Goal: Task Accomplishment & Management: Use online tool/utility

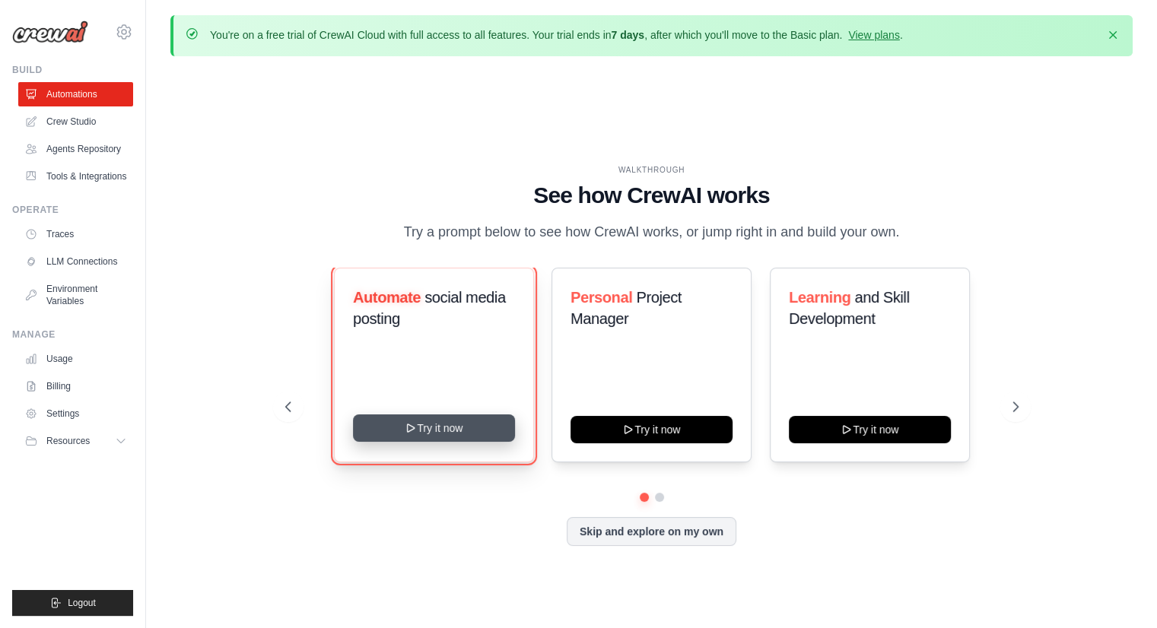
click at [471, 422] on button "Try it now" at bounding box center [434, 427] width 162 height 27
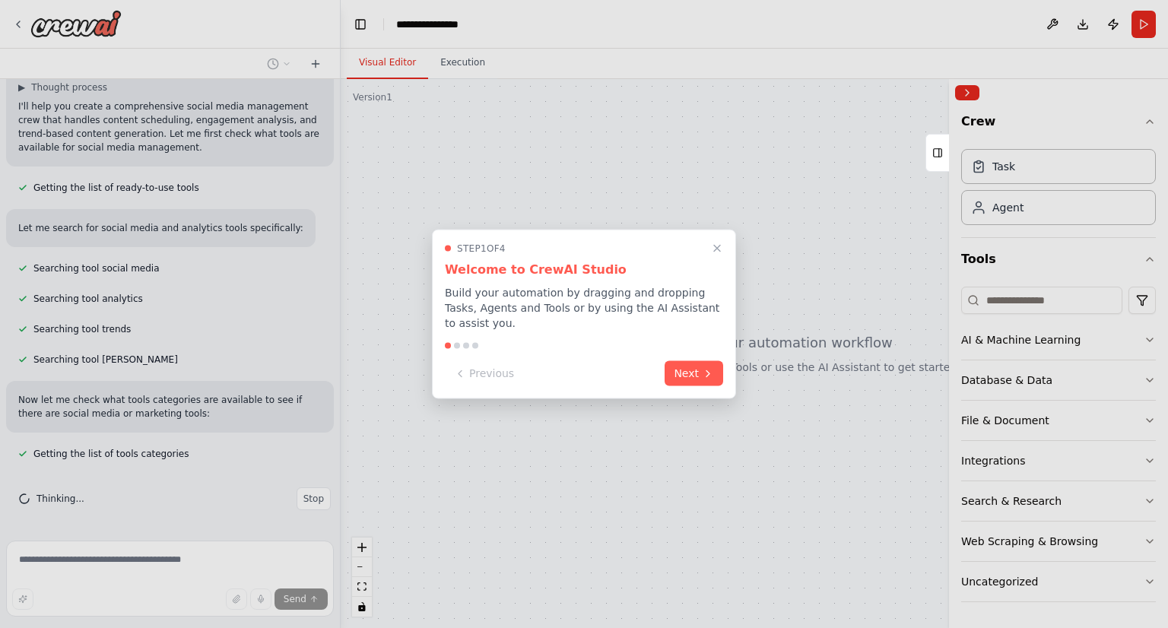
scroll to position [146, 0]
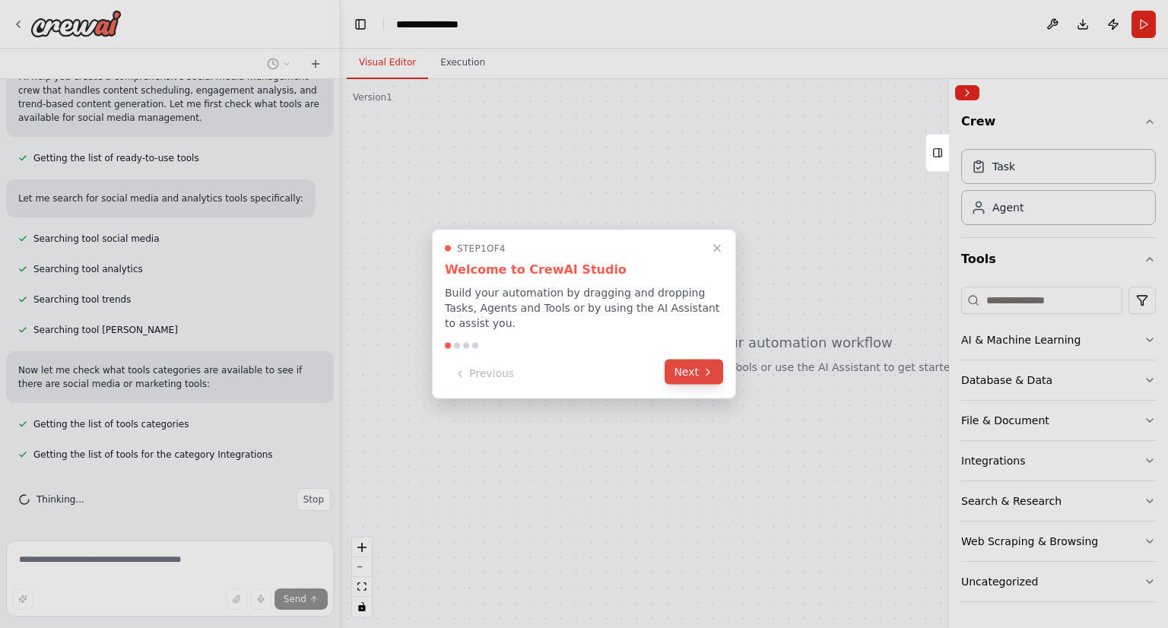
click at [703, 366] on icon at bounding box center [708, 372] width 12 height 12
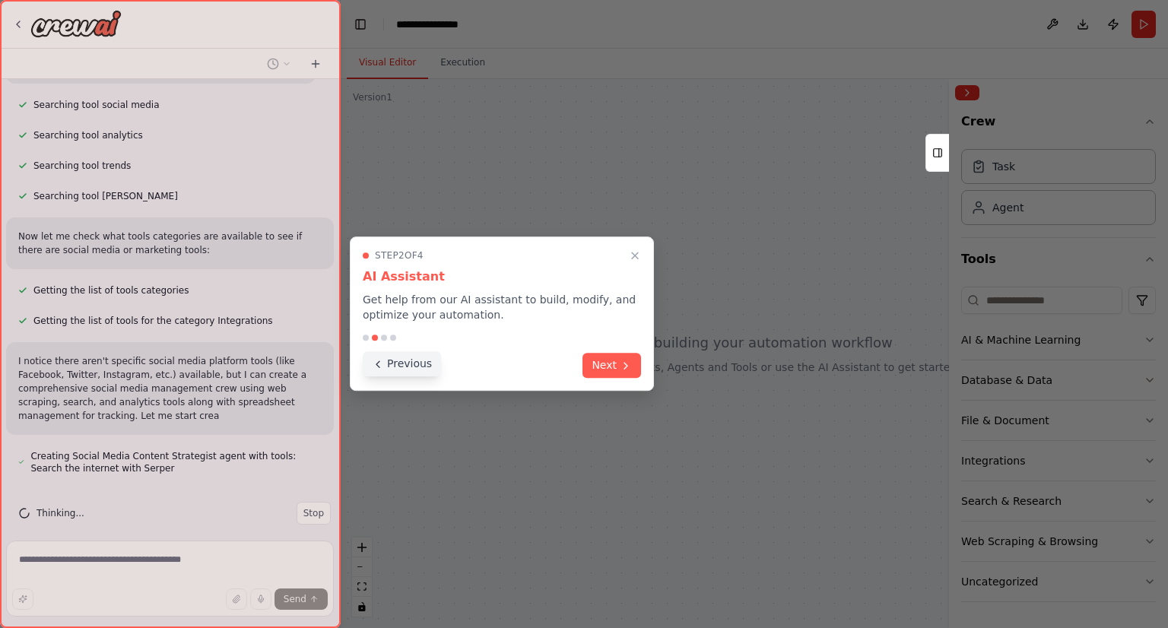
scroll to position [293, 0]
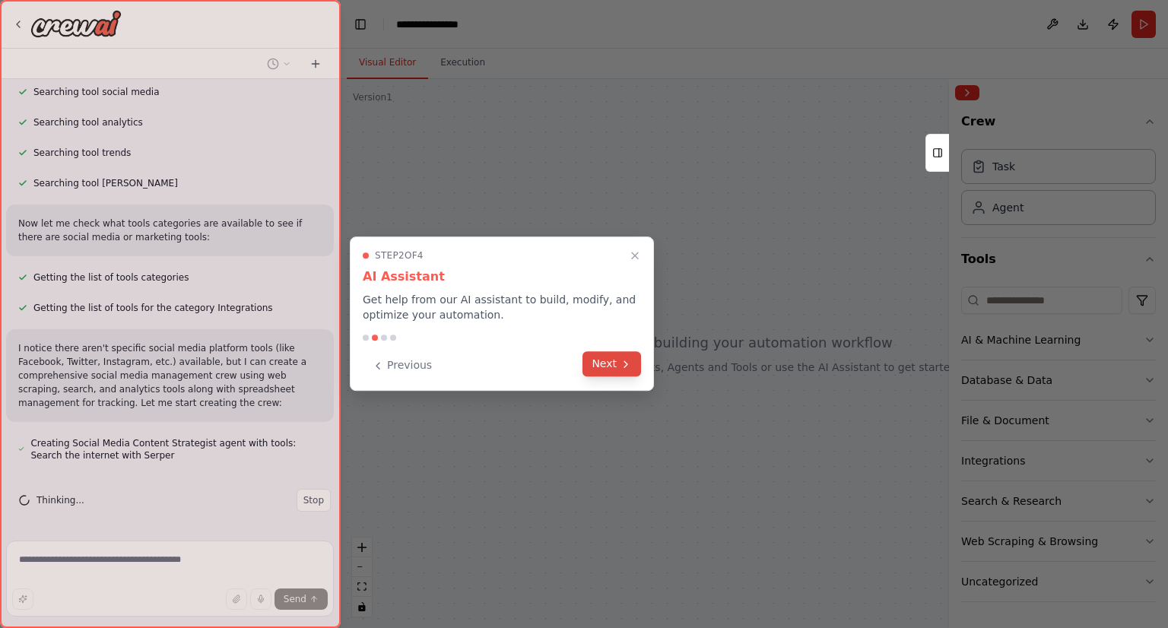
click at [610, 365] on button "Next" at bounding box center [611, 363] width 59 height 25
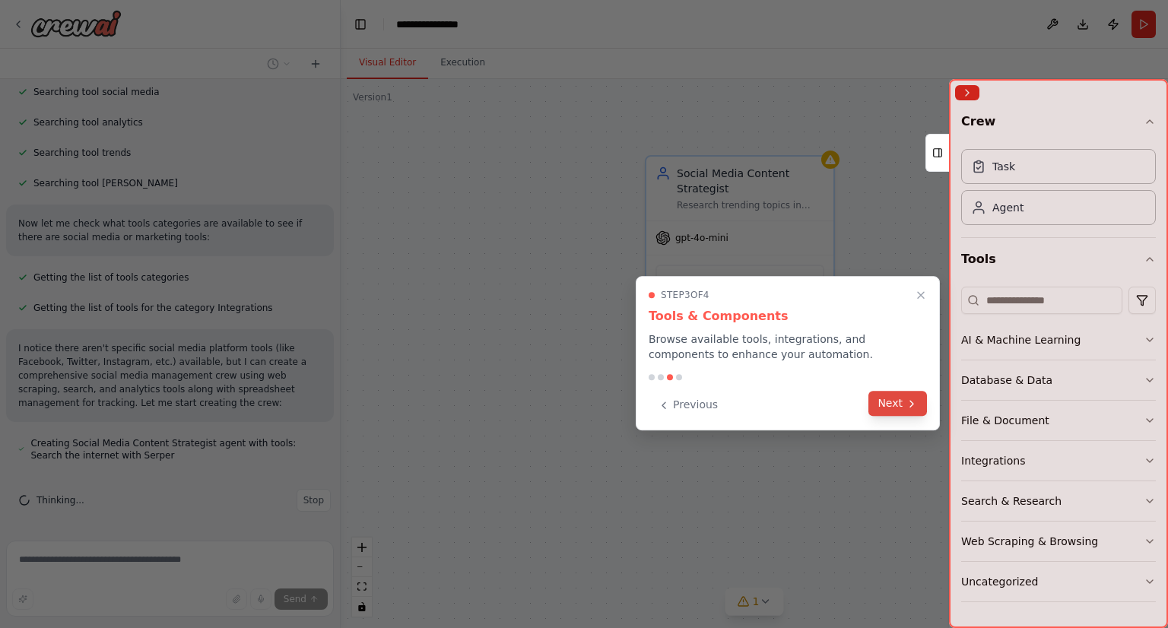
click at [906, 401] on icon at bounding box center [912, 404] width 12 height 12
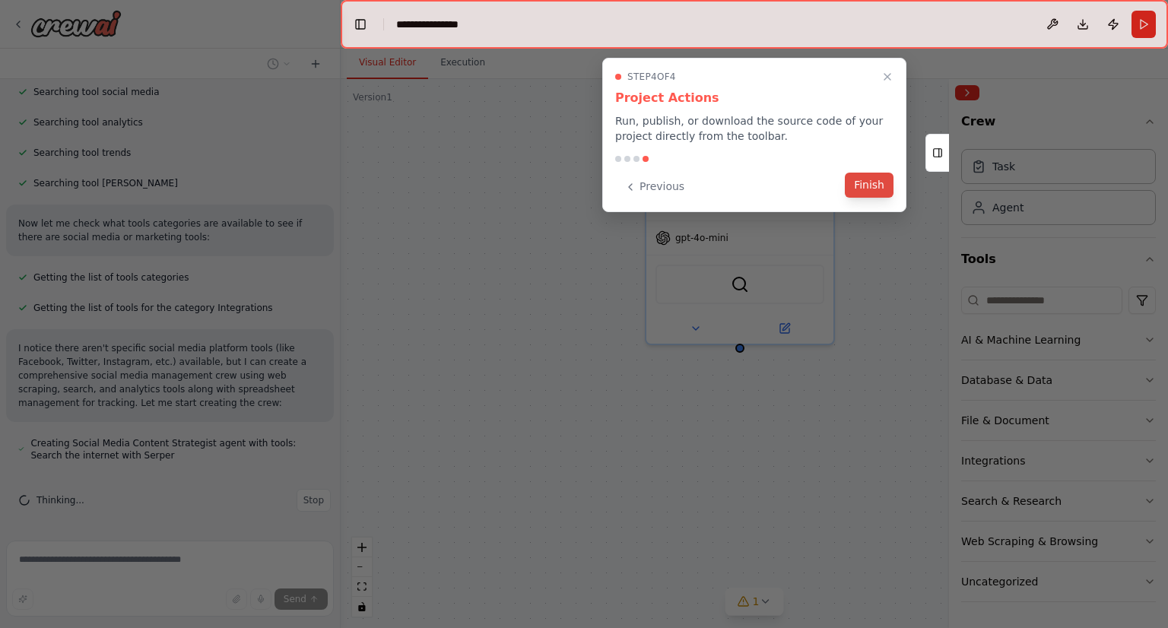
click at [870, 180] on button "Finish" at bounding box center [869, 185] width 49 height 25
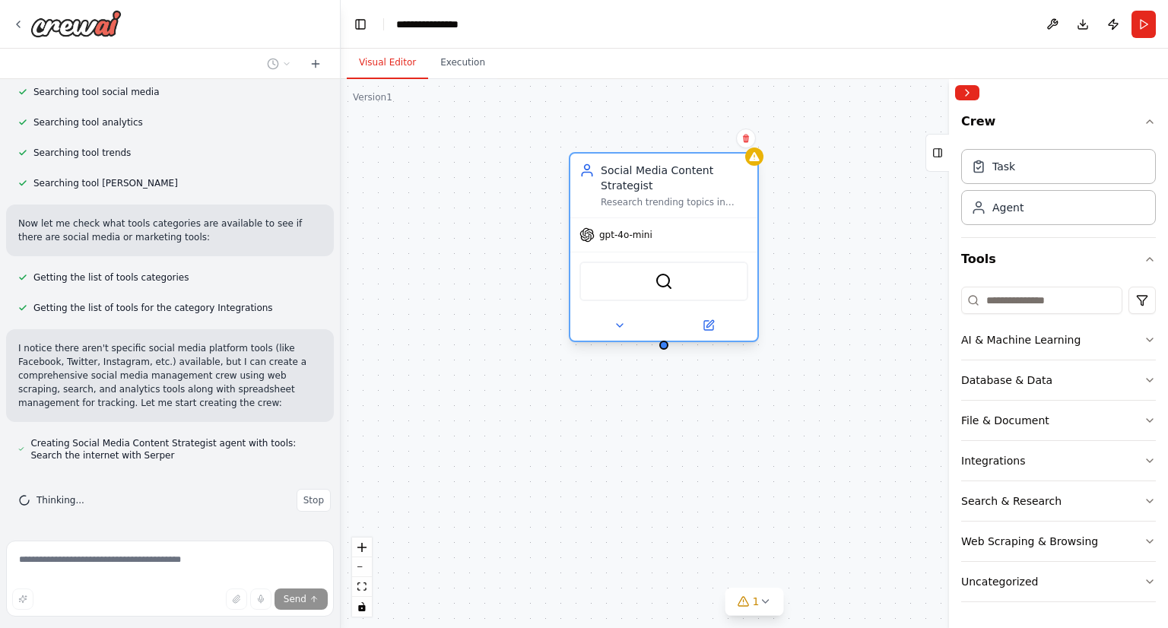
drag, startPoint x: 760, startPoint y: 195, endPoint x: 611, endPoint y: 208, distance: 149.7
click at [611, 208] on div "Social Media Content Strategist Research trending topics in {industry} and gene…" at bounding box center [675, 186] width 148 height 46
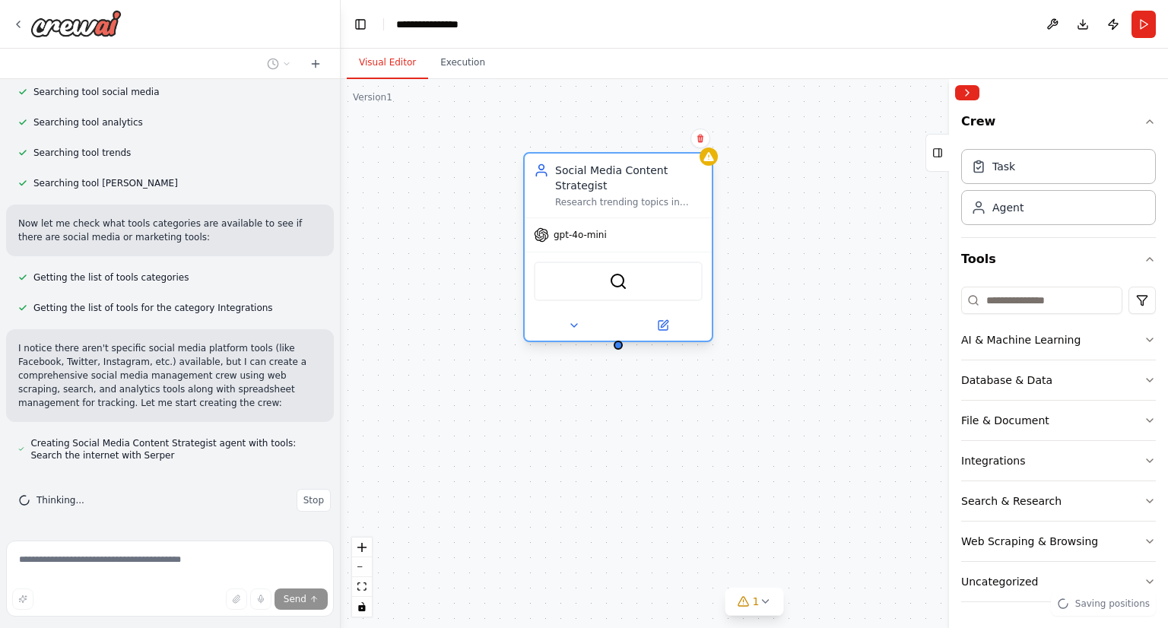
drag, startPoint x: 637, startPoint y: 214, endPoint x: 636, endPoint y: 171, distance: 42.6
click at [636, 171] on div "Social Media Content Strategist Research trending topics in {industry} and gene…" at bounding box center [629, 186] width 148 height 46
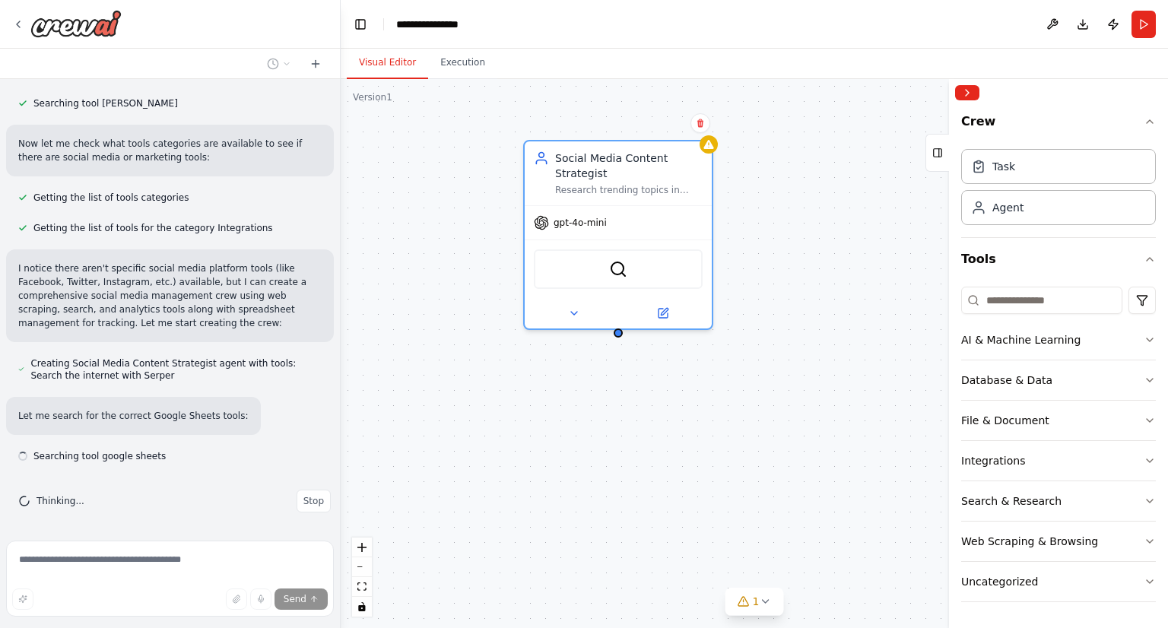
scroll to position [374, 0]
click at [621, 338] on div "Social Media Content Strategist Research trending topics in {industry} and gene…" at bounding box center [754, 353] width 827 height 549
click at [621, 326] on div at bounding box center [618, 329] width 9 height 9
click at [581, 311] on button at bounding box center [574, 310] width 86 height 18
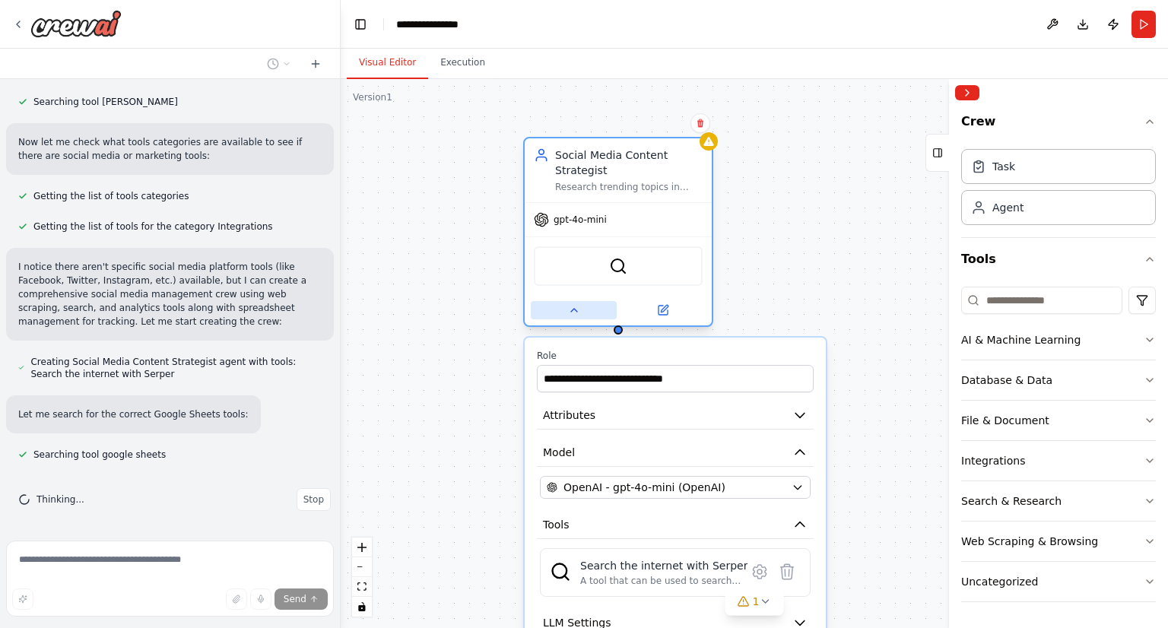
click at [581, 311] on button at bounding box center [574, 310] width 86 height 18
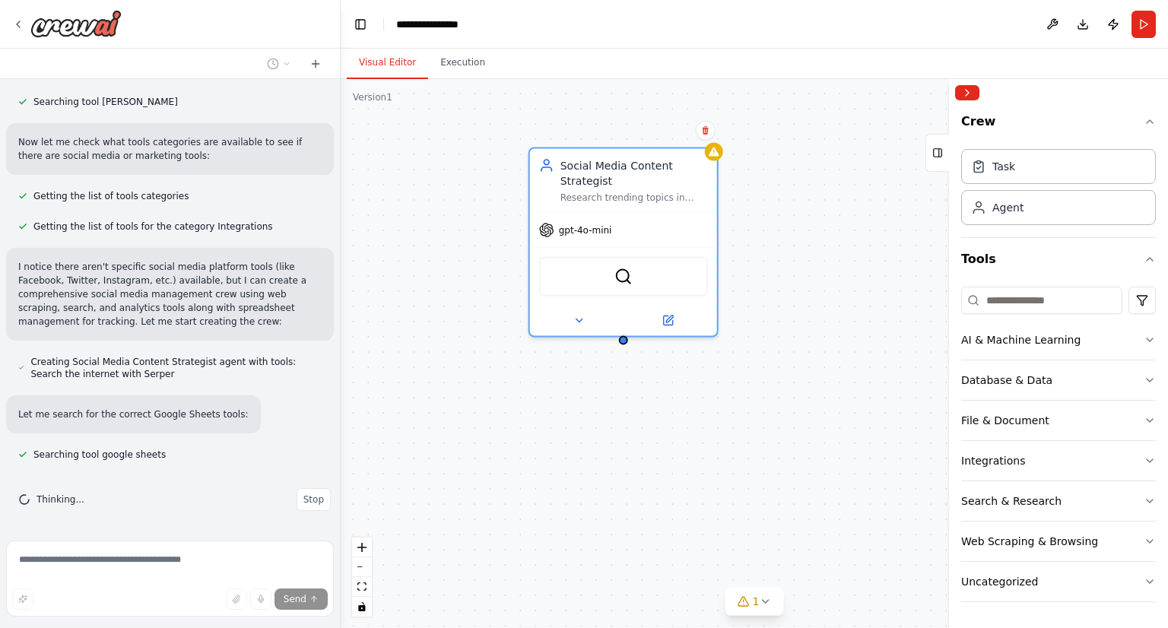
drag, startPoint x: 621, startPoint y: 395, endPoint x: 651, endPoint y: 417, distance: 37.4
click at [651, 417] on div "Social Media Content Strategist Research trending topics in {industry} and gene…" at bounding box center [754, 353] width 827 height 549
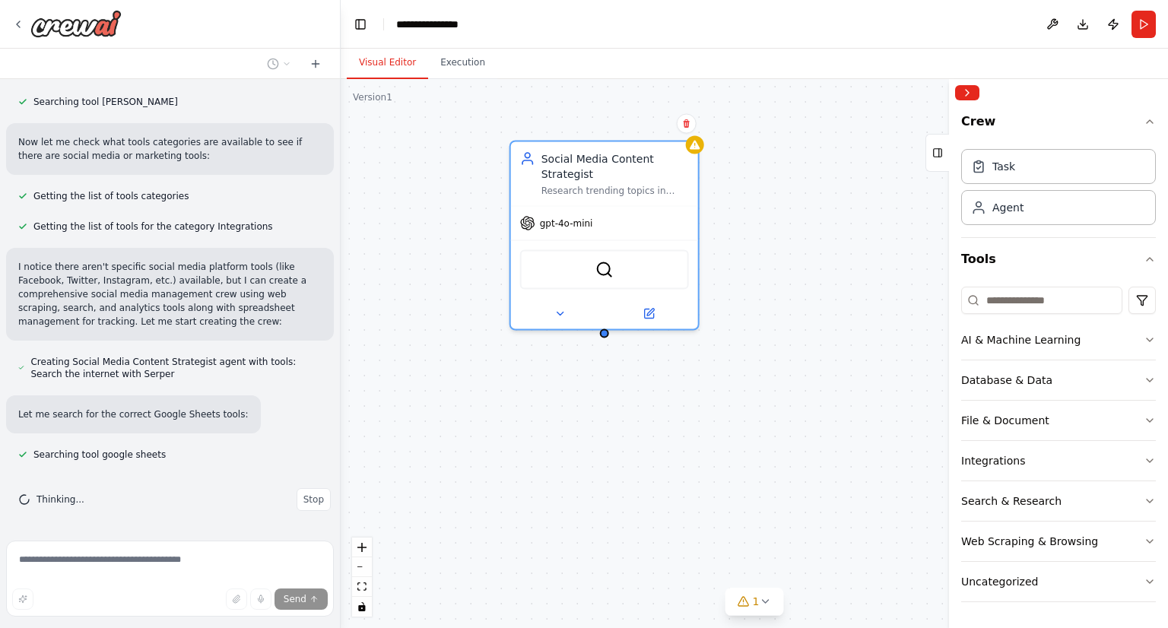
drag, startPoint x: 621, startPoint y: 424, endPoint x: 608, endPoint y: 417, distance: 14.6
click at [608, 417] on div "Social Media Content Strategist Research trending topics in {industry} and gene…" at bounding box center [754, 353] width 827 height 549
click at [1043, 209] on div "Agent" at bounding box center [1058, 206] width 195 height 35
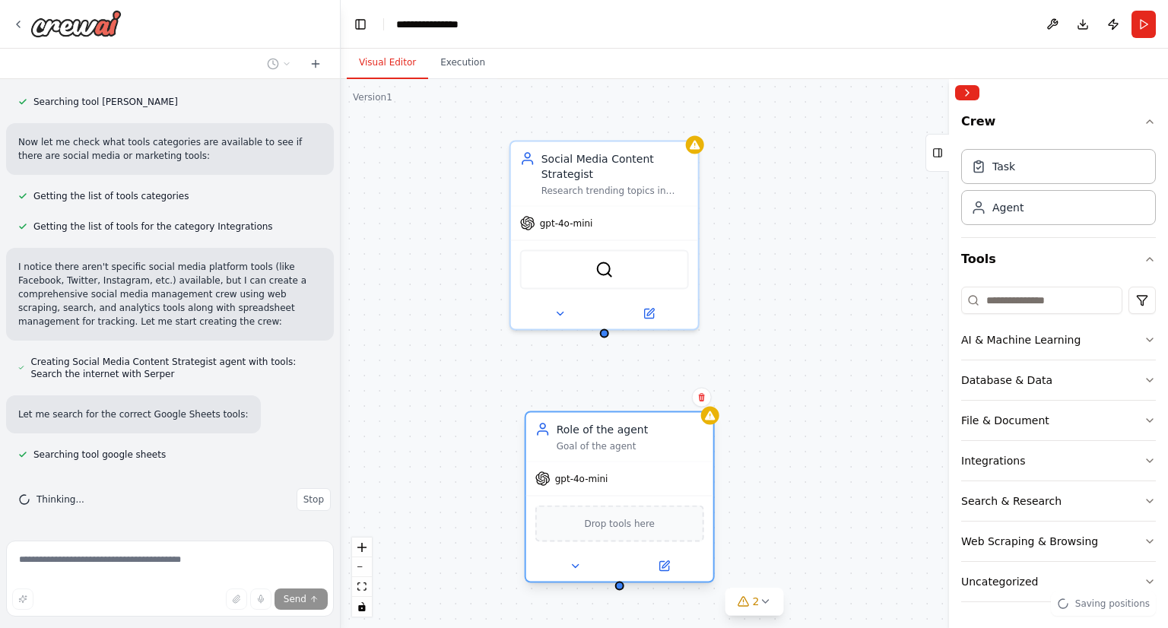
drag, startPoint x: 799, startPoint y: 428, endPoint x: 627, endPoint y: 426, distance: 172.6
click at [627, 426] on div "Role of the agent" at bounding box center [631, 429] width 148 height 15
drag, startPoint x: 601, startPoint y: 332, endPoint x: 608, endPoint y: 343, distance: 13.7
click at [608, 342] on div "Social Media Content Strategist Research trending topics in {industry} and gene…" at bounding box center [754, 353] width 827 height 549
drag, startPoint x: 605, startPoint y: 332, endPoint x: 617, endPoint y: 397, distance: 66.4
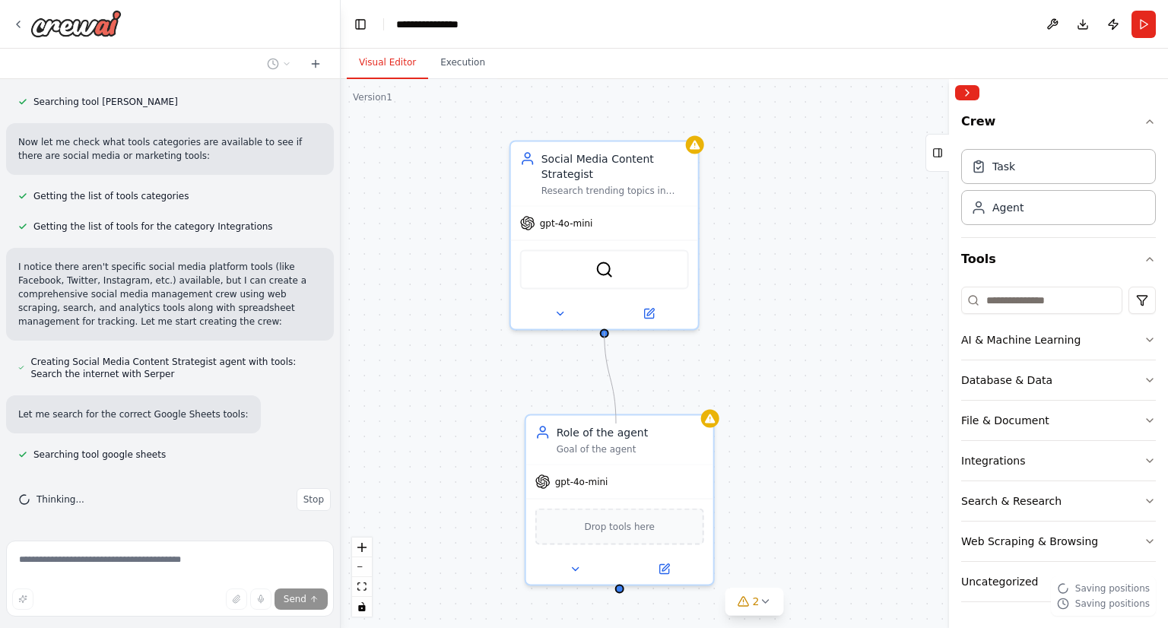
click at [617, 397] on div "Social Media Content Strategist Research trending topics in {industry} and gene…" at bounding box center [754, 353] width 827 height 549
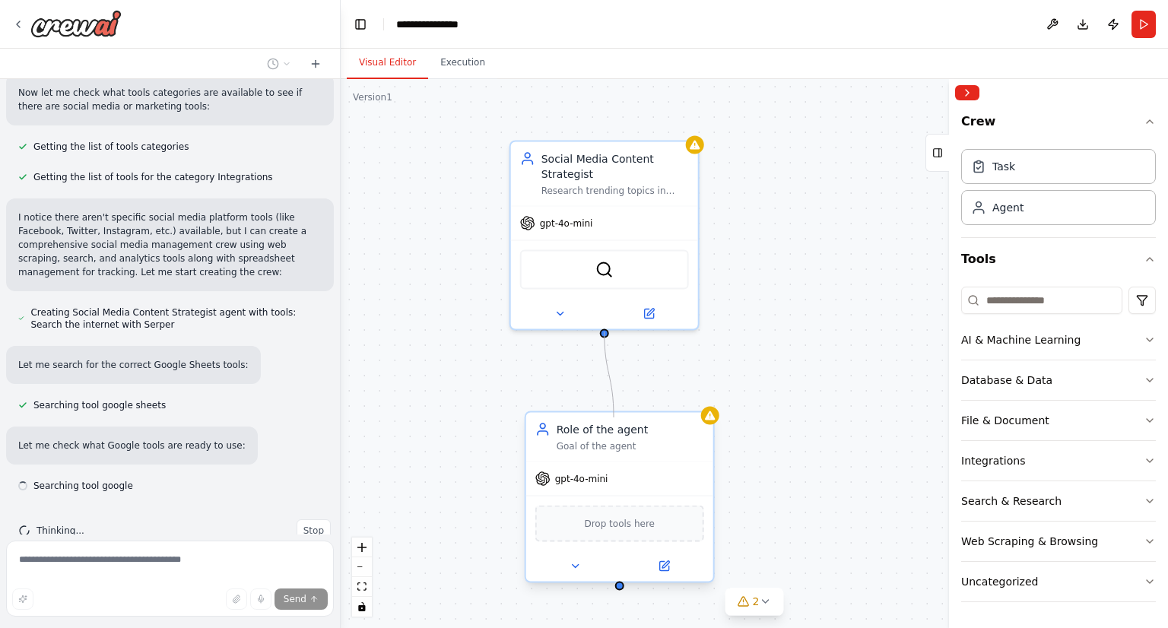
scroll to position [454, 0]
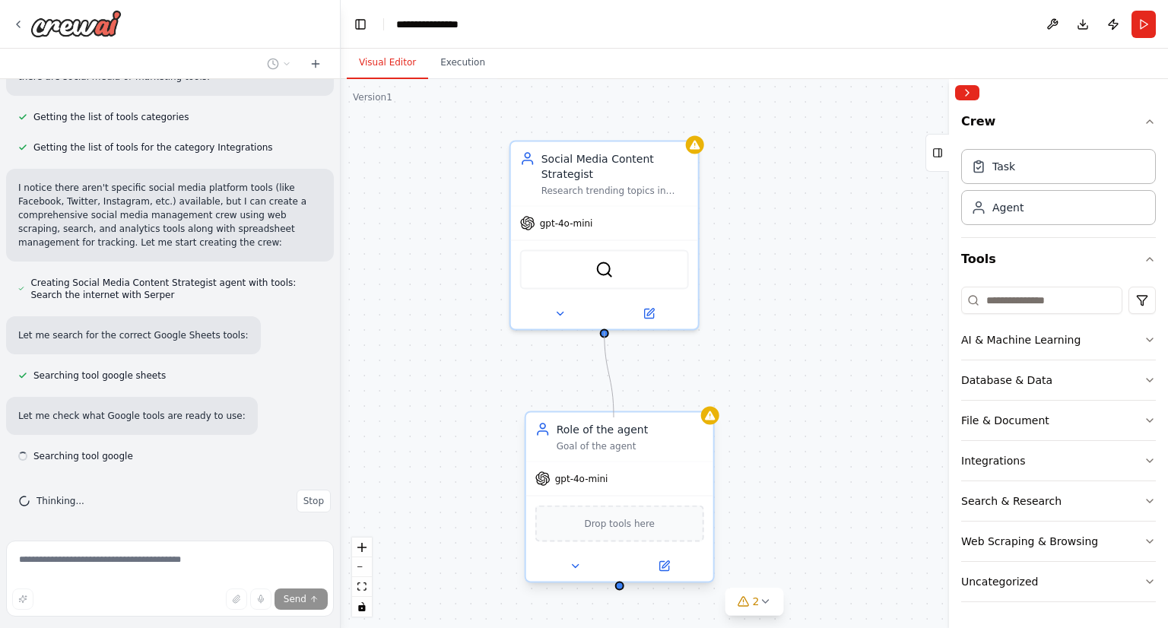
drag, startPoint x: 603, startPoint y: 329, endPoint x: 614, endPoint y: 417, distance: 89.6
click at [614, 417] on div "Social Media Content Strategist Research trending topics in {industry} and gene…" at bounding box center [740, 354] width 827 height 549
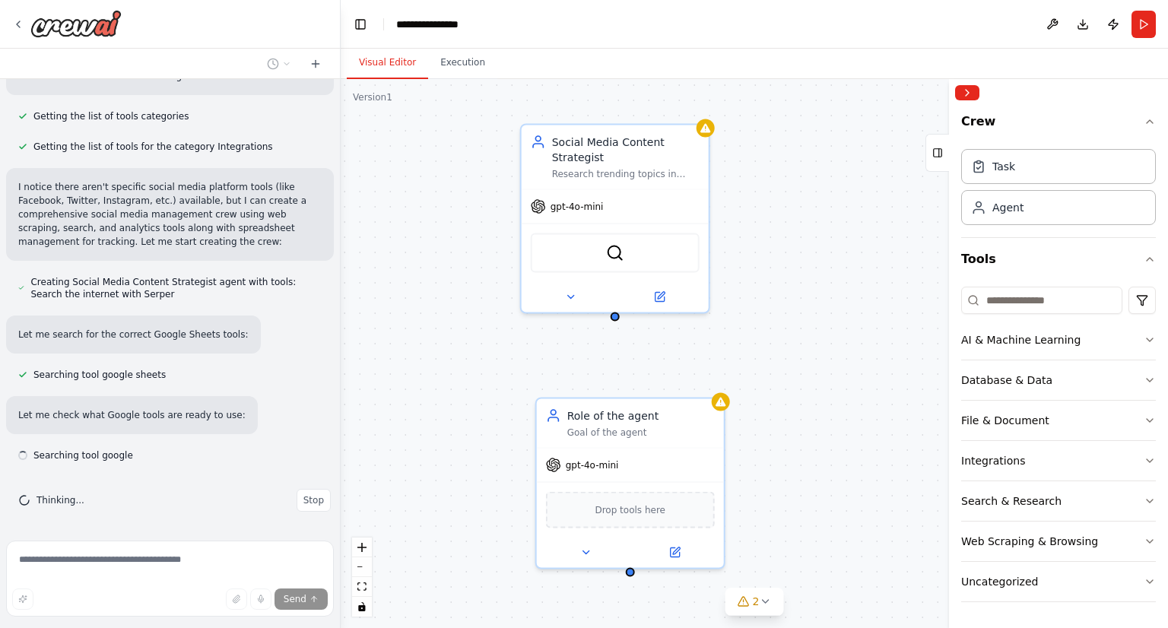
drag, startPoint x: 607, startPoint y: 333, endPoint x: 617, endPoint y: 311, distance: 24.2
click at [617, 311] on div "Social Media Content Strategist Research trending topics in {industry} and gene…" at bounding box center [754, 353] width 827 height 549
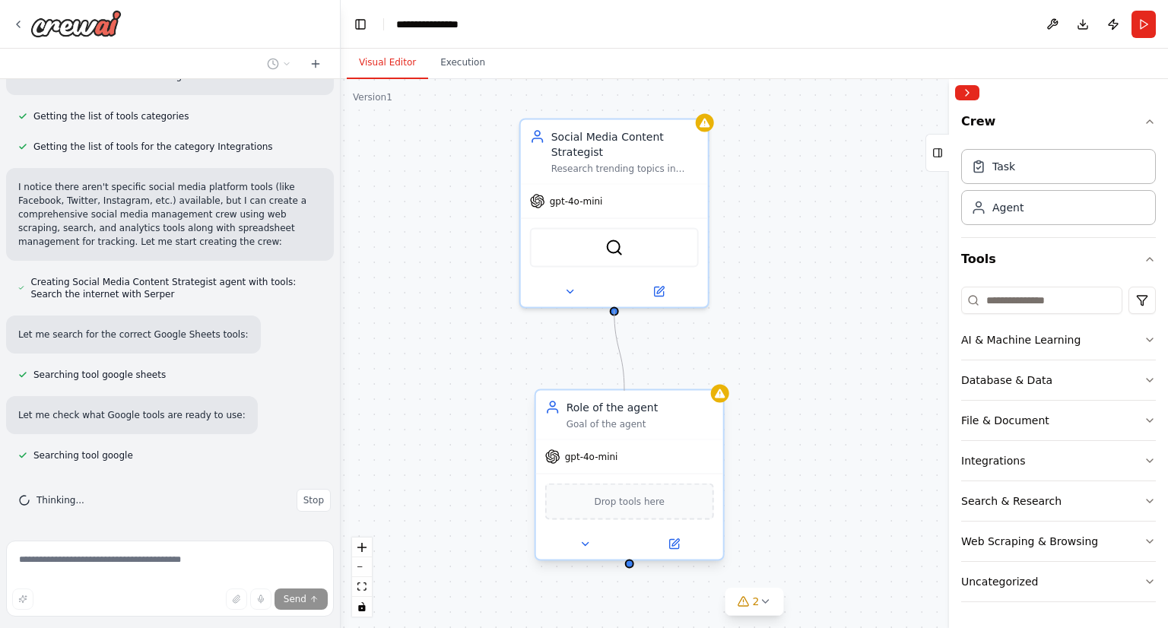
drag, startPoint x: 611, startPoint y: 313, endPoint x: 624, endPoint y: 390, distance: 77.8
click at [624, 390] on div "Social Media Content Strategist Research trending topics in {industry} and gene…" at bounding box center [750, 332] width 827 height 549
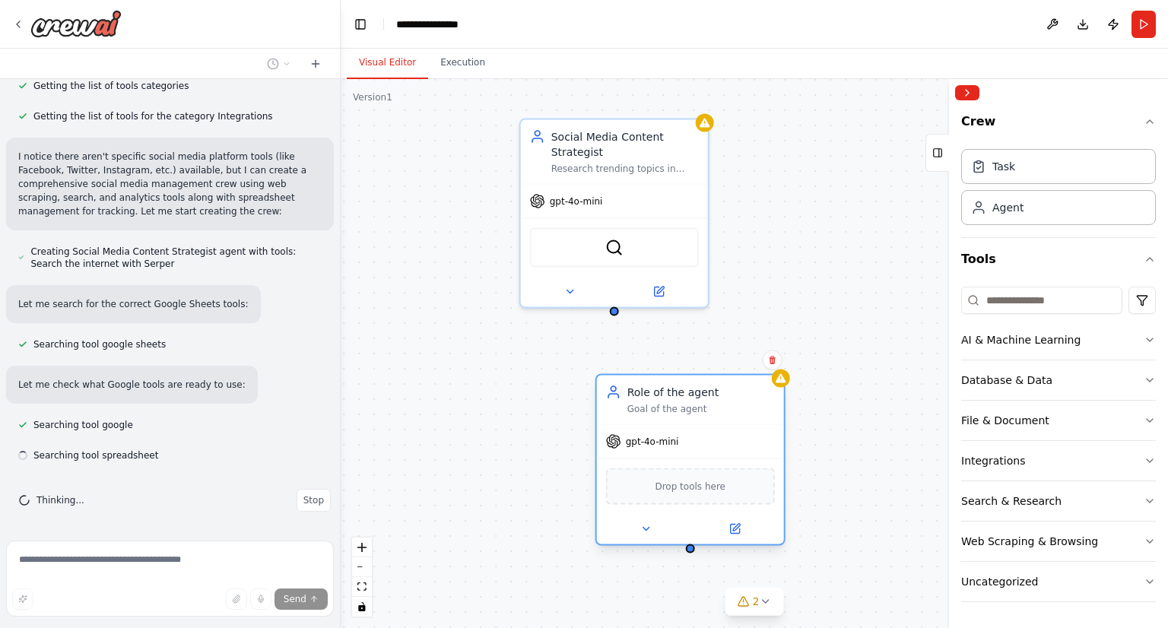
drag, startPoint x: 676, startPoint y: 439, endPoint x: 748, endPoint y: 417, distance: 75.3
click at [745, 425] on div "gpt-4o-mini" at bounding box center [690, 441] width 187 height 33
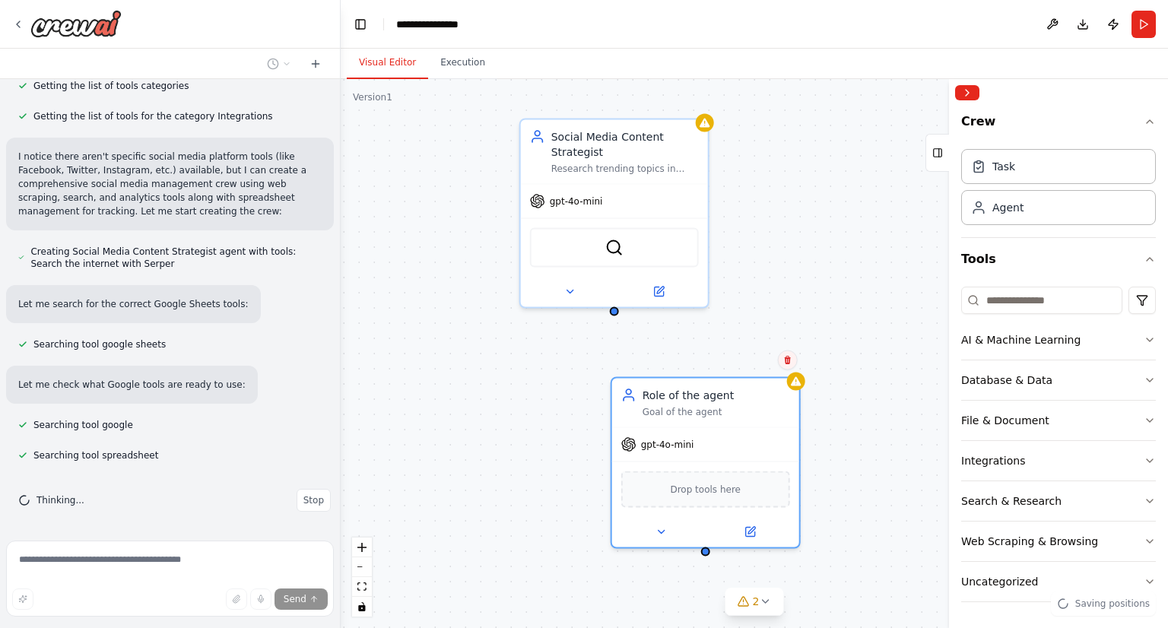
click at [795, 363] on button at bounding box center [788, 361] width 20 height 20
click at [787, 357] on icon at bounding box center [787, 360] width 6 height 8
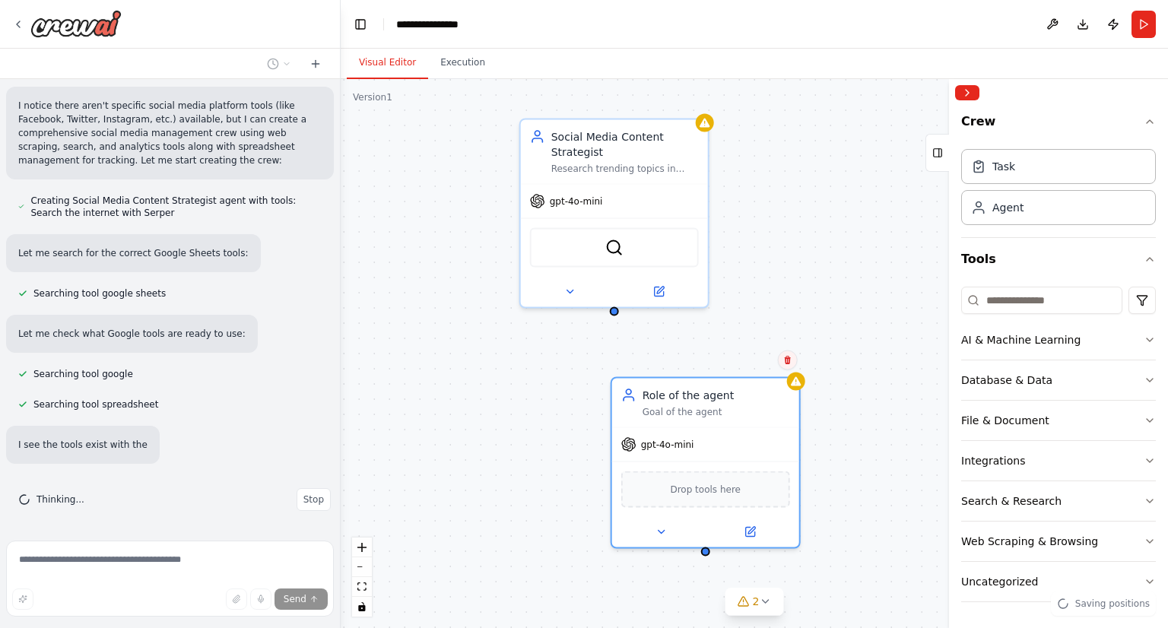
click at [792, 357] on button at bounding box center [788, 361] width 20 height 20
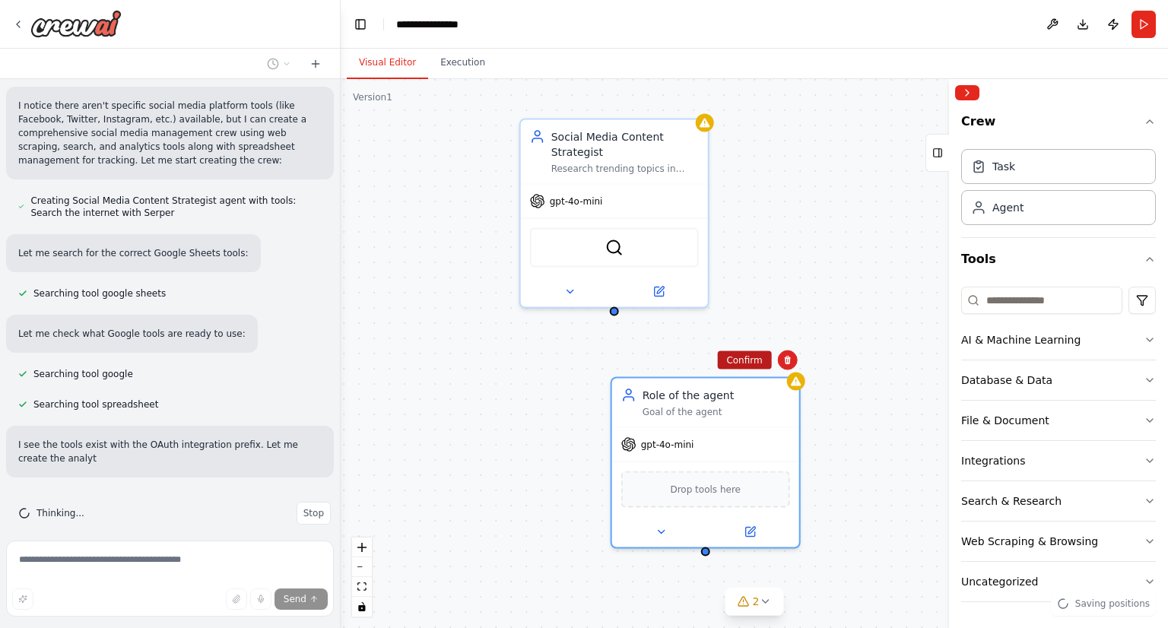
scroll to position [548, 0]
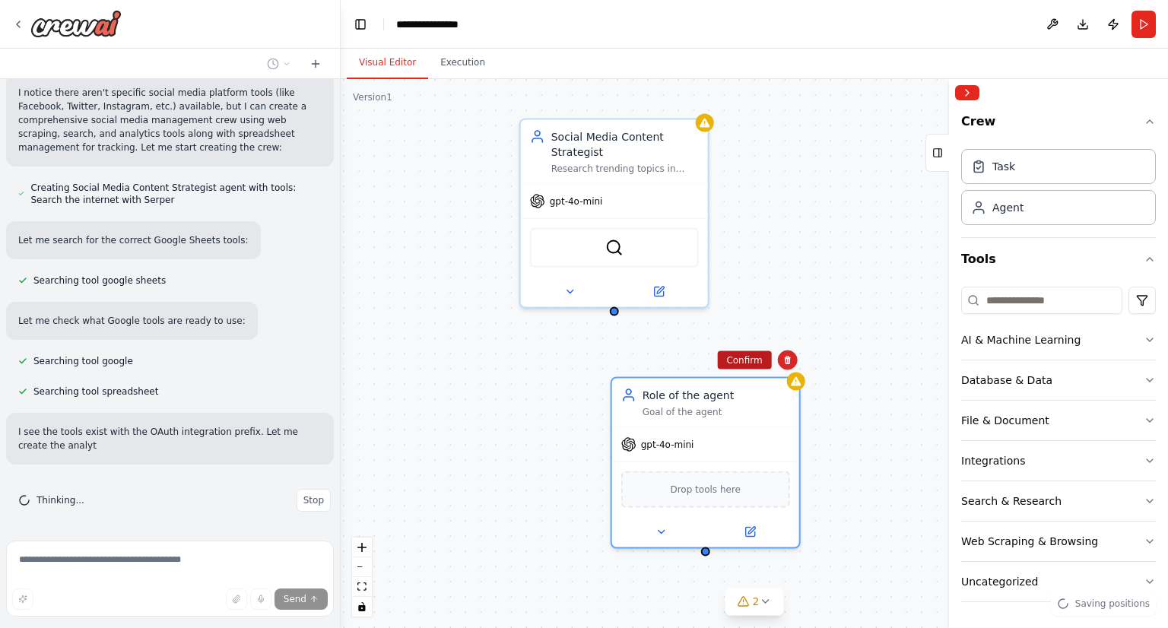
click at [760, 356] on button "Confirm" at bounding box center [744, 360] width 54 height 18
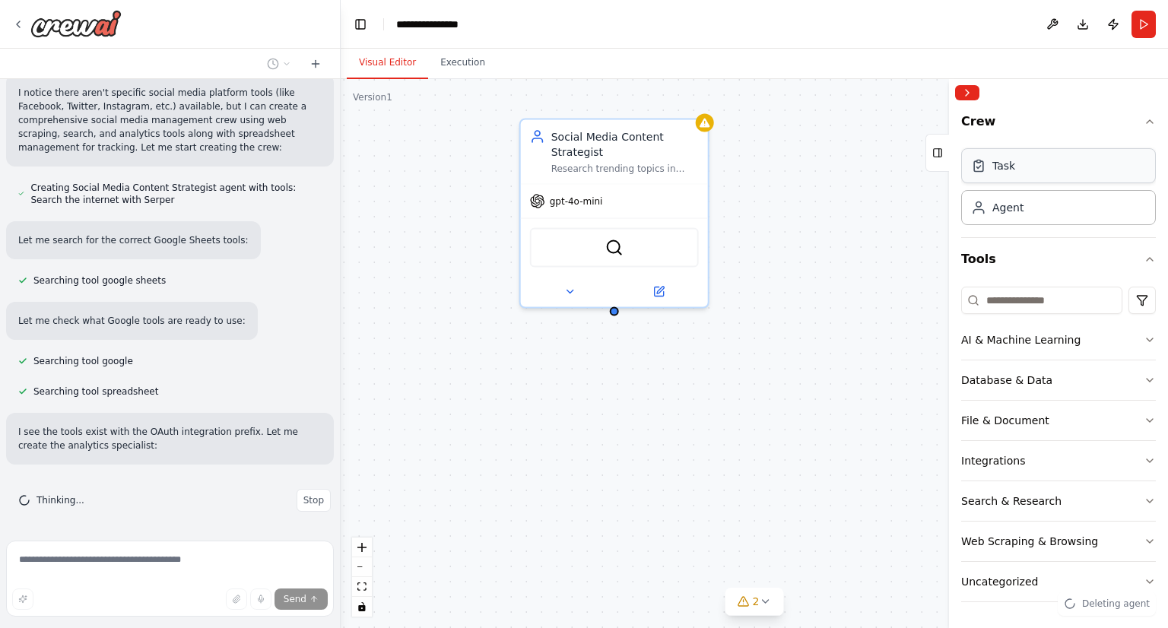
click at [1031, 167] on div "Task" at bounding box center [1058, 165] width 195 height 35
drag, startPoint x: 610, startPoint y: 308, endPoint x: 575, endPoint y: 448, distance: 144.2
click at [575, 448] on div "Triggers No triggers configured Event Schedule Manage Social Media Content Stra…" at bounding box center [754, 353] width 827 height 549
drag, startPoint x: 615, startPoint y: 310, endPoint x: 681, endPoint y: 387, distance: 101.4
click at [681, 387] on div "Triggers No triggers configured Event Schedule Manage Social Media Content Stra…" at bounding box center [754, 353] width 827 height 549
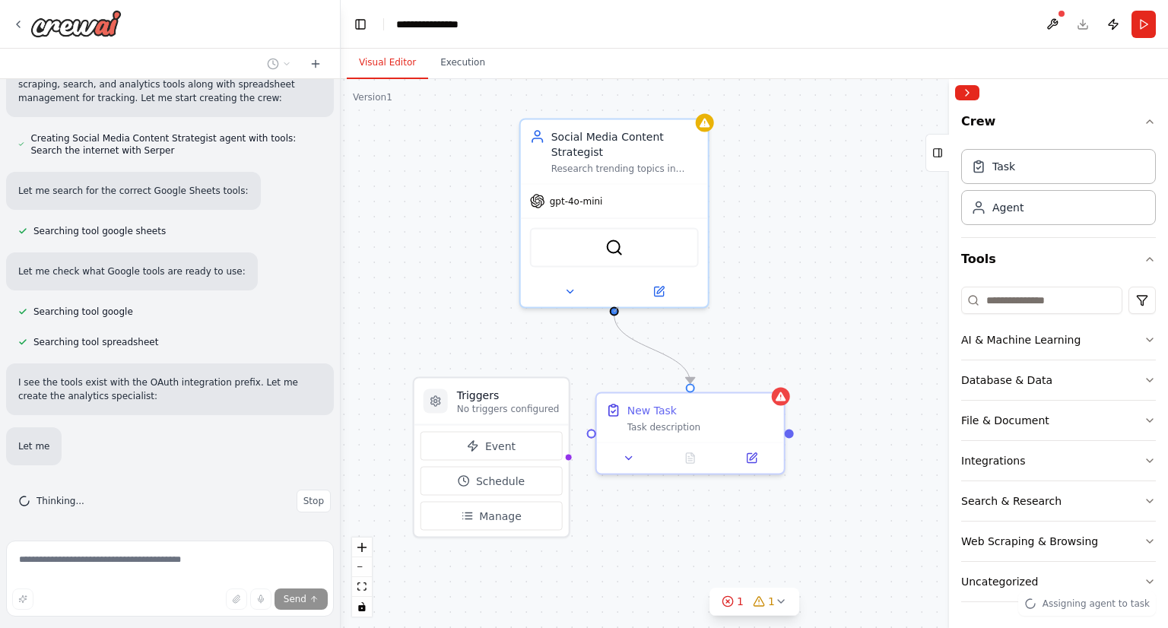
scroll to position [599, 0]
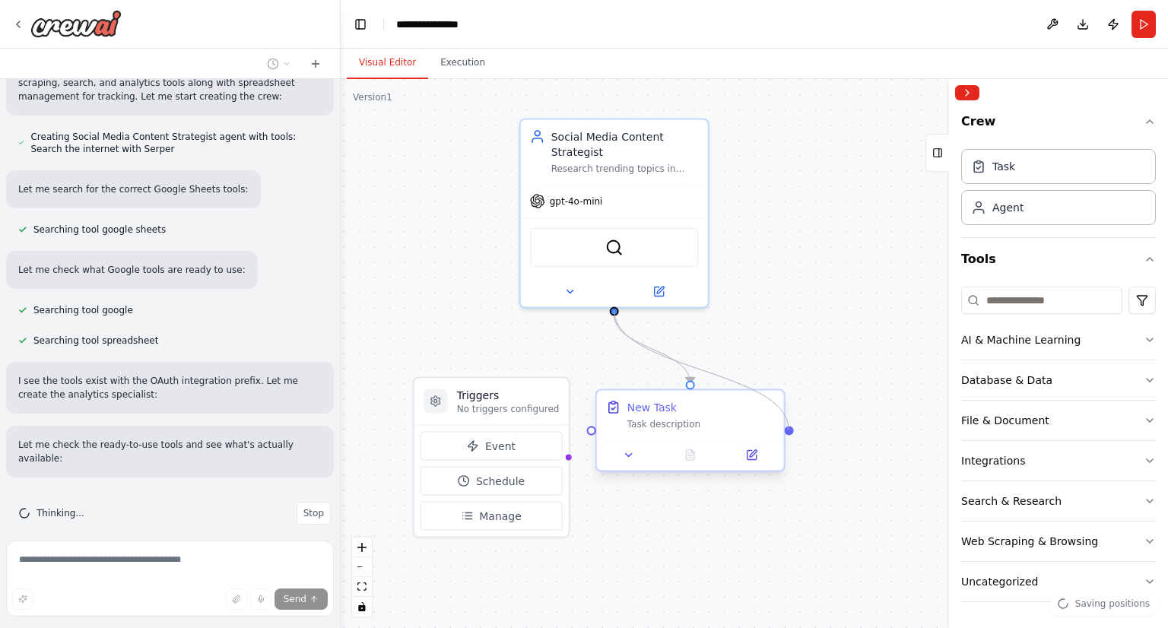
drag, startPoint x: 618, startPoint y: 309, endPoint x: 788, endPoint y: 430, distance: 208.3
click at [788, 430] on div ".deletable-edge-delete-btn { width: 20px; height: 20px; border: 0px solid #ffff…" at bounding box center [754, 353] width 827 height 549
click at [827, 310] on div ".deletable-edge-delete-btn { width: 20px; height: 20px; border: 0px solid #ffff…" at bounding box center [754, 353] width 827 height 549
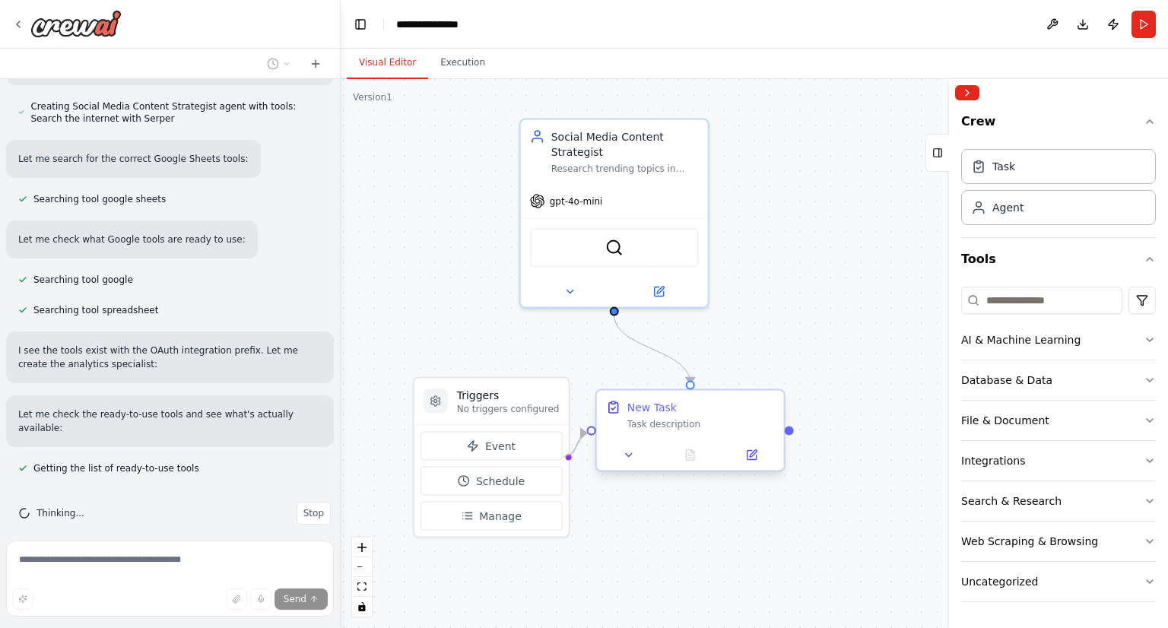
drag, startPoint x: 563, startPoint y: 454, endPoint x: 587, endPoint y: 430, distance: 34.4
click at [587, 433] on div "Triggers No triggers configured Event Schedule Manage Social Media Content Stra…" at bounding box center [750, 332] width 827 height 549
click at [672, 527] on div ".deletable-edge-delete-btn { width: 20px; height: 20px; border: 0px solid #ffff…" at bounding box center [754, 353] width 827 height 549
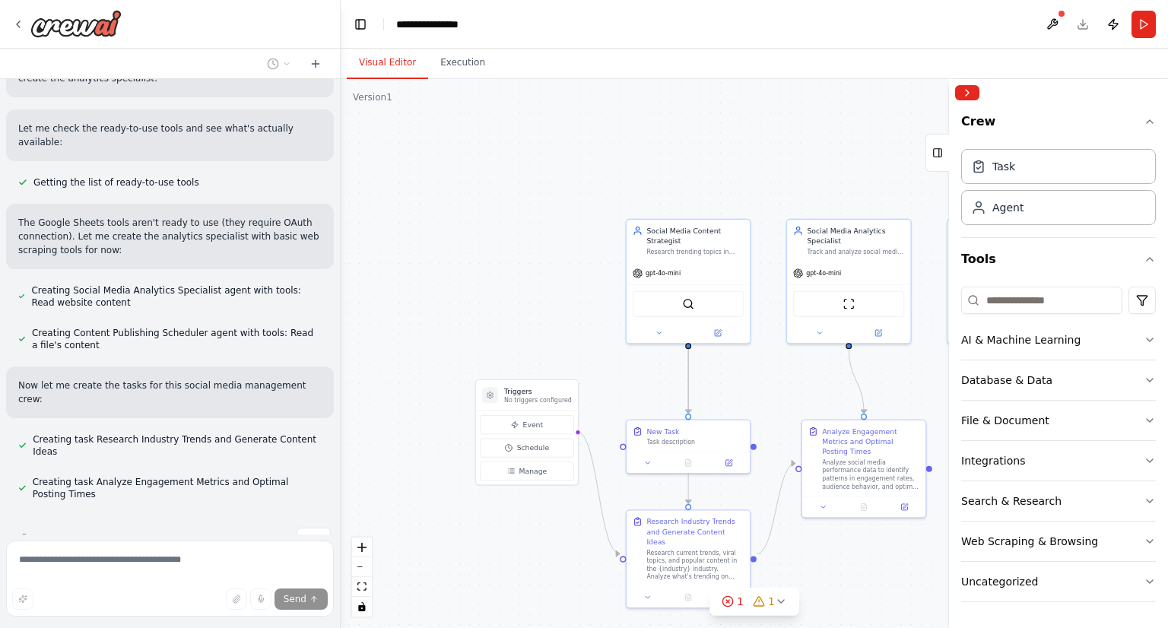
scroll to position [946, 0]
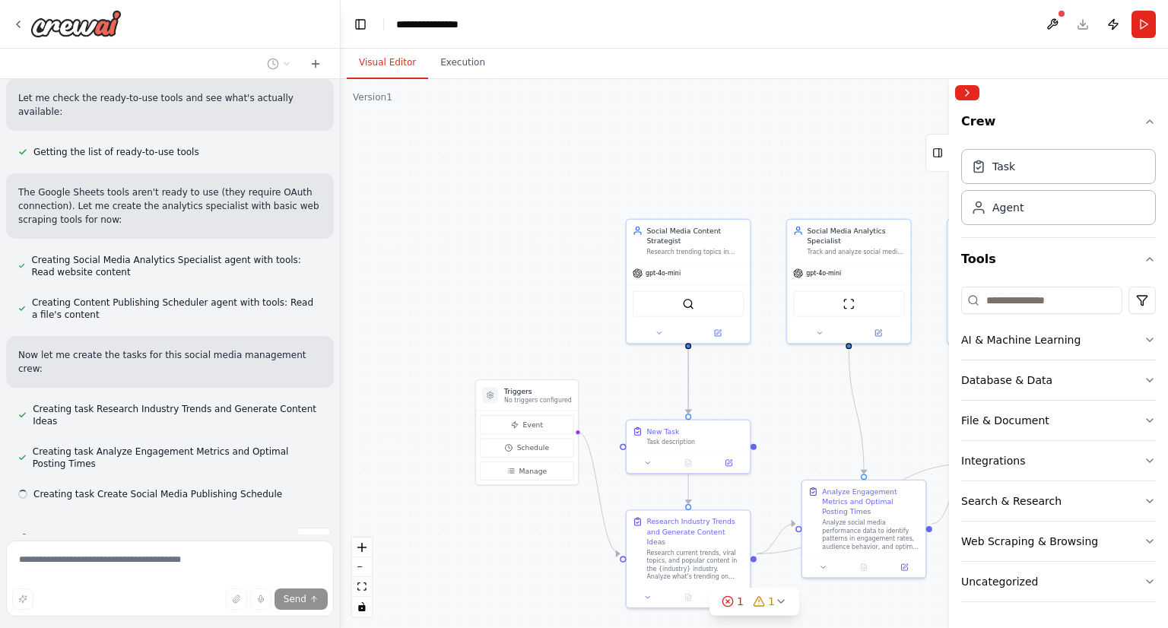
click at [369, 277] on div ".deletable-edge-delete-btn { width: 20px; height: 20px; border: 0px solid #ffff…" at bounding box center [754, 353] width 827 height 549
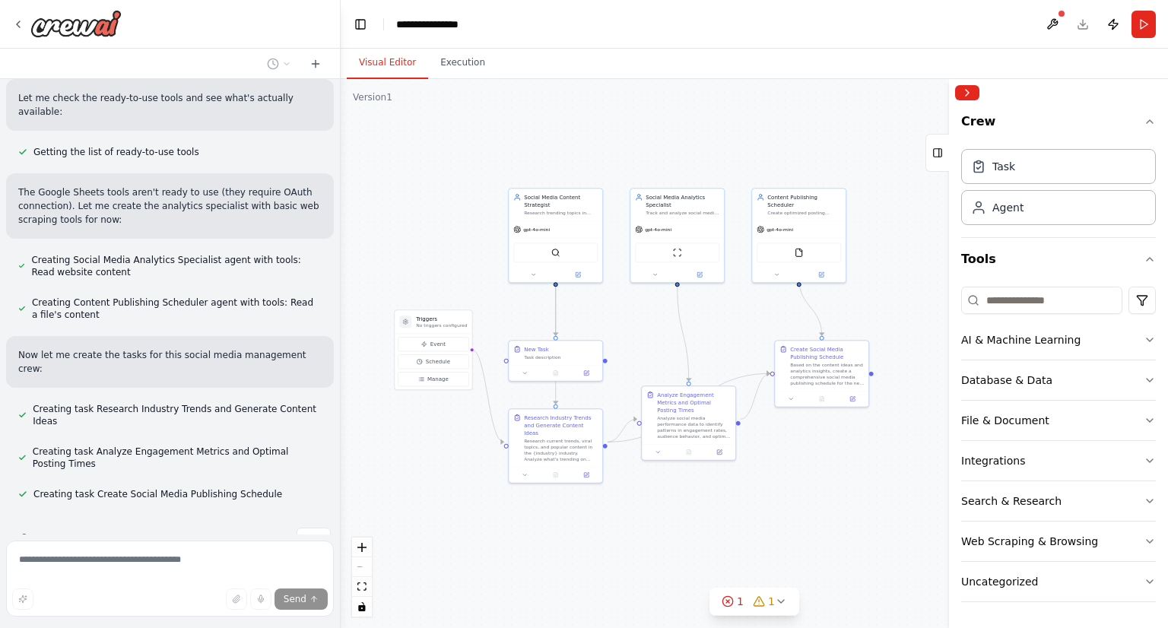
drag, startPoint x: 922, startPoint y: 509, endPoint x: 783, endPoint y: 449, distance: 150.9
click at [785, 457] on div ".deletable-edge-delete-btn { width: 20px; height: 20px; border: 0px solid #ffff…" at bounding box center [754, 353] width 827 height 549
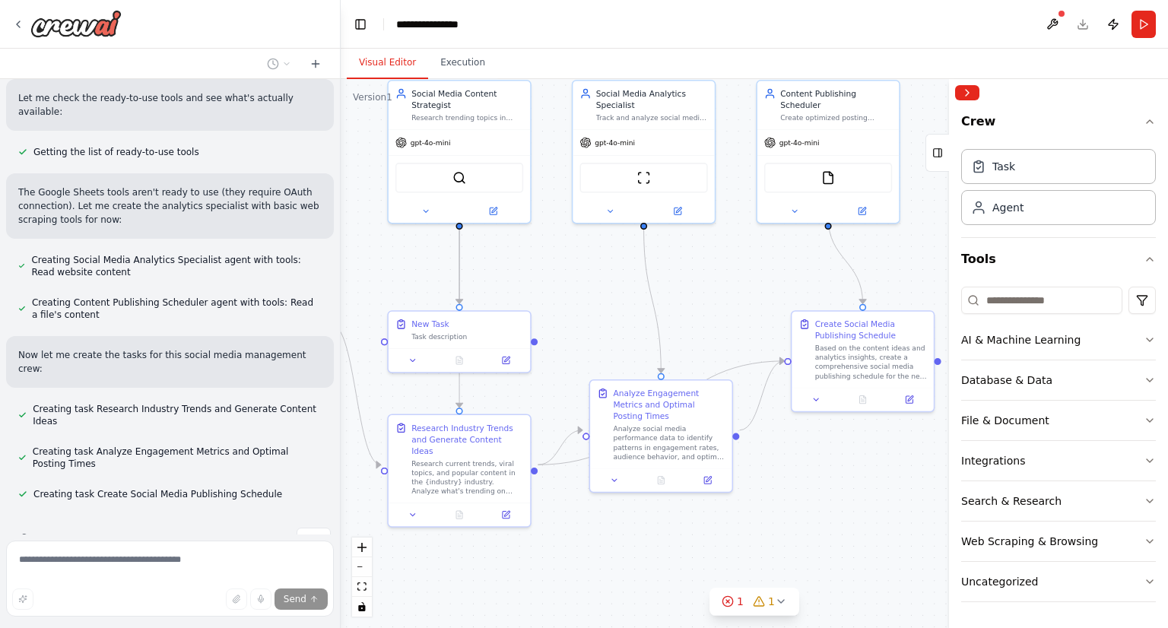
drag, startPoint x: 668, startPoint y: 287, endPoint x: 731, endPoint y: 367, distance: 101.9
click at [731, 367] on div ".deletable-edge-delete-btn { width: 20px; height: 20px; border: 0px solid #ffff…" at bounding box center [754, 353] width 827 height 549
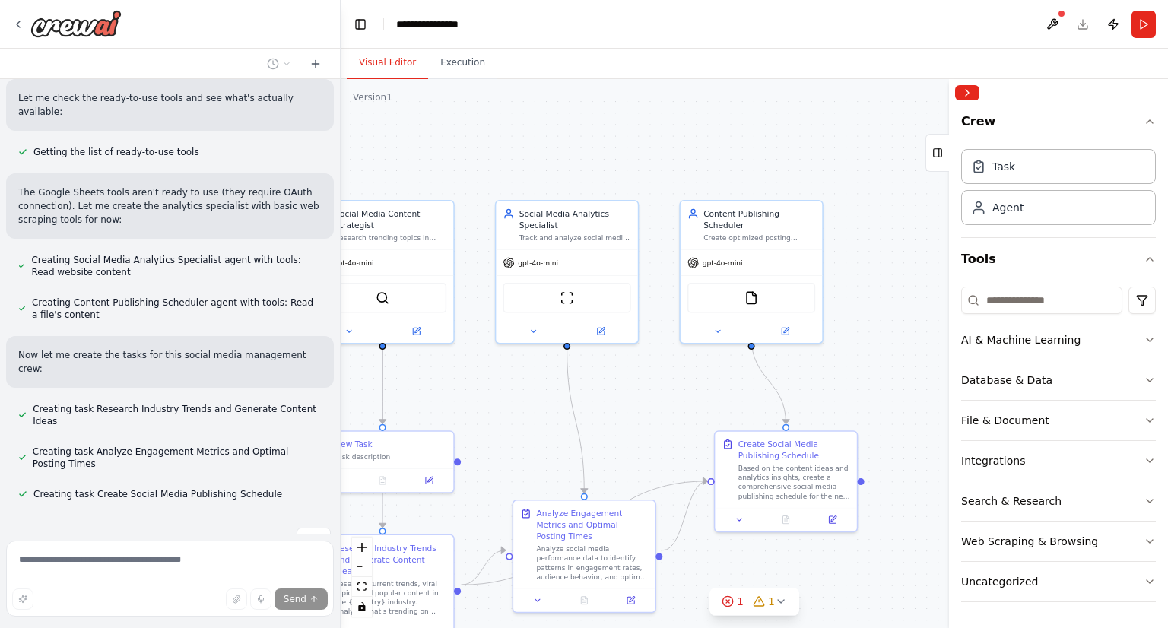
drag, startPoint x: 779, startPoint y: 360, endPoint x: 664, endPoint y: 408, distance: 124.1
click at [660, 423] on div ".deletable-edge-delete-btn { width: 20px; height: 20px; border: 0px solid #ffff…" at bounding box center [754, 353] width 827 height 549
click at [753, 275] on div "FileReadTool" at bounding box center [754, 297] width 141 height 44
click at [819, 186] on button at bounding box center [814, 185] width 20 height 20
click at [779, 186] on button "Confirm" at bounding box center [771, 185] width 54 height 18
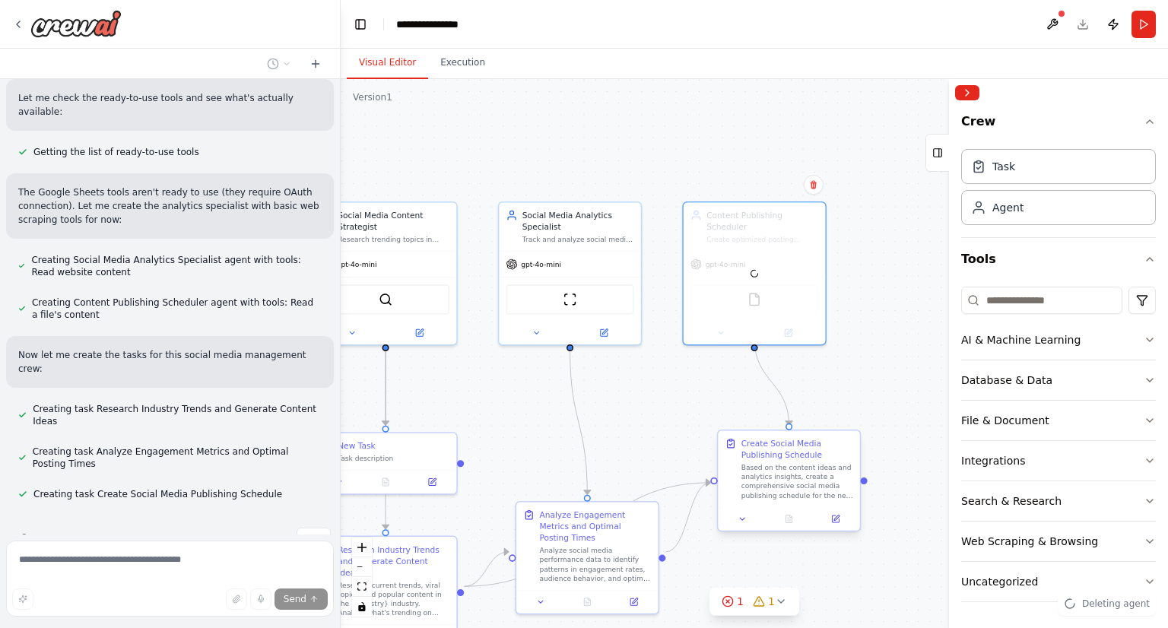
click at [820, 455] on div "Create Social Media Publishing Schedule" at bounding box center [797, 449] width 112 height 23
click at [849, 424] on button at bounding box center [848, 417] width 20 height 20
click at [819, 414] on button "Confirm" at bounding box center [805, 417] width 54 height 18
click at [633, 516] on div "Analyze Engagement Metrics and Optimal Posting Times" at bounding box center [595, 524] width 112 height 34
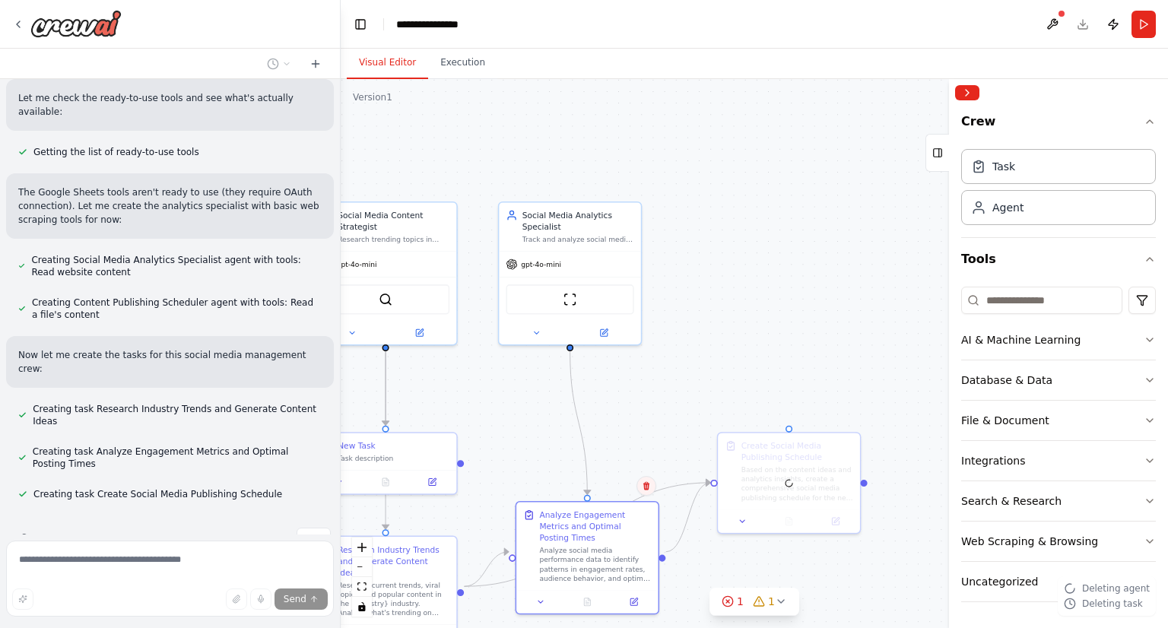
click at [647, 487] on icon at bounding box center [646, 485] width 9 height 9
click at [594, 493] on button "Confirm" at bounding box center [603, 486] width 54 height 18
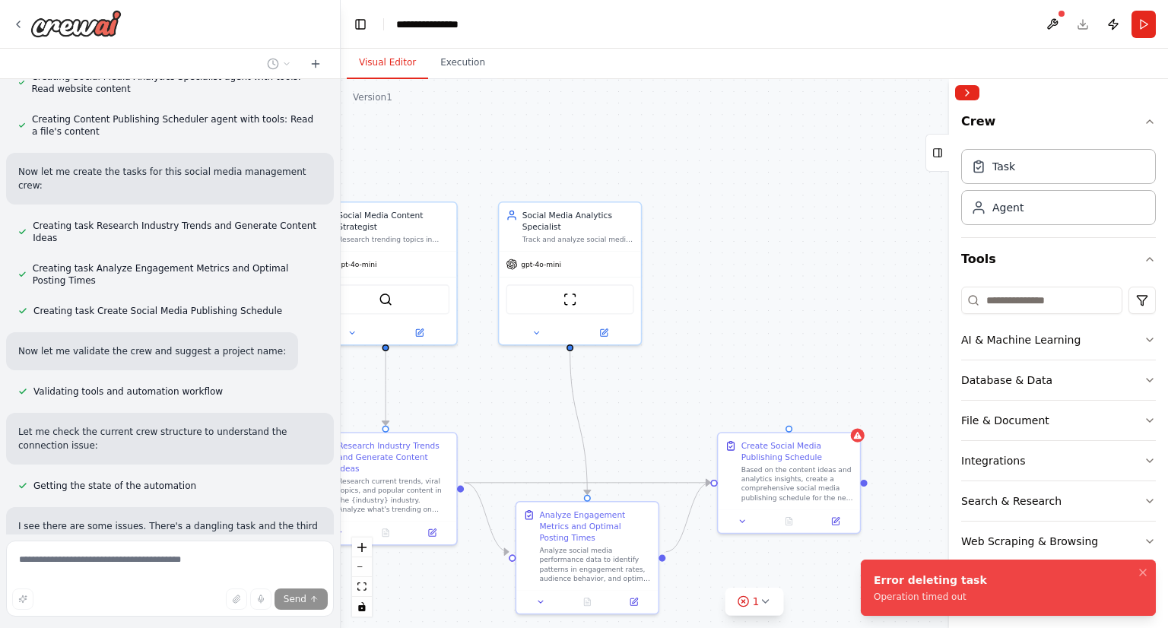
scroll to position [730, 0]
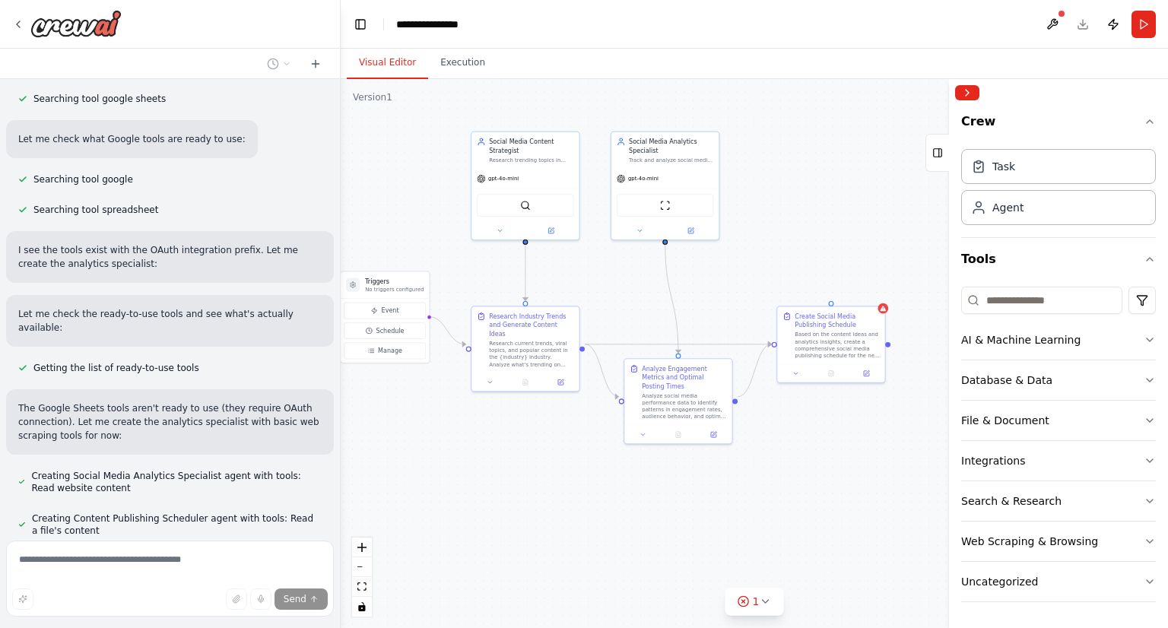
drag, startPoint x: 730, startPoint y: 301, endPoint x: 824, endPoint y: 214, distance: 128.6
click at [824, 214] on div ".deletable-edge-delete-btn { width: 20px; height: 20px; border: 0px solid #ffff…" at bounding box center [754, 353] width 827 height 549
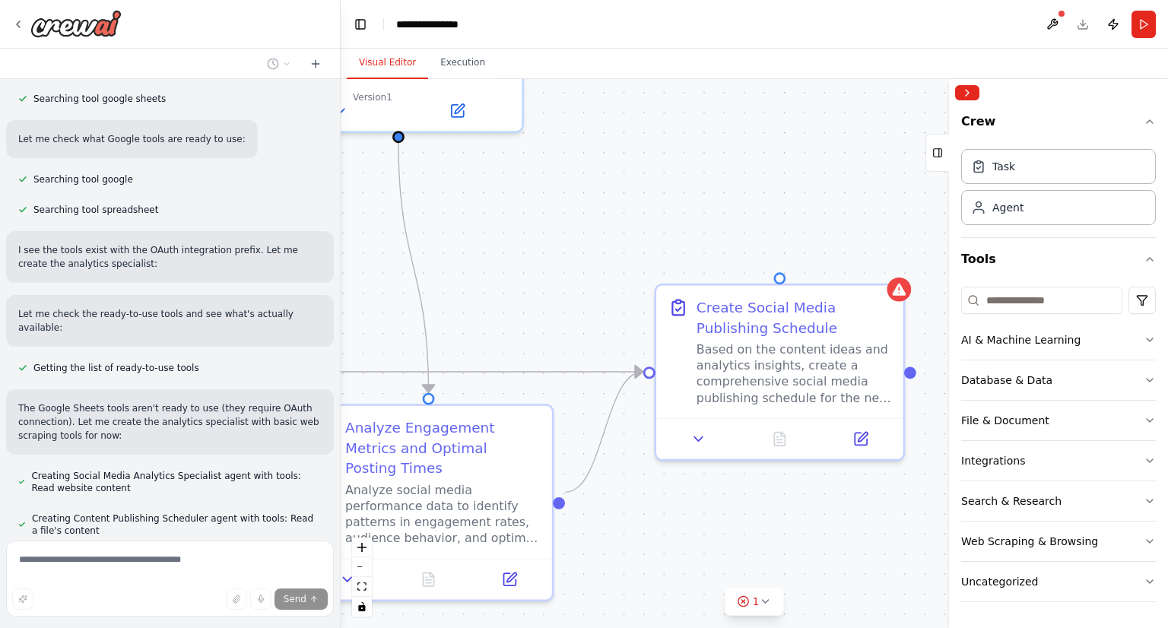
drag, startPoint x: 791, startPoint y: 268, endPoint x: 573, endPoint y: 308, distance: 221.0
click at [545, 306] on div ".deletable-edge-delete-btn { width: 20px; height: 20px; border: 0px solid #ffff…" at bounding box center [754, 353] width 827 height 549
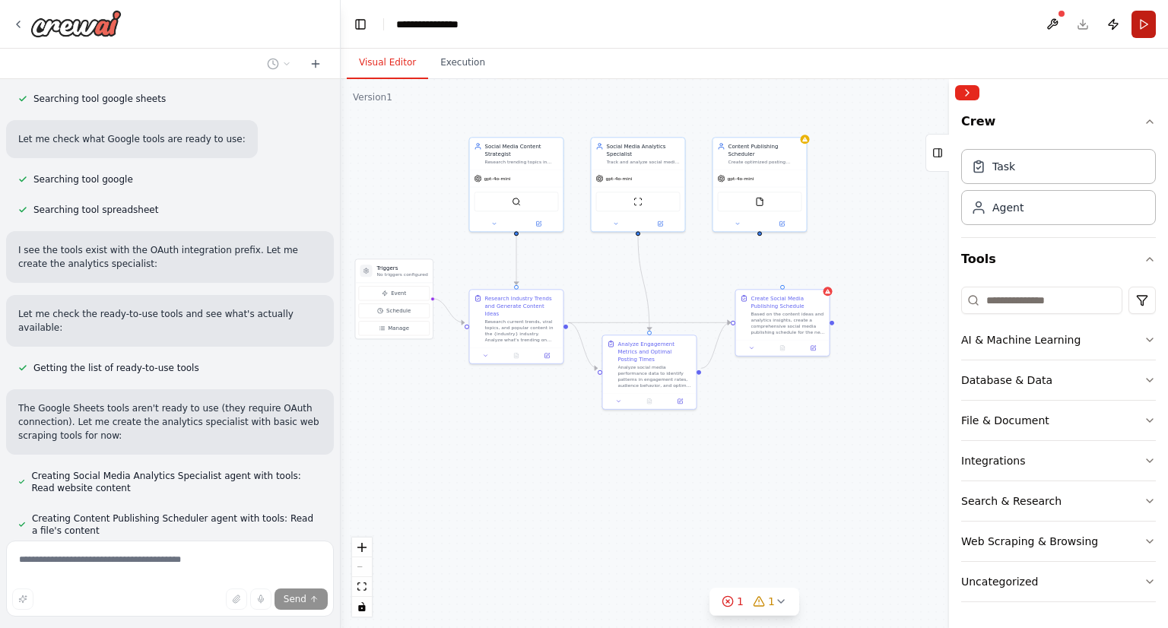
click at [1139, 23] on button "Run" at bounding box center [1144, 24] width 24 height 27
click at [18, 13] on div at bounding box center [67, 23] width 110 height 27
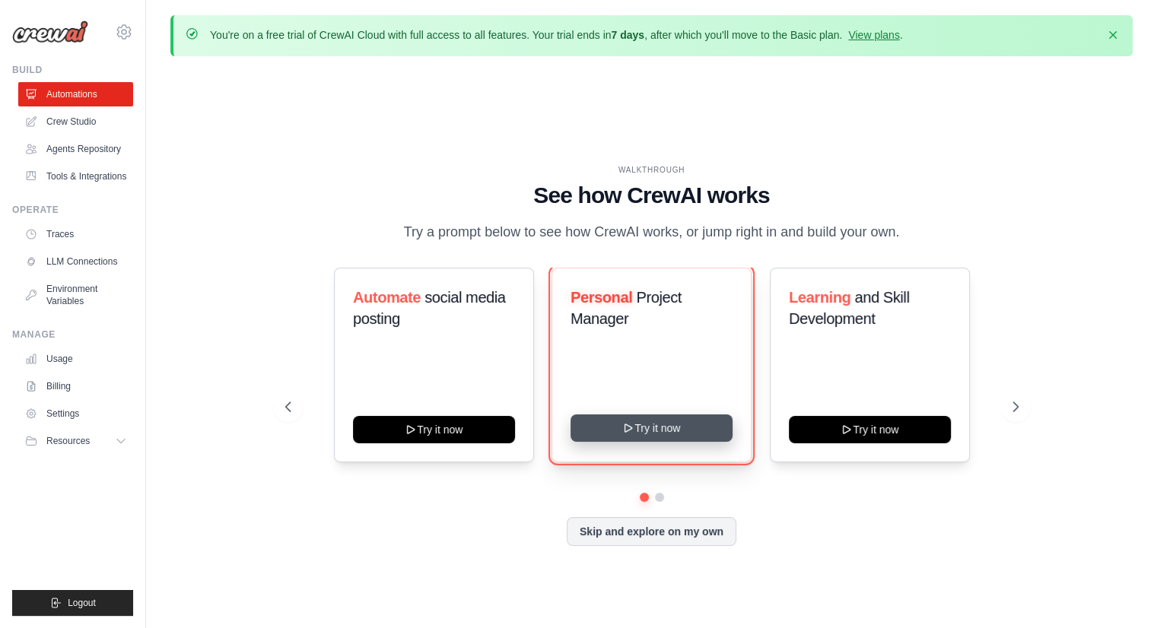
click at [659, 431] on button "Try it now" at bounding box center [651, 427] width 162 height 27
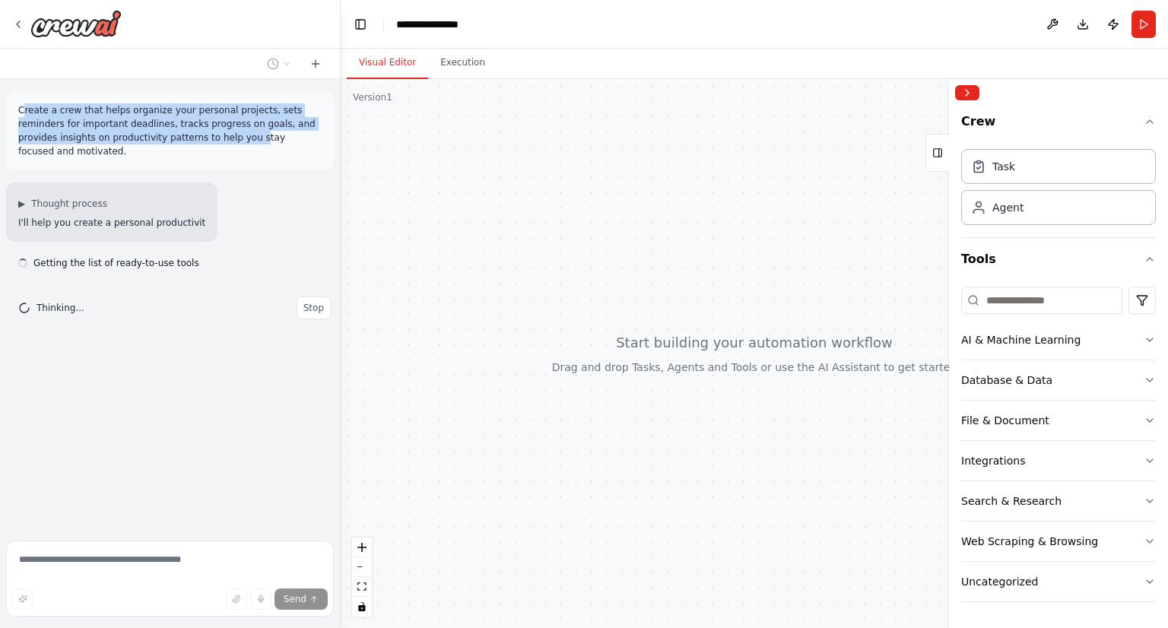
drag, startPoint x: 21, startPoint y: 110, endPoint x: 163, endPoint y: 144, distance: 145.5
click at [158, 144] on div "Create a crew that helps organize your personal projects, sets reminders for im…" at bounding box center [170, 130] width 328 height 79
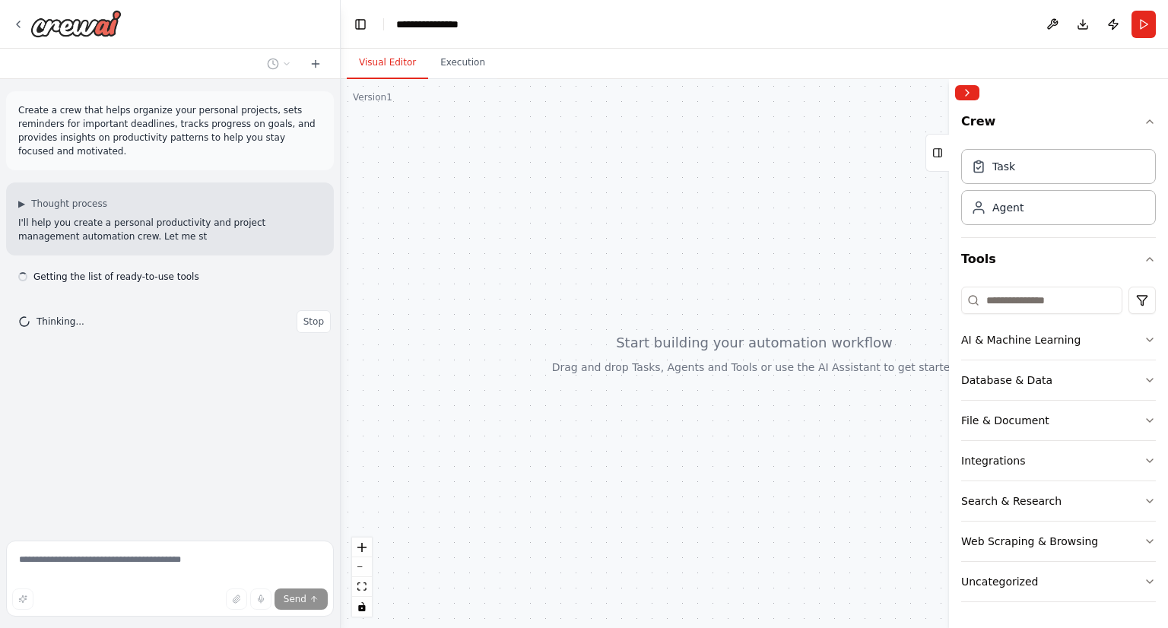
click at [189, 139] on p "Create a crew that helps organize your personal projects, sets reminders for im…" at bounding box center [169, 130] width 303 height 55
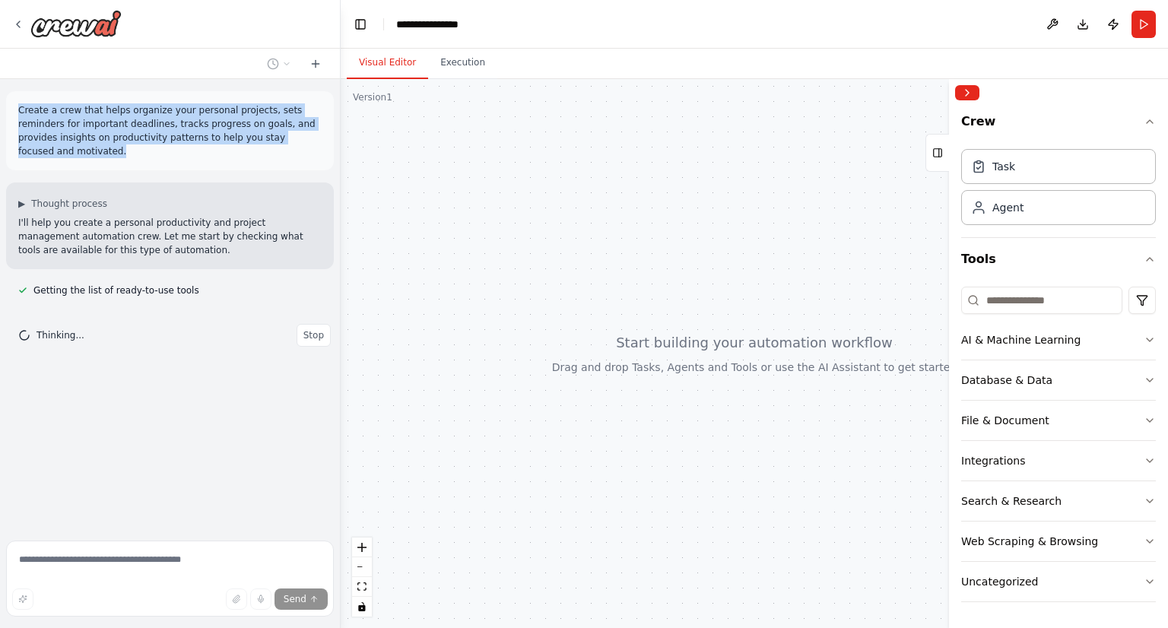
drag, startPoint x: 19, startPoint y: 110, endPoint x: 275, endPoint y: 138, distance: 257.8
click at [273, 143] on p "Create a crew that helps organize your personal projects, sets reminders for im…" at bounding box center [169, 130] width 303 height 55
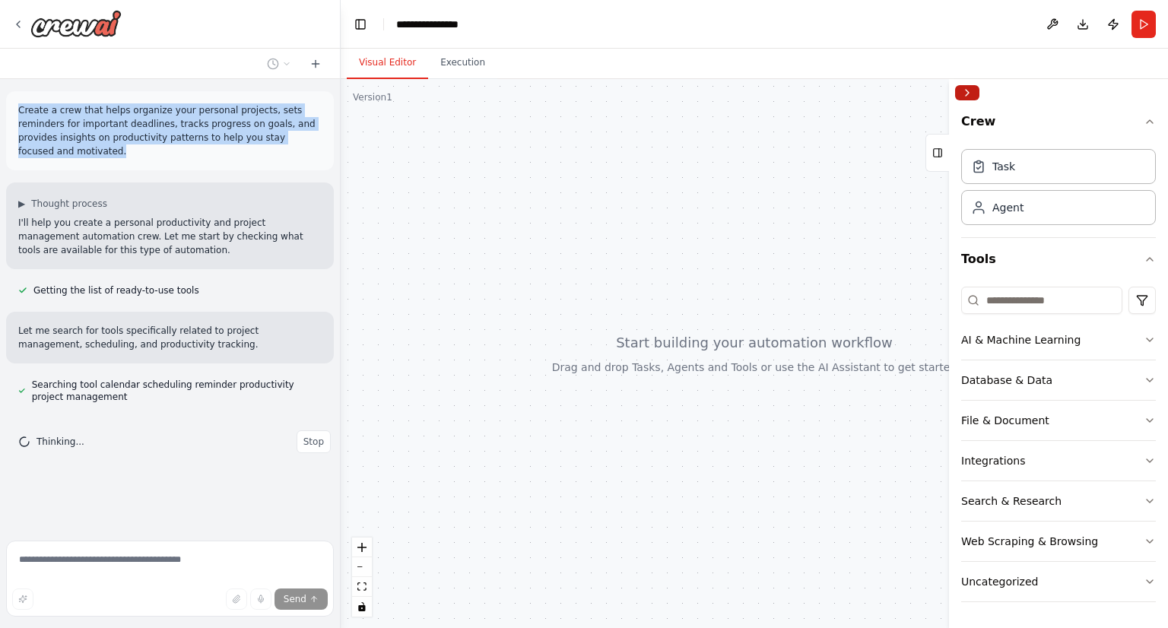
click at [976, 95] on button "Collapse right sidebar" at bounding box center [967, 92] width 24 height 15
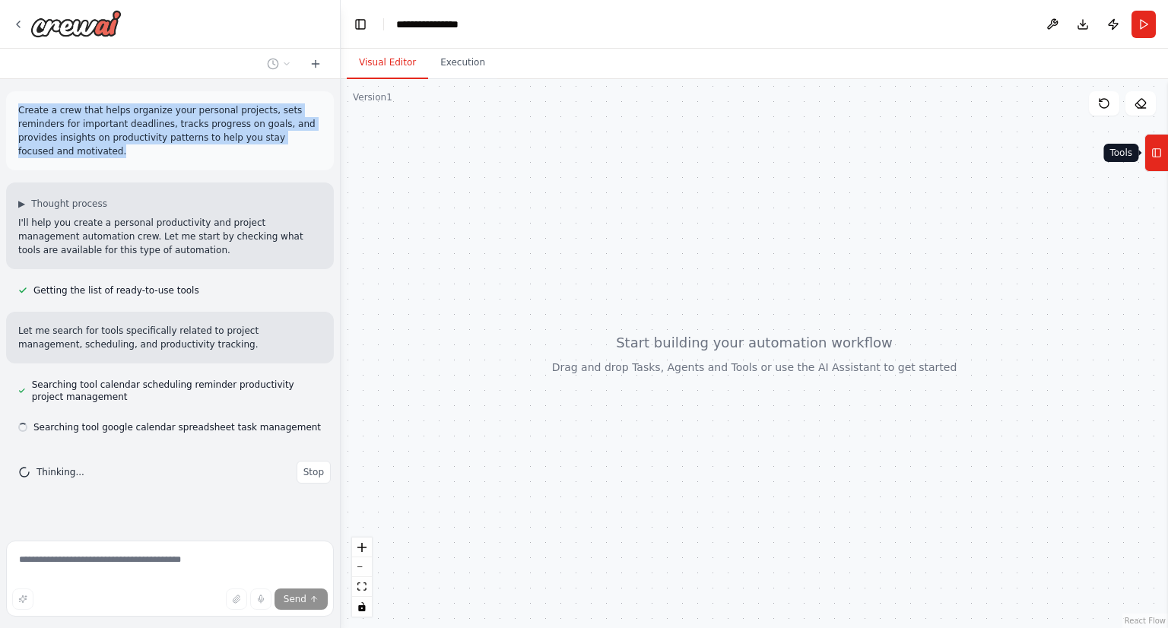
click at [1162, 143] on icon at bounding box center [1156, 153] width 11 height 24
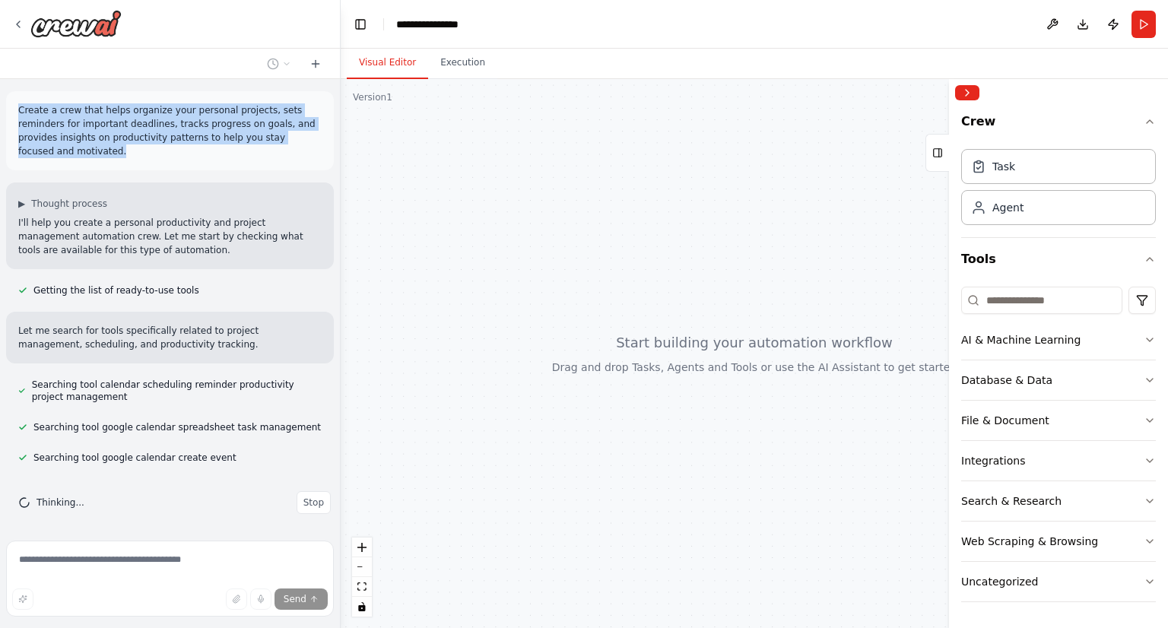
drag, startPoint x: 797, startPoint y: 358, endPoint x: 740, endPoint y: 261, distance: 112.8
click at [740, 261] on div at bounding box center [754, 353] width 827 height 549
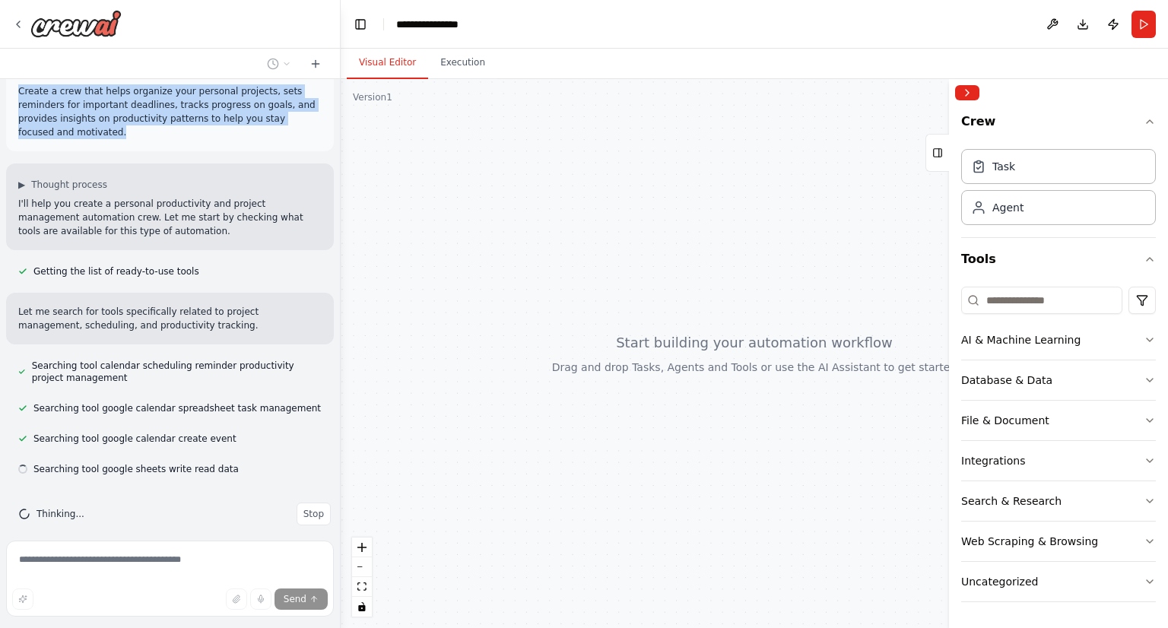
drag, startPoint x: 744, startPoint y: 262, endPoint x: 788, endPoint y: 460, distance: 203.1
click at [788, 465] on div at bounding box center [754, 353] width 827 height 549
click at [450, 65] on button "Execution" at bounding box center [462, 63] width 69 height 32
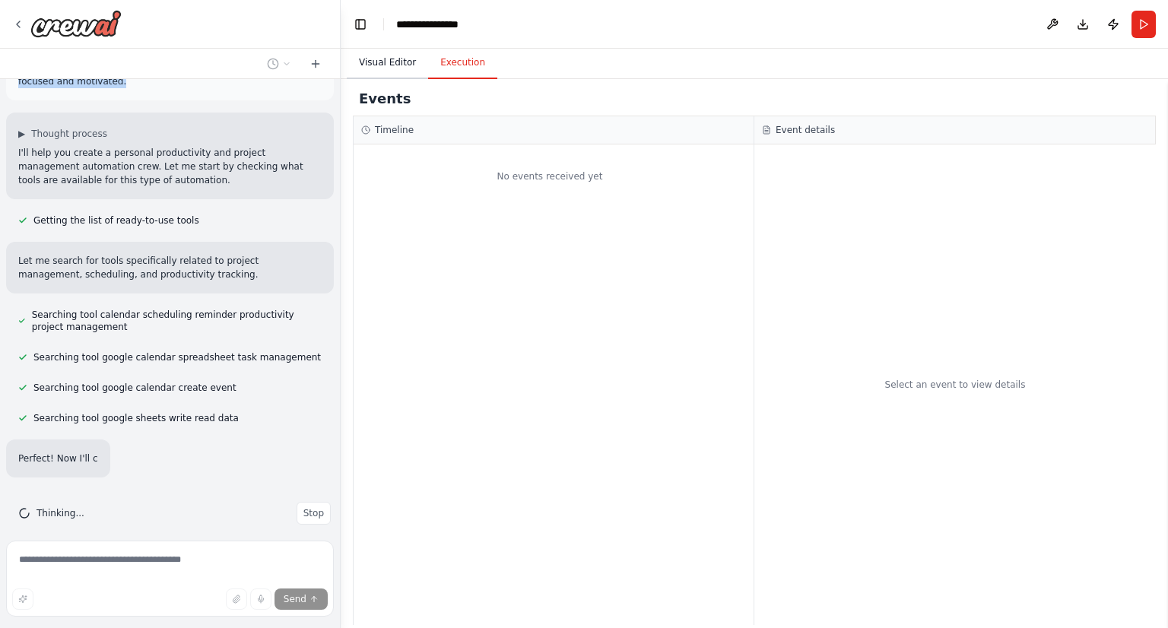
click at [398, 62] on button "Visual Editor" at bounding box center [387, 63] width 81 height 32
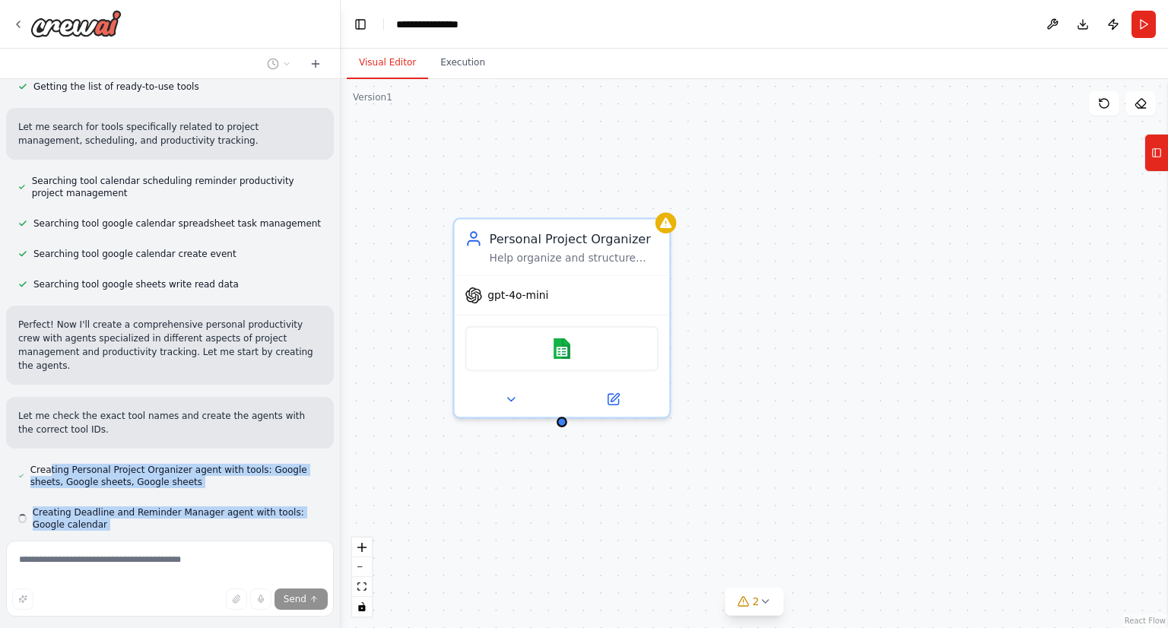
scroll to position [246, 0]
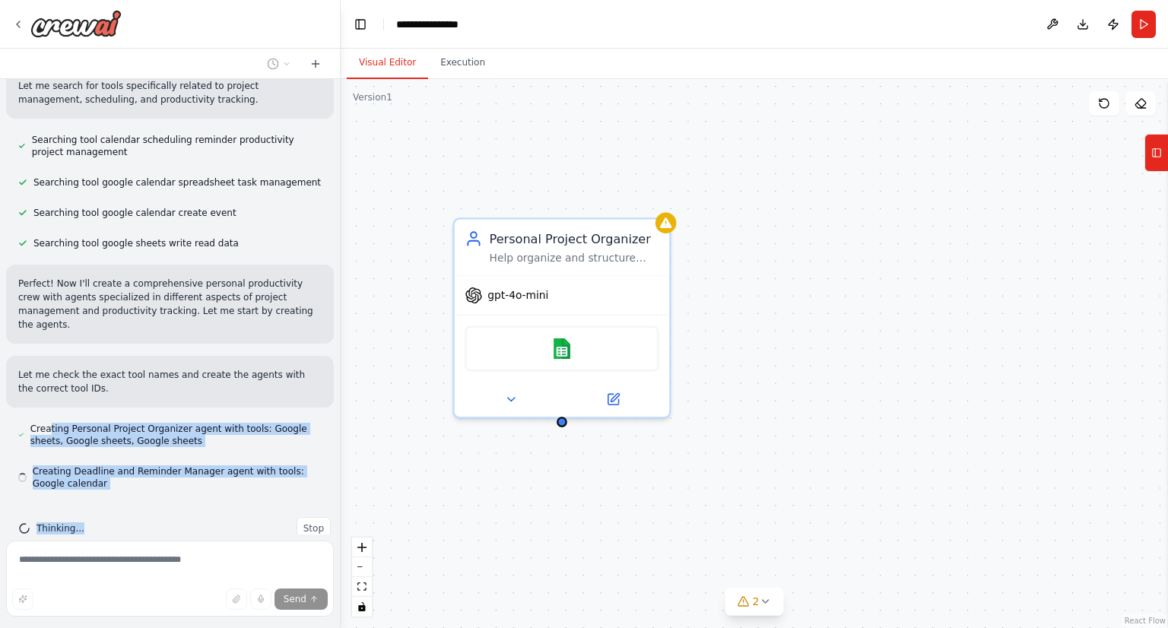
drag, startPoint x: 49, startPoint y: 439, endPoint x: 186, endPoint y: 495, distance: 147.3
click at [177, 495] on div "Create a crew that helps organize your personal projects, sets reminders for im…" at bounding box center [170, 306] width 340 height 455
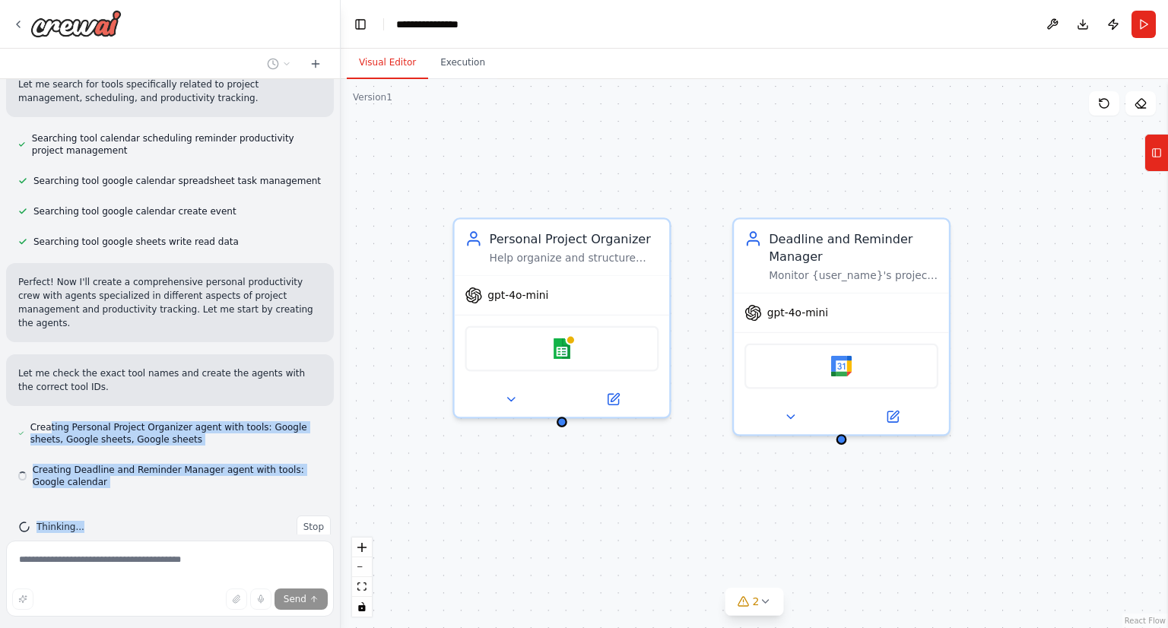
click at [225, 464] on span "Creating Deadline and Reminder Manager agent with tools: Google calendar" at bounding box center [177, 476] width 289 height 24
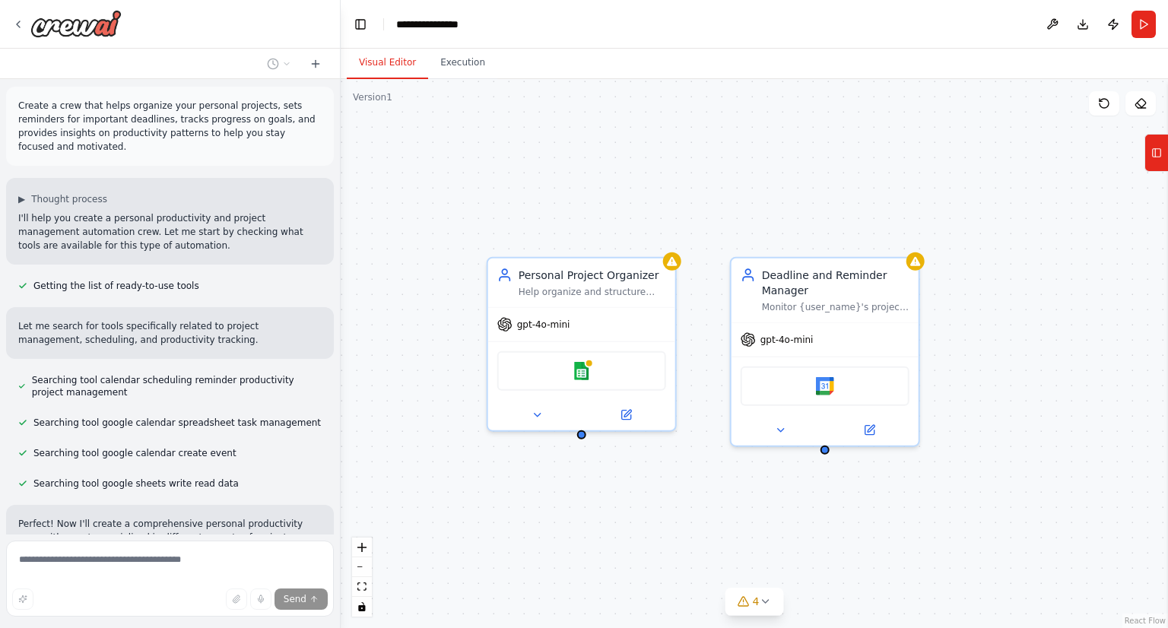
scroll to position [0, 0]
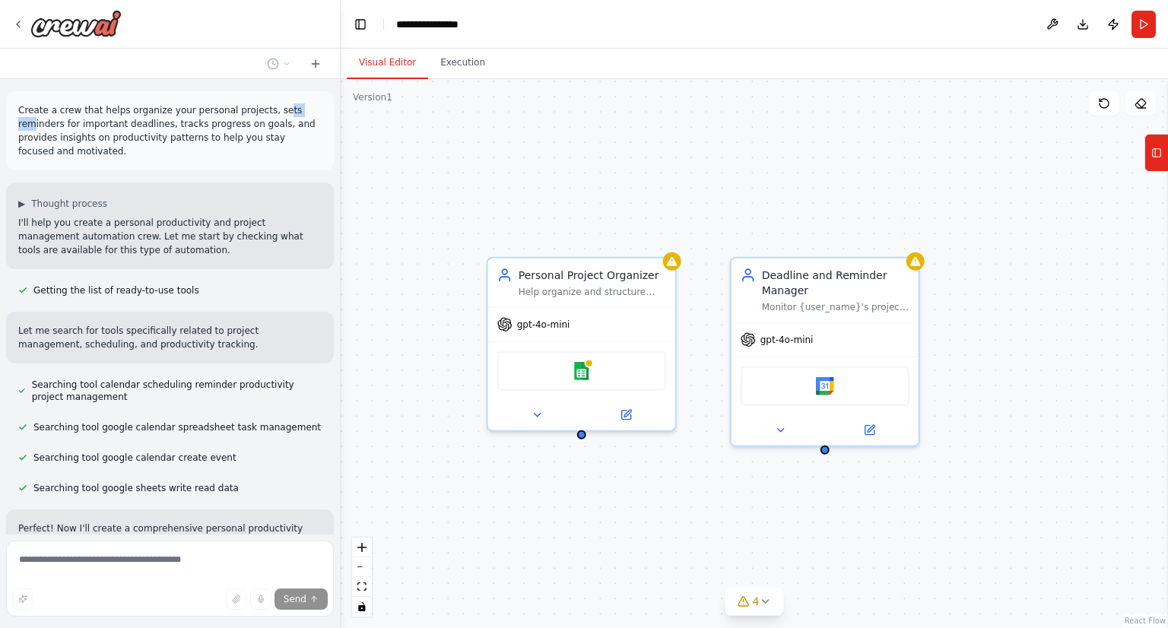
drag, startPoint x: 259, startPoint y: 110, endPoint x: 280, endPoint y: 110, distance: 21.3
click at [280, 110] on p "Create a crew that helps organize your personal projects, sets reminders for im…" at bounding box center [169, 130] width 303 height 55
click at [296, 104] on p "Create a crew that helps organize your personal projects, sets reminders for im…" at bounding box center [169, 130] width 303 height 55
click at [295, 110] on p "Create a crew that helps organize your personal projects, sets reminders for im…" at bounding box center [169, 130] width 303 height 55
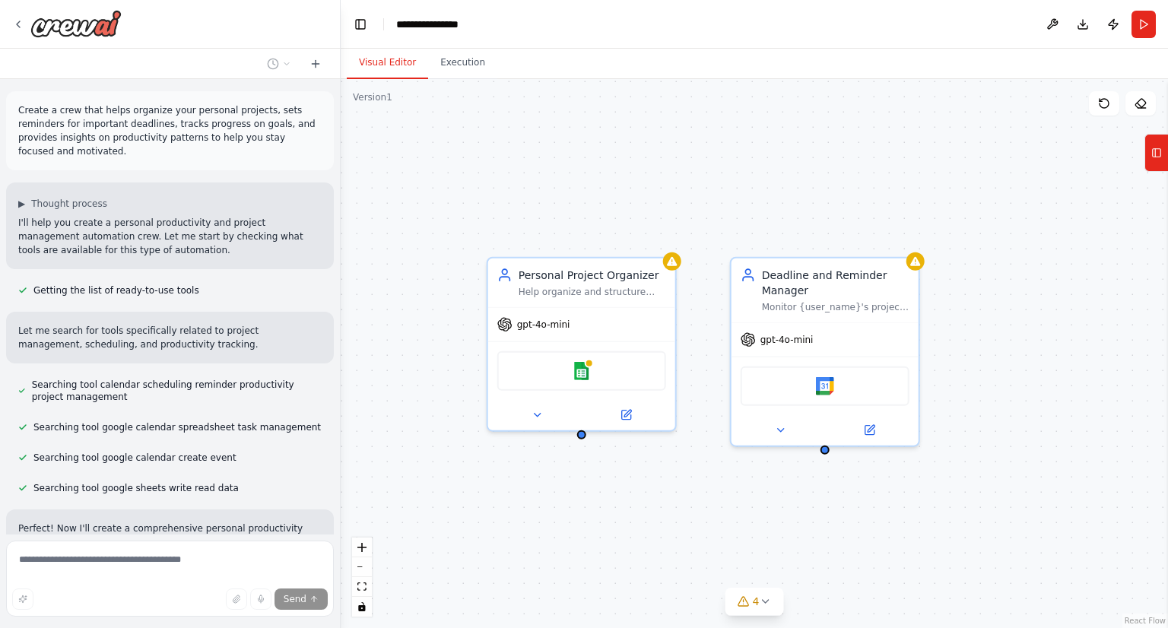
click at [58, 126] on p "Create a crew that helps organize your personal projects, sets reminders for im…" at bounding box center [169, 130] width 303 height 55
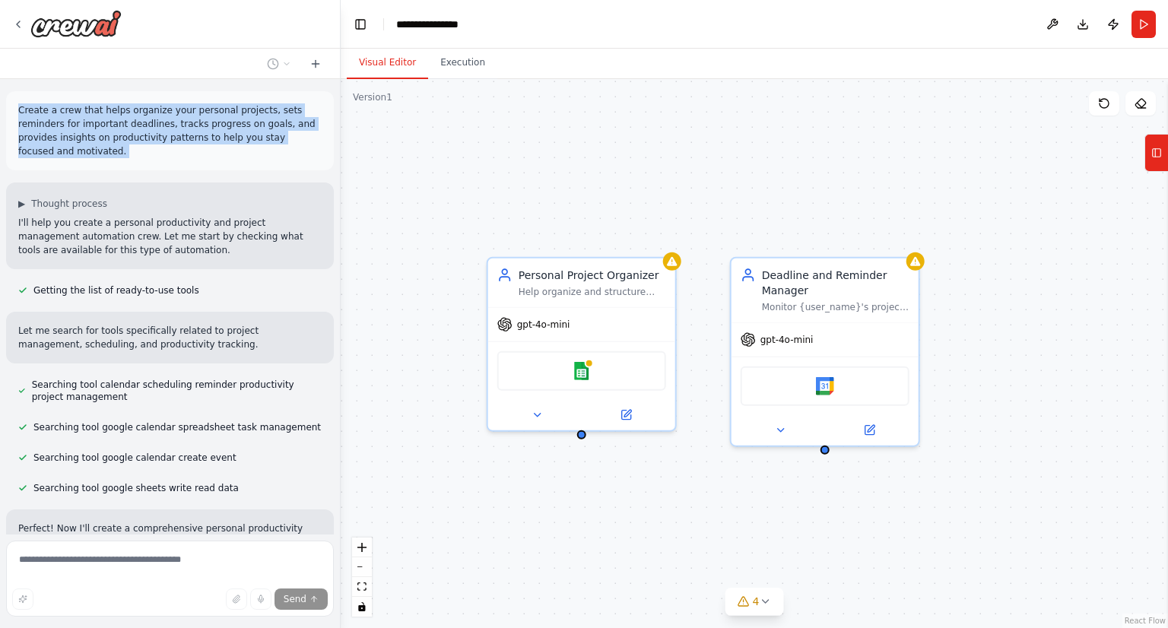
click at [58, 126] on p "Create a crew that helps organize your personal projects, sets reminders for im…" at bounding box center [169, 130] width 303 height 55
click at [78, 129] on p "Create a crew that helps organize your personal projects, sets reminders for im…" at bounding box center [169, 130] width 303 height 55
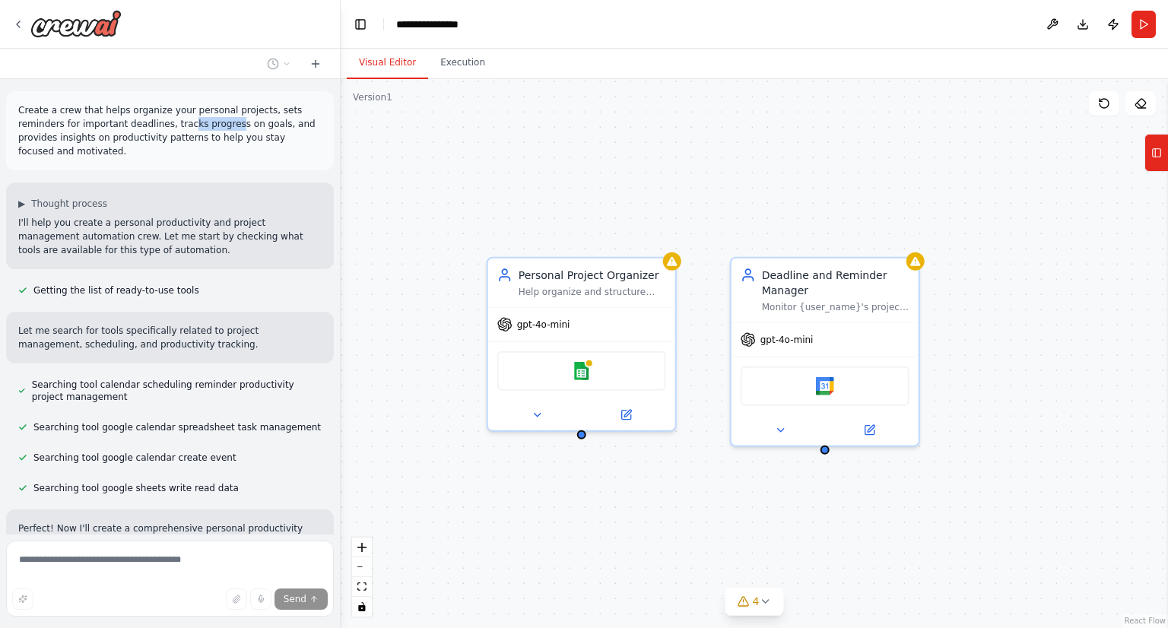
drag, startPoint x: 134, startPoint y: 123, endPoint x: 180, endPoint y: 116, distance: 46.9
click at [179, 116] on p "Create a crew that helps organize your personal projects, sets reminders for im…" at bounding box center [169, 130] width 303 height 55
click at [145, 121] on p "Create a crew that helps organize your personal projects, sets reminders for im…" at bounding box center [169, 130] width 303 height 55
drag, startPoint x: 117, startPoint y: 125, endPoint x: 215, endPoint y: 119, distance: 98.3
click at [215, 119] on p "Create a crew that helps organize your personal projects, sets reminders for im…" at bounding box center [169, 130] width 303 height 55
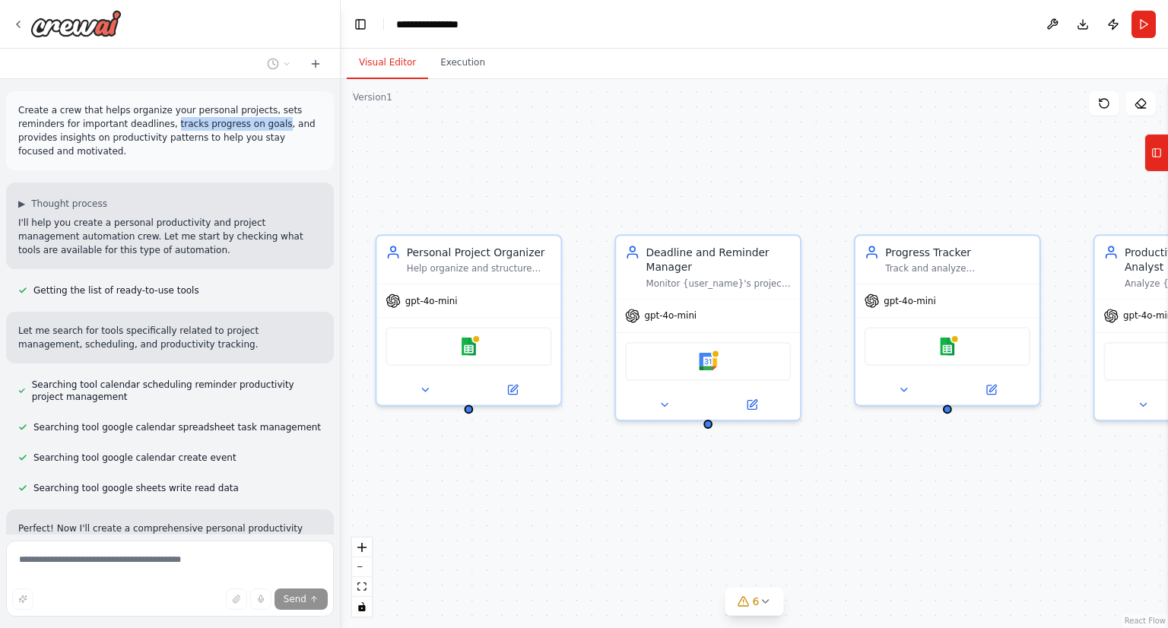
drag, startPoint x: 986, startPoint y: 516, endPoint x: 868, endPoint y: 493, distance: 119.5
click at [868, 493] on div "Personal Project Organizer Help organize and structure {user_name}'s personal p…" at bounding box center [754, 353] width 827 height 549
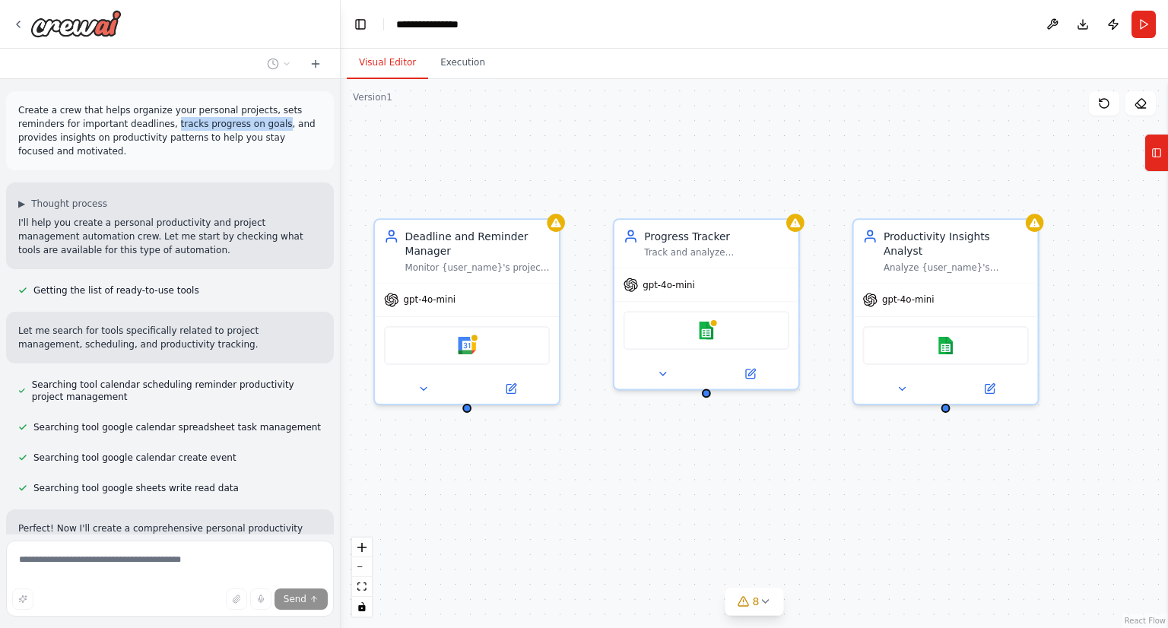
drag, startPoint x: 940, startPoint y: 503, endPoint x: 698, endPoint y: 487, distance: 242.3
click at [698, 487] on div "Personal Project Organizer Help organize and structure {user_name}'s personal p…" at bounding box center [754, 353] width 827 height 549
click at [270, 119] on p "Create a crew that helps organize your personal projects, sets reminders for im…" at bounding box center [169, 130] width 303 height 55
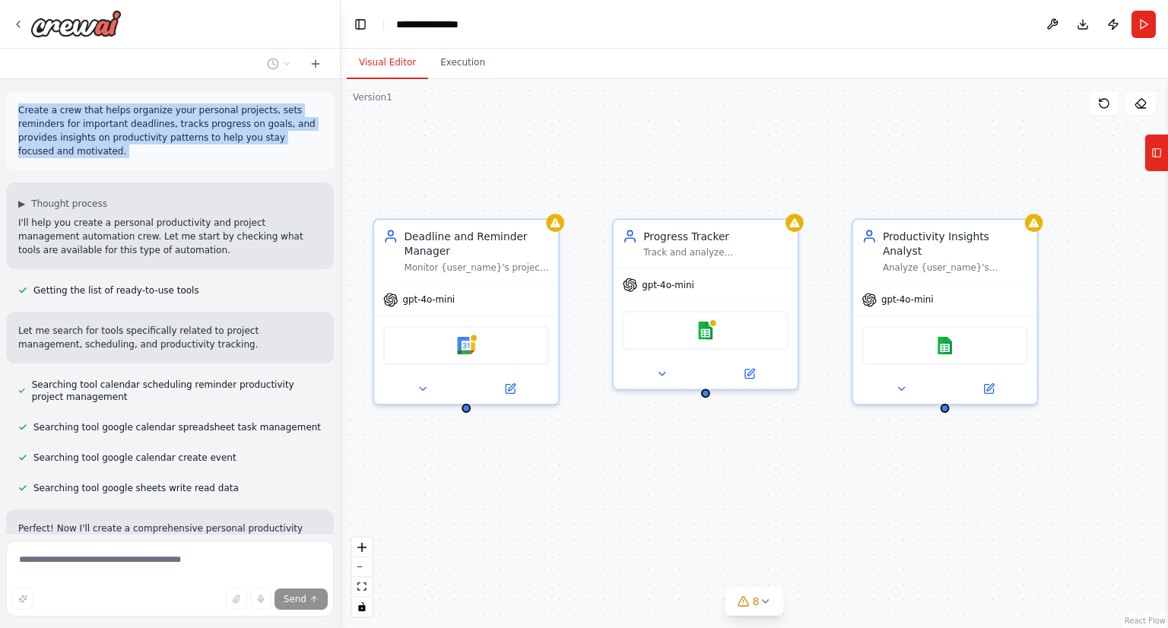
click at [270, 119] on p "Create a crew that helps organize your personal projects, sets reminders for im…" at bounding box center [169, 130] width 303 height 55
click at [50, 125] on p "Create a crew that helps organize your personal projects, sets reminders for im…" at bounding box center [169, 130] width 303 height 55
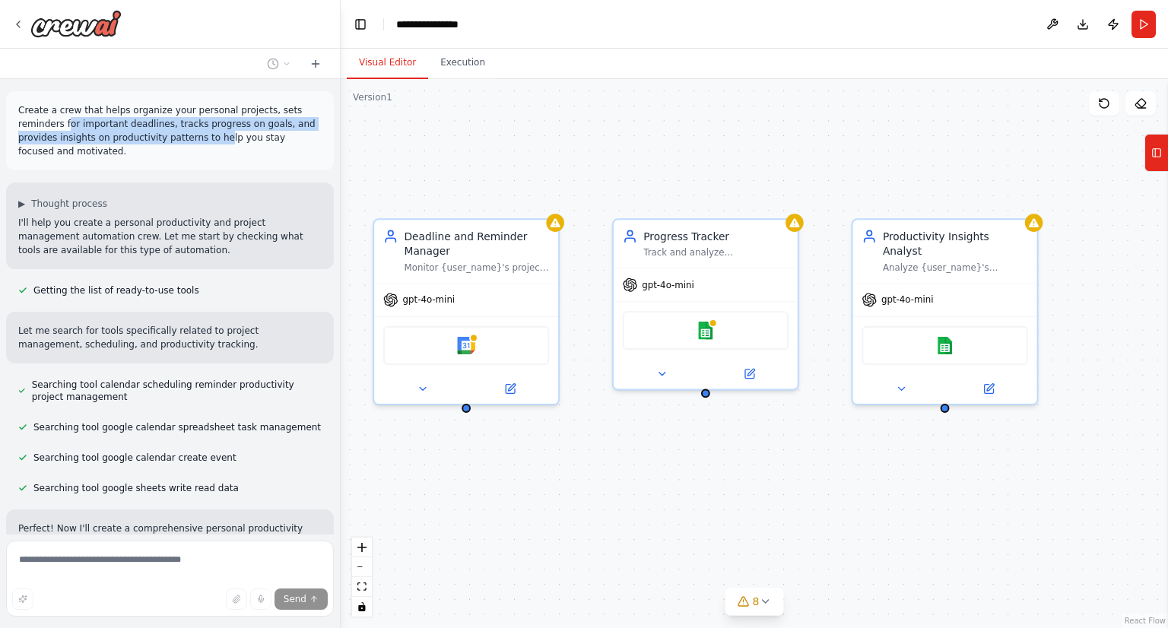
drag, startPoint x: 22, startPoint y: 129, endPoint x: 137, endPoint y: 138, distance: 115.1
click at [137, 138] on p "Create a crew that helps organize your personal projects, sets reminders for im…" at bounding box center [169, 130] width 303 height 55
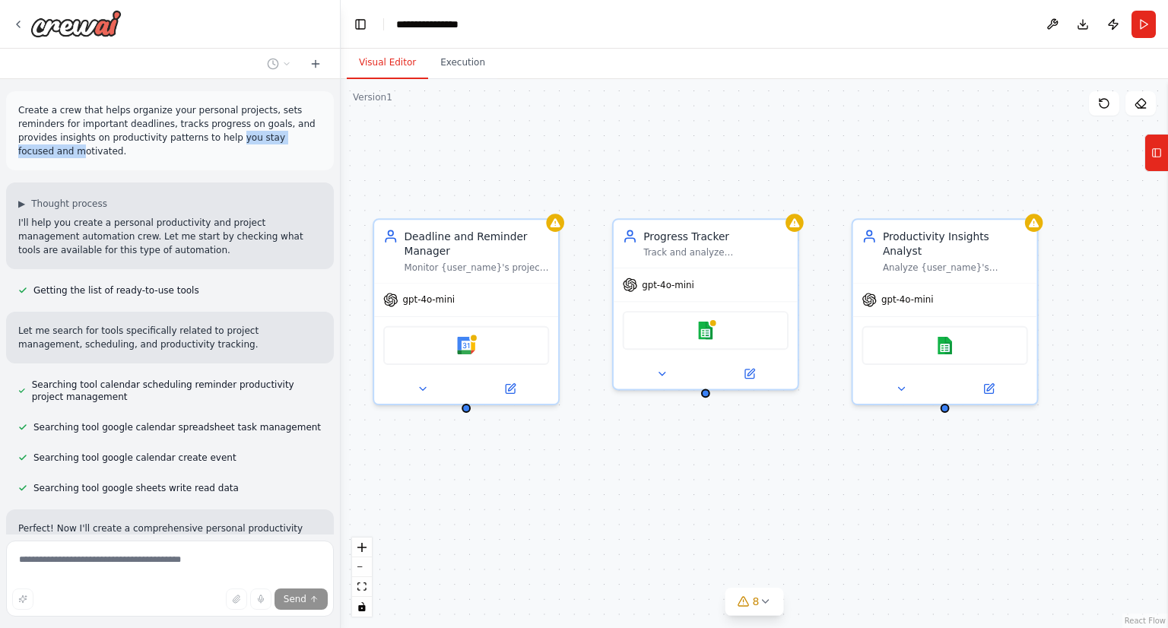
drag, startPoint x: 150, startPoint y: 140, endPoint x: 241, endPoint y: 140, distance: 91.3
click at [241, 140] on p "Create a crew that helps organize your personal projects, sets reminders for im…" at bounding box center [169, 130] width 303 height 55
click at [277, 140] on p "Create a crew that helps organize your personal projects, sets reminders for im…" at bounding box center [169, 130] width 303 height 55
click at [283, 141] on p "Create a crew that helps organize your personal projects, sets reminders for im…" at bounding box center [169, 130] width 303 height 55
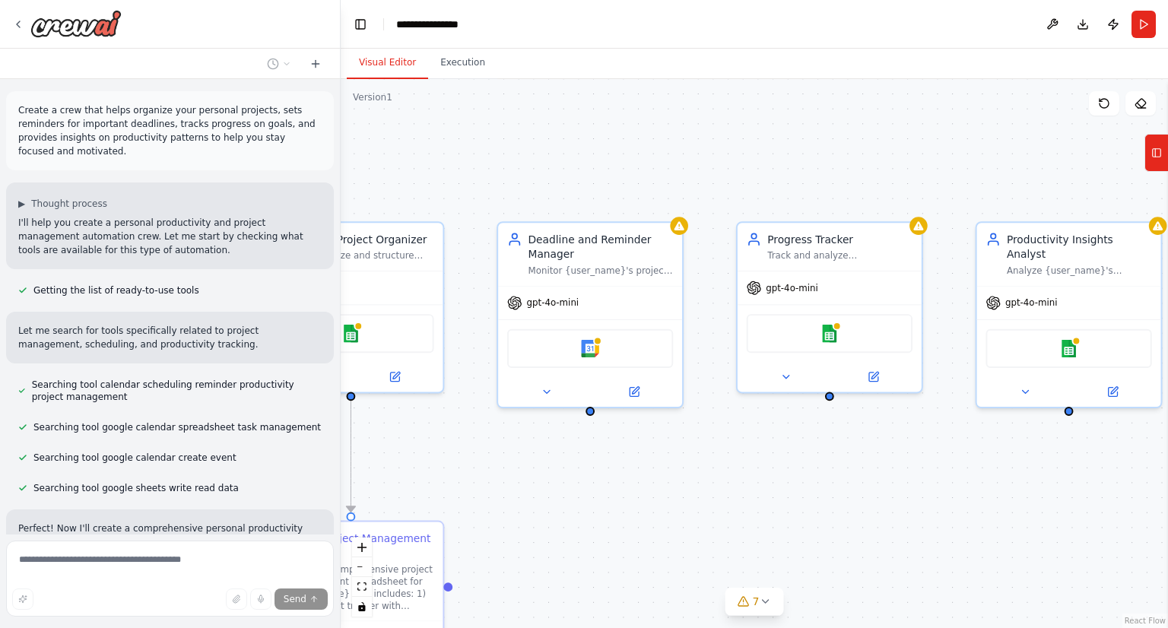
drag, startPoint x: 702, startPoint y: 475, endPoint x: 822, endPoint y: 475, distance: 120.1
click at [822, 475] on div ".deletable-edge-delete-btn { width: 20px; height: 20px; border: 0px solid #ffff…" at bounding box center [754, 353] width 827 height 549
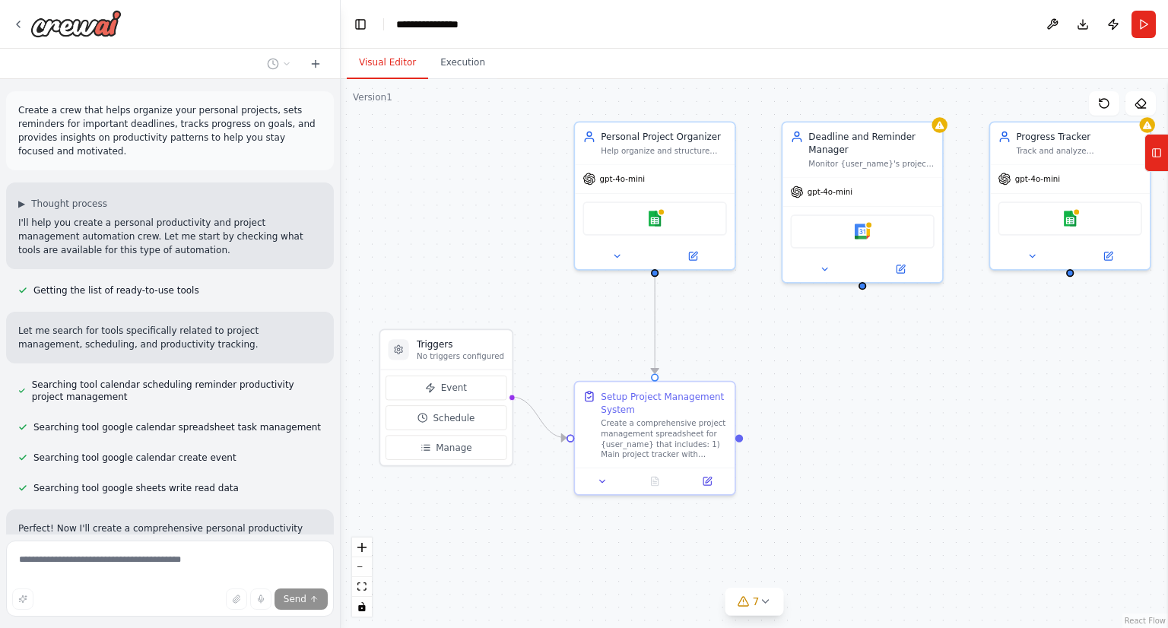
drag, startPoint x: 654, startPoint y: 512, endPoint x: 882, endPoint y: 379, distance: 263.7
click at [882, 379] on div ".deletable-edge-delete-btn { width: 20px; height: 20px; border: 0px solid #ffff…" at bounding box center [754, 353] width 827 height 549
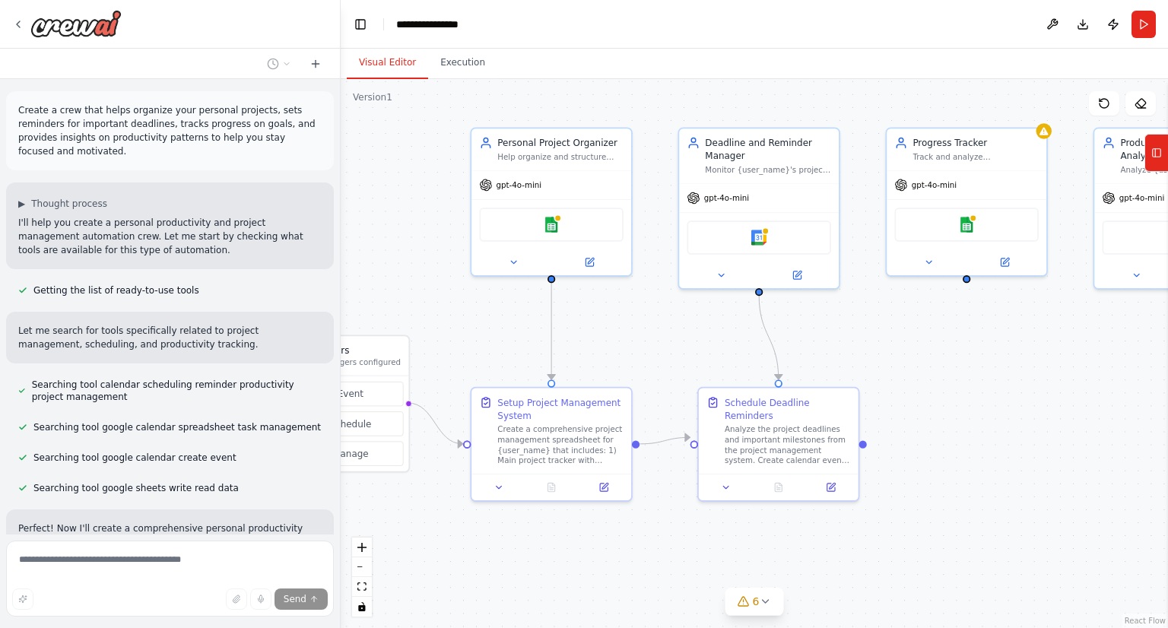
drag, startPoint x: 1125, startPoint y: 426, endPoint x: 1029, endPoint y: 436, distance: 97.1
click at [1029, 436] on div ".deletable-edge-delete-btn { width: 20px; height: 20px; border: 0px solid #ffff…" at bounding box center [754, 353] width 827 height 549
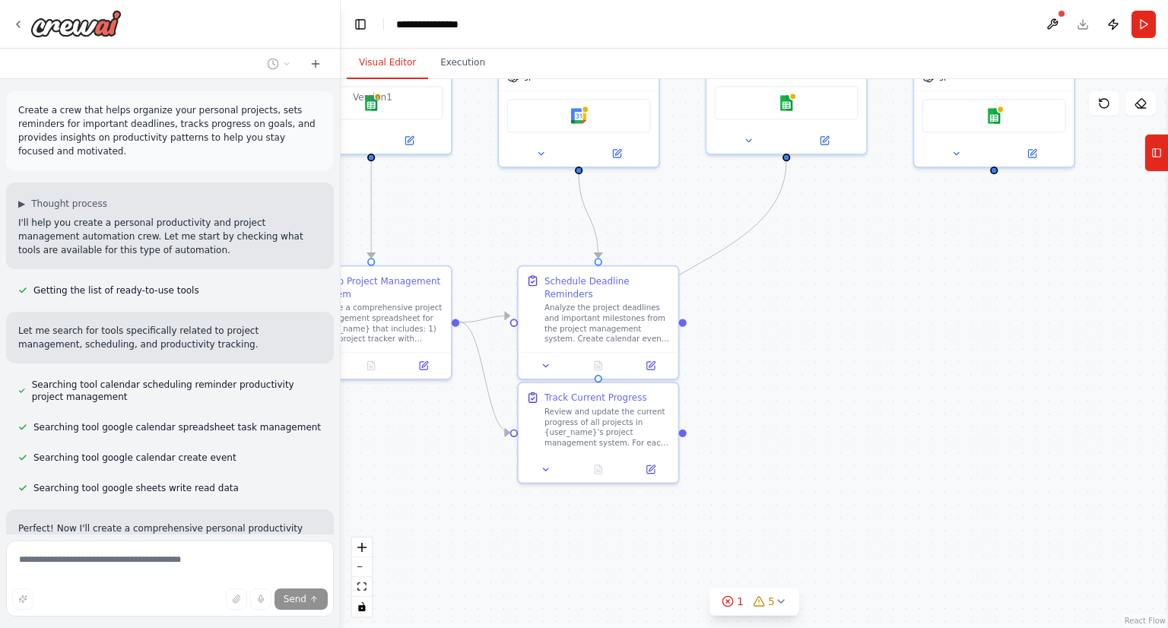
drag, startPoint x: 1021, startPoint y: 427, endPoint x: 834, endPoint y: 302, distance: 224.8
click at [834, 302] on div ".deletable-edge-delete-btn { width: 20px; height: 20px; border: 0px solid #ffff…" at bounding box center [754, 353] width 827 height 549
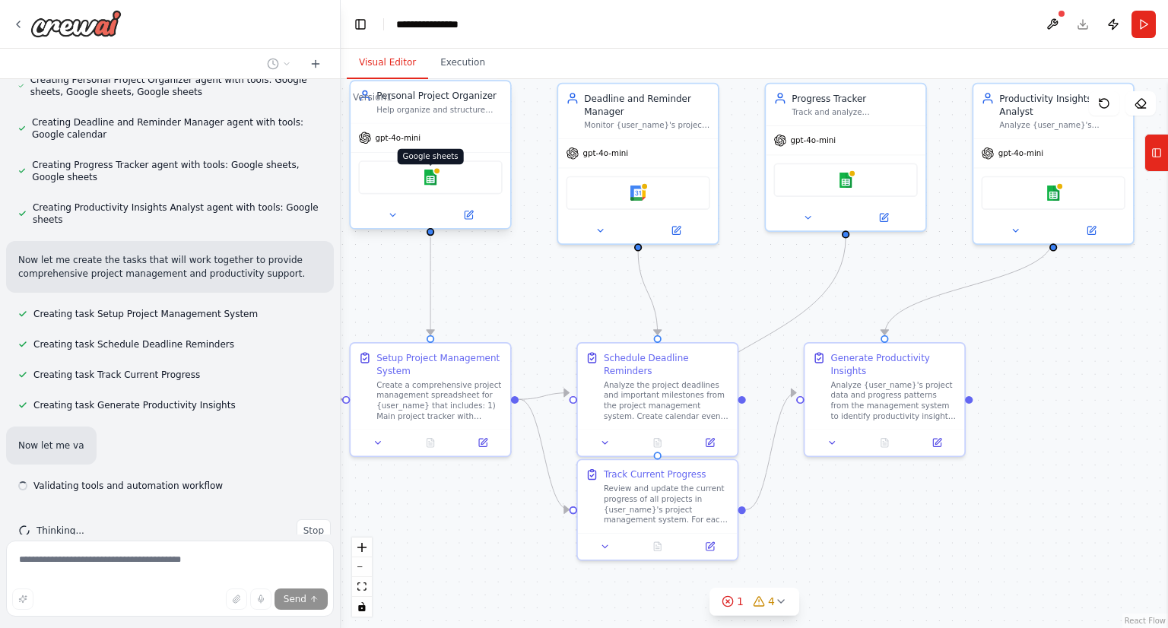
scroll to position [597, 0]
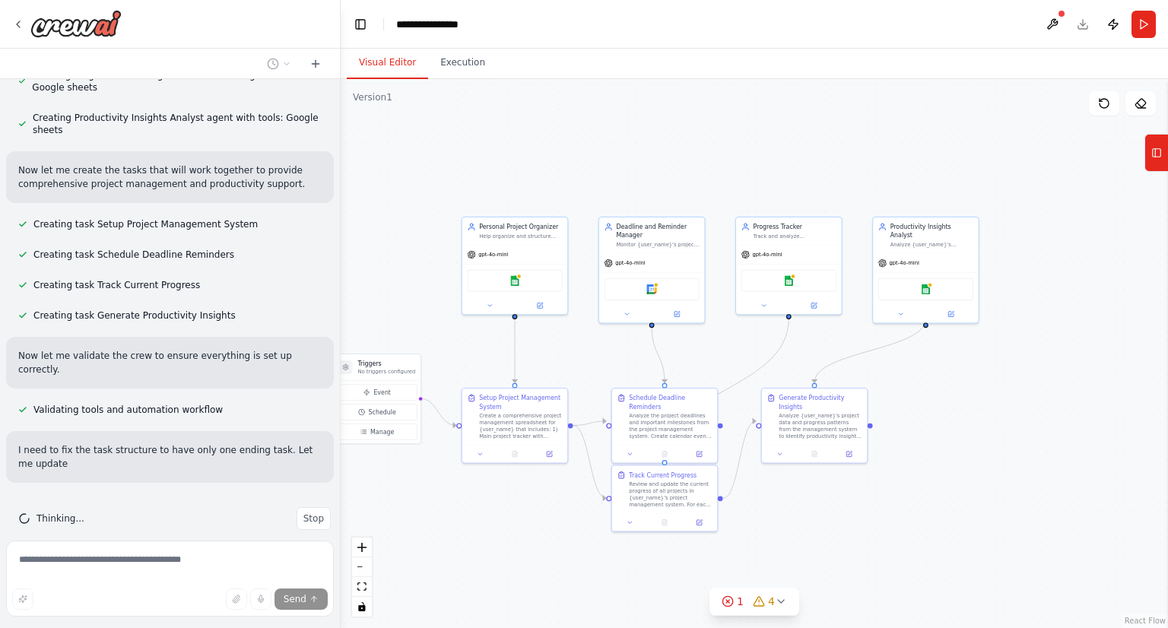
drag, startPoint x: 499, startPoint y: 306, endPoint x: 589, endPoint y: 359, distance: 103.9
click at [589, 359] on div ".deletable-edge-delete-btn { width: 20px; height: 20px; border: 0px solid #ffff…" at bounding box center [754, 353] width 827 height 549
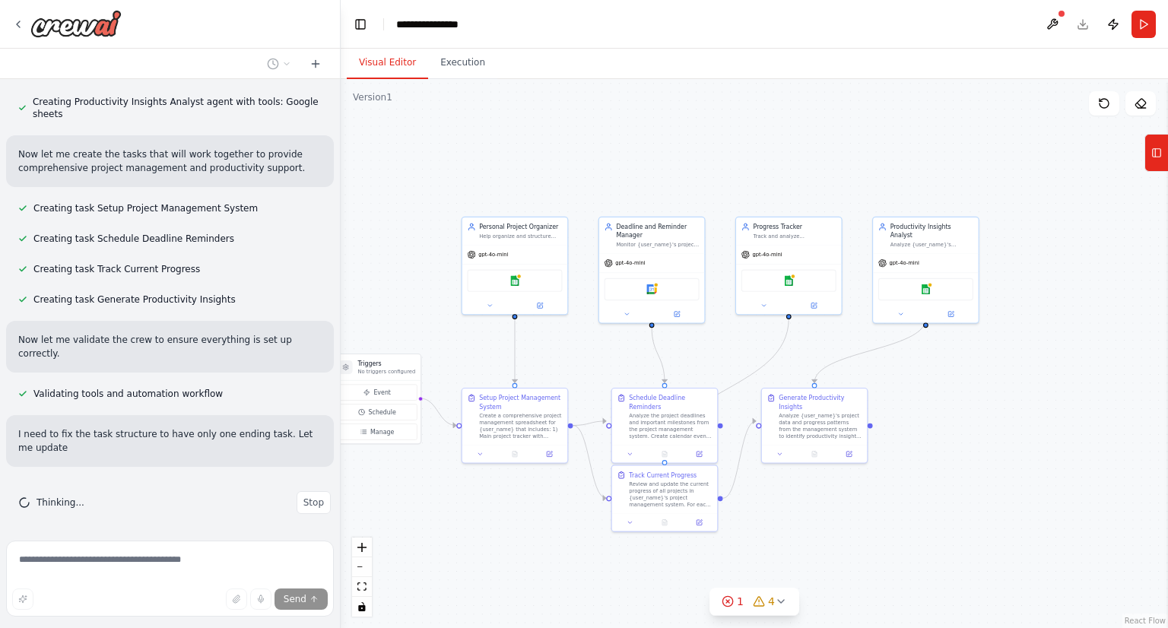
scroll to position [703, 0]
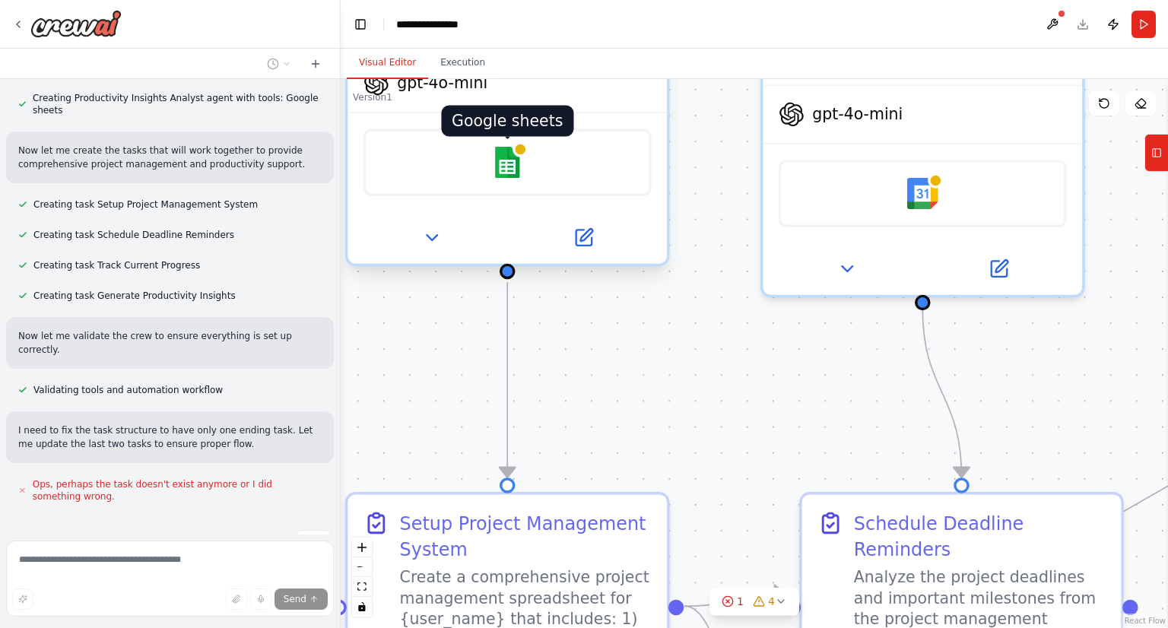
click at [509, 173] on img at bounding box center [507, 162] width 31 height 31
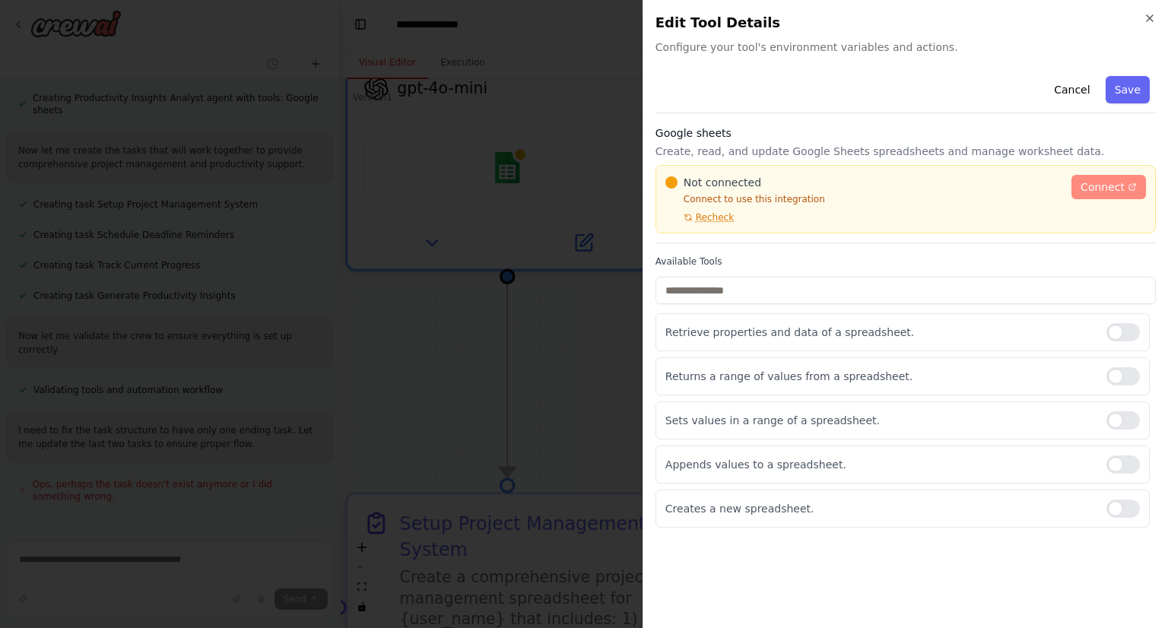
click at [1097, 180] on span "Connect" at bounding box center [1103, 186] width 44 height 15
click at [713, 221] on span "Recheck" at bounding box center [715, 217] width 38 height 12
click at [1119, 179] on span "Connect" at bounding box center [1103, 186] width 44 height 15
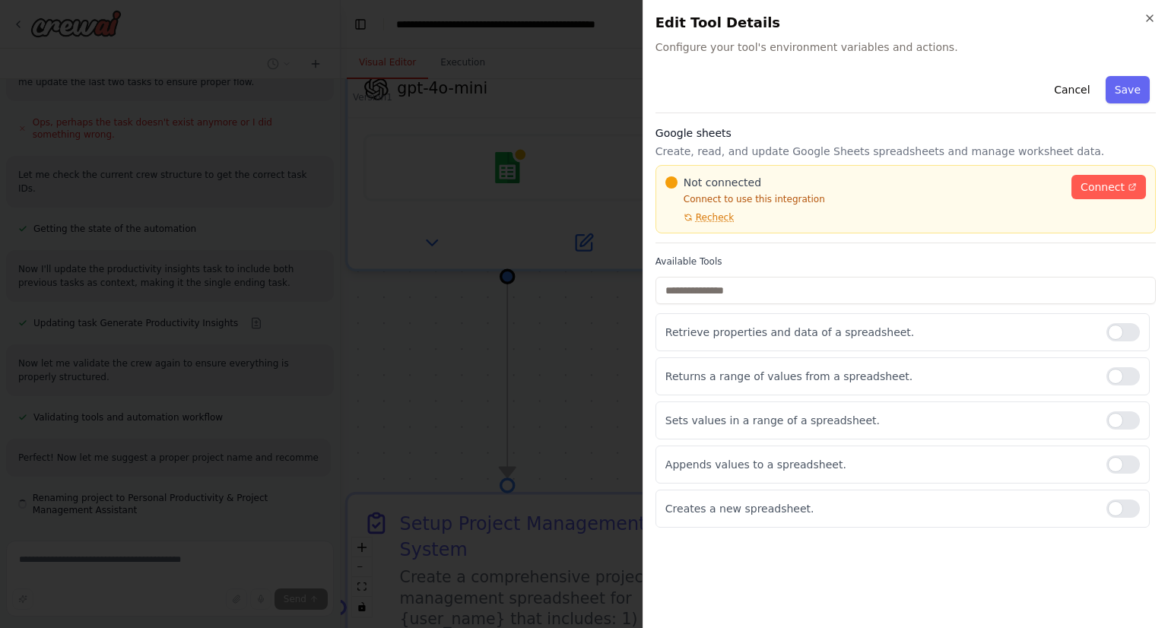
scroll to position [1080, 0]
click at [1147, 21] on icon "button" at bounding box center [1150, 18] width 12 height 12
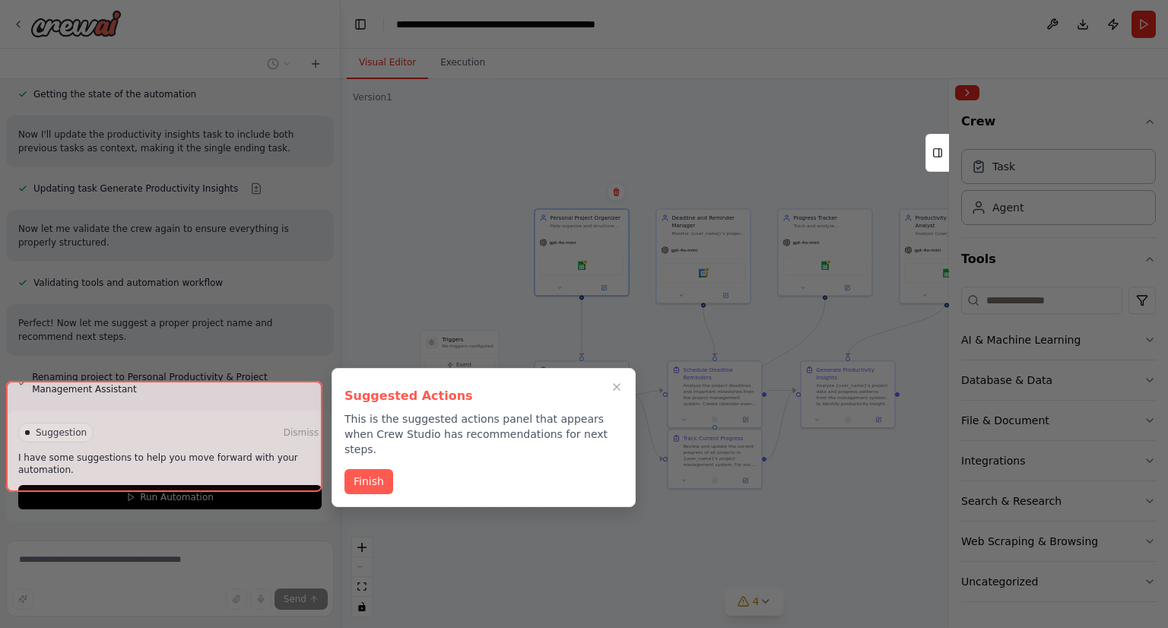
scroll to position [1202, 0]
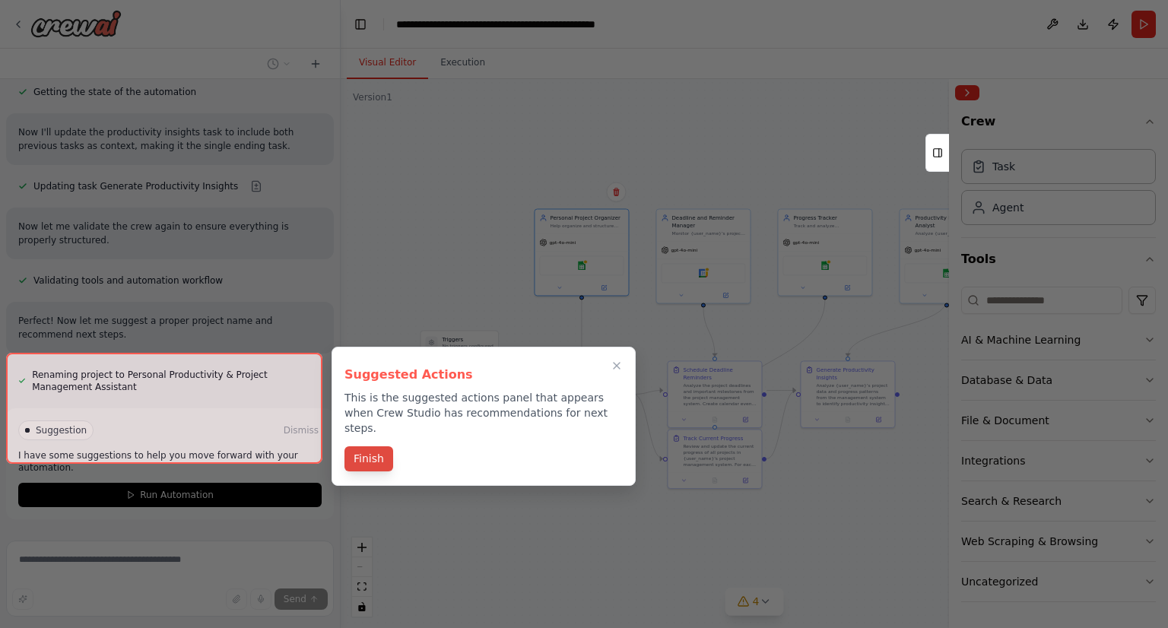
click at [382, 446] on button "Finish" at bounding box center [368, 458] width 49 height 25
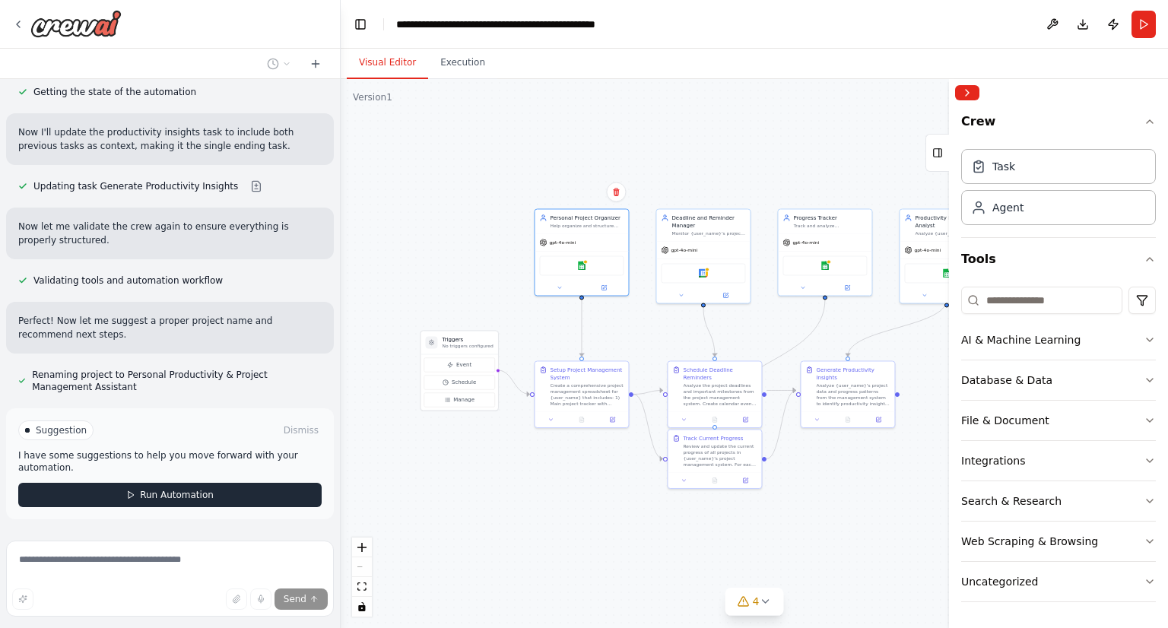
click at [207, 483] on button "Run Automation" at bounding box center [169, 495] width 303 height 24
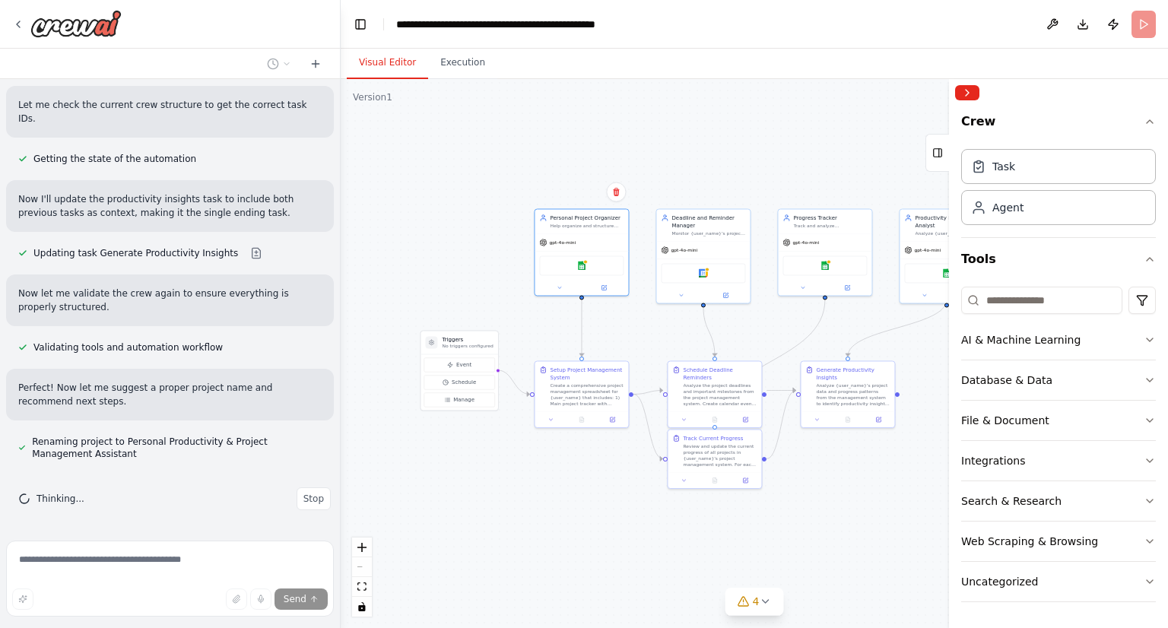
scroll to position [1080, 0]
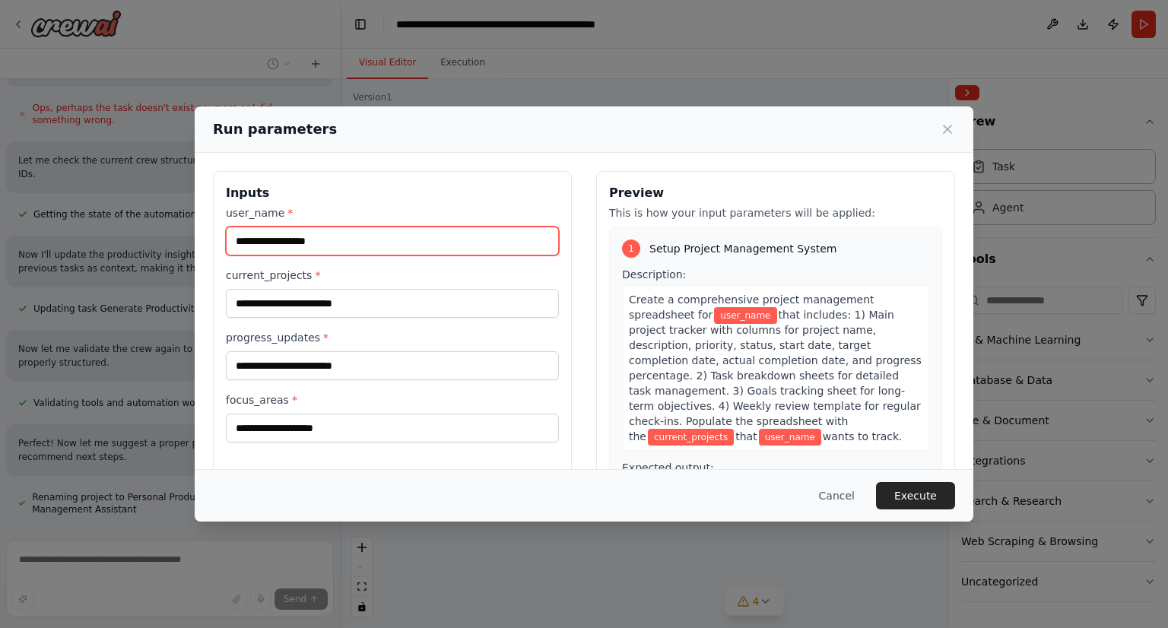
click at [348, 244] on input "user_name *" at bounding box center [392, 241] width 333 height 29
type input "*******"
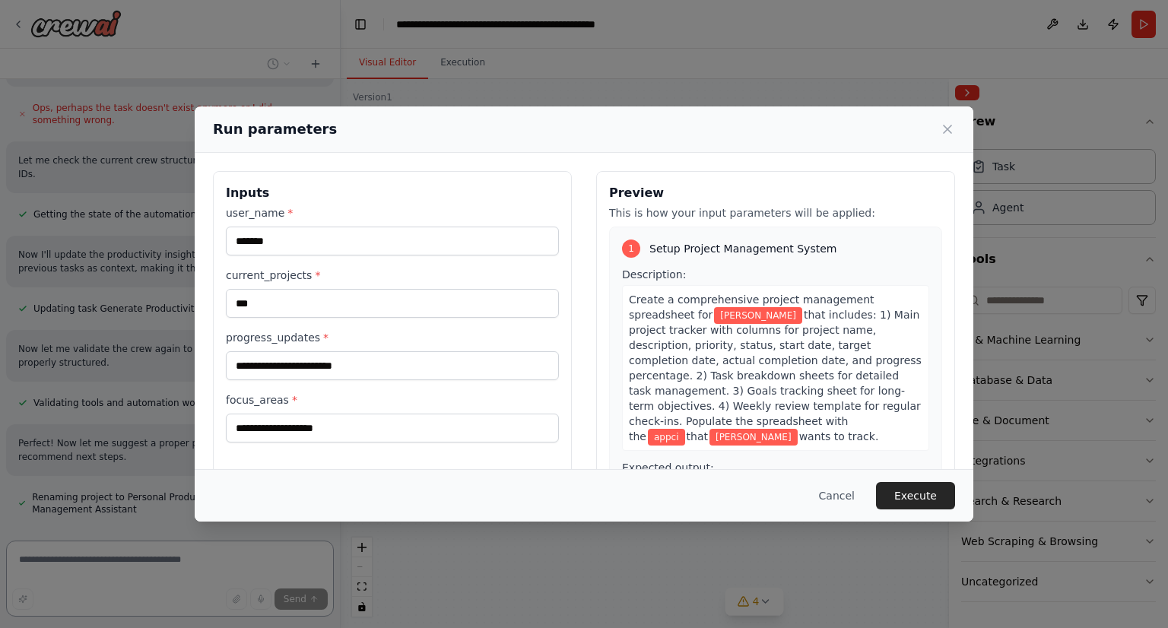
type input "***"
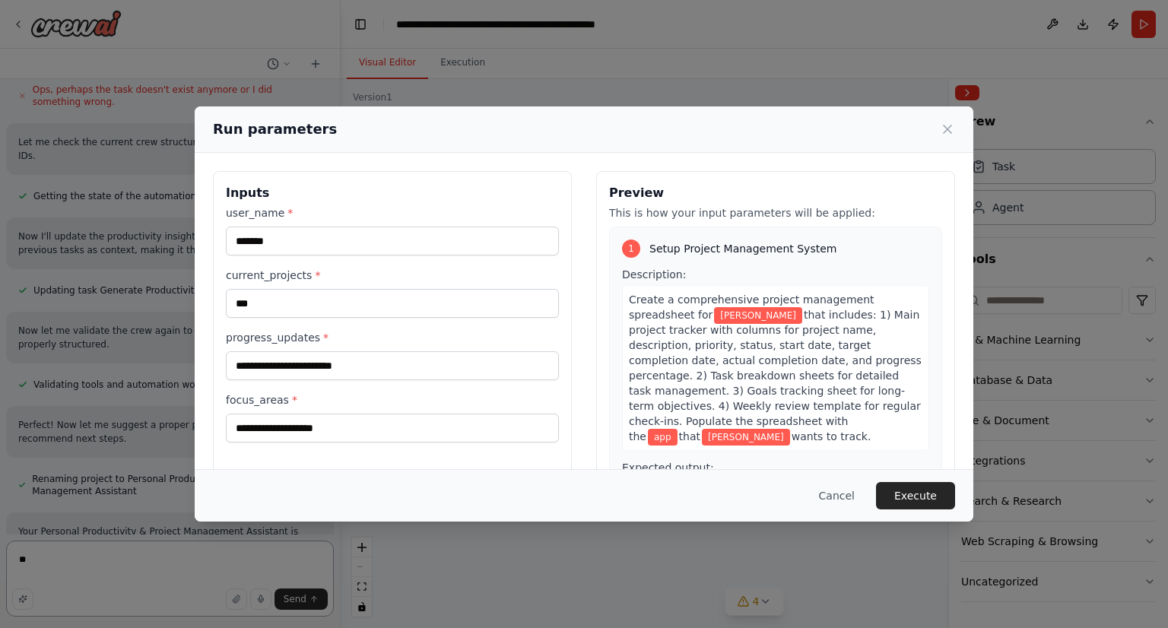
type textarea "**"
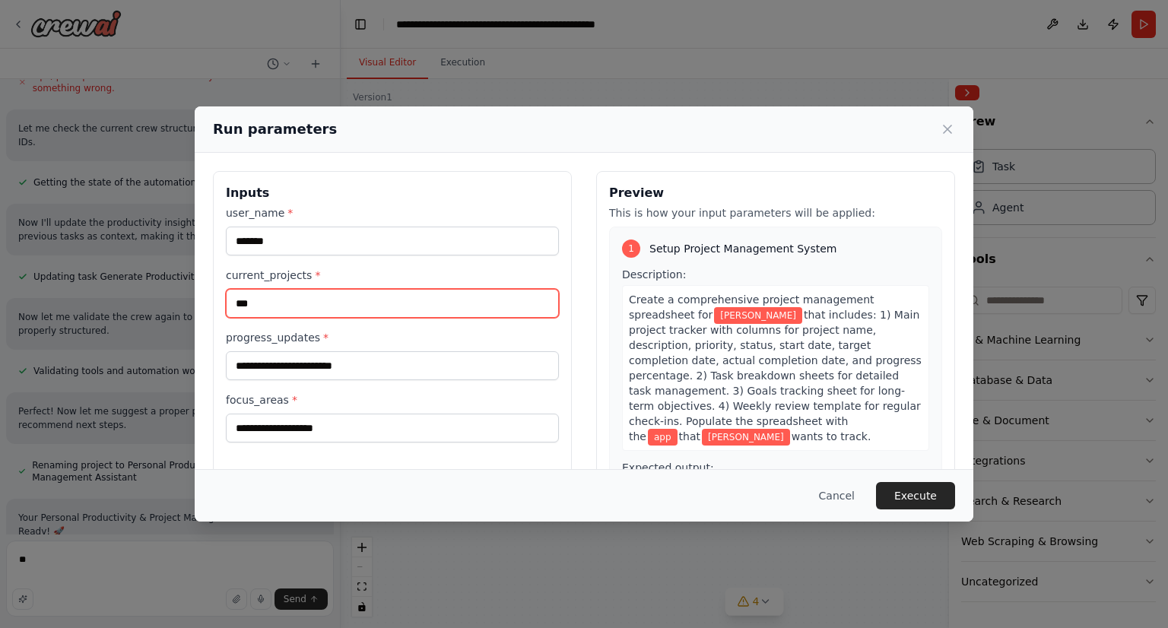
click at [380, 309] on input "***" at bounding box center [392, 303] width 333 height 29
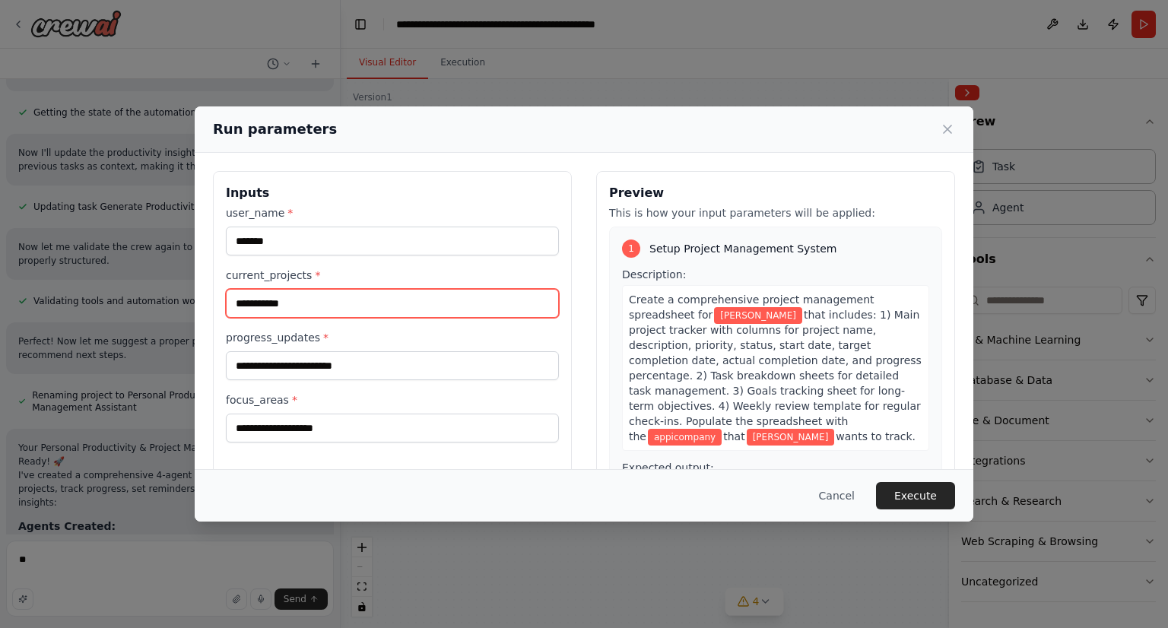
type input "**********"
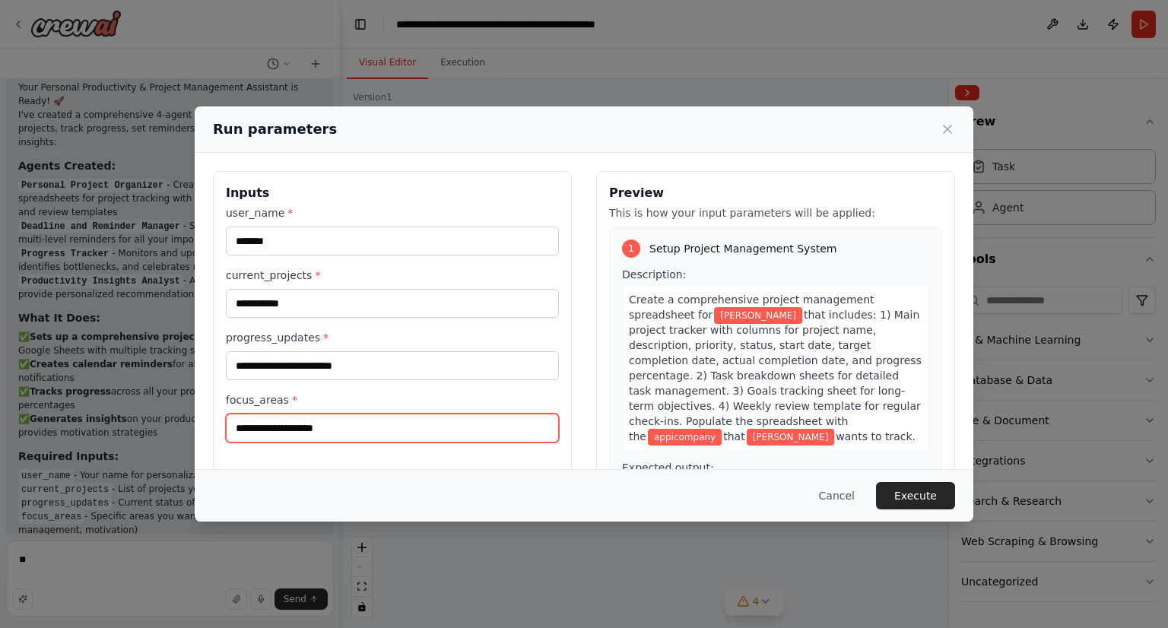
click at [345, 427] on input "focus_areas *" at bounding box center [392, 428] width 333 height 29
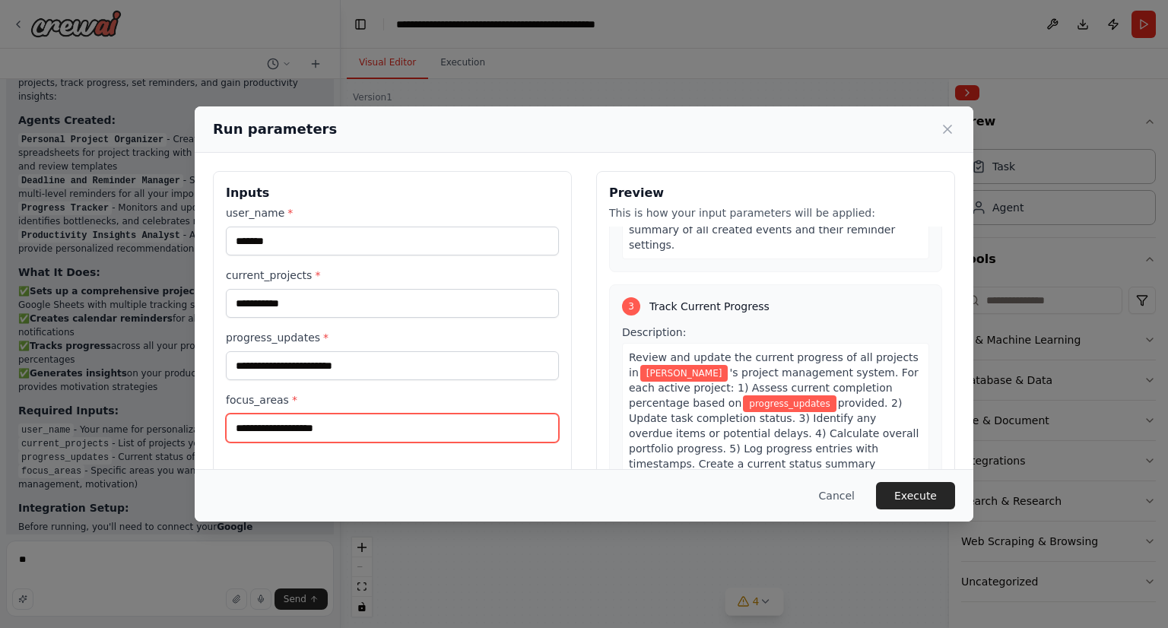
scroll to position [684, 0]
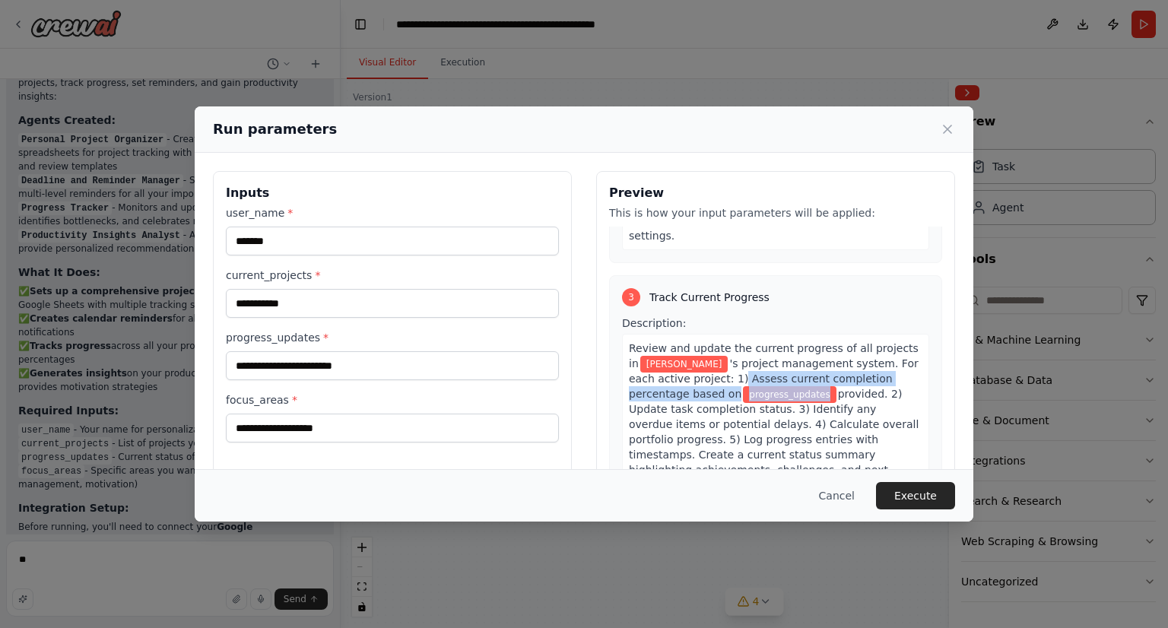
drag, startPoint x: 670, startPoint y: 329, endPoint x: 712, endPoint y: 344, distance: 44.8
click at [712, 344] on div "Review and update the current progress of all projects in gabriel 's project ma…" at bounding box center [775, 417] width 307 height 166
click at [728, 388] on span "provided. 2) Update task completion status. 3) Identify any overdue items or po…" at bounding box center [774, 439] width 290 height 103
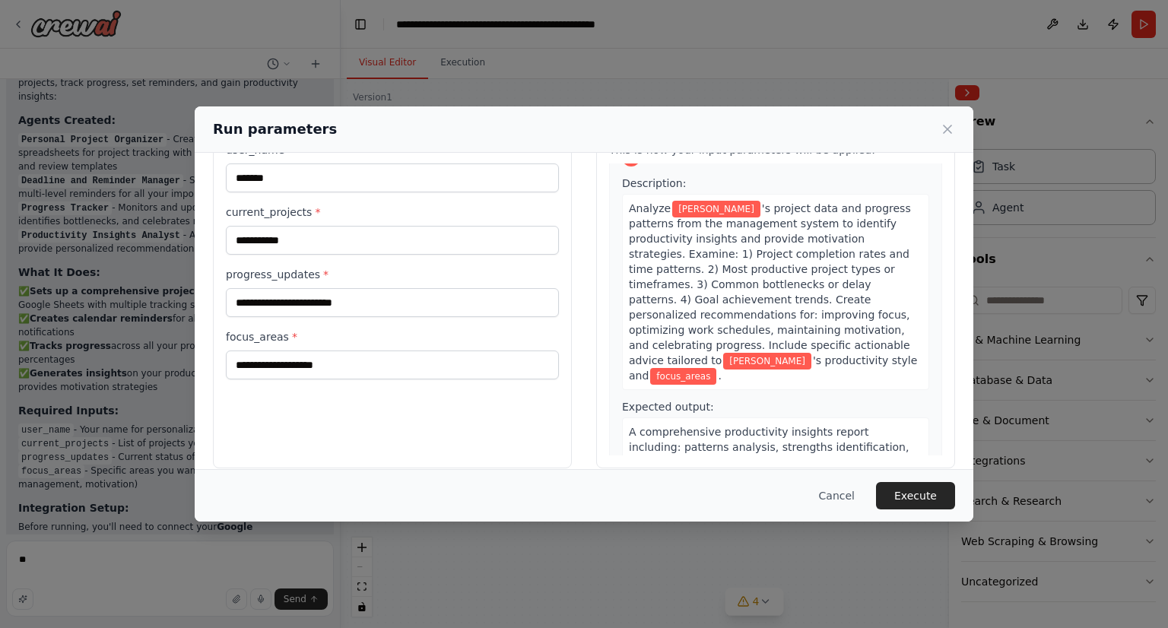
scroll to position [80, 0]
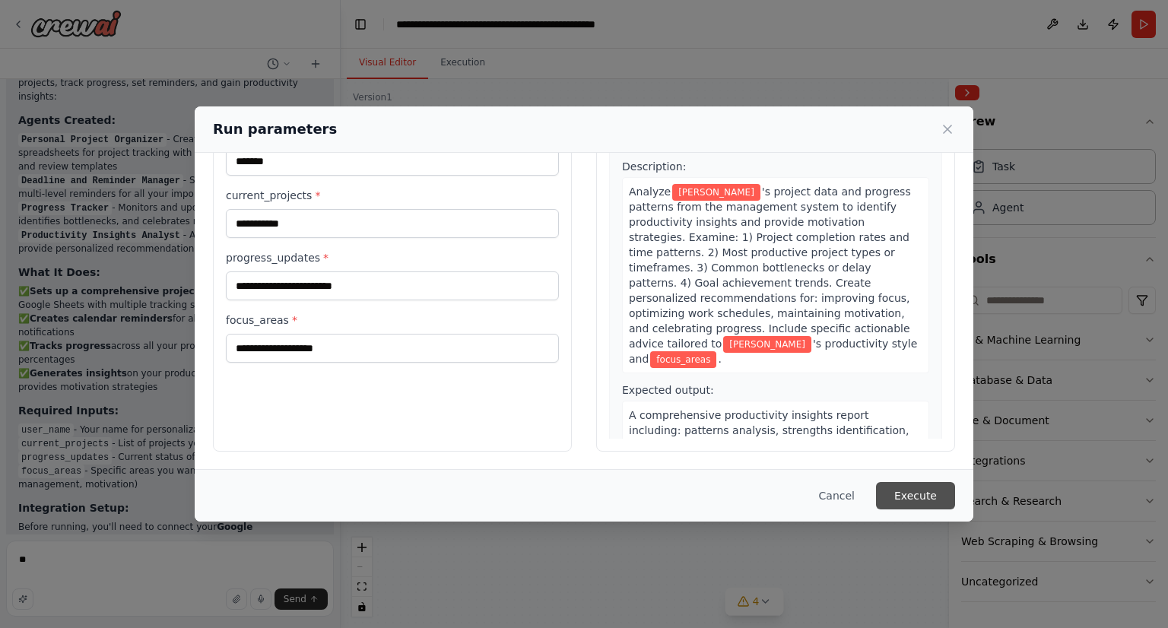
click at [931, 487] on button "Execute" at bounding box center [915, 495] width 79 height 27
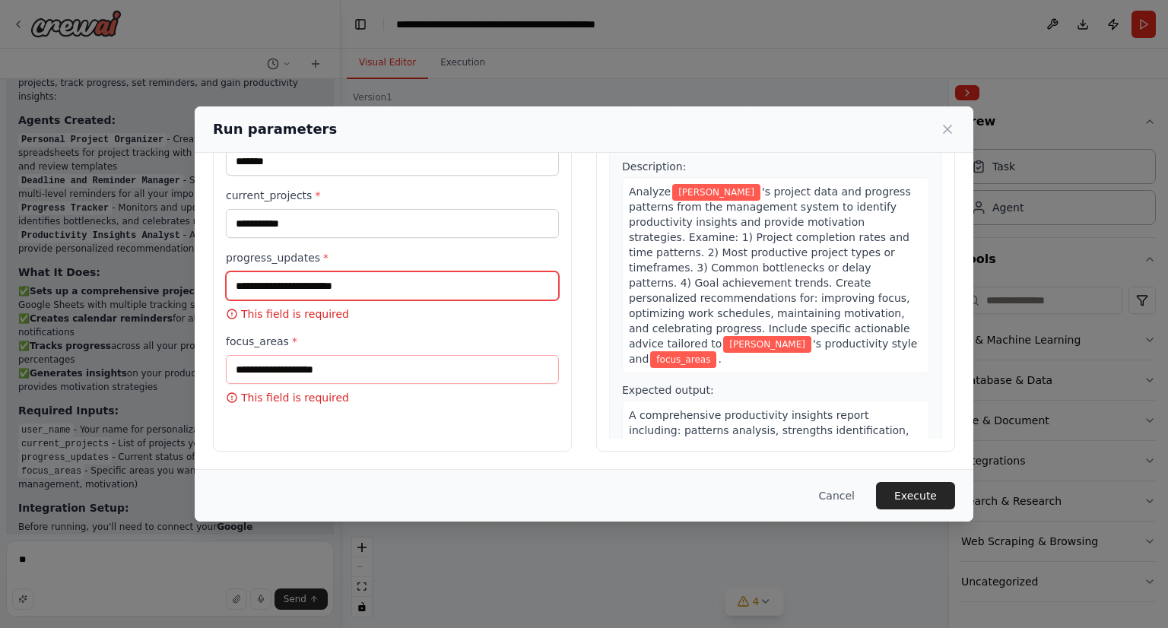
click at [338, 287] on input "progress_updates *" at bounding box center [392, 285] width 333 height 29
click at [309, 288] on input "progress_updates *" at bounding box center [392, 285] width 333 height 29
click at [951, 139] on div "Run parameters" at bounding box center [584, 129] width 742 height 21
click at [952, 125] on icon at bounding box center [947, 129] width 15 height 15
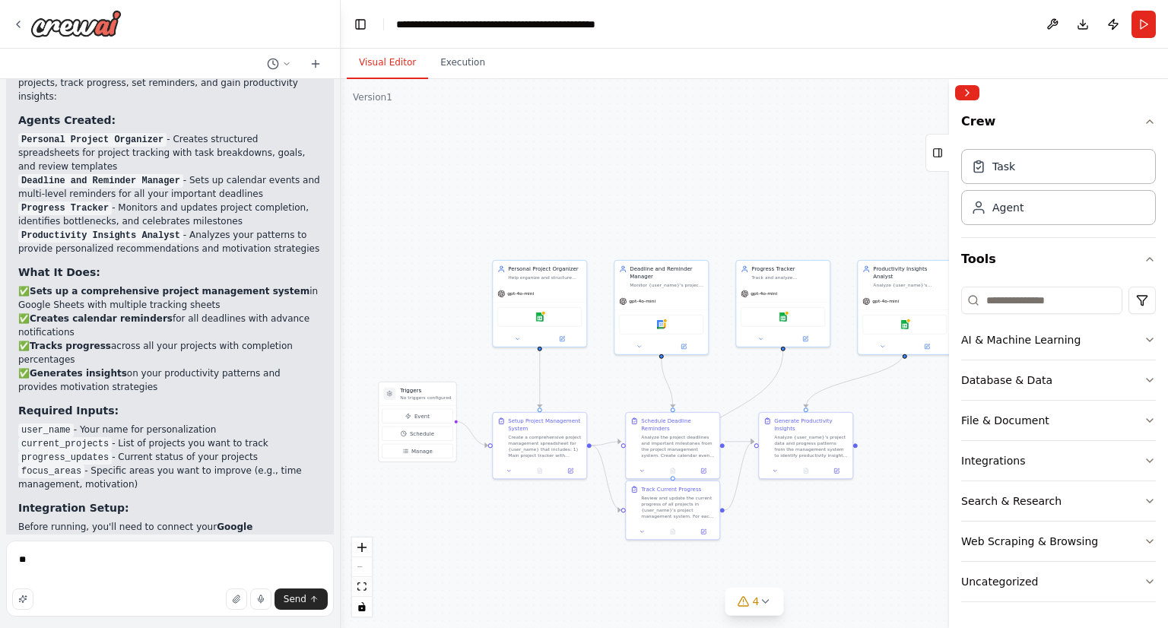
drag, startPoint x: 614, startPoint y: 168, endPoint x: 385, endPoint y: 78, distance: 245.8
click at [597, 198] on div ".deletable-edge-delete-btn { width: 20px; height: 20px; border: 0px solid #ffff…" at bounding box center [754, 353] width 827 height 549
click at [24, 17] on div at bounding box center [67, 23] width 110 height 27
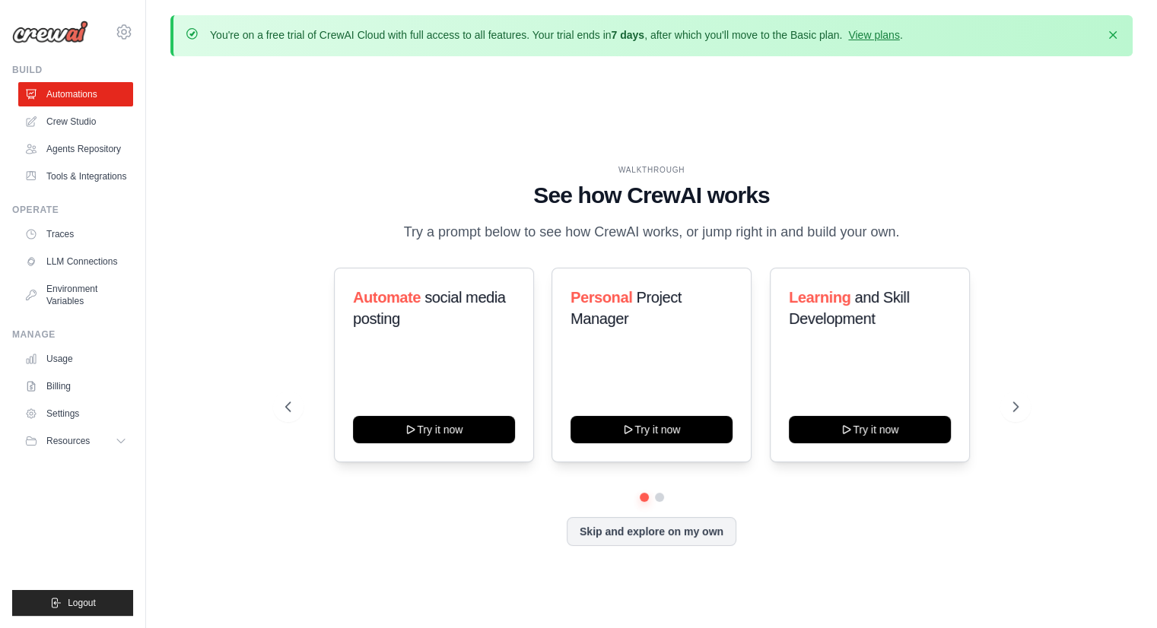
click at [73, 25] on img at bounding box center [50, 32] width 76 height 23
click at [71, 28] on img at bounding box center [50, 32] width 76 height 23
click at [21, 30] on img at bounding box center [50, 32] width 76 height 23
click at [116, 28] on icon at bounding box center [124, 32] width 18 height 18
click at [38, 16] on div "agnuscompanybr@gmail.com Settings" at bounding box center [72, 24] width 121 height 49
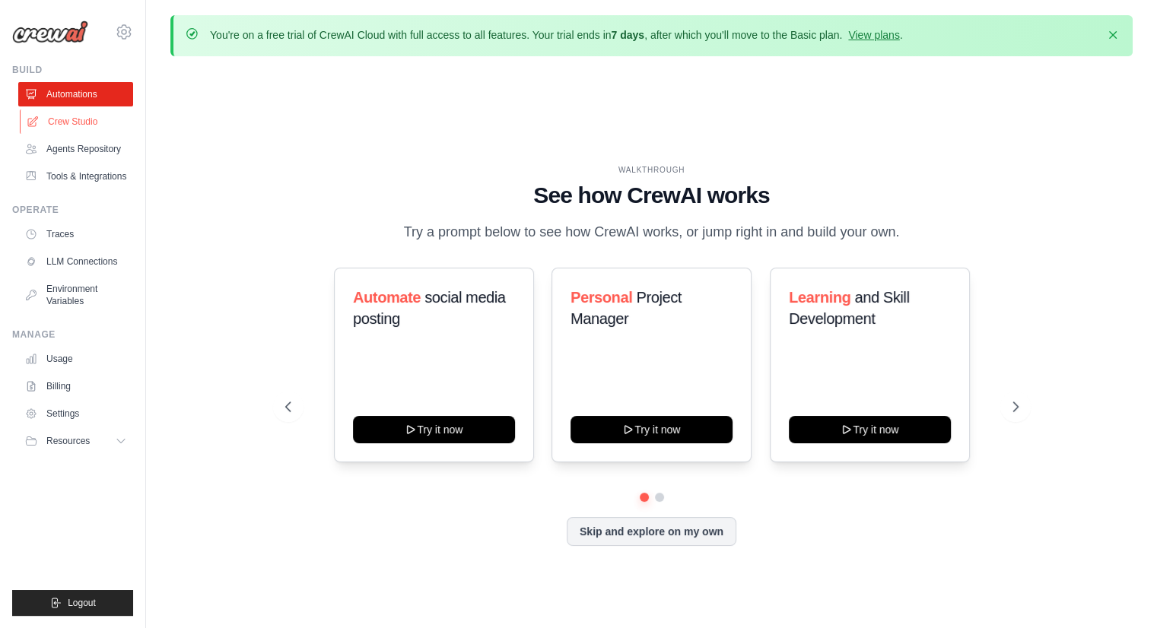
click at [80, 124] on link "Crew Studio" at bounding box center [77, 122] width 115 height 24
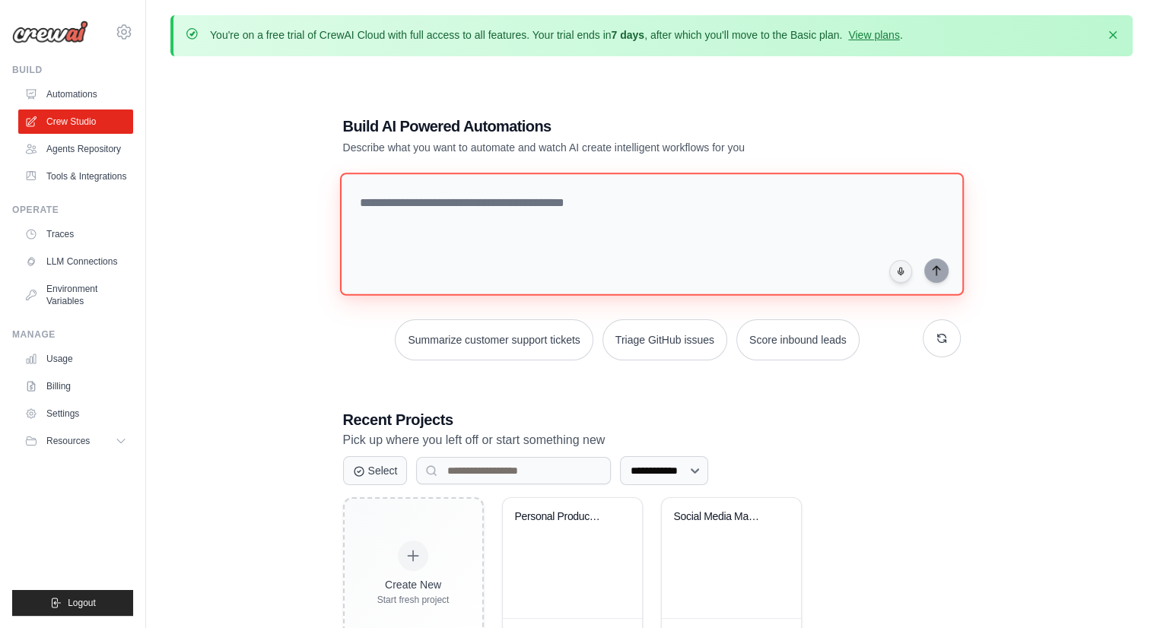
click at [709, 224] on textarea at bounding box center [651, 234] width 624 height 123
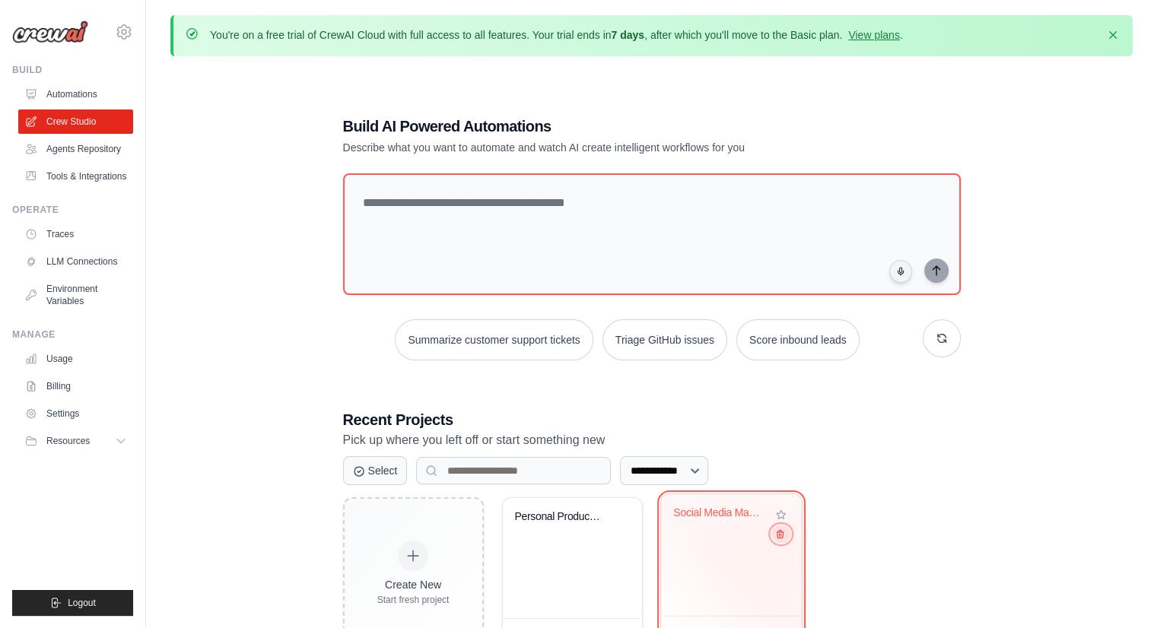
click at [782, 538] on icon at bounding box center [779, 534] width 10 height 10
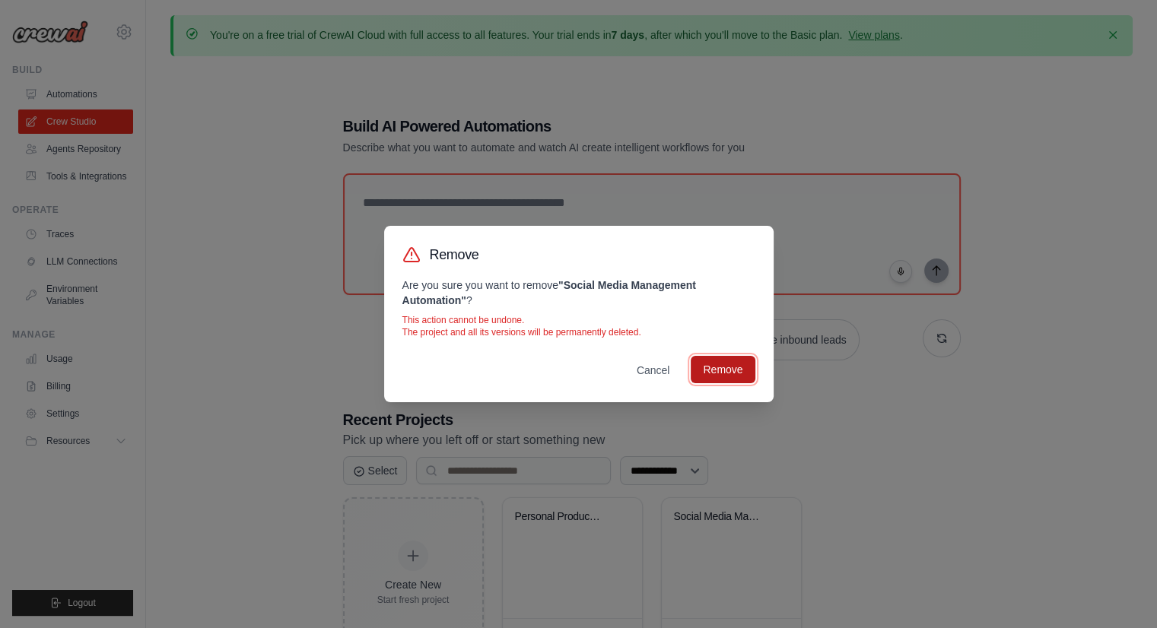
click at [721, 373] on button "Remove" at bounding box center [722, 369] width 64 height 27
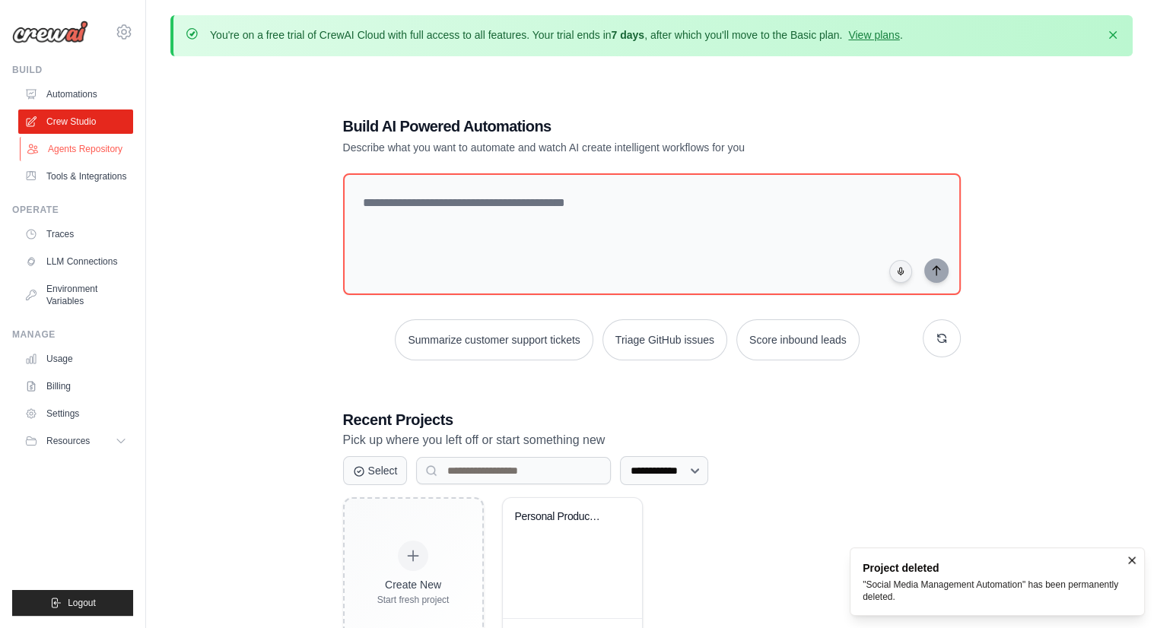
click at [92, 146] on link "Agents Repository" at bounding box center [77, 149] width 115 height 24
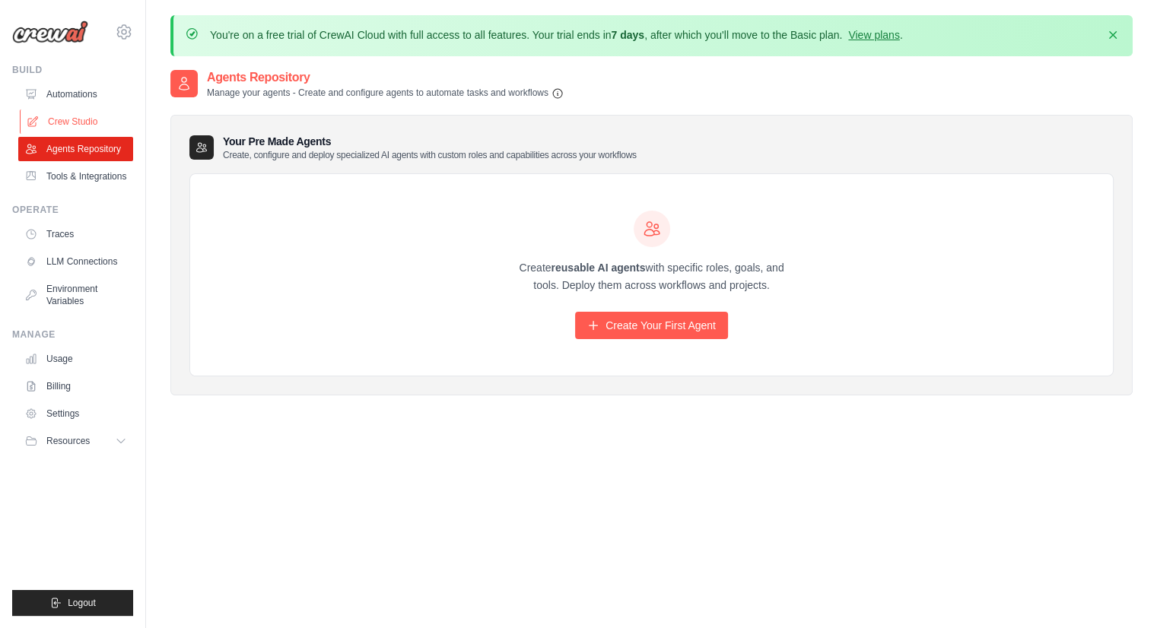
click at [92, 127] on link "Crew Studio" at bounding box center [77, 122] width 115 height 24
click at [77, 129] on link "Crew Studio" at bounding box center [77, 122] width 115 height 24
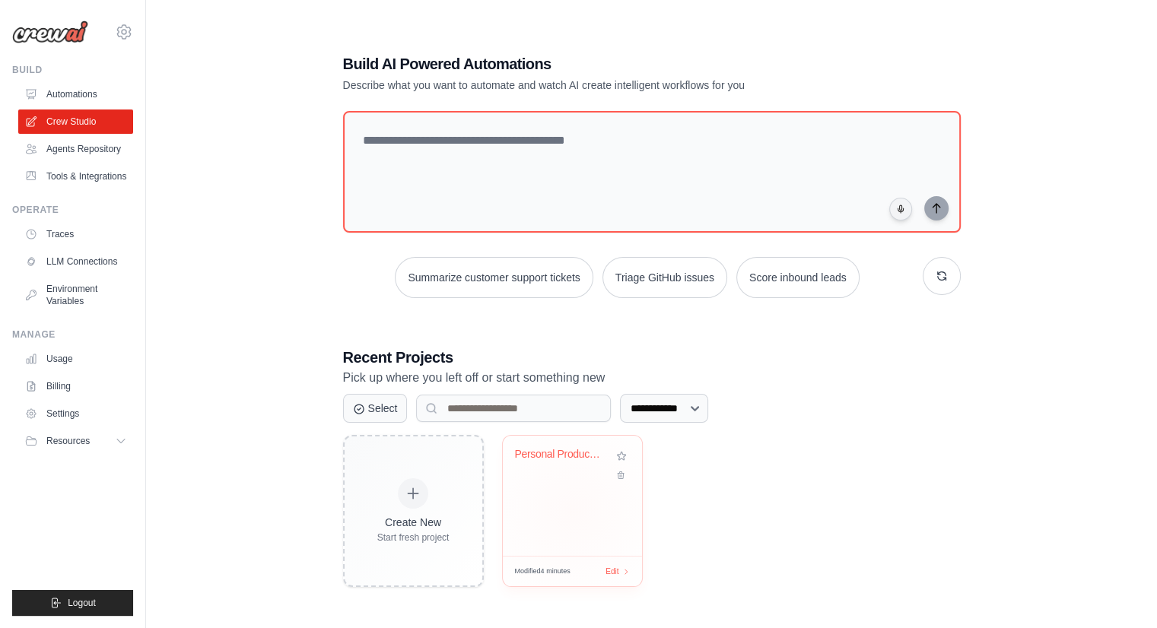
scroll to position [83, 0]
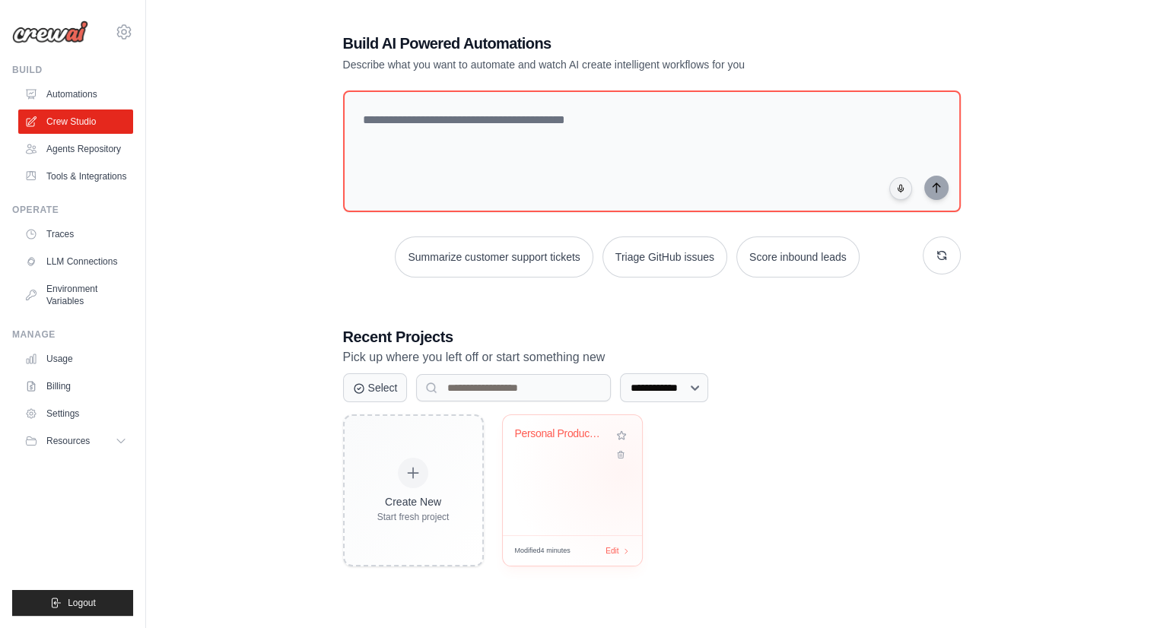
click at [596, 475] on div "Personal Productivity & Project Man..." at bounding box center [572, 475] width 139 height 120
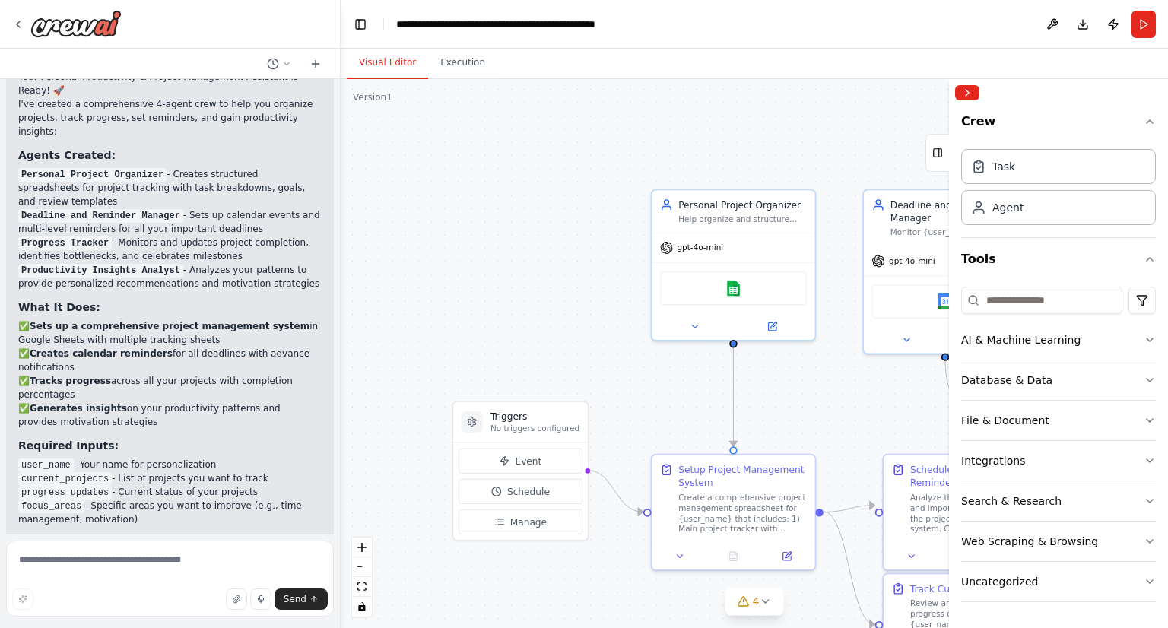
scroll to position [1588, 0]
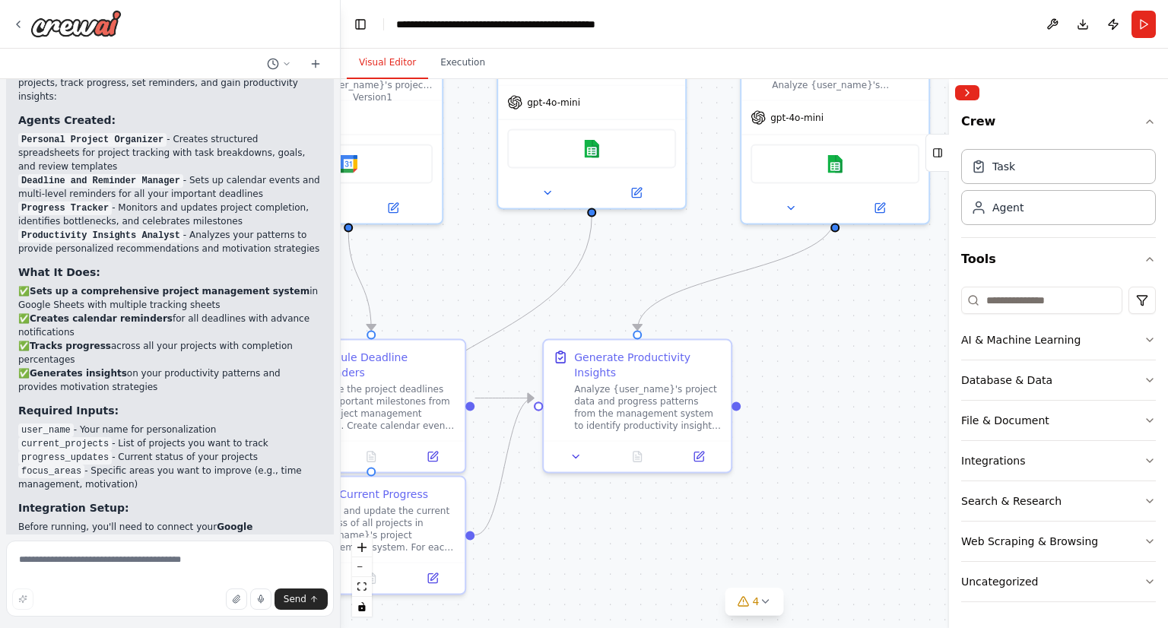
drag, startPoint x: 878, startPoint y: 469, endPoint x: 586, endPoint y: 557, distance: 304.3
click at [586, 557] on div ".deletable-edge-delete-btn { width: 20px; height: 20px; border: 0px solid #ffff…" at bounding box center [754, 353] width 827 height 549
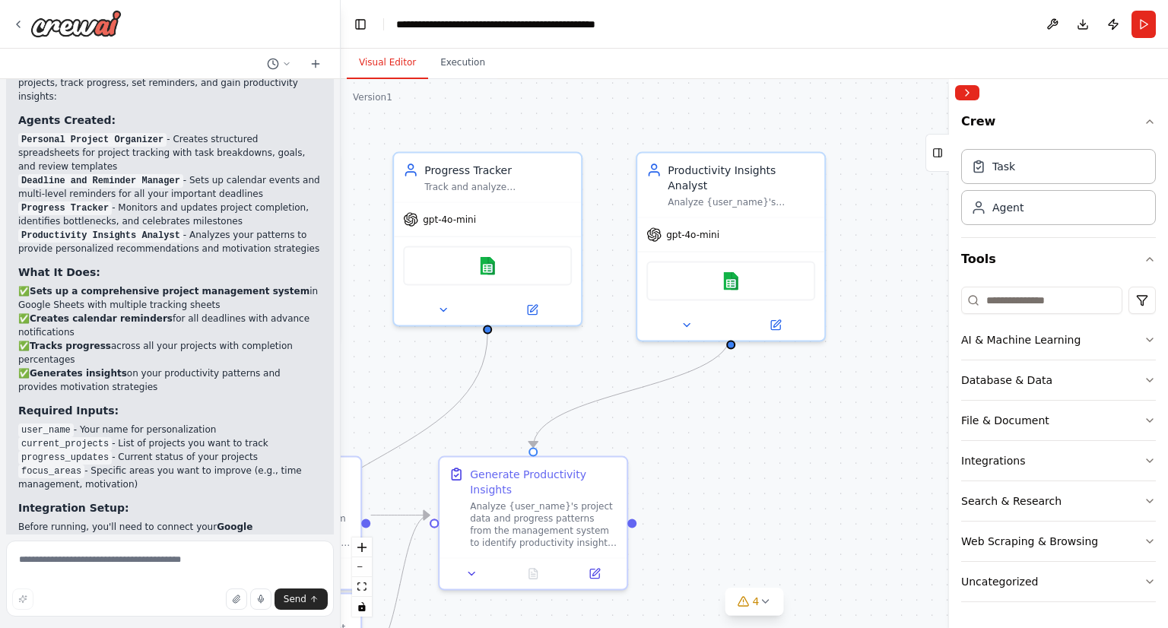
drag, startPoint x: 873, startPoint y: 353, endPoint x: 776, endPoint y: 469, distance: 151.7
click at [776, 469] on div ".deletable-edge-delete-btn { width: 20px; height: 20px; border: 0px solid #ffff…" at bounding box center [754, 353] width 827 height 549
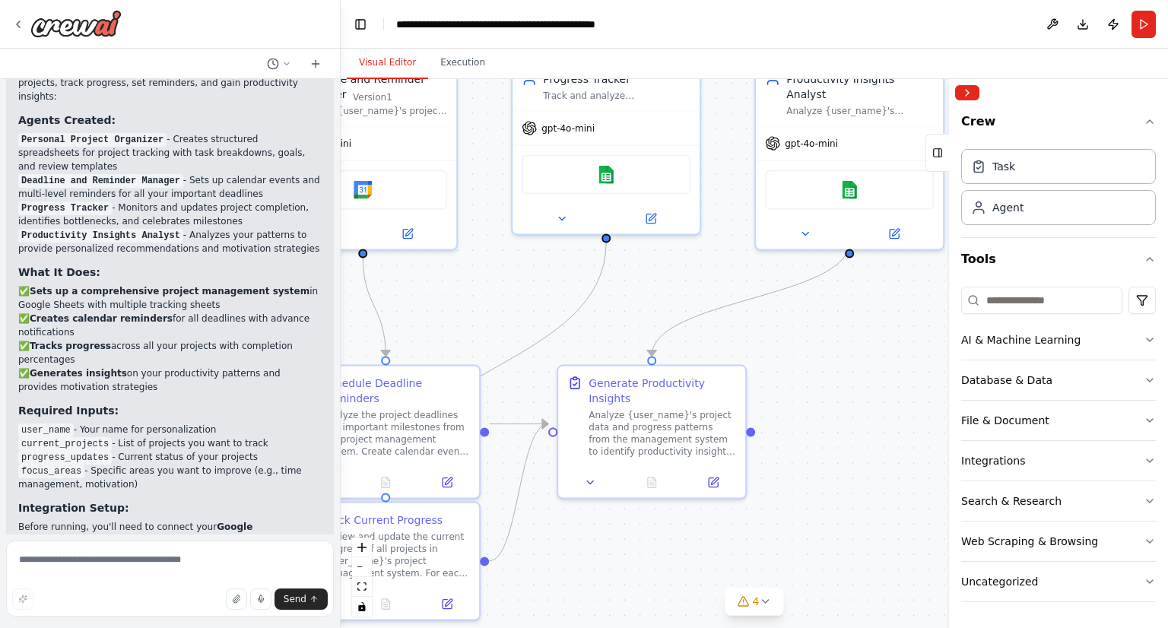
drag, startPoint x: 805, startPoint y: 512, endPoint x: 925, endPoint y: 418, distance: 151.7
click at [925, 418] on div ".deletable-edge-delete-btn { width: 20px; height: 20px; border: 0px solid #ffff…" at bounding box center [754, 353] width 827 height 549
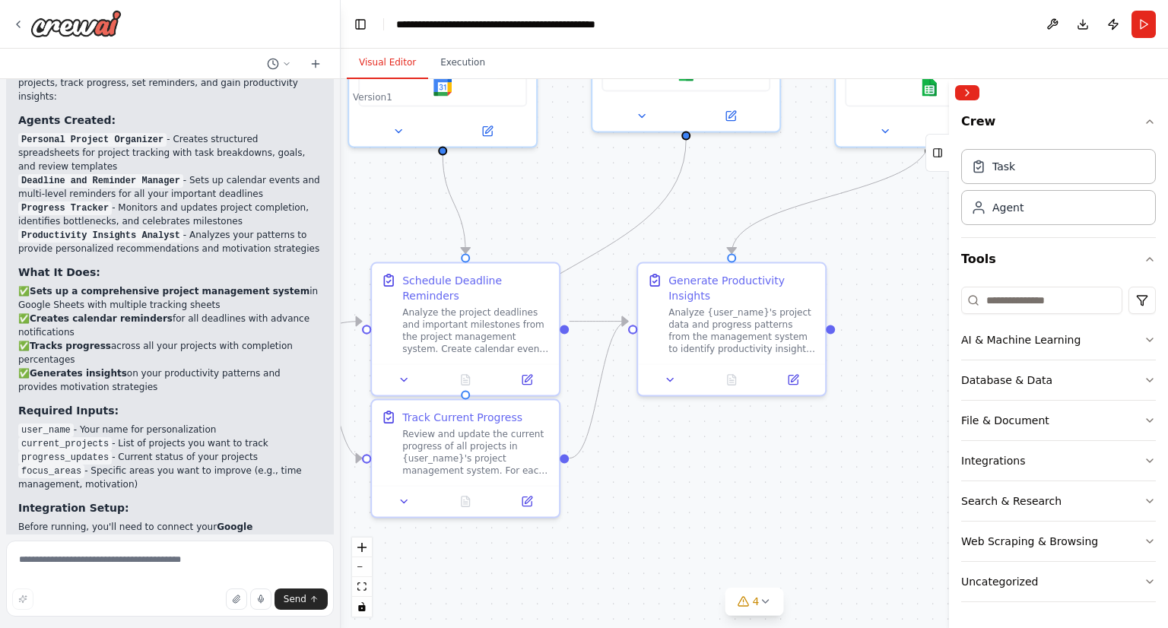
drag, startPoint x: 897, startPoint y: 396, endPoint x: 900, endPoint y: 386, distance: 10.1
click at [900, 386] on div ".deletable-edge-delete-btn { width: 20px; height: 20px; border: 0px solid #ffff…" at bounding box center [754, 353] width 827 height 549
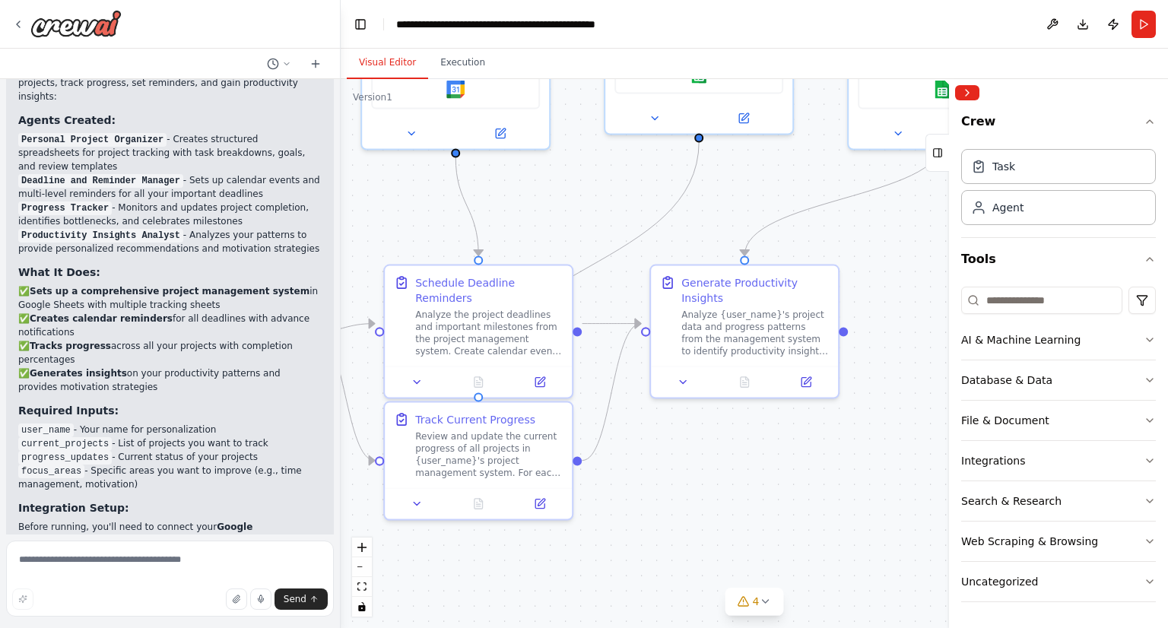
drag, startPoint x: 714, startPoint y: 473, endPoint x: 769, endPoint y: 470, distance: 54.8
click at [769, 470] on div ".deletable-edge-delete-btn { width: 20px; height: 20px; border: 0px solid #ffff…" at bounding box center [754, 353] width 827 height 549
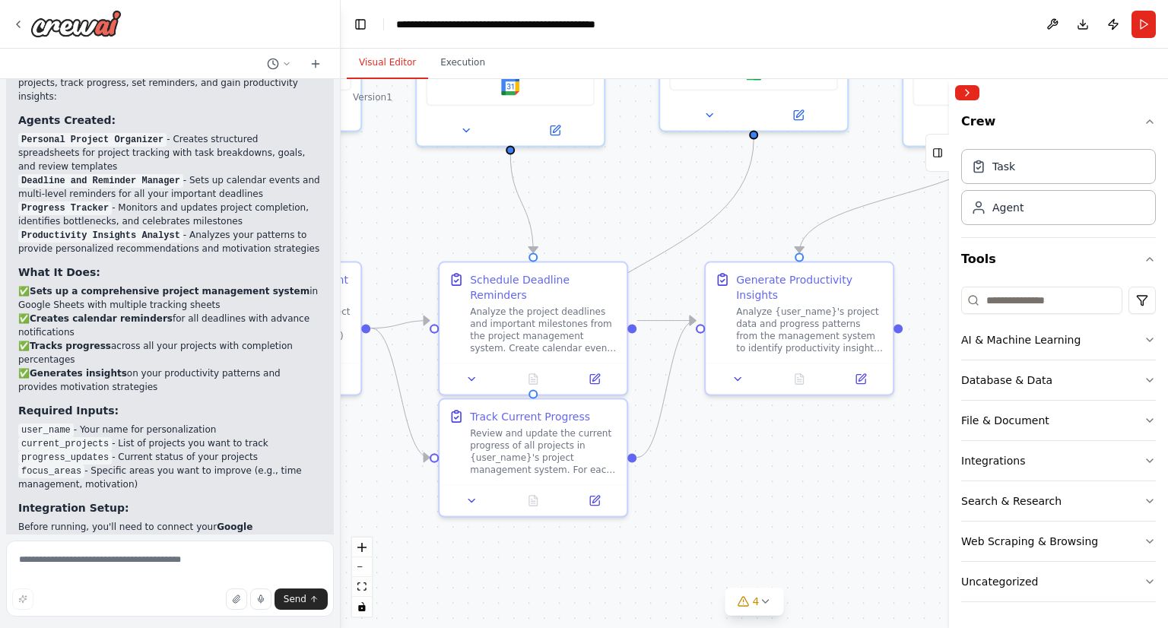
drag, startPoint x: 695, startPoint y: 490, endPoint x: 797, endPoint y: 484, distance: 102.1
click at [797, 485] on div ".deletable-edge-delete-btn { width: 20px; height: 20px; border: 0px solid #ffff…" at bounding box center [754, 353] width 827 height 549
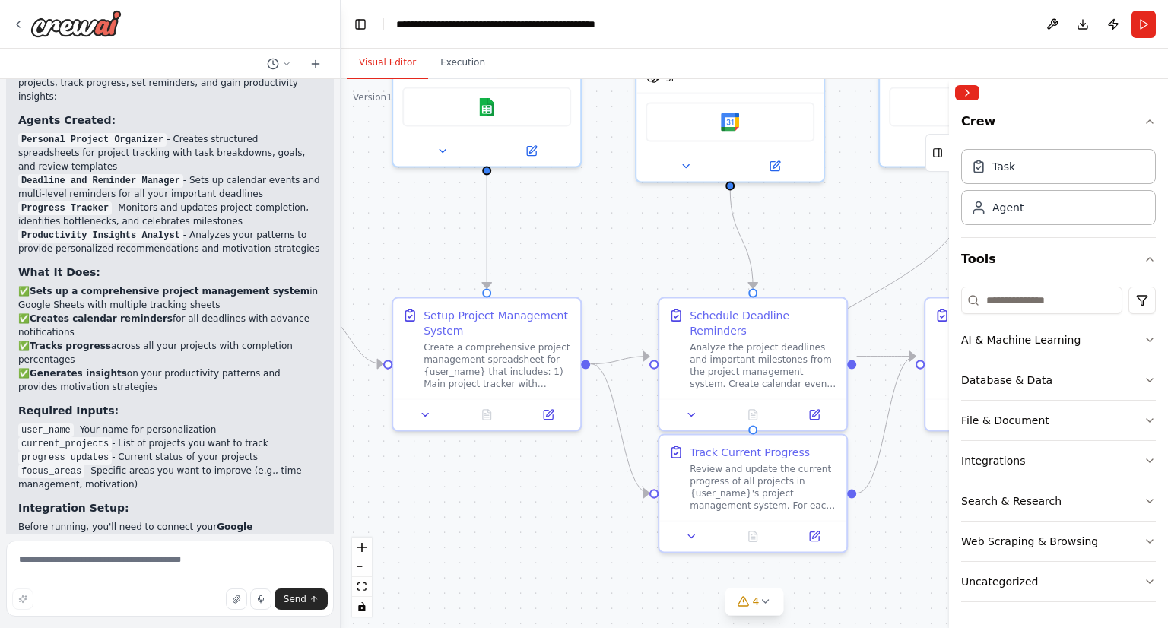
drag, startPoint x: 428, startPoint y: 497, endPoint x: 590, endPoint y: 567, distance: 176.4
click at [589, 566] on div ".deletable-edge-delete-btn { width: 20px; height: 20px; border: 0px solid #ffff…" at bounding box center [754, 353] width 827 height 549
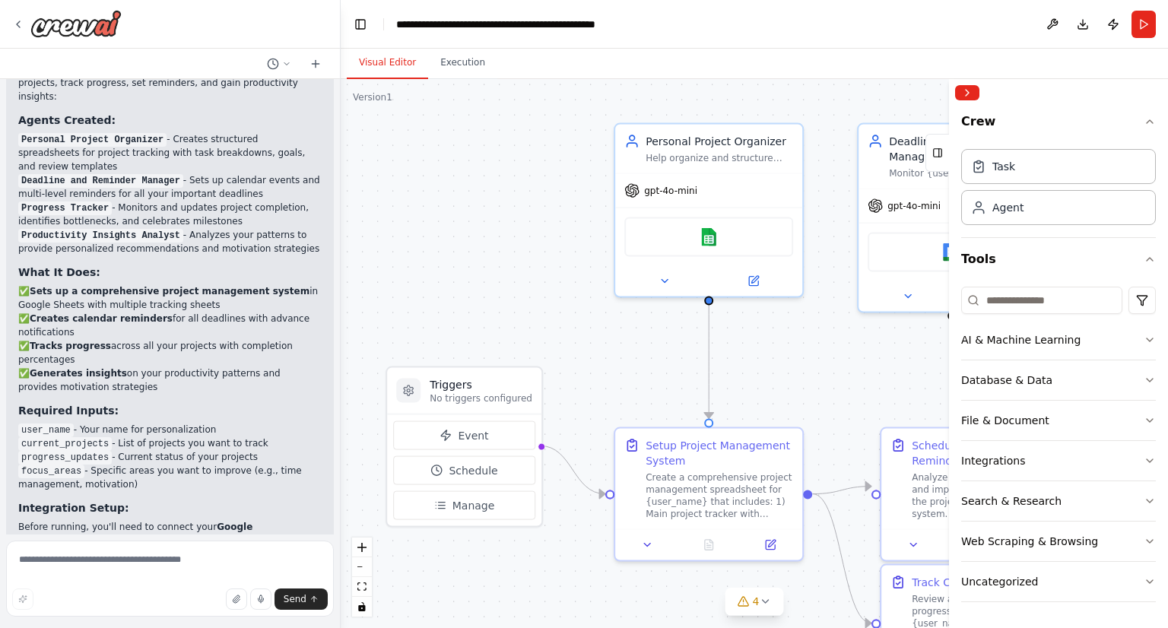
drag, startPoint x: 408, startPoint y: 226, endPoint x: 588, endPoint y: 328, distance: 207.0
click at [588, 328] on div ".deletable-edge-delete-btn { width: 20px; height: 20px; border: 0px solid #ffff…" at bounding box center [754, 353] width 827 height 549
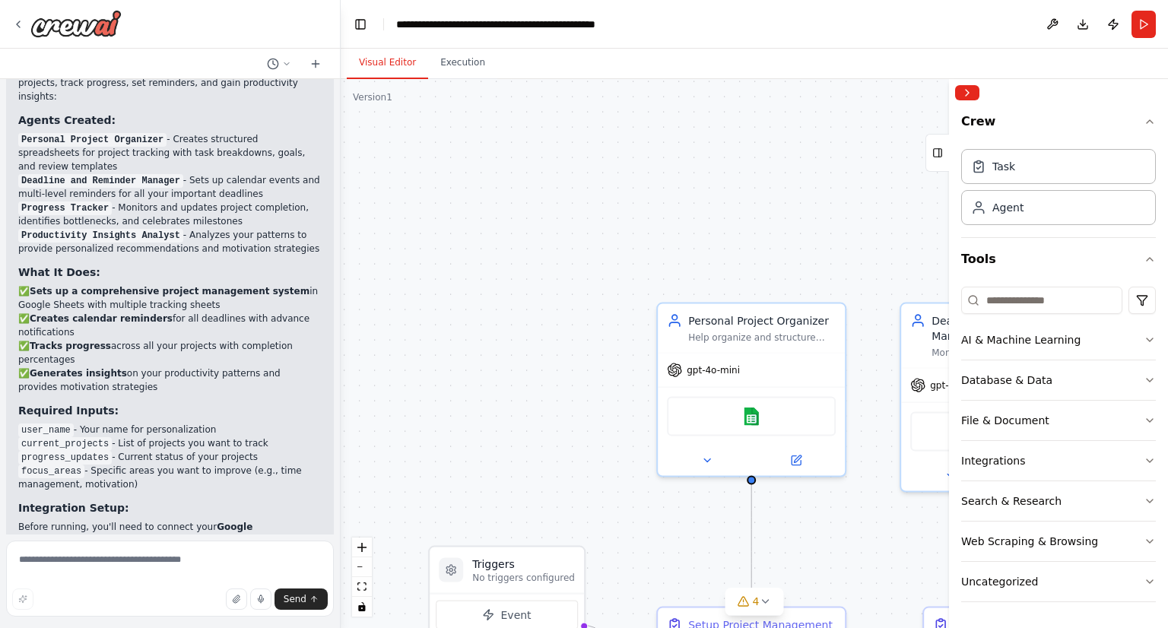
drag, startPoint x: 506, startPoint y: 298, endPoint x: 544, endPoint y: 341, distance: 57.7
click at [540, 421] on div ".deletable-edge-delete-btn { width: 20px; height: 20px; border: 0px solid #ffff…" at bounding box center [754, 353] width 827 height 549
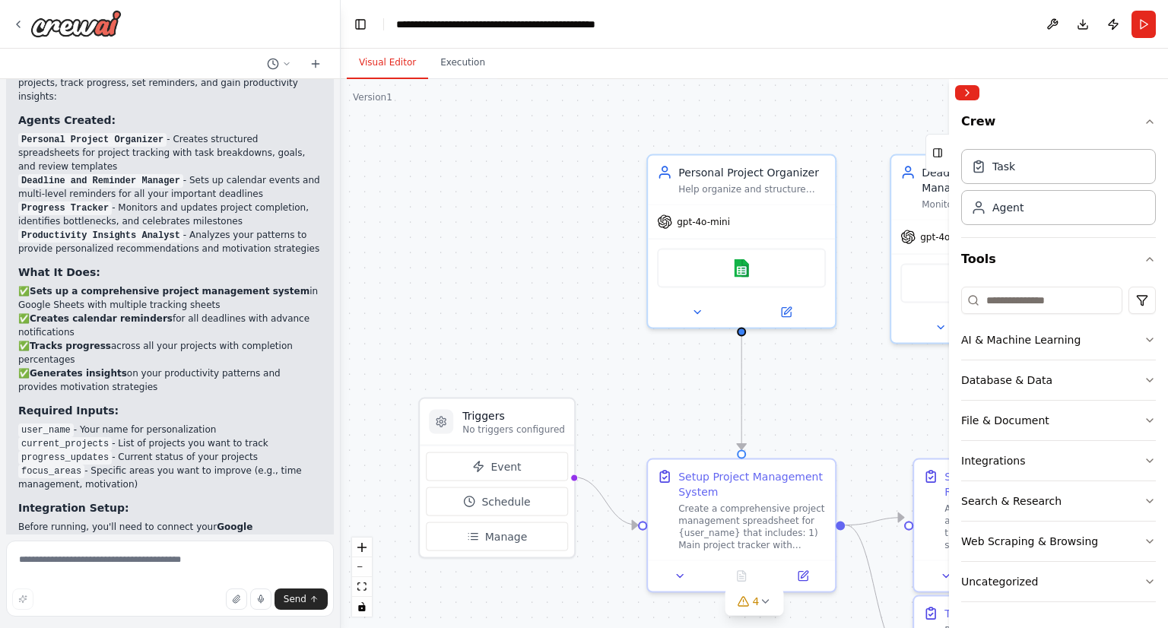
drag, startPoint x: 598, startPoint y: 424, endPoint x: 587, endPoint y: 249, distance: 174.5
click at [587, 256] on div ".deletable-edge-delete-btn { width: 20px; height: 20px; border: 0px solid #ffff…" at bounding box center [754, 353] width 827 height 549
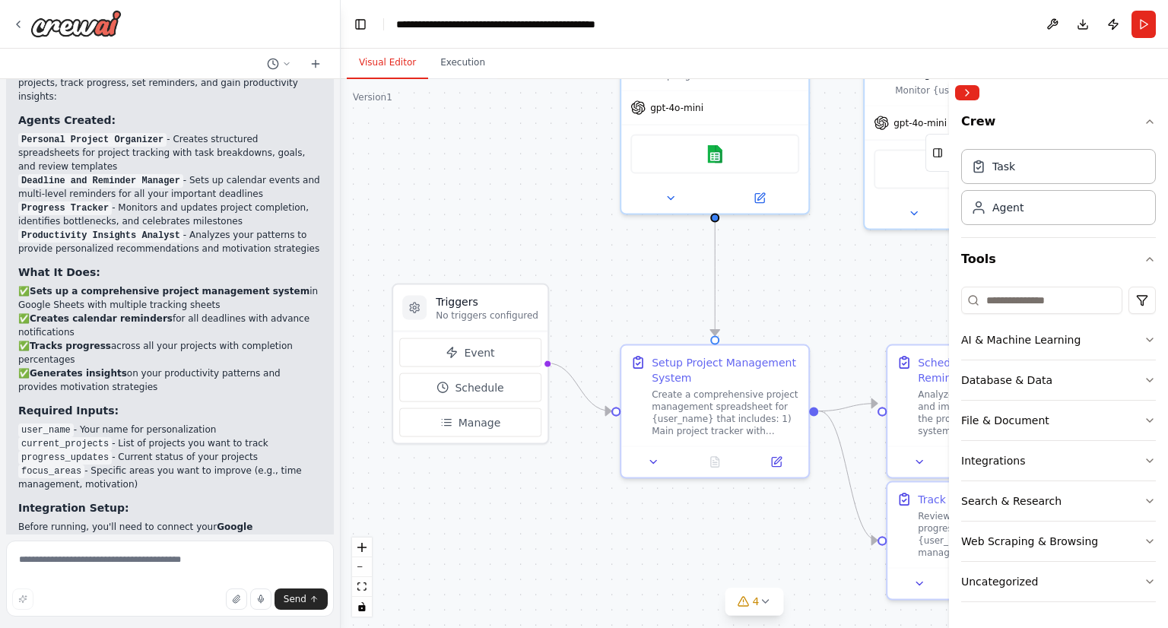
drag, startPoint x: 571, startPoint y: 232, endPoint x: 549, endPoint y: 146, distance: 88.7
click at [549, 146] on div ".deletable-edge-delete-btn { width: 20px; height: 20px; border: 0px solid #ffff…" at bounding box center [754, 353] width 827 height 549
click at [450, 75] on button "Execution" at bounding box center [462, 63] width 69 height 32
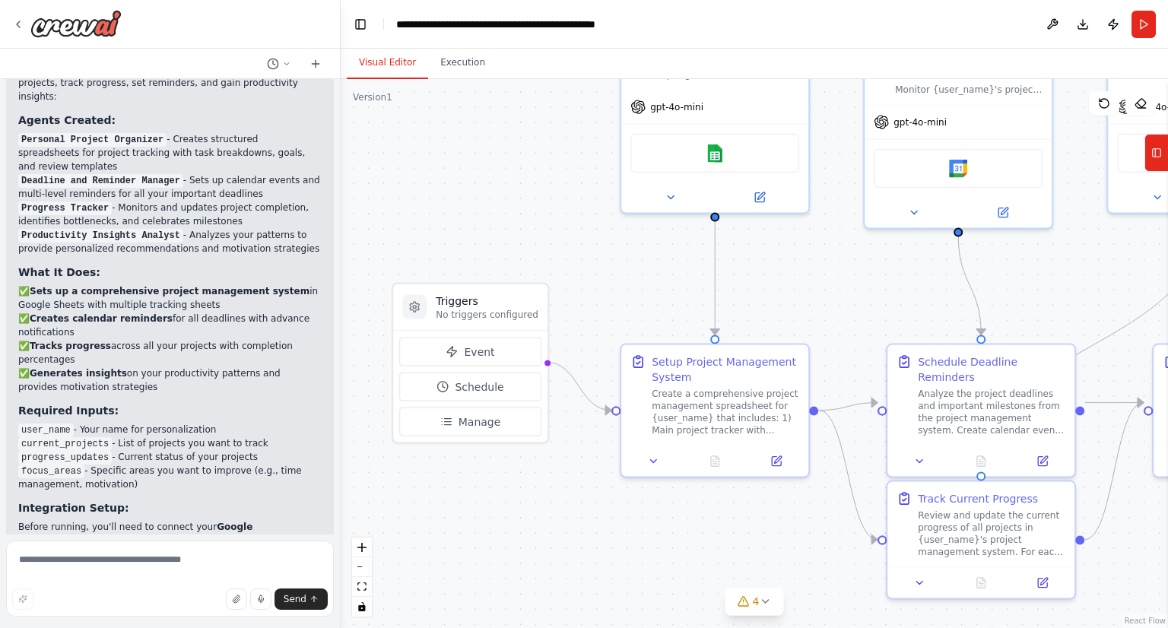
click at [380, 68] on button "Visual Editor" at bounding box center [387, 63] width 81 height 32
click at [49, 424] on code "user_name" at bounding box center [46, 431] width 56 height 14
click at [48, 451] on code "progress_updates" at bounding box center [65, 458] width 94 height 14
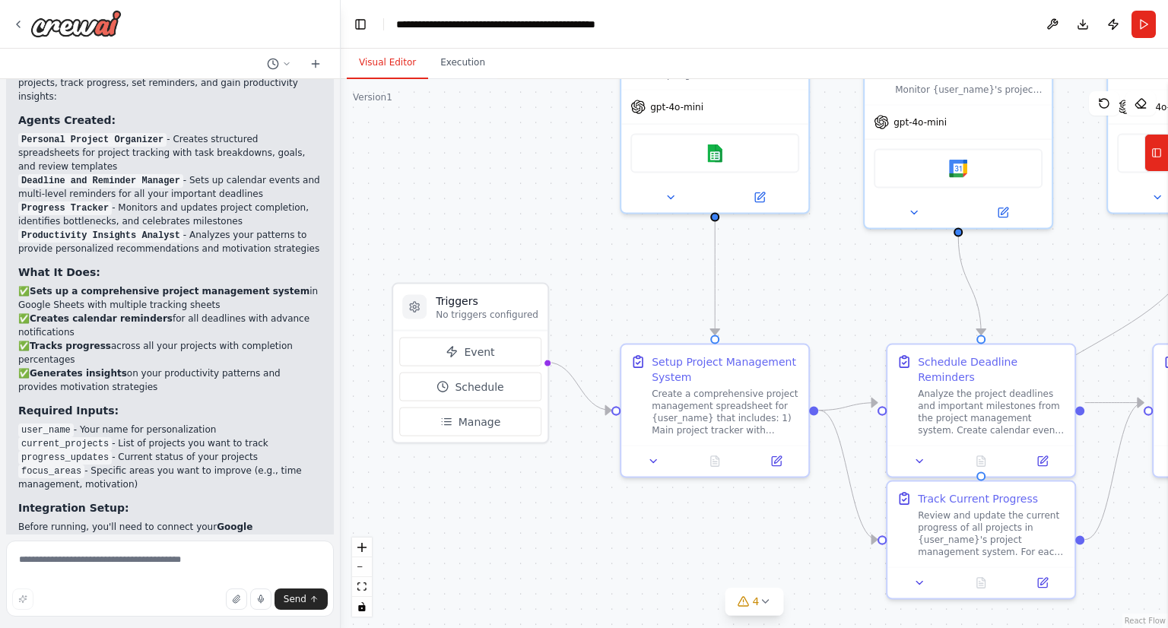
click at [75, 451] on code "progress_updates" at bounding box center [65, 458] width 94 height 14
click at [46, 465] on code "focus_areas" at bounding box center [51, 472] width 66 height 14
click at [226, 522] on strong "Google Sheets" at bounding box center [135, 534] width 234 height 24
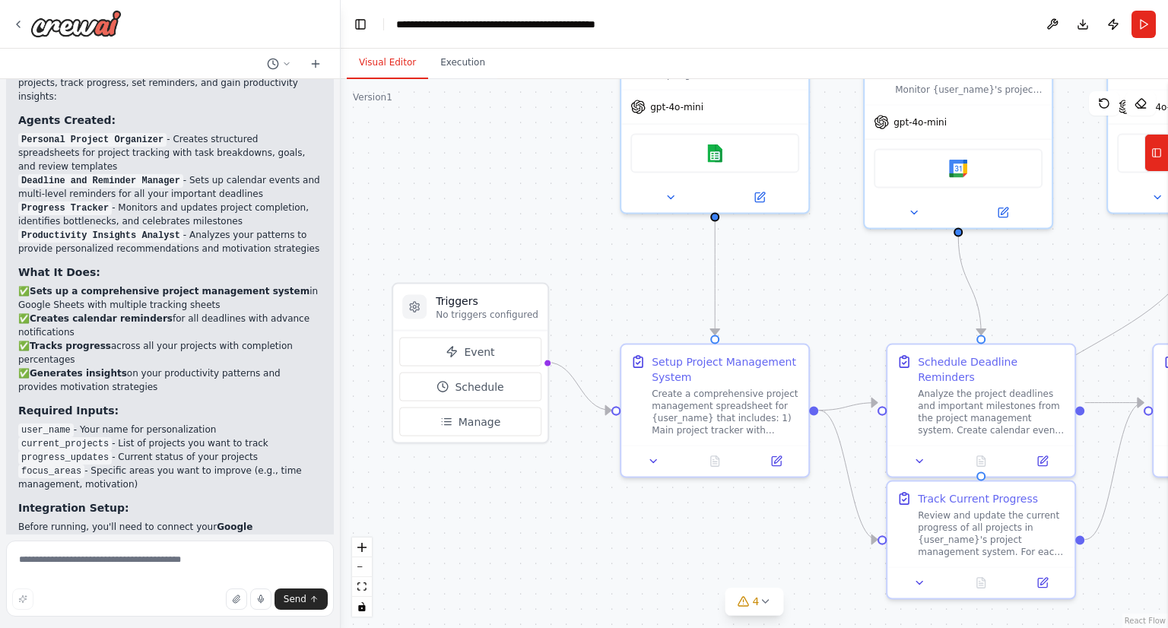
click at [226, 522] on strong "Google Sheets" at bounding box center [135, 534] width 234 height 24
click at [70, 520] on p "Before running, you'll need to connect your Google Sheets and Google Calendar a…" at bounding box center [169, 540] width 303 height 41
click at [71, 535] on strong "Google Calendar" at bounding box center [113, 540] width 85 height 11
click at [509, 496] on div ".deletable-edge-delete-btn { width: 20px; height: 20px; border: 0px solid #ffff…" at bounding box center [754, 353] width 827 height 549
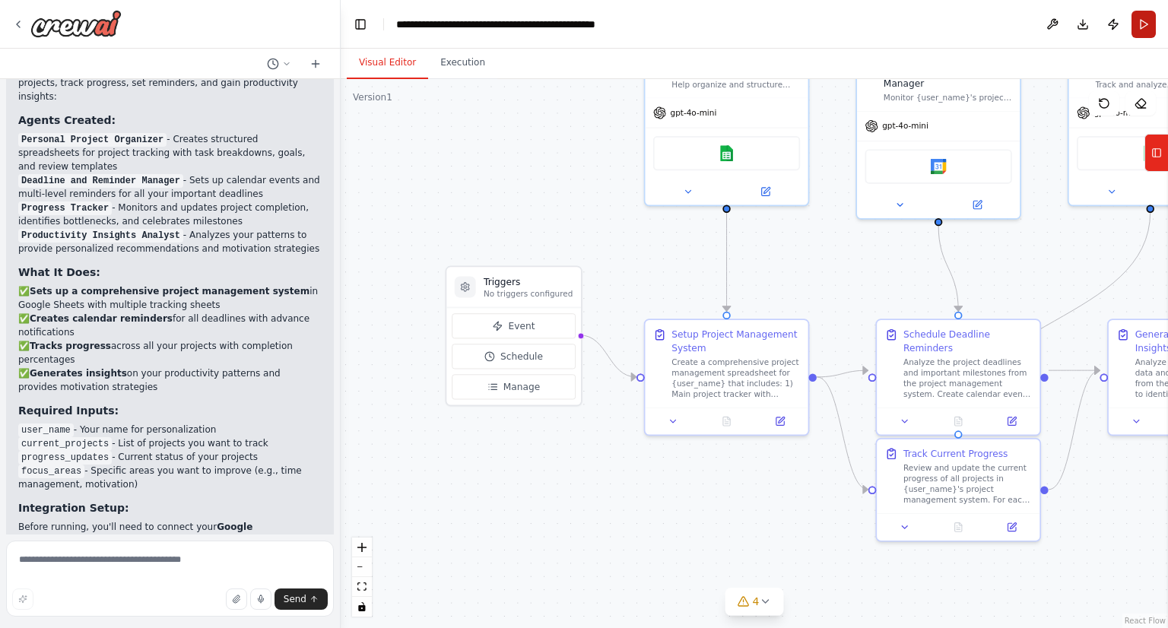
click at [1147, 16] on button "Run" at bounding box center [1144, 24] width 24 height 27
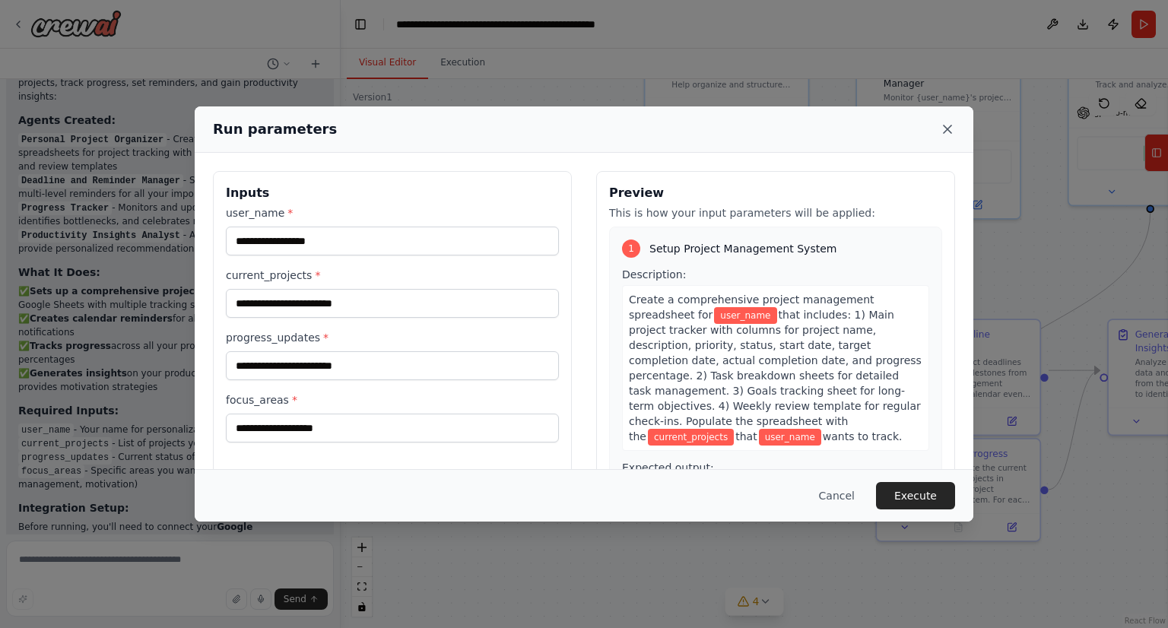
click at [954, 125] on icon at bounding box center [947, 129] width 15 height 15
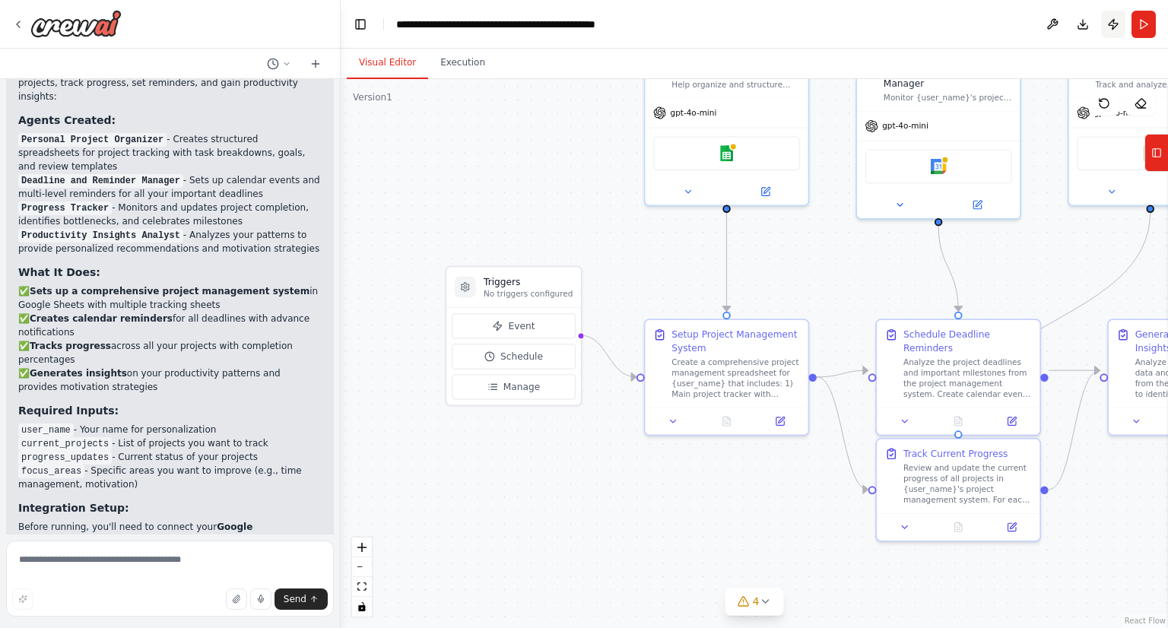
click at [1121, 25] on button "Publish" at bounding box center [1113, 24] width 24 height 27
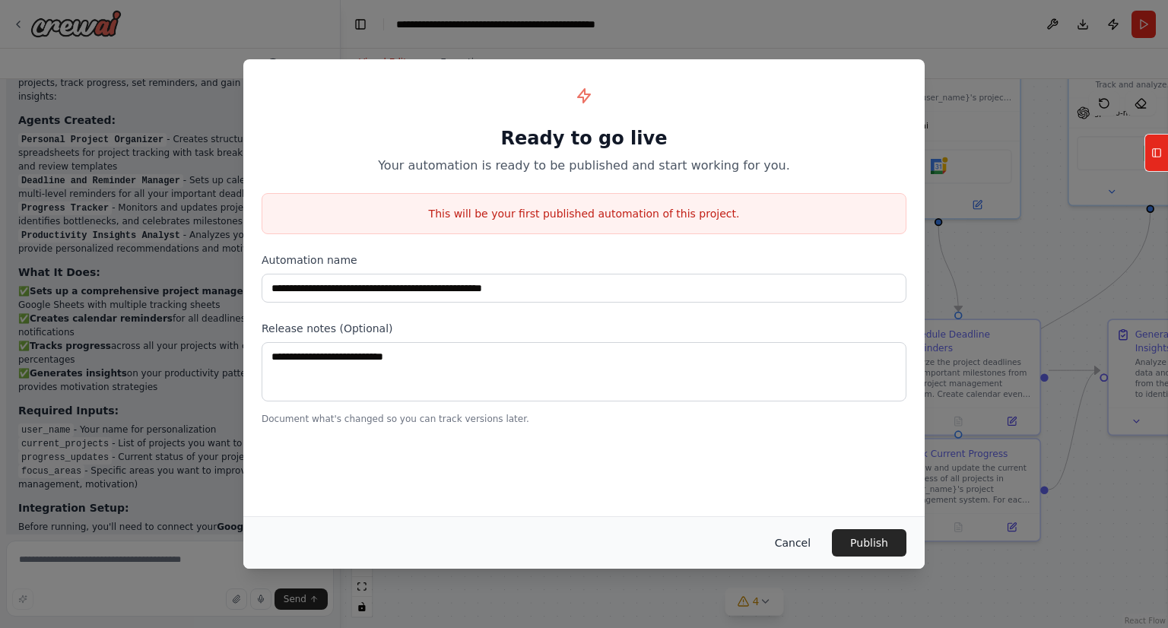
click at [808, 542] on button "Cancel" at bounding box center [793, 542] width 60 height 27
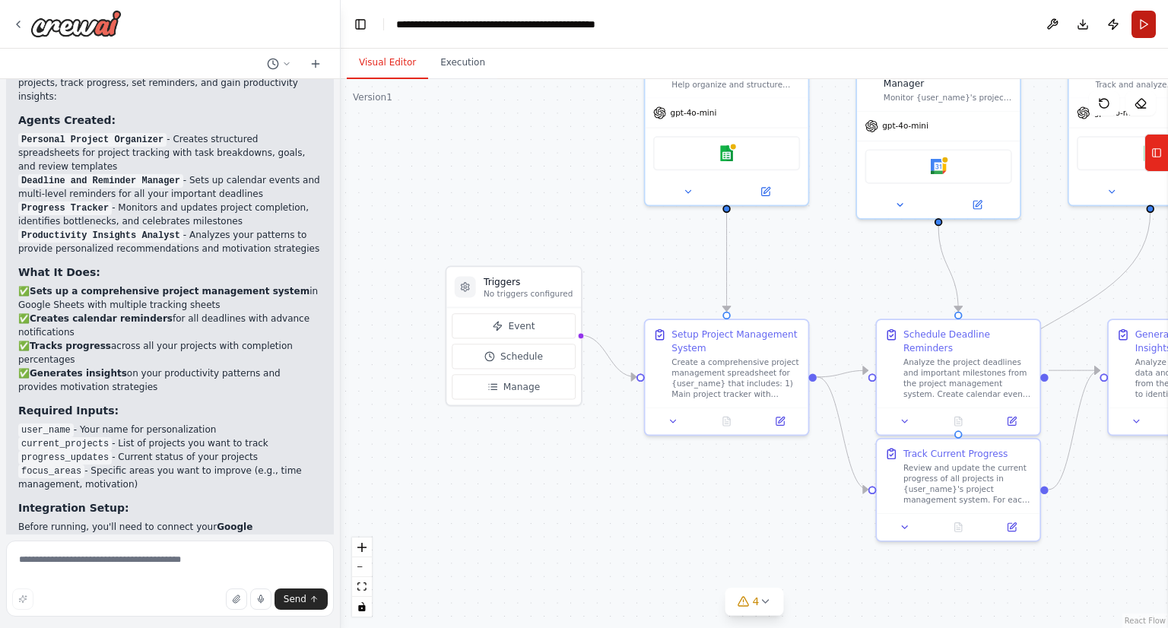
click at [1143, 28] on button "Run" at bounding box center [1144, 24] width 24 height 27
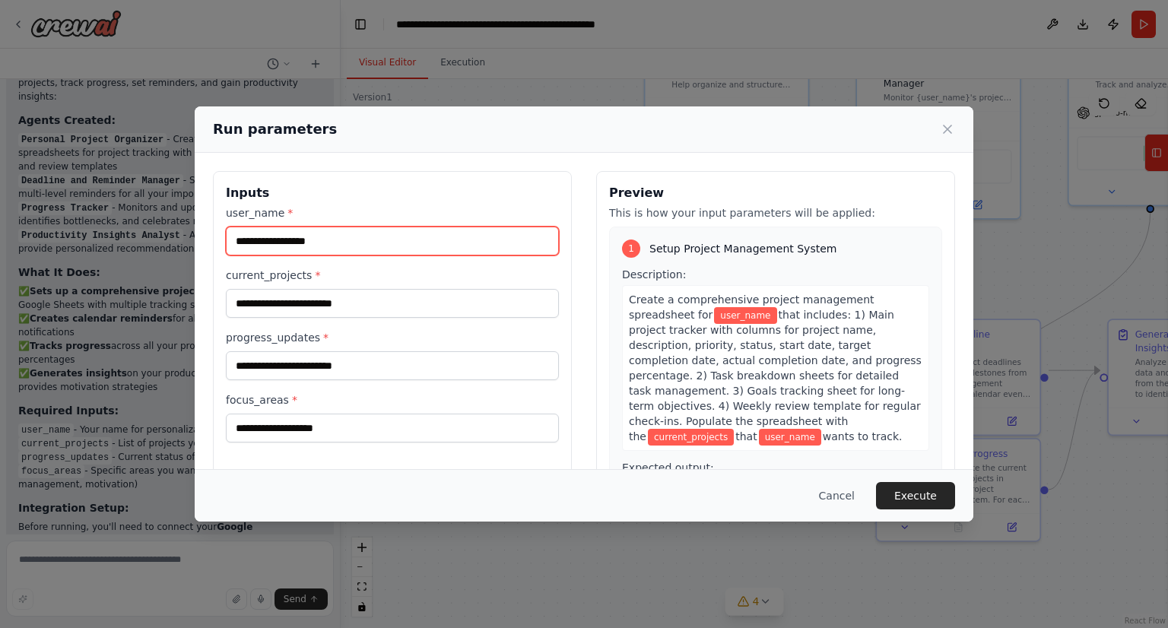
click at [333, 240] on input "user_name *" at bounding box center [392, 241] width 333 height 29
type input "*******"
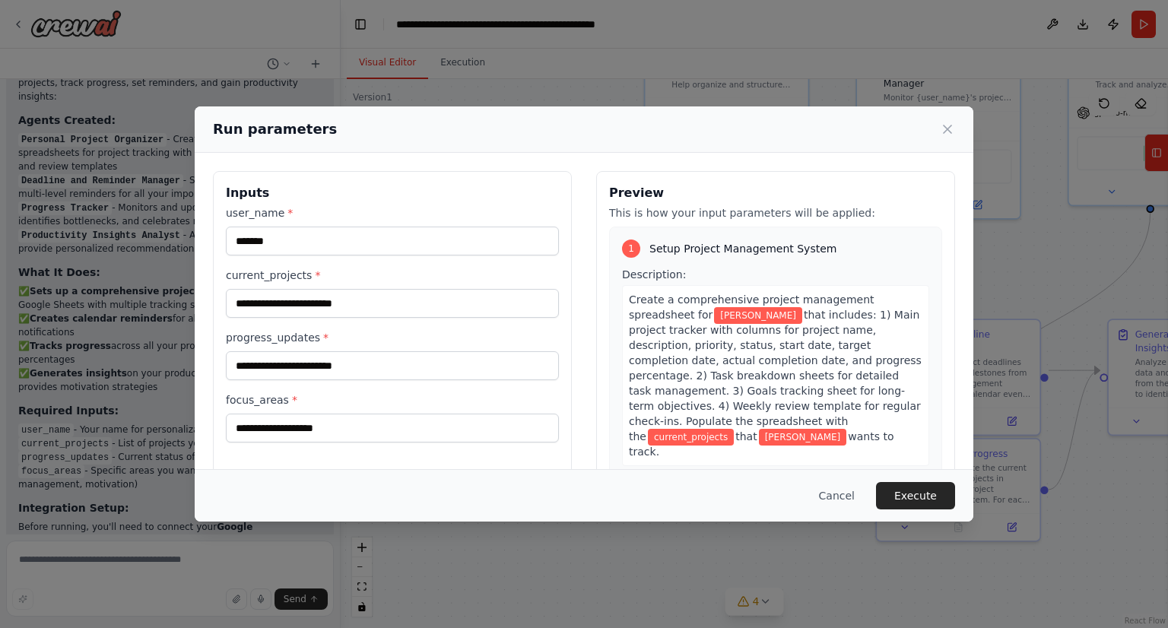
drag, startPoint x: 836, startPoint y: 488, endPoint x: 848, endPoint y: 485, distance: 11.8
click at [836, 487] on button "Cancel" at bounding box center [837, 495] width 60 height 27
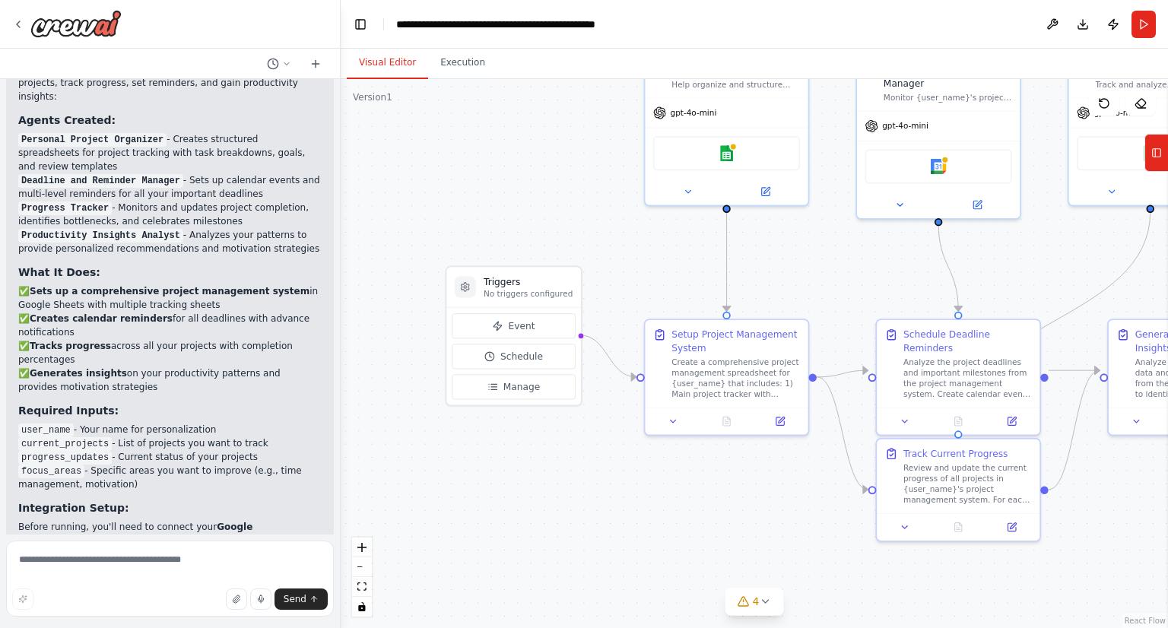
click at [1055, 19] on button at bounding box center [1052, 24] width 24 height 27
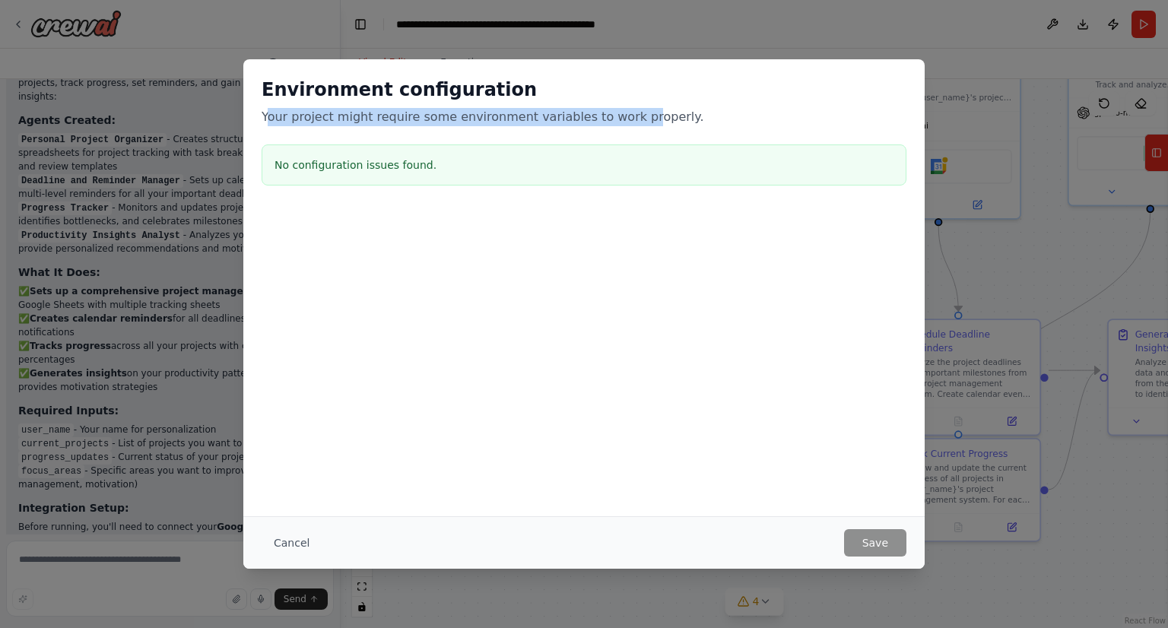
drag, startPoint x: 266, startPoint y: 114, endPoint x: 629, endPoint y: 116, distance: 362.7
click at [621, 116] on p "Your project might require some environment variables to work properly." at bounding box center [584, 117] width 645 height 18
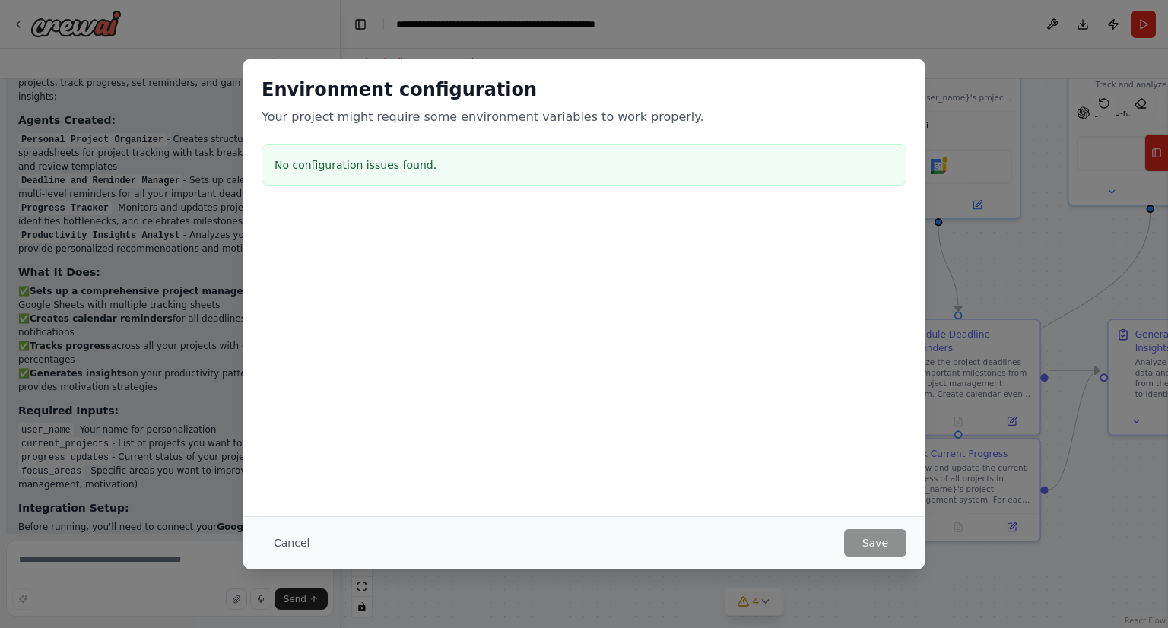
click at [645, 116] on p "Your project might require some environment variables to work properly." at bounding box center [584, 117] width 645 height 18
click at [304, 539] on button "Cancel" at bounding box center [292, 542] width 60 height 27
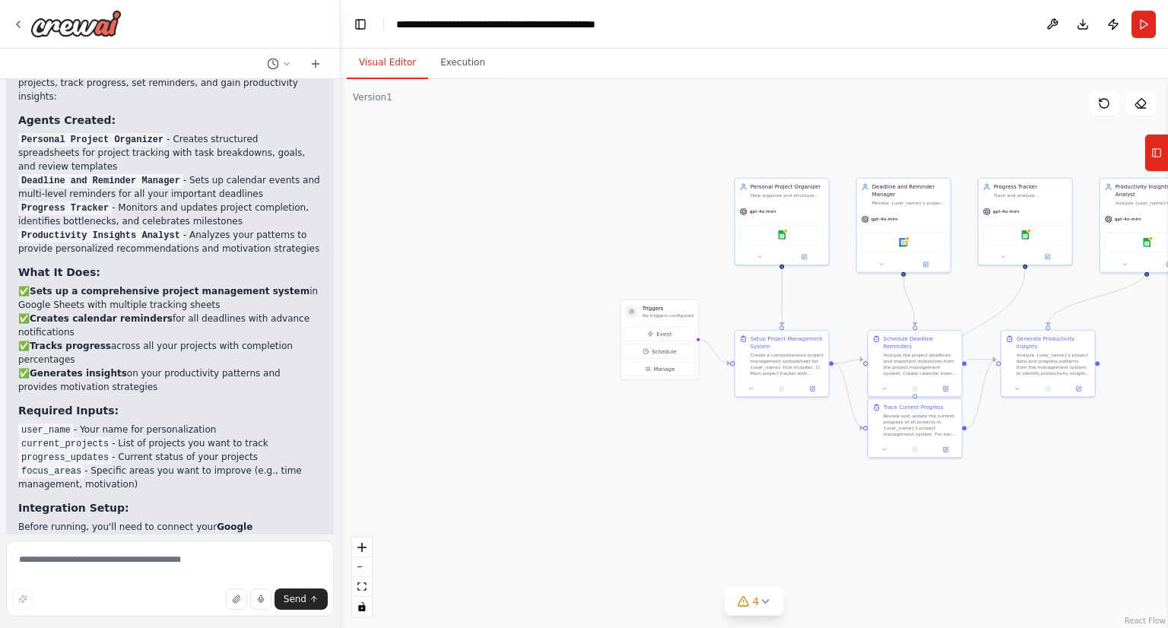
drag, startPoint x: 789, startPoint y: 451, endPoint x: 567, endPoint y: 460, distance: 222.2
click at [567, 460] on div ".deletable-edge-delete-btn { width: 20px; height: 20px; border: 0px solid #ffff…" at bounding box center [754, 353] width 827 height 549
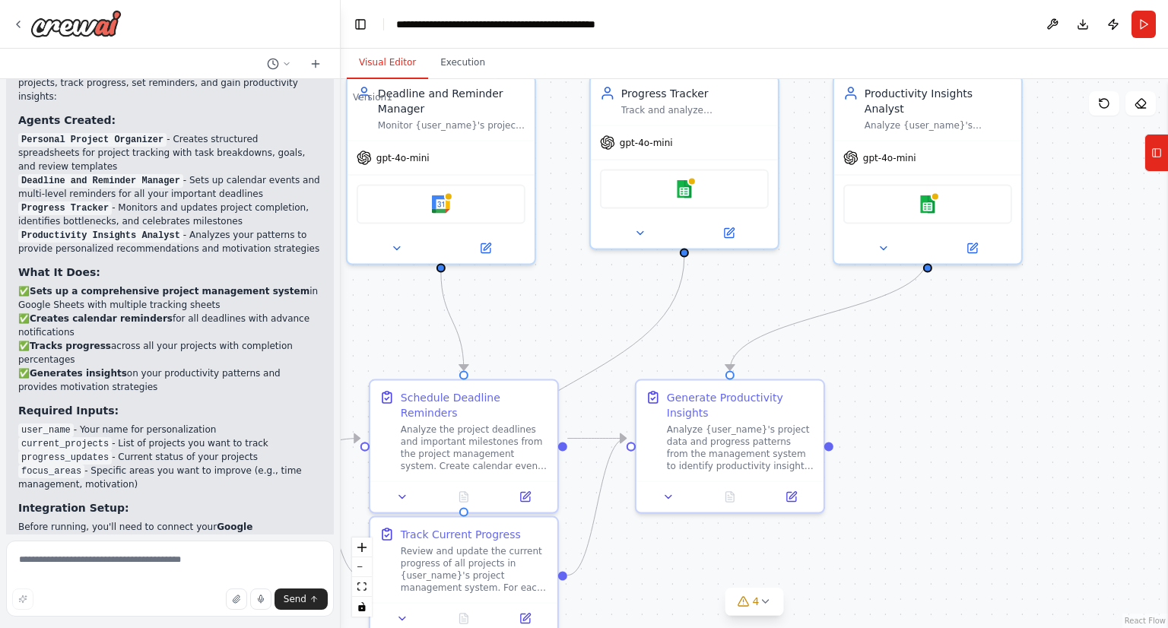
drag, startPoint x: 1018, startPoint y: 436, endPoint x: 754, endPoint y: 624, distance: 324.3
click at [754, 624] on div ".deletable-edge-delete-btn { width: 20px; height: 20px; border: 0px solid #ffff…" at bounding box center [754, 353] width 827 height 549
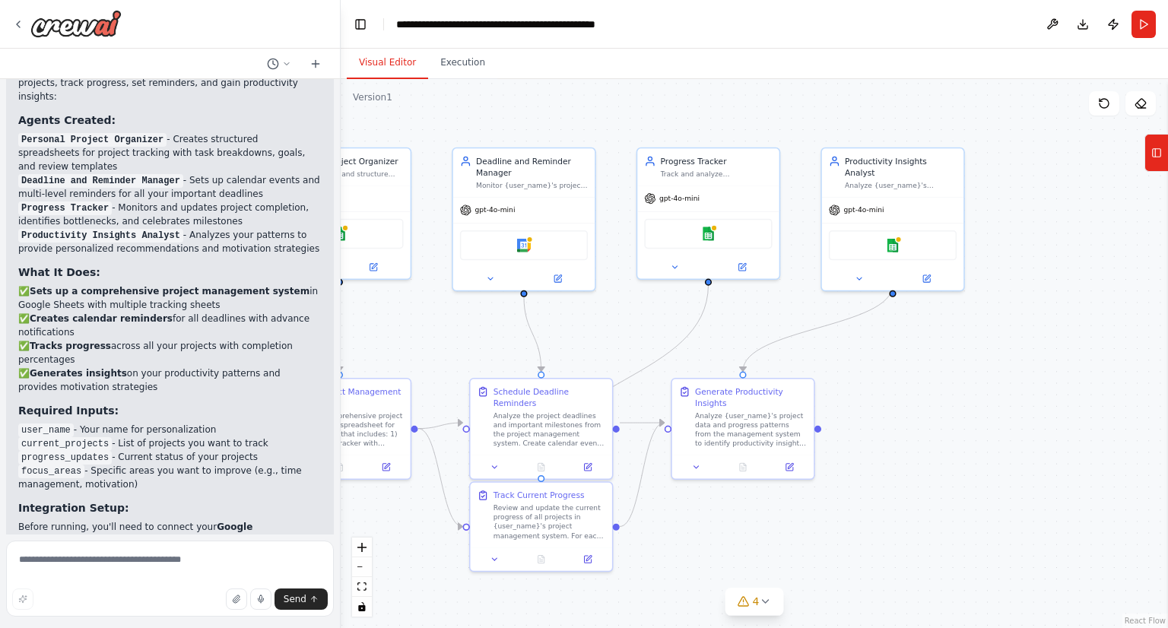
drag, startPoint x: 947, startPoint y: 344, endPoint x: 895, endPoint y: 375, distance: 60.6
click at [895, 375] on div ".deletable-edge-delete-btn { width: 20px; height: 20px; border: 0px solid #ffff…" at bounding box center [754, 353] width 827 height 549
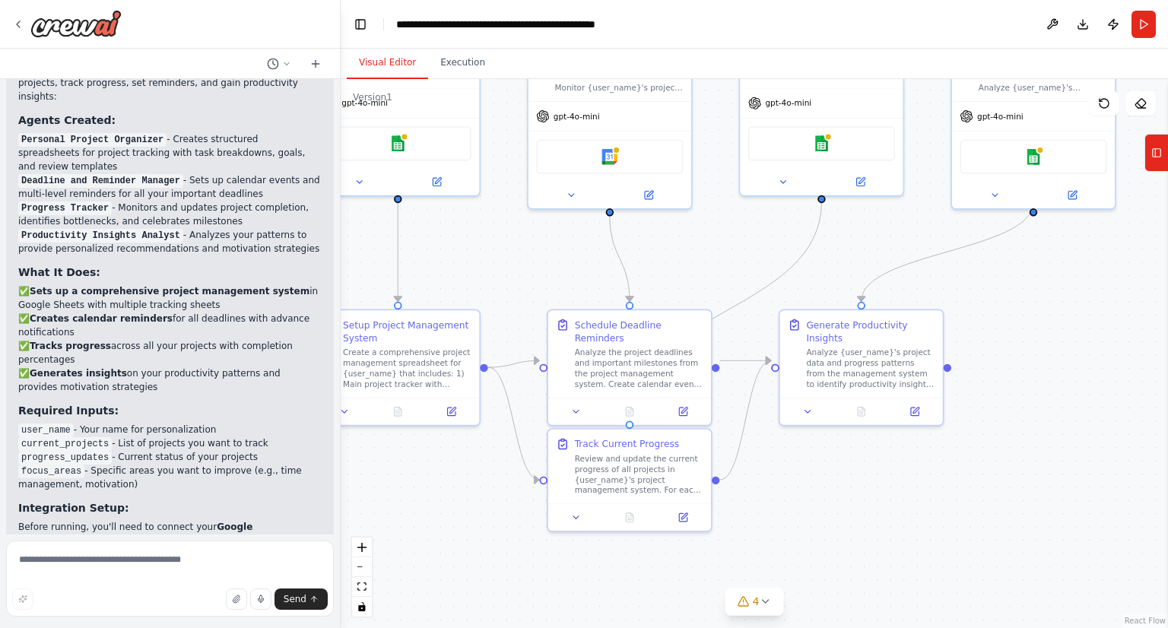
drag, startPoint x: 888, startPoint y: 487, endPoint x: 1071, endPoint y: 387, distance: 208.3
click at [1071, 386] on div ".deletable-edge-delete-btn { width: 20px; height: 20px; border: 0px solid #ffff…" at bounding box center [754, 353] width 827 height 549
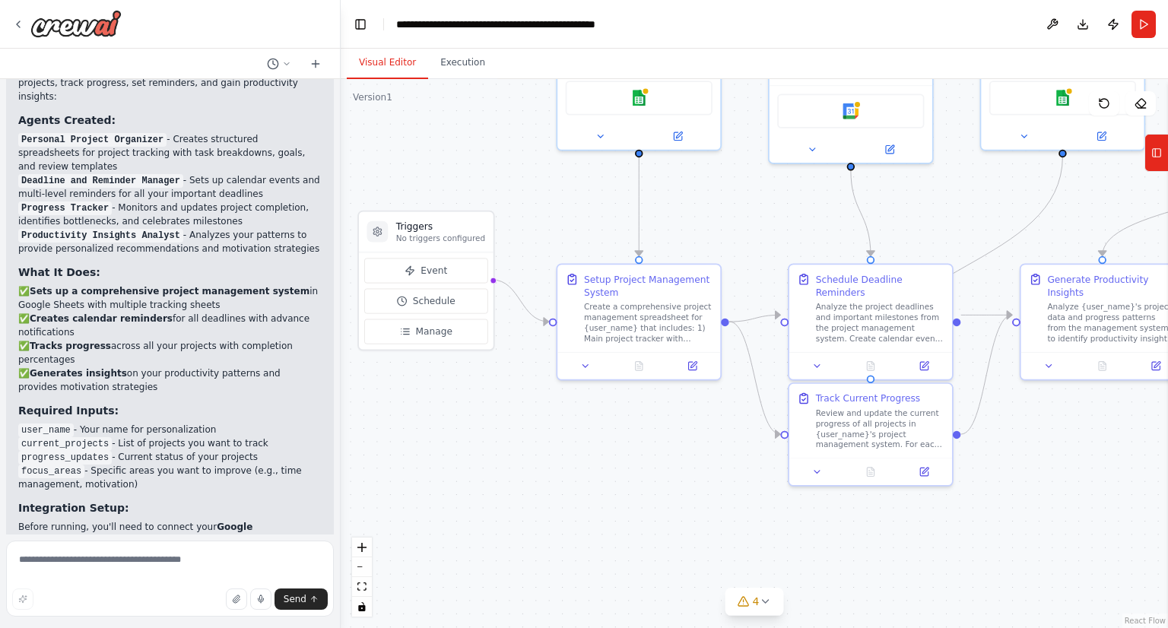
drag, startPoint x: 944, startPoint y: 524, endPoint x: 1153, endPoint y: 494, distance: 211.3
click at [1154, 493] on div ".deletable-edge-delete-btn { width: 20px; height: 20px; border: 0px solid #ffff…" at bounding box center [754, 353] width 827 height 549
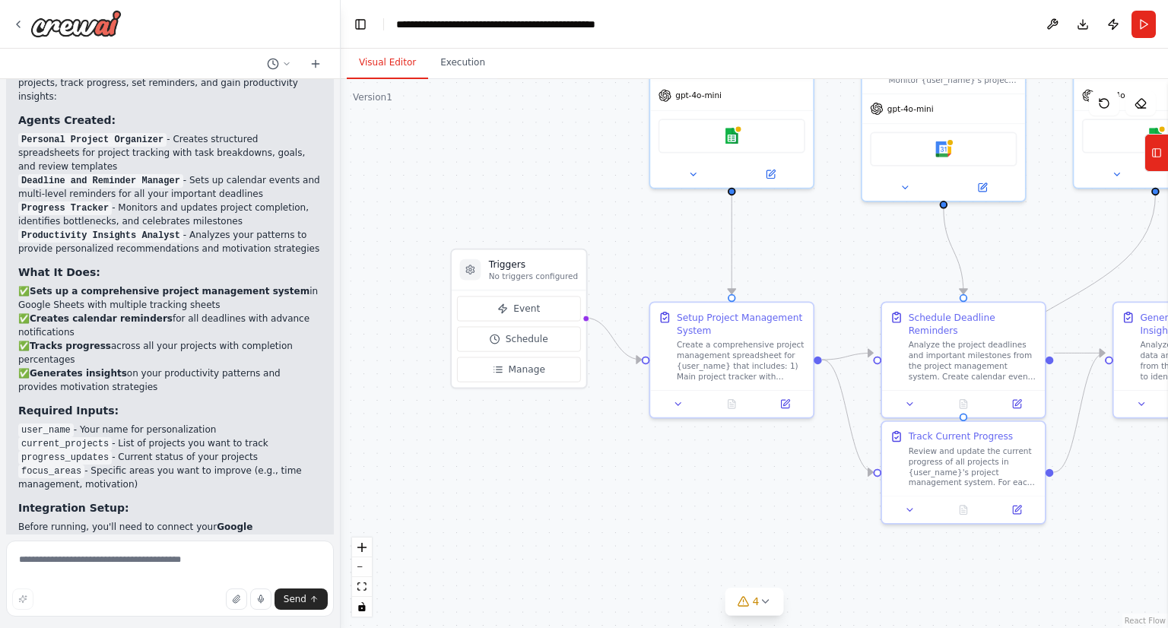
drag, startPoint x: 636, startPoint y: 516, endPoint x: 722, endPoint y: 549, distance: 92.2
click at [732, 553] on div ".deletable-edge-delete-btn { width: 20px; height: 20px; border: 0px solid #ffff…" at bounding box center [754, 353] width 827 height 549
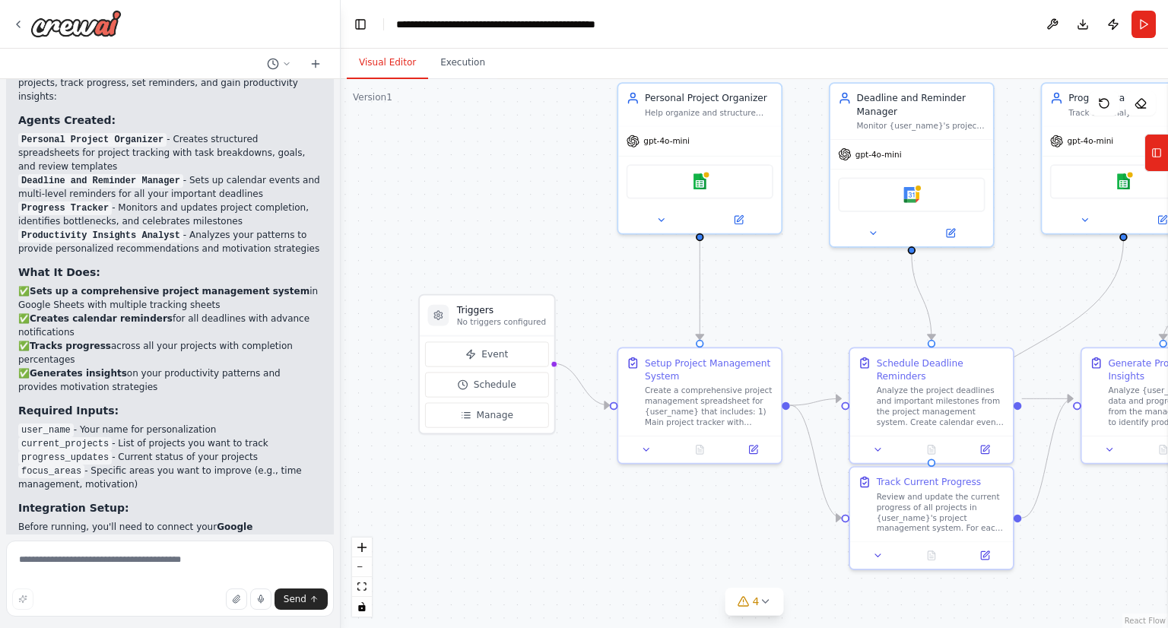
drag, startPoint x: 681, startPoint y: 512, endPoint x: 649, endPoint y: 558, distance: 56.3
click at [649, 558] on div ".deletable-edge-delete-btn { width: 20px; height: 20px; border: 0px solid #ffff…" at bounding box center [754, 353] width 827 height 549
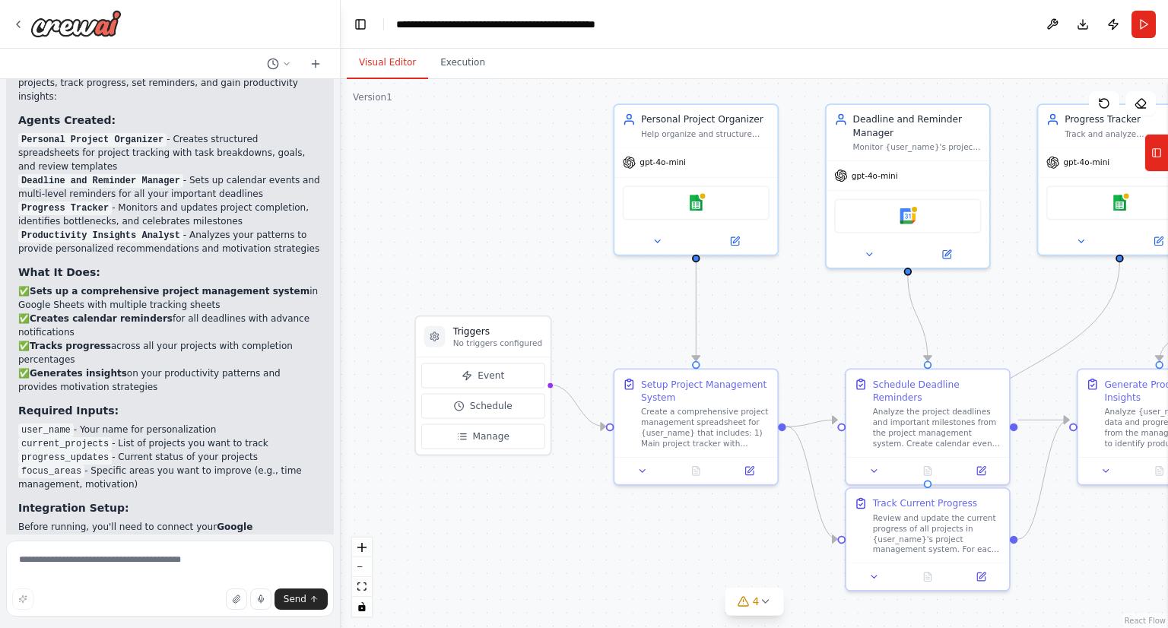
drag, startPoint x: 465, startPoint y: 214, endPoint x: 462, endPoint y: 234, distance: 20.7
click at [462, 234] on div ".deletable-edge-delete-btn { width: 20px; height: 20px; border: 0px solid #ffff…" at bounding box center [754, 353] width 827 height 549
drag, startPoint x: 135, startPoint y: 375, endPoint x: 194, endPoint y: 381, distance: 58.9
click at [192, 450] on li "progress_updates - Current status of your projects" at bounding box center [169, 457] width 303 height 14
click at [183, 450] on li "progress_updates - Current status of your projects" at bounding box center [169, 457] width 303 height 14
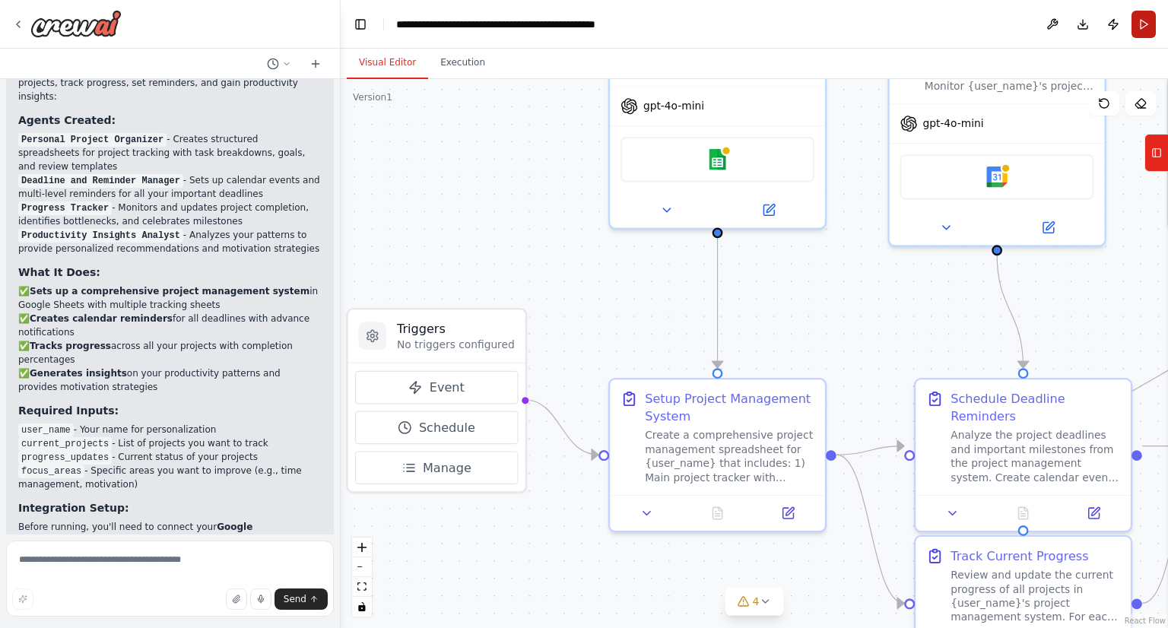
click at [1150, 31] on button "Run" at bounding box center [1144, 24] width 24 height 27
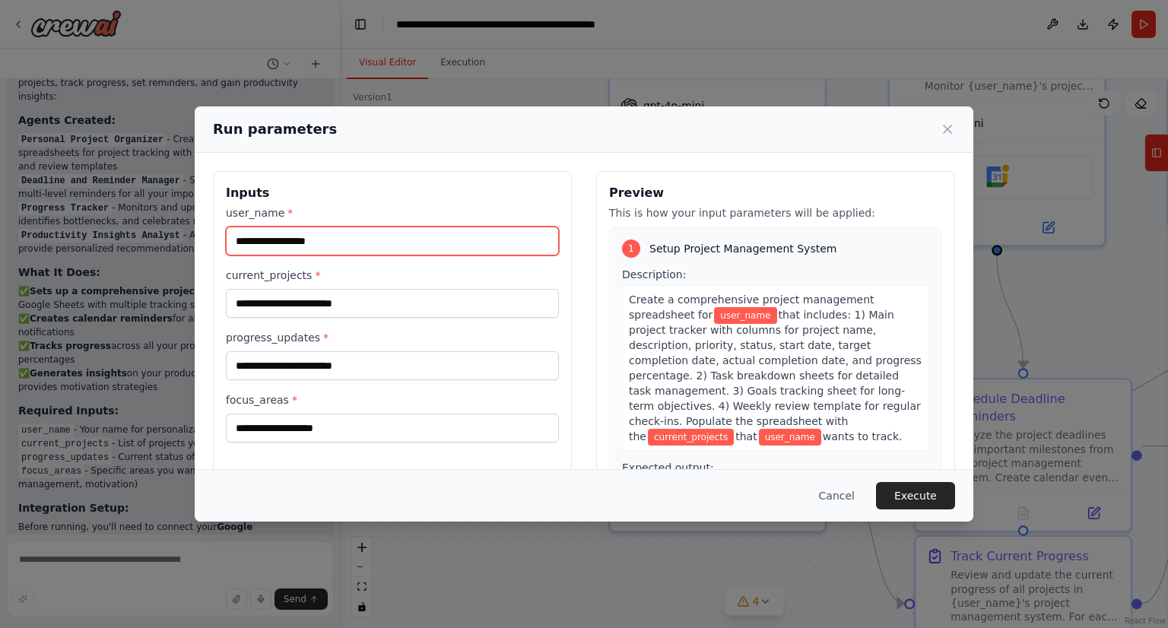
click at [397, 258] on div "user_name * current_projects * progress_updates * focus_areas *" at bounding box center [392, 323] width 333 height 237
type input "*******"
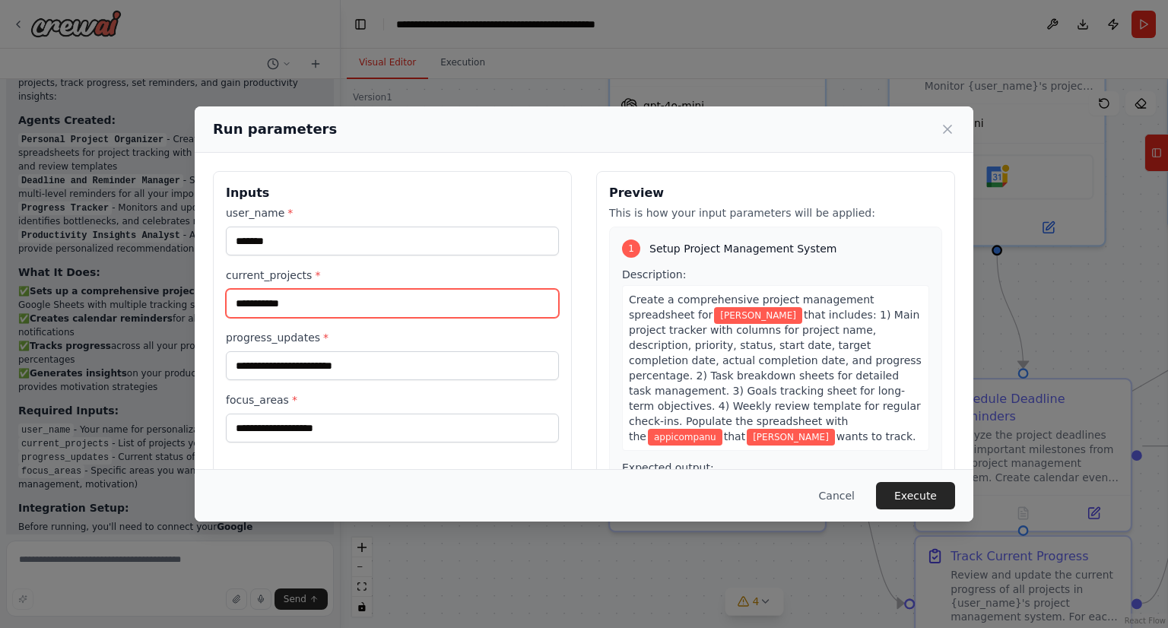
click at [376, 308] on input "**********" at bounding box center [392, 303] width 333 height 29
type input "**********"
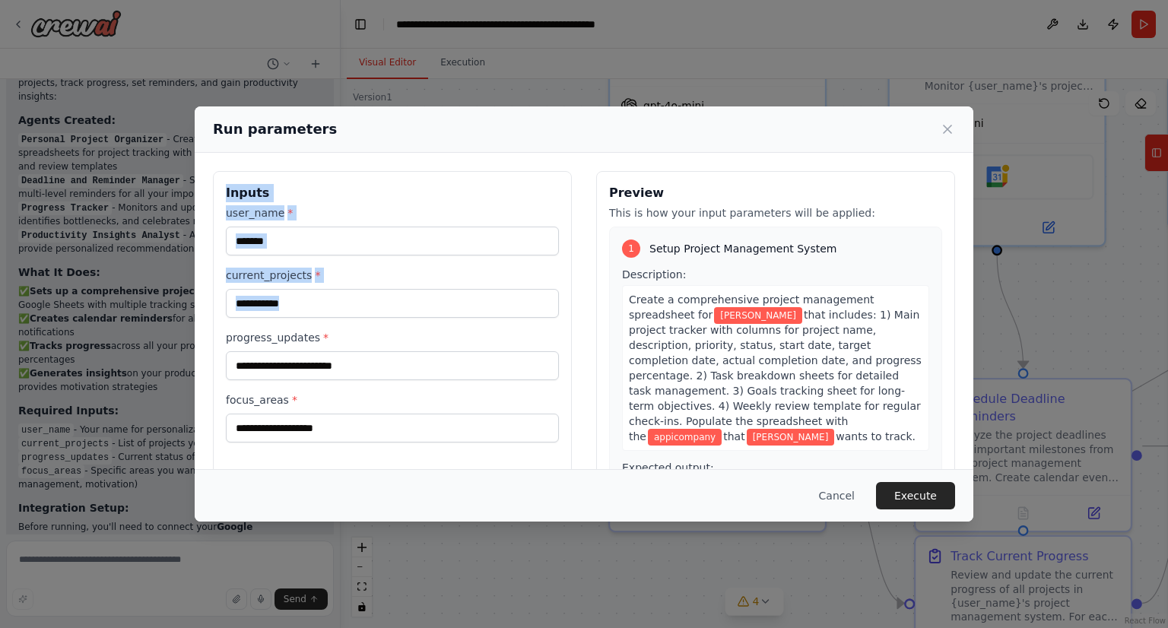
drag, startPoint x: 499, startPoint y: 110, endPoint x: 413, endPoint y: 361, distance: 265.2
click at [413, 361] on div "**********" at bounding box center [584, 313] width 779 height 414
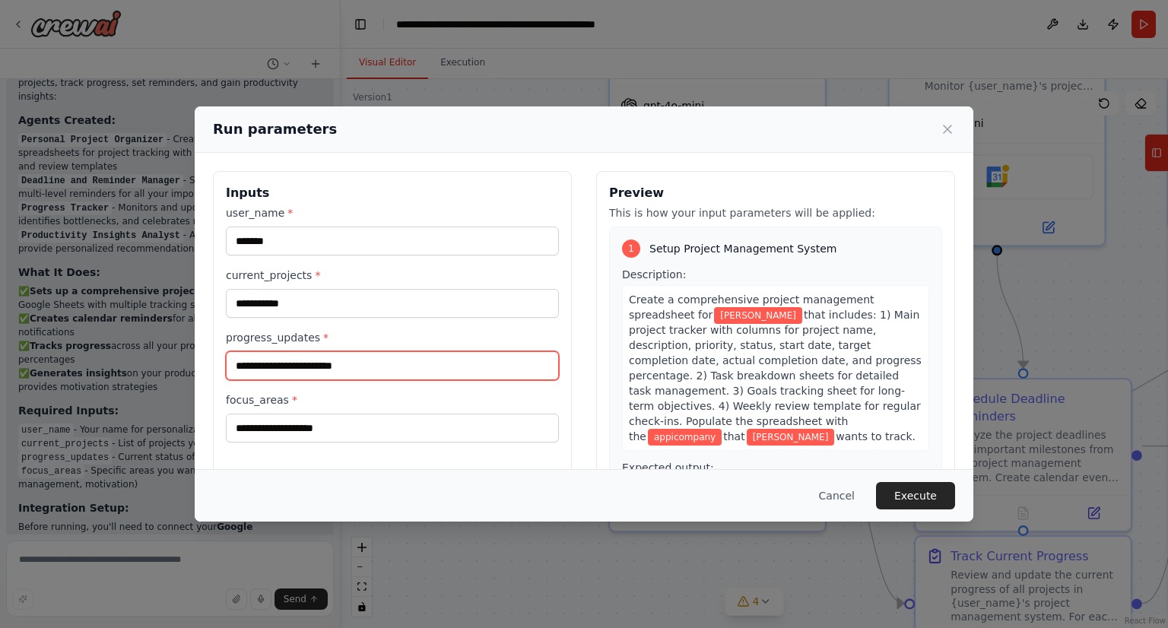
click at [413, 361] on input "progress_updates *" at bounding box center [392, 365] width 333 height 29
type input "*****"
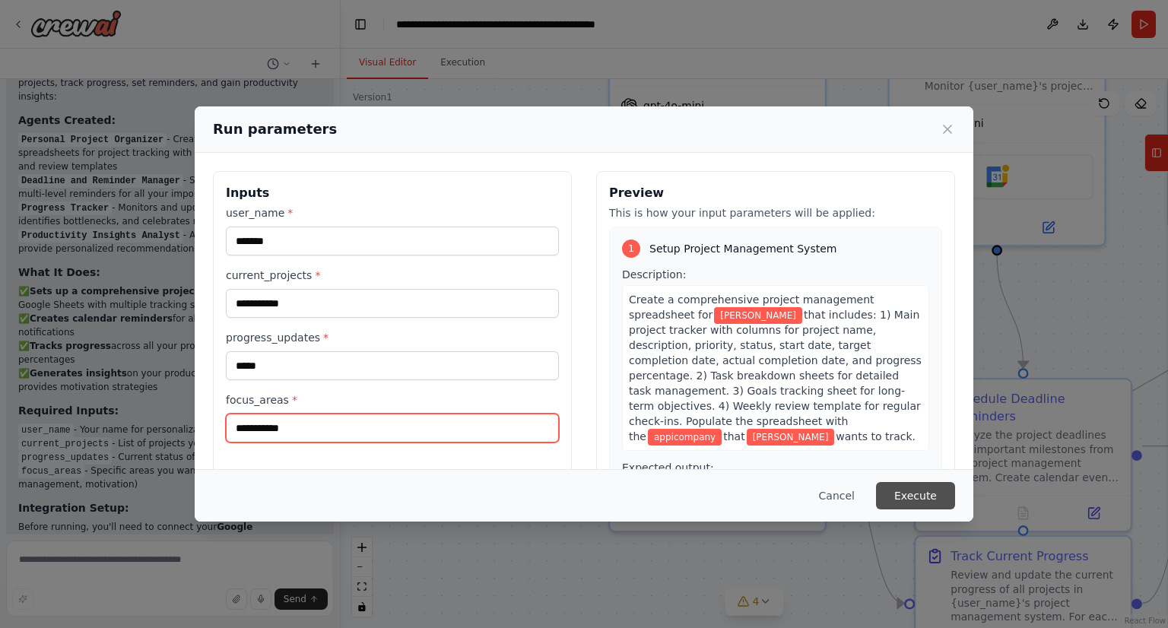
type input "**********"
click at [923, 492] on button "Execute" at bounding box center [915, 495] width 79 height 27
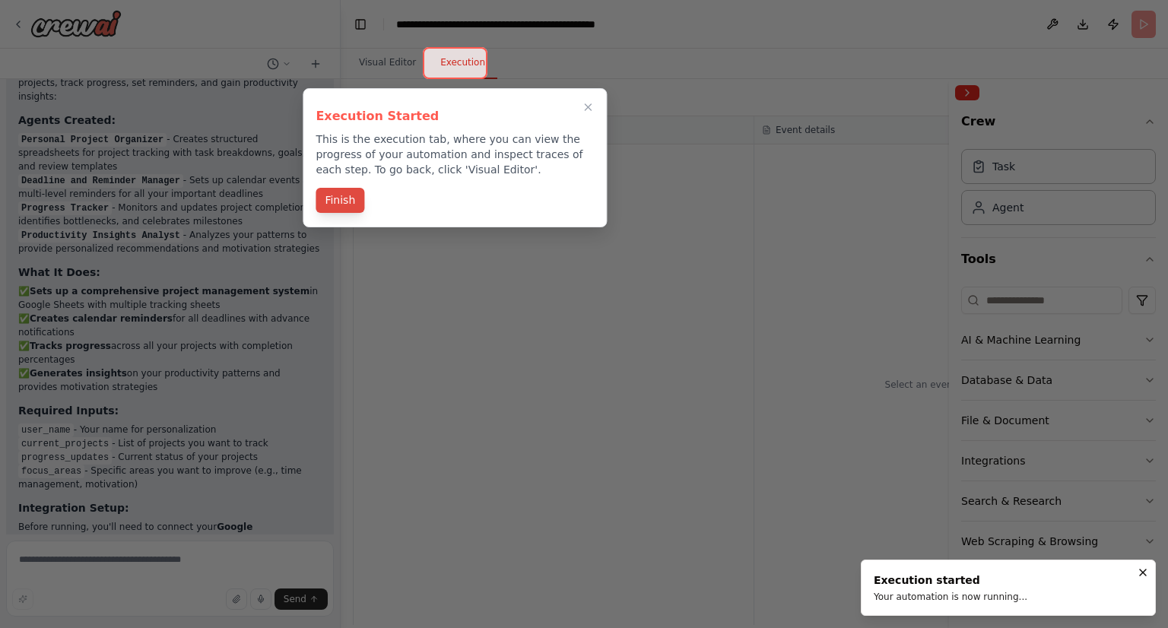
click at [338, 198] on button "Finish" at bounding box center [340, 200] width 49 height 25
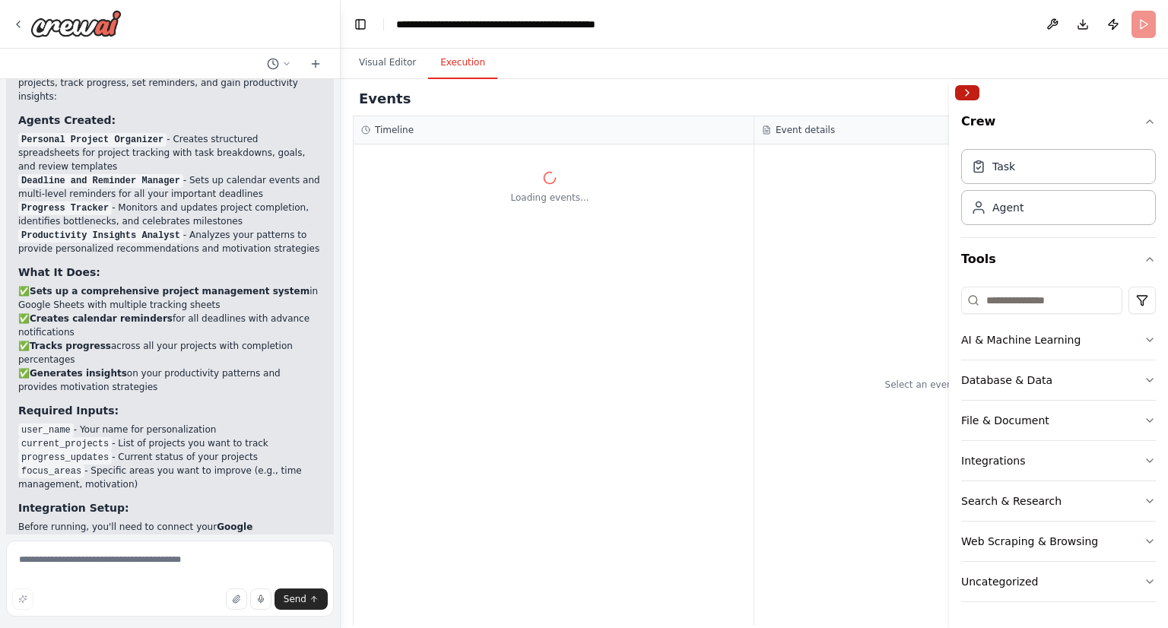
click at [976, 87] on button "Collapse right sidebar" at bounding box center [967, 92] width 24 height 15
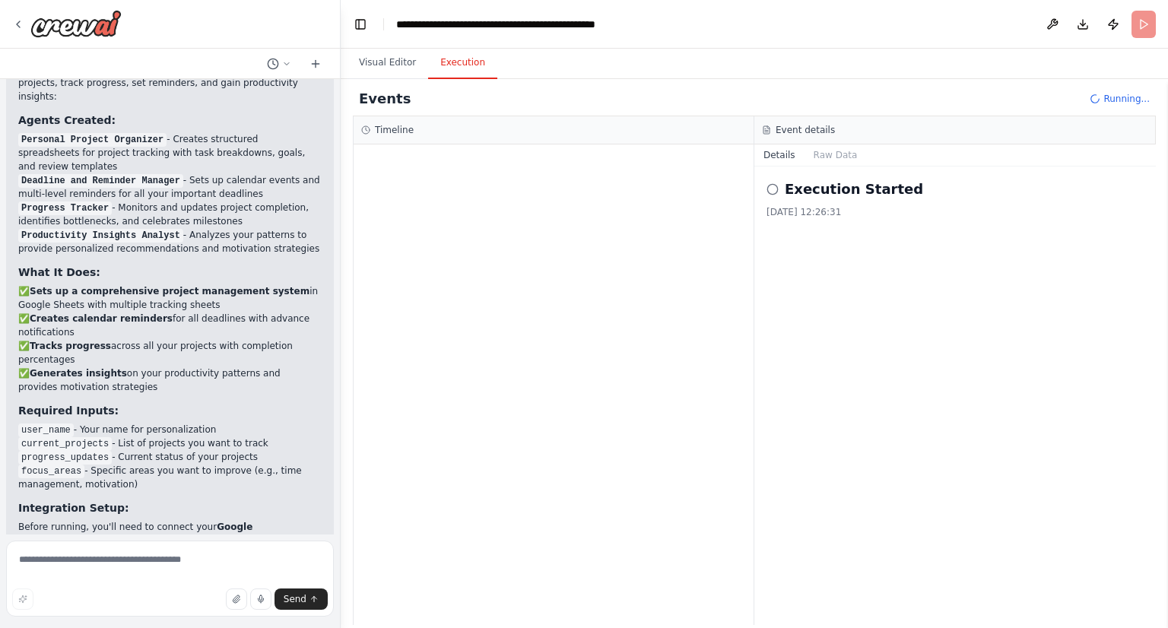
click at [773, 187] on icon at bounding box center [773, 189] width 12 height 12
click at [866, 225] on div "Execution Started 15/10/2025, 12:26:31" at bounding box center [955, 396] width 402 height 459
click at [885, 188] on h2 "Execution Started" at bounding box center [854, 189] width 138 height 21
click at [397, 62] on button "Visual Editor" at bounding box center [387, 63] width 81 height 32
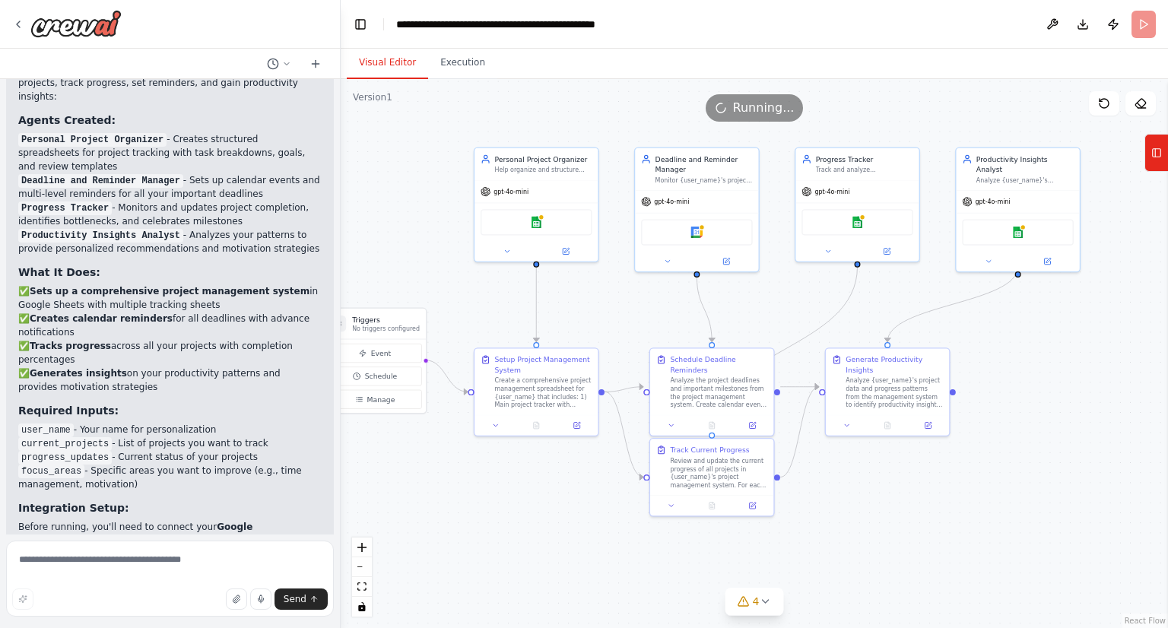
drag, startPoint x: 864, startPoint y: 302, endPoint x: 640, endPoint y: 309, distance: 224.4
click at [640, 309] on div ".deletable-edge-delete-btn { width: 20px; height: 20px; border: 0px solid #ffff…" at bounding box center [754, 353] width 827 height 549
click at [461, 68] on button "Execution" at bounding box center [462, 63] width 69 height 32
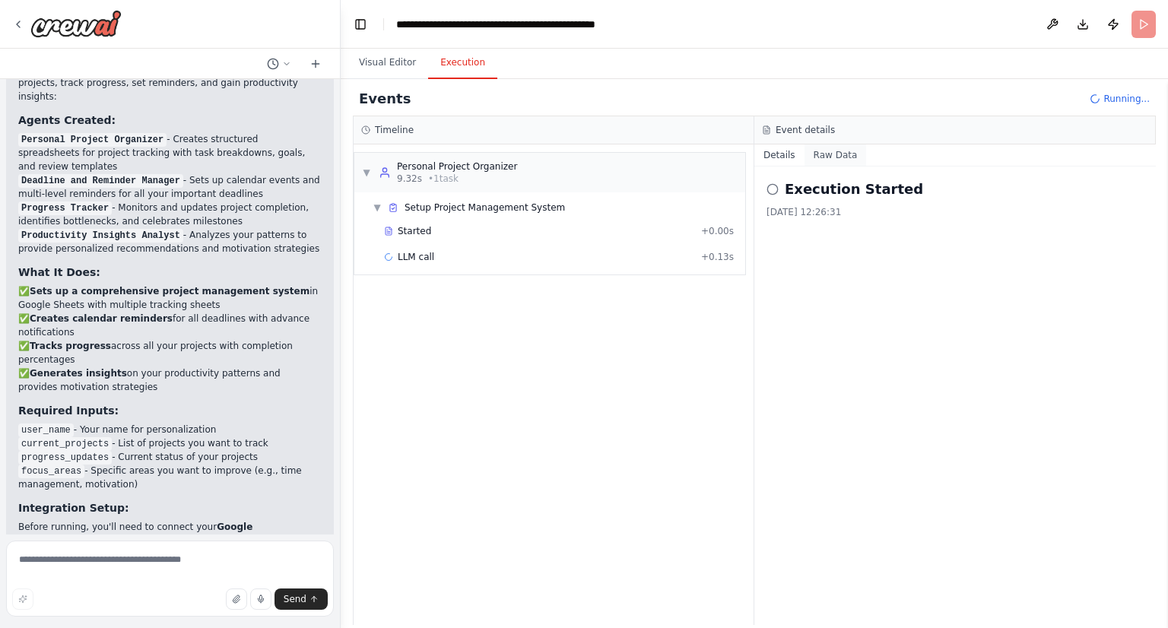
click at [827, 162] on button "Raw Data" at bounding box center [836, 154] width 62 height 21
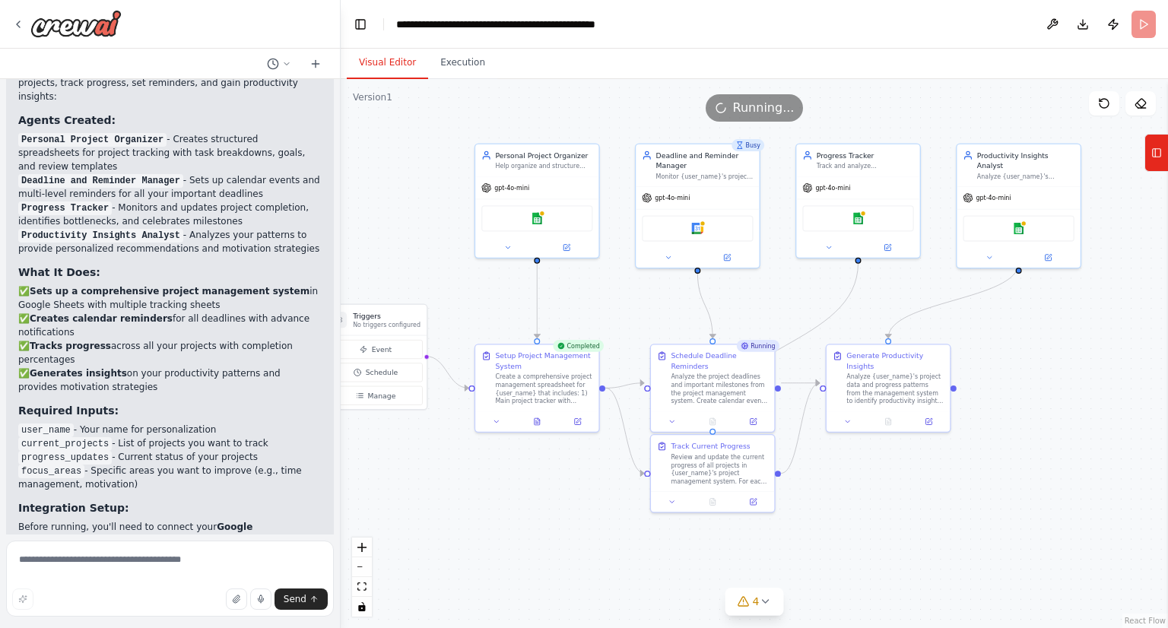
click at [376, 56] on button "Visual Editor" at bounding box center [387, 63] width 81 height 32
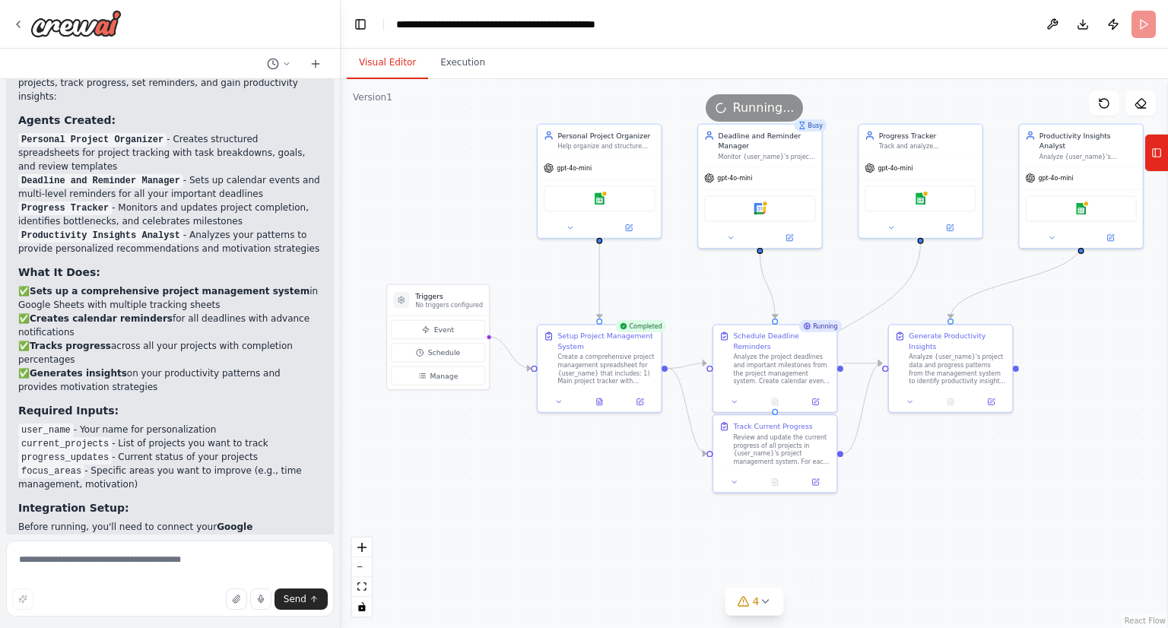
drag, startPoint x: 535, startPoint y: 558, endPoint x: 597, endPoint y: 538, distance: 65.4
click at [597, 538] on div ".deletable-edge-delete-btn { width: 20px; height: 20px; border: 0px solid #ffff…" at bounding box center [754, 353] width 827 height 549
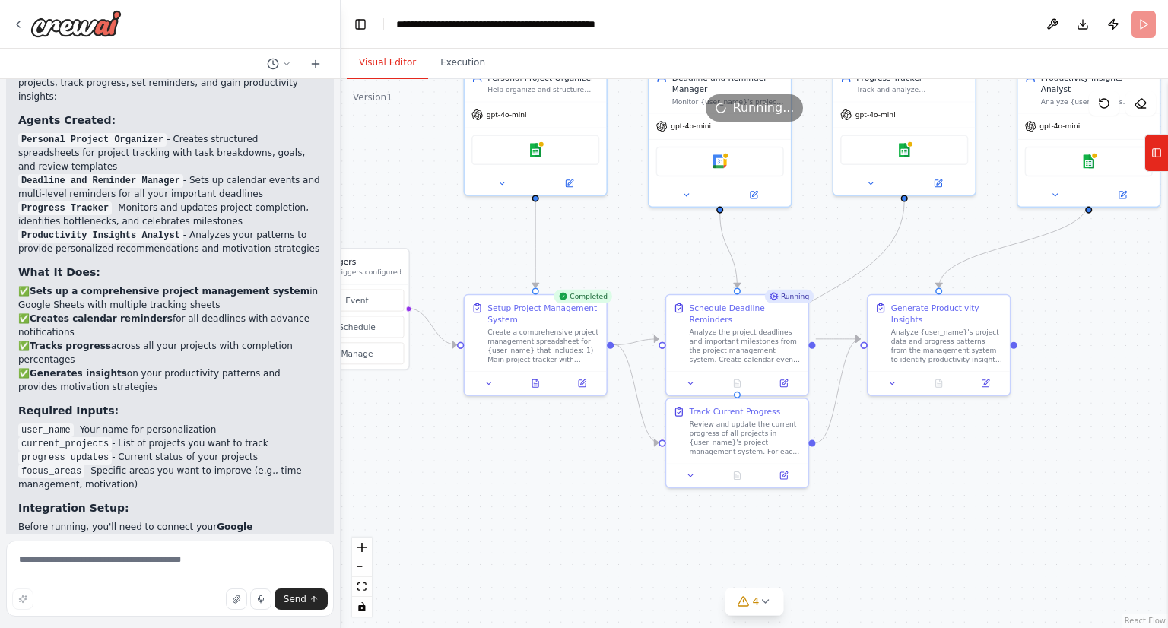
drag, startPoint x: 1010, startPoint y: 446, endPoint x: 887, endPoint y: 518, distance: 142.8
click at [918, 518] on div ".deletable-edge-delete-btn { width: 20px; height: 20px; border: 0px solid #ffff…" at bounding box center [754, 353] width 827 height 549
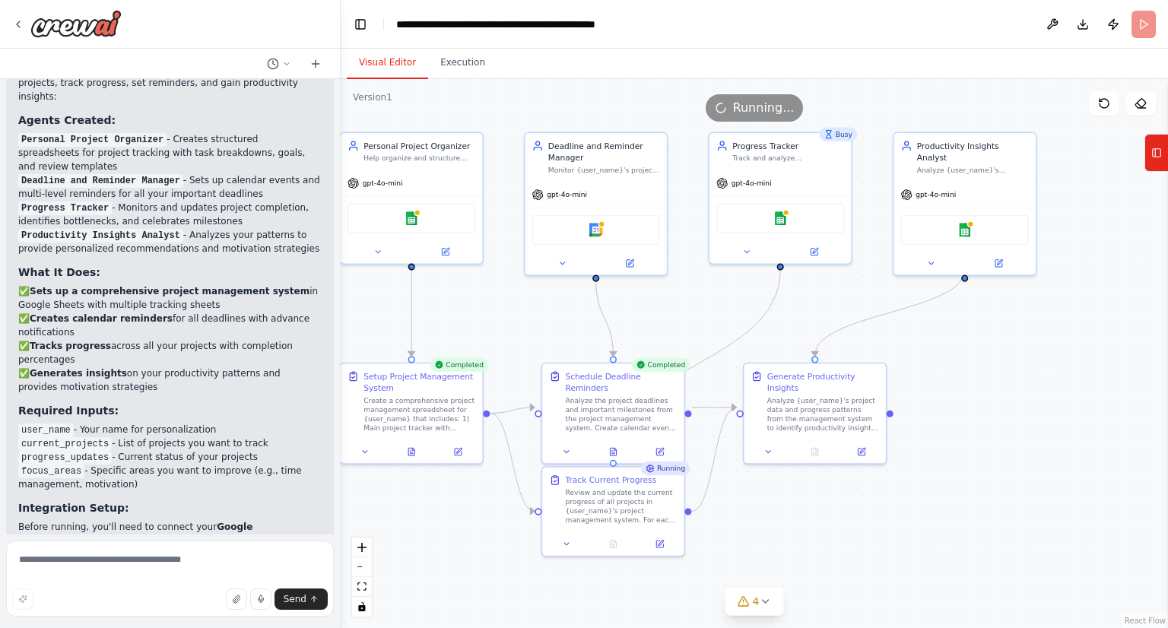
drag, startPoint x: 1041, startPoint y: 443, endPoint x: 924, endPoint y: 506, distance: 133.4
click at [924, 506] on div ".deletable-edge-delete-btn { width: 20px; height: 20px; border: 0px solid #ffff…" at bounding box center [754, 353] width 827 height 549
click at [479, 62] on button "Execution" at bounding box center [462, 63] width 69 height 32
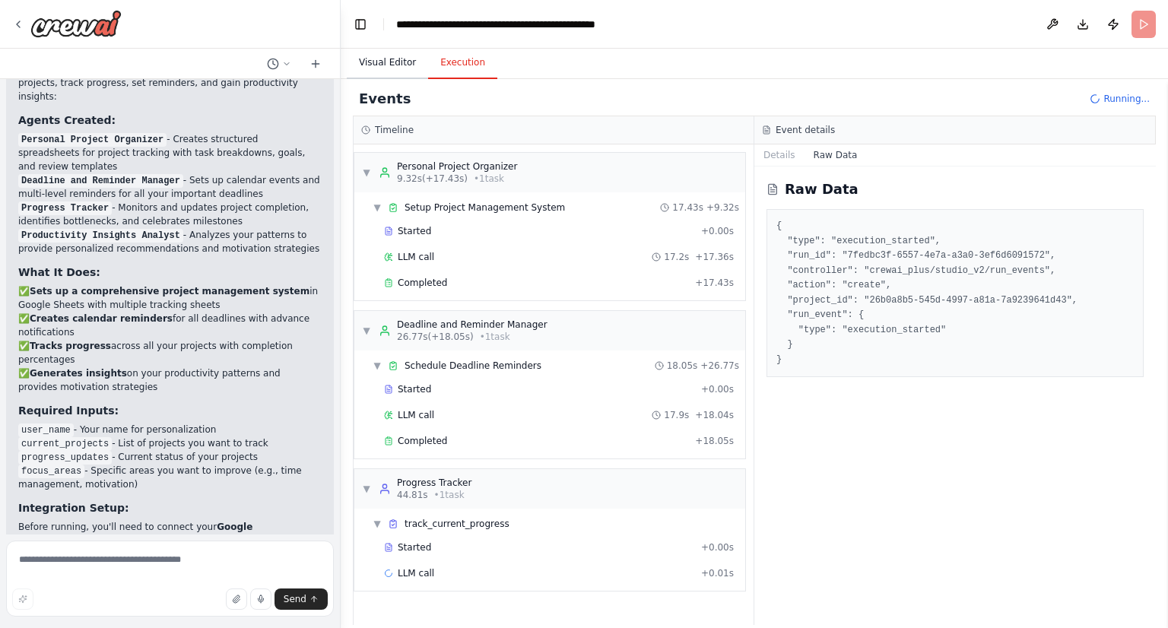
click at [394, 67] on button "Visual Editor" at bounding box center [387, 63] width 81 height 32
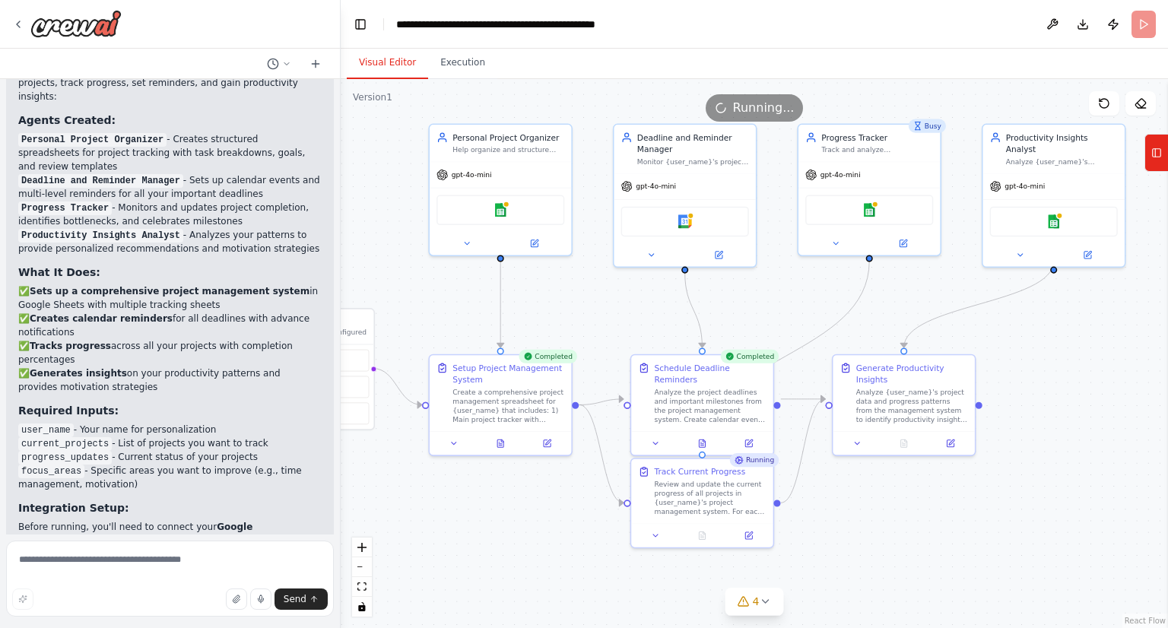
drag, startPoint x: 995, startPoint y: 344, endPoint x: 1034, endPoint y: 335, distance: 39.8
click at [1034, 335] on div ".deletable-edge-delete-btn { width: 20px; height: 20px; border: 0px solid #ffff…" at bounding box center [754, 353] width 827 height 549
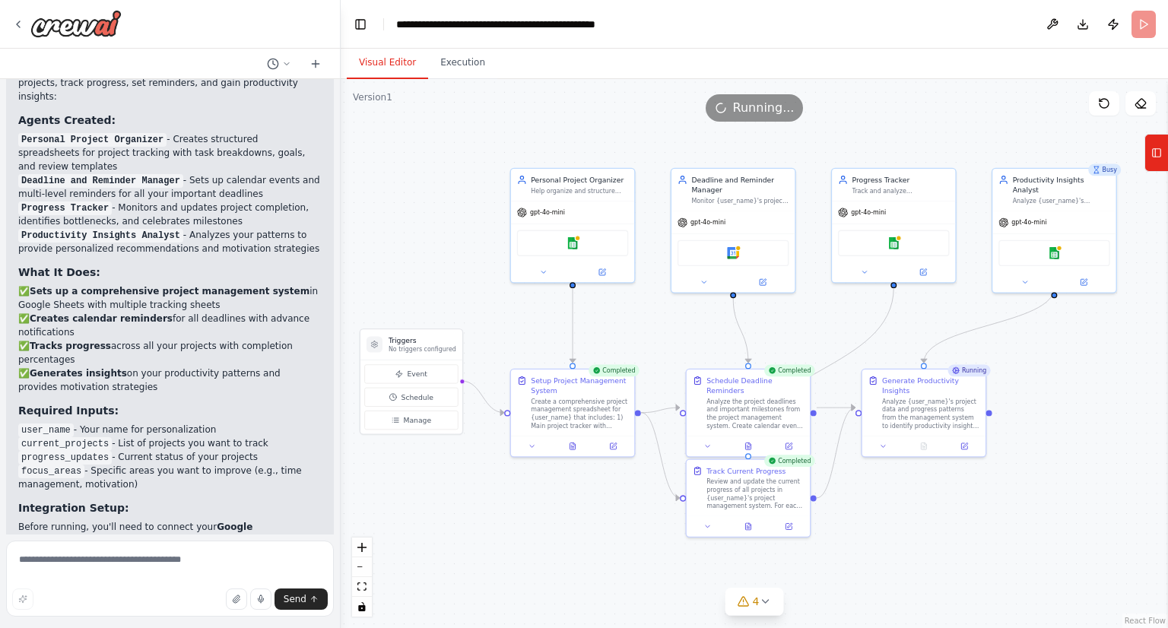
drag, startPoint x: 1022, startPoint y: 341, endPoint x: 1071, endPoint y: 364, distance: 54.1
click at [1071, 364] on div ".deletable-edge-delete-btn { width: 20px; height: 20px; border: 0px solid #ffff…" at bounding box center [754, 353] width 827 height 549
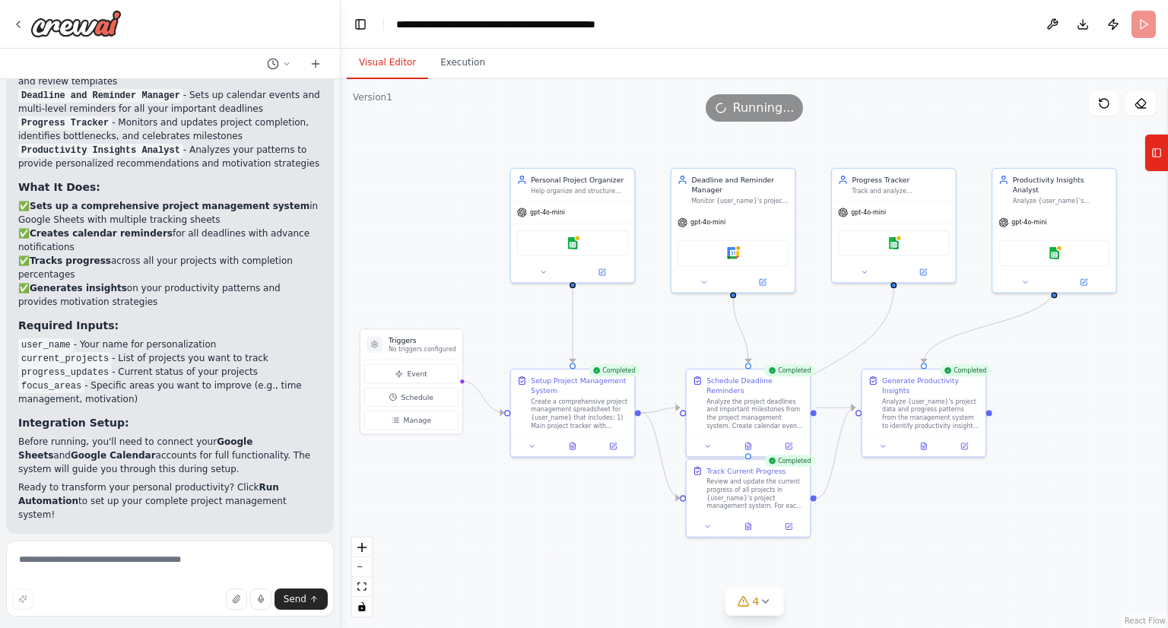
scroll to position [1710, 0]
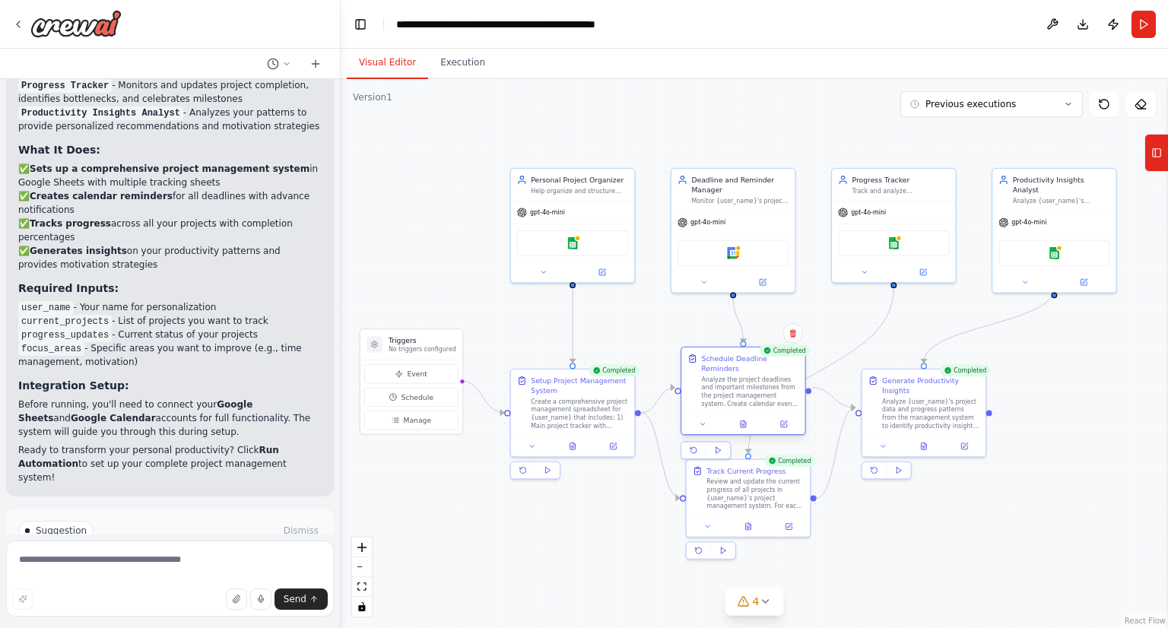
drag, startPoint x: 741, startPoint y: 387, endPoint x: 739, endPoint y: 366, distance: 21.3
click at [739, 376] on div "Analyze the project deadlines and important milestones from the project managem…" at bounding box center [750, 392] width 97 height 32
click at [755, 386] on div "Analyze the project deadlines and important milestones from the project managem…" at bounding box center [750, 392] width 97 height 32
click at [1163, 505] on button "Toggle Sidebar" at bounding box center [1168, 353] width 12 height 549
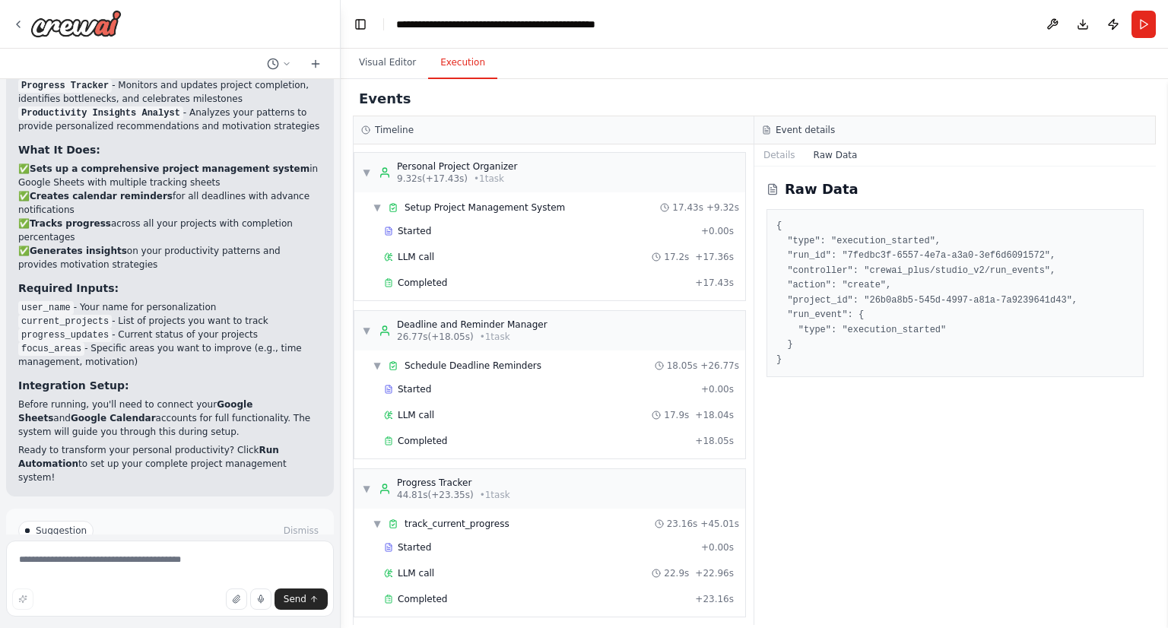
click at [450, 61] on button "Execution" at bounding box center [462, 63] width 69 height 32
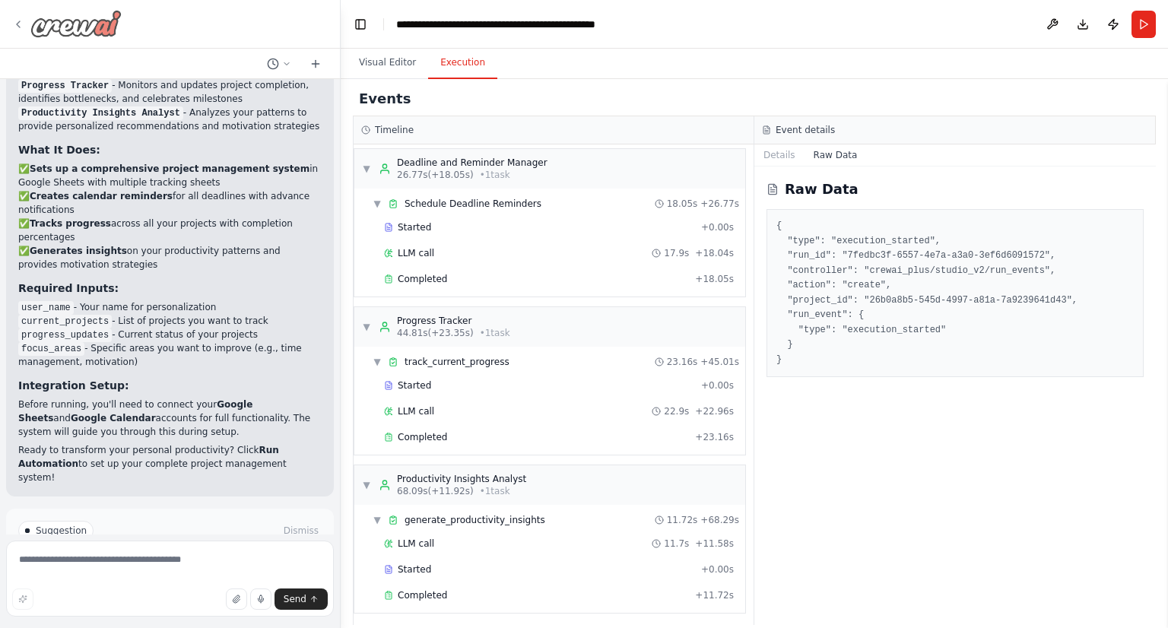
click at [23, 24] on icon at bounding box center [18, 24] width 12 height 12
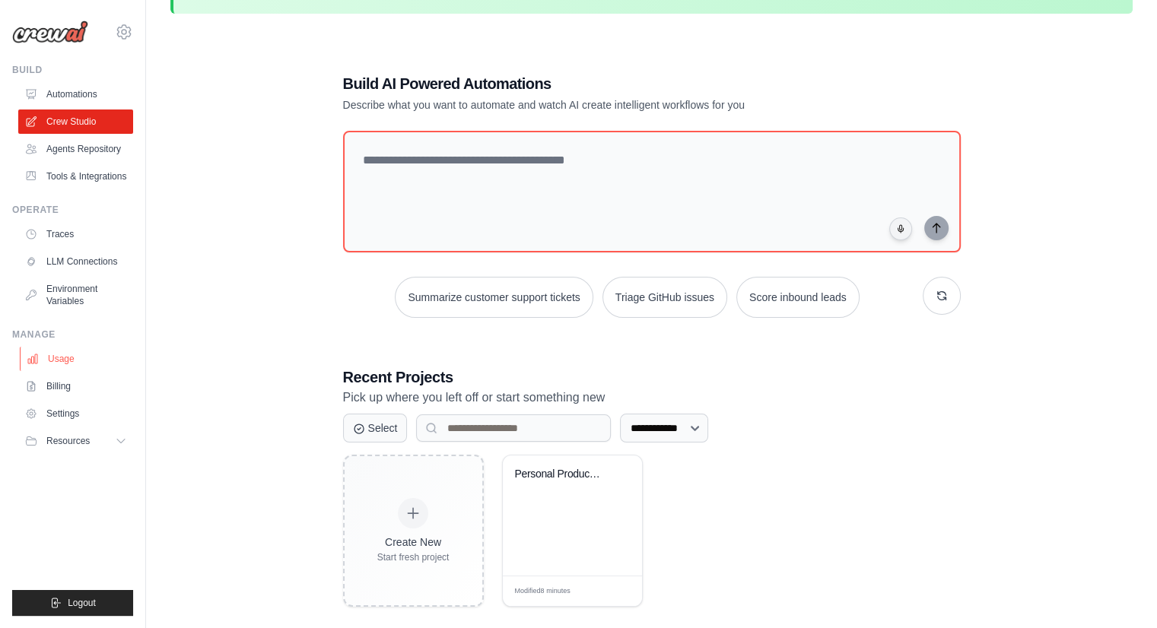
click at [69, 362] on link "Usage" at bounding box center [77, 359] width 115 height 24
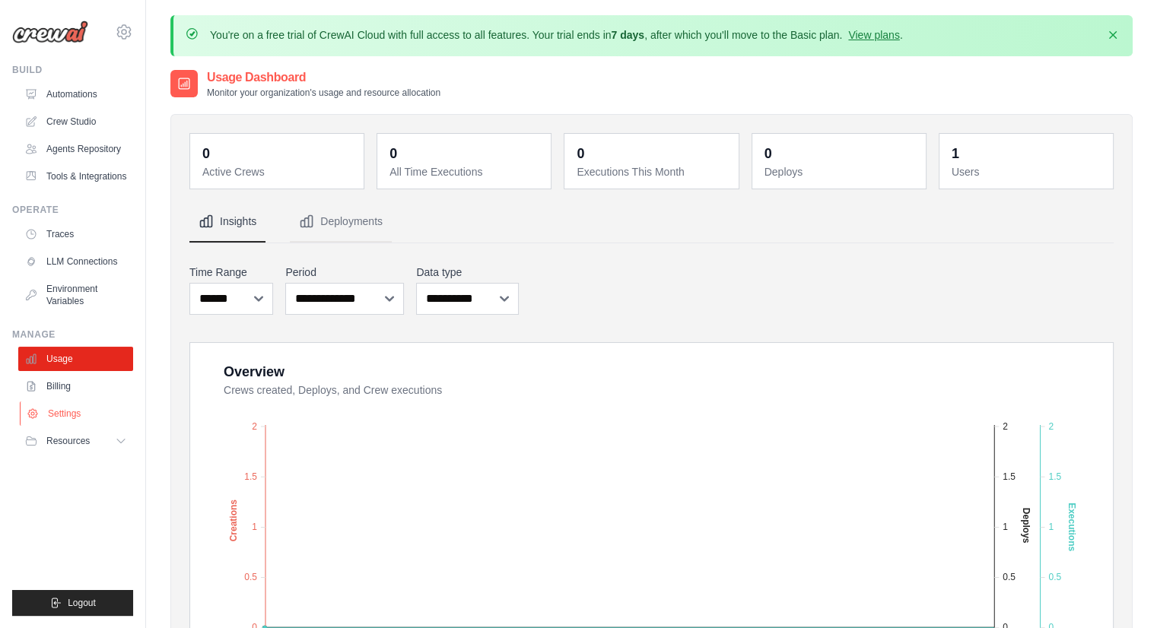
click at [61, 424] on link "Settings" at bounding box center [77, 414] width 115 height 24
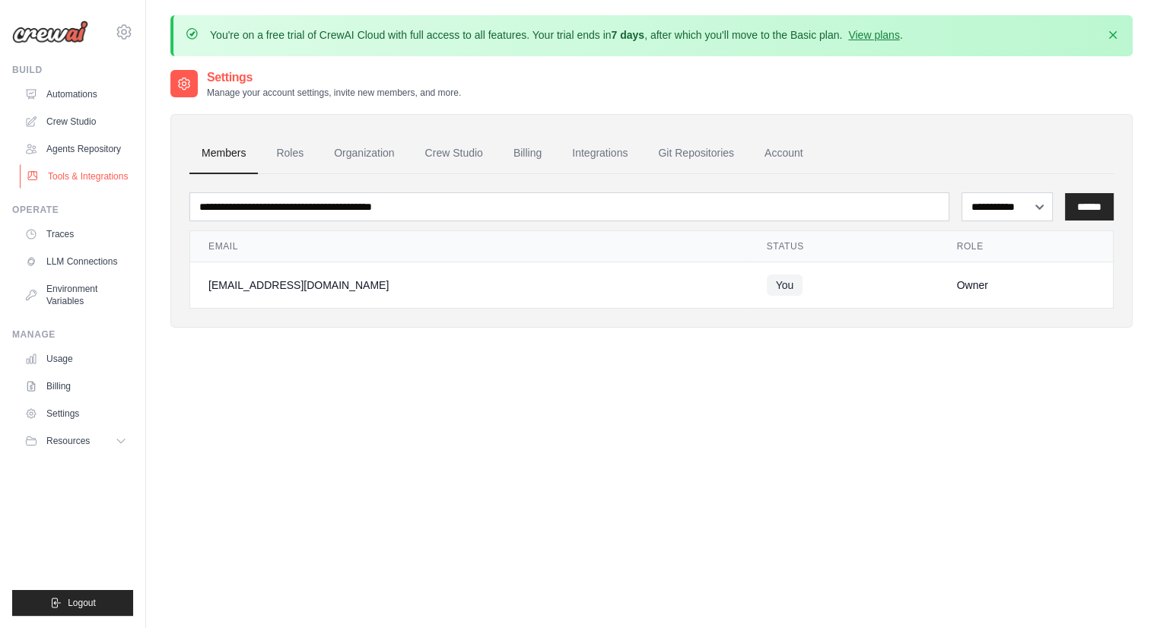
click at [62, 173] on link "Tools & Integrations" at bounding box center [77, 176] width 115 height 24
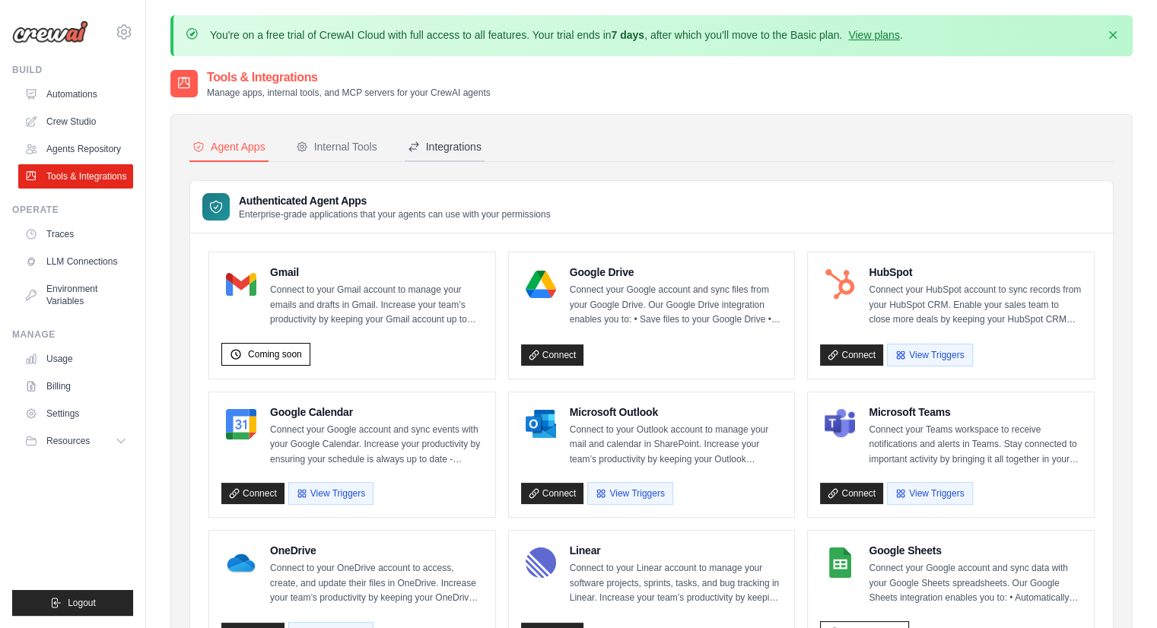
click at [468, 141] on div "Integrations" at bounding box center [445, 146] width 74 height 15
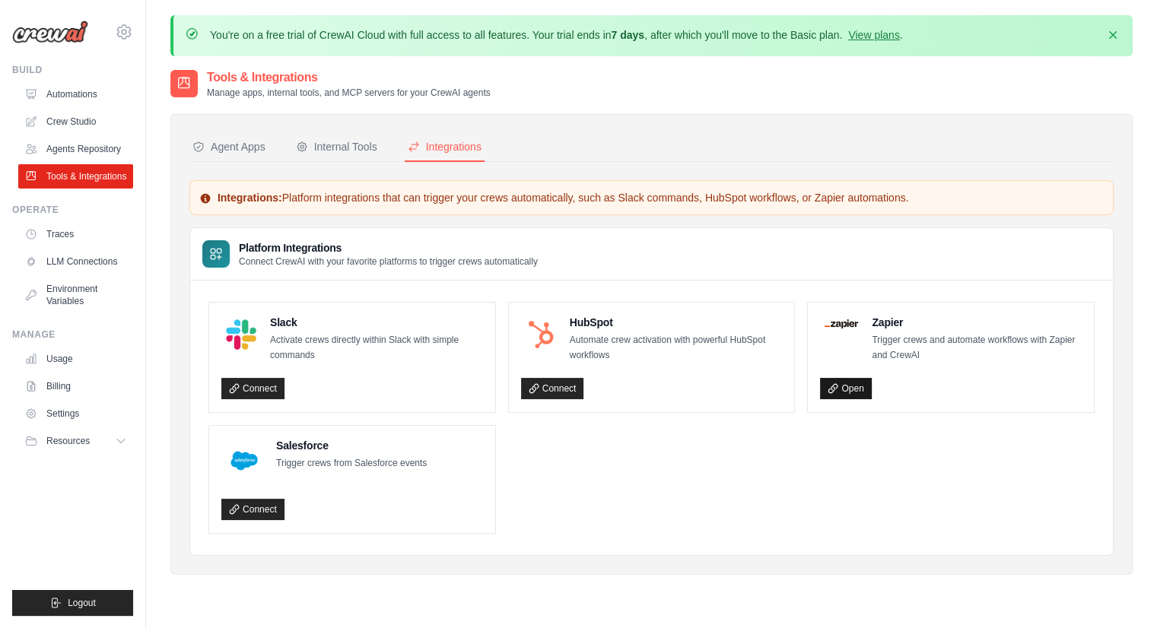
click at [829, 379] on link "Open" at bounding box center [845, 388] width 51 height 21
click at [560, 378] on link "Connect" at bounding box center [552, 388] width 63 height 21
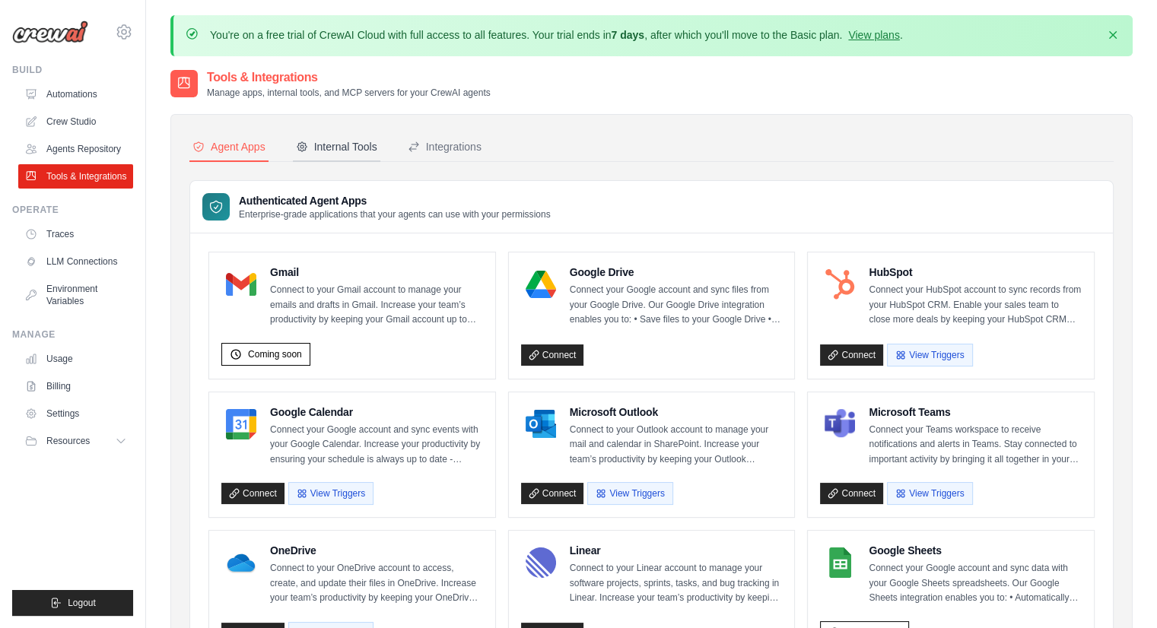
click at [373, 145] on div "Internal Tools" at bounding box center [336, 146] width 81 height 15
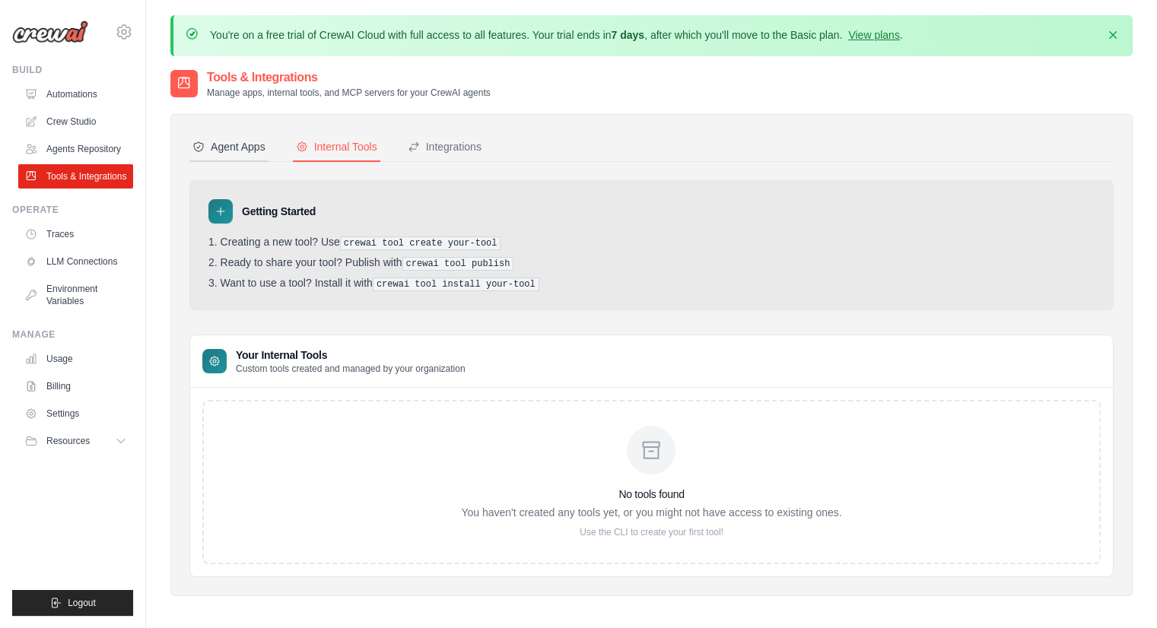
click at [227, 153] on div "Agent Apps" at bounding box center [228, 146] width 73 height 15
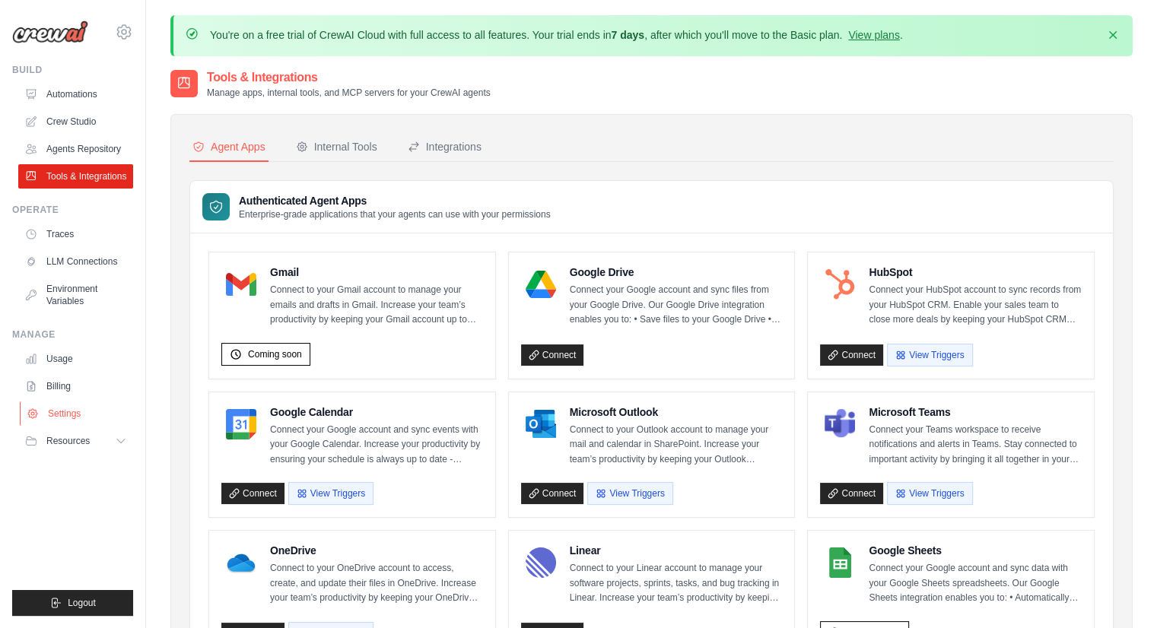
click at [81, 421] on link "Settings" at bounding box center [77, 414] width 115 height 24
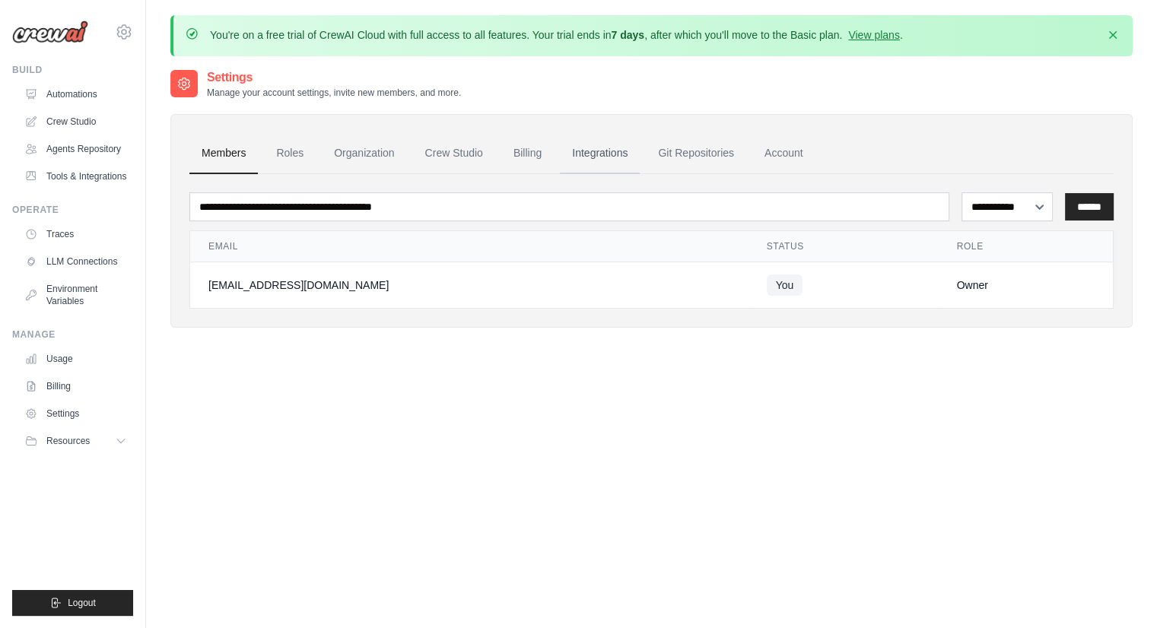
click at [616, 151] on link "Integrations" at bounding box center [600, 153] width 80 height 41
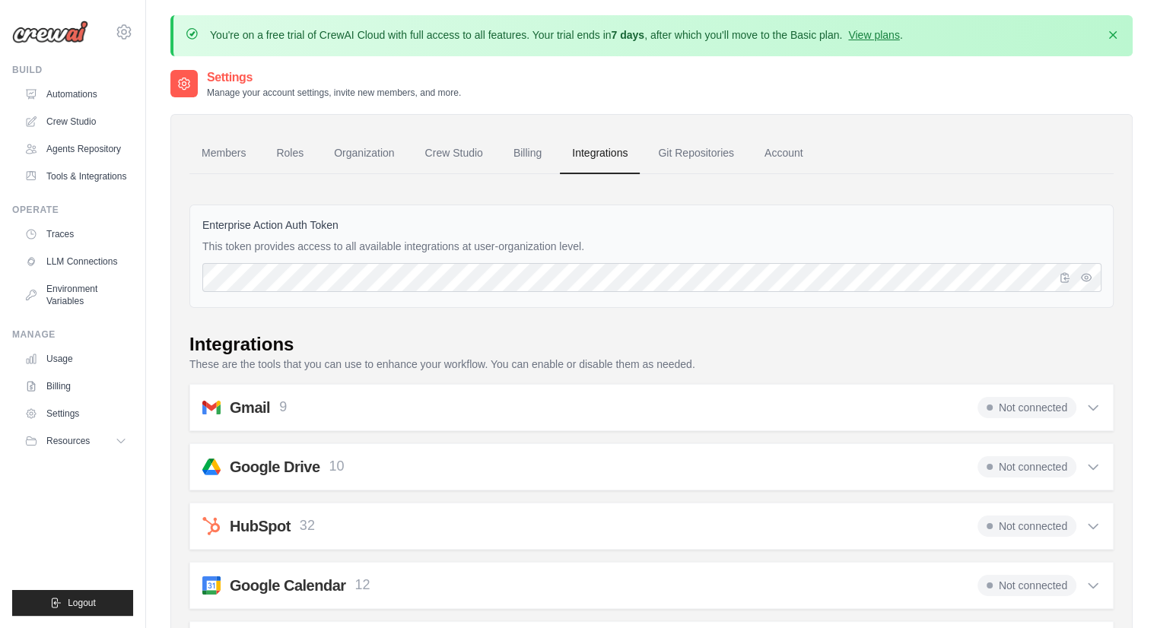
click at [33, 43] on div "agnuscompanybr@gmail.com Settings" at bounding box center [72, 24] width 121 height 49
click at [42, 36] on img at bounding box center [50, 32] width 76 height 23
click at [69, 101] on link "Automations" at bounding box center [77, 94] width 115 height 24
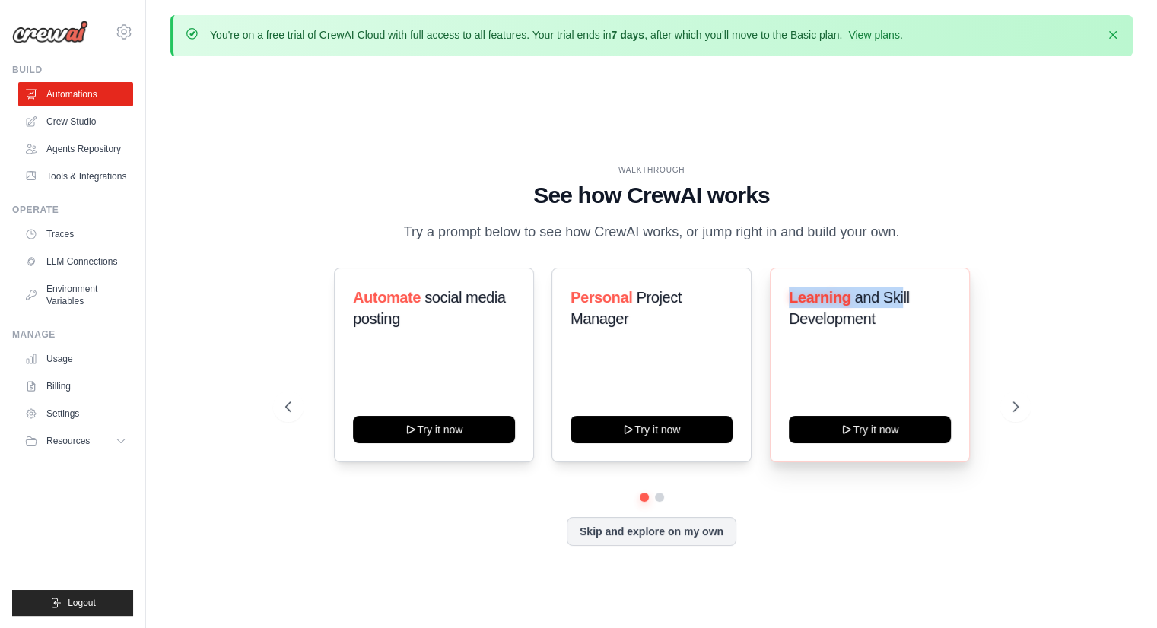
drag, startPoint x: 788, startPoint y: 289, endPoint x: 903, endPoint y: 271, distance: 116.9
click at [903, 271] on div "Learning and Skill Development Try it now" at bounding box center [870, 365] width 200 height 195
click at [888, 306] on h3 "Learning and Skill Development" at bounding box center [870, 308] width 162 height 43
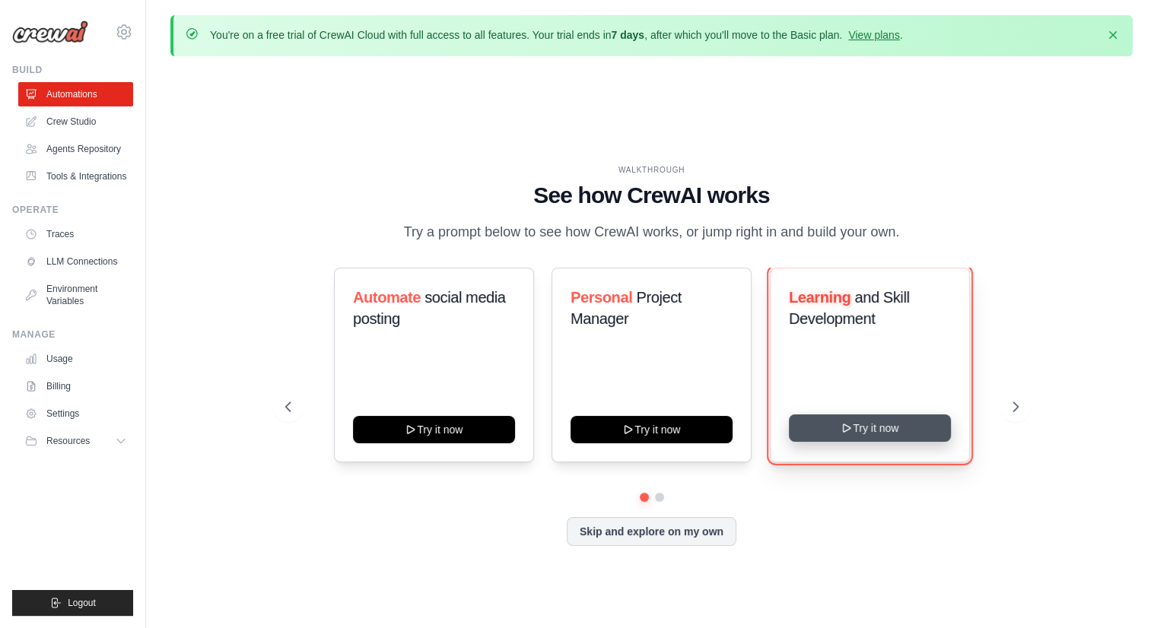
click at [874, 430] on button "Try it now" at bounding box center [870, 427] width 162 height 27
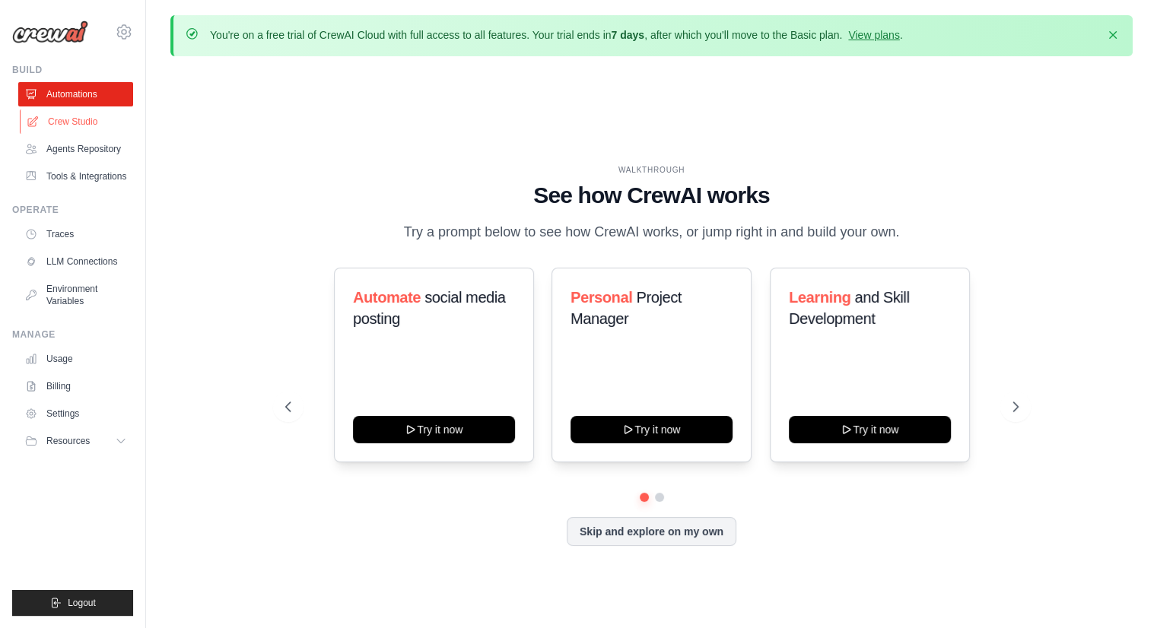
click at [90, 122] on link "Crew Studio" at bounding box center [77, 122] width 115 height 24
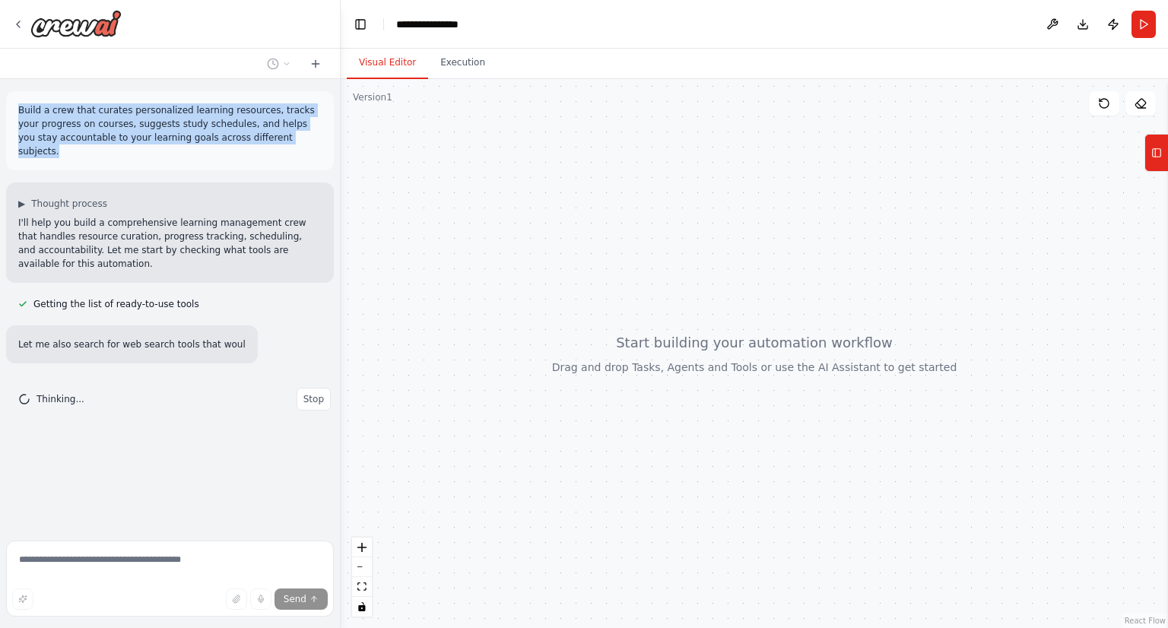
drag, startPoint x: 14, startPoint y: 111, endPoint x: 280, endPoint y: 132, distance: 266.2
click at [280, 132] on div "Build a crew that curates personalized learning resources, tracks your progress…" at bounding box center [170, 130] width 328 height 79
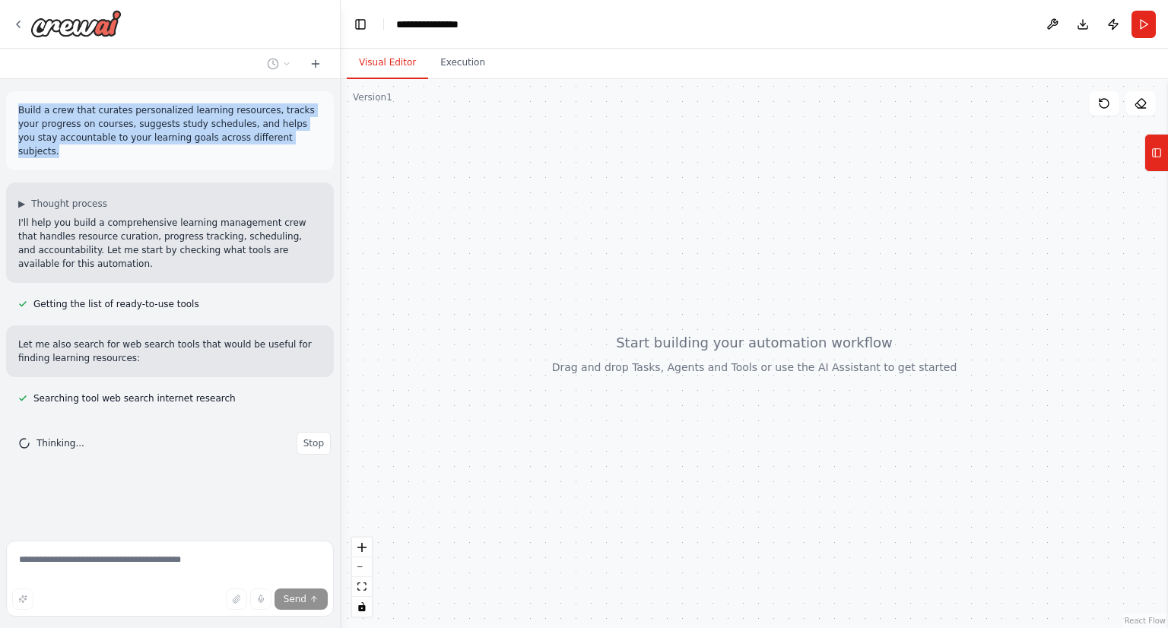
click at [273, 141] on p "Build a crew that curates personalized learning resources, tracks your progress…" at bounding box center [169, 130] width 303 height 55
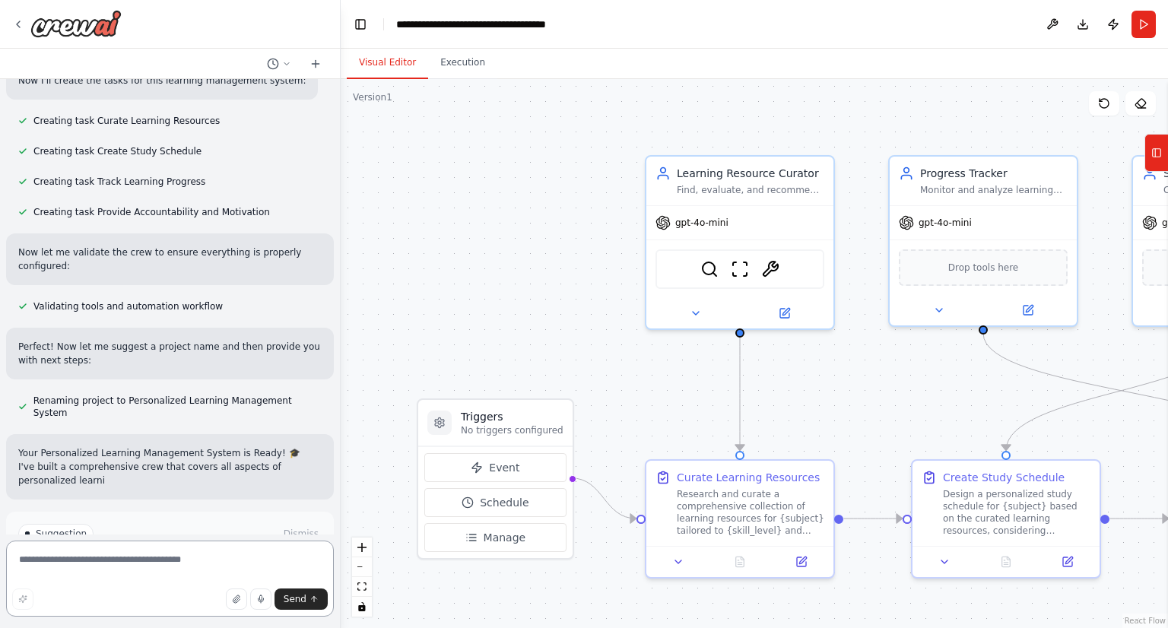
scroll to position [903, 0]
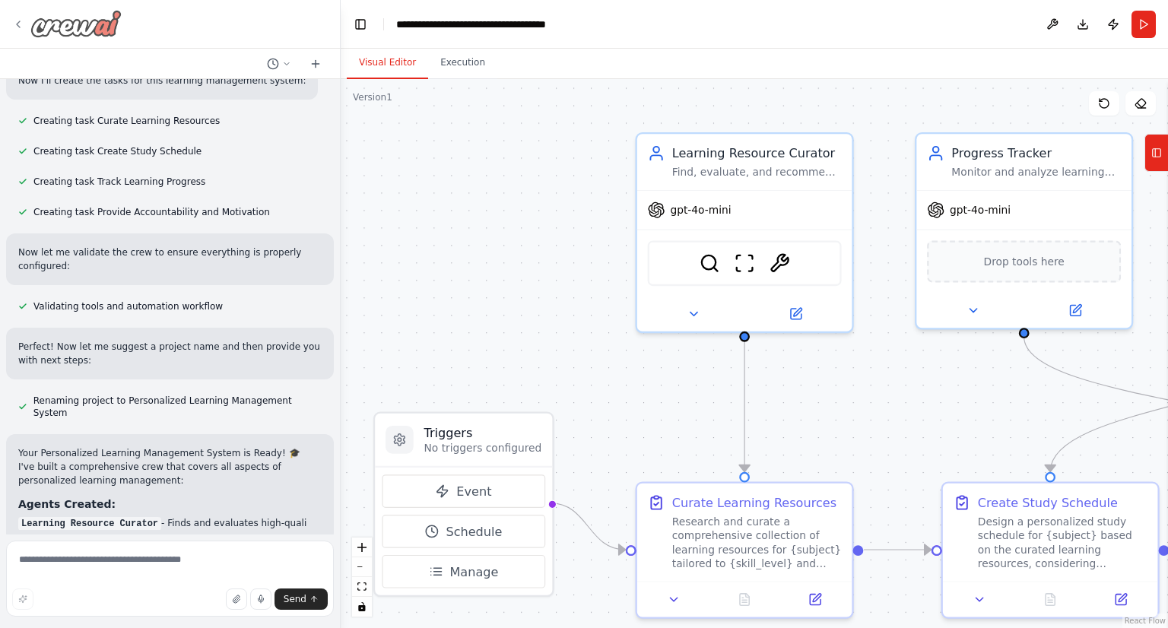
click at [76, 21] on img at bounding box center [75, 23] width 91 height 27
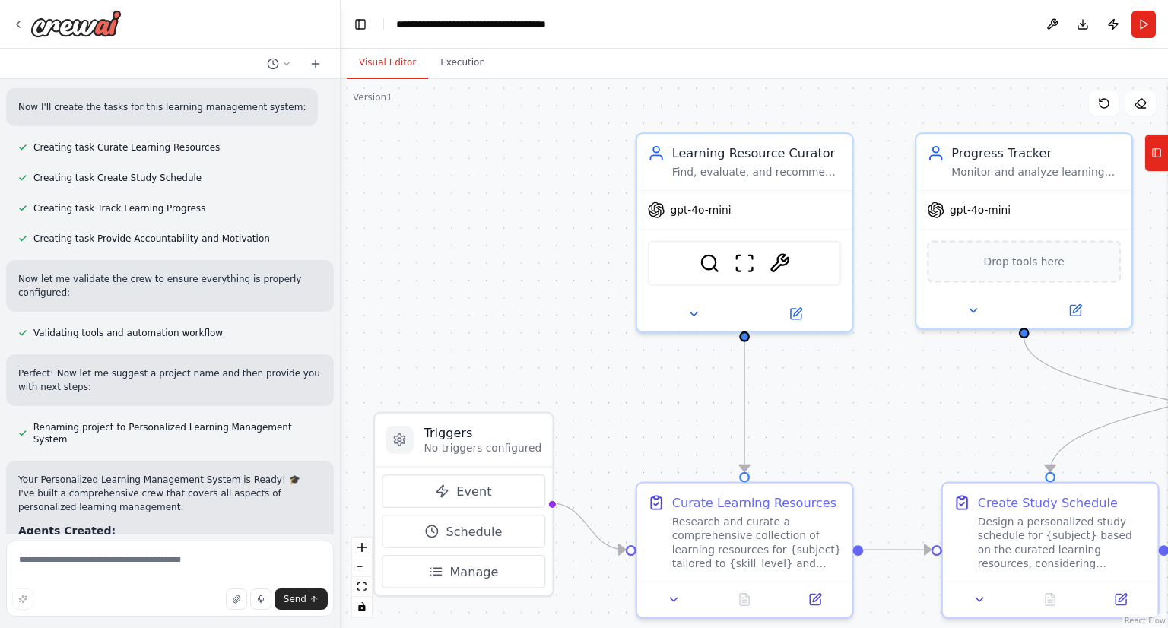
scroll to position [944, 0]
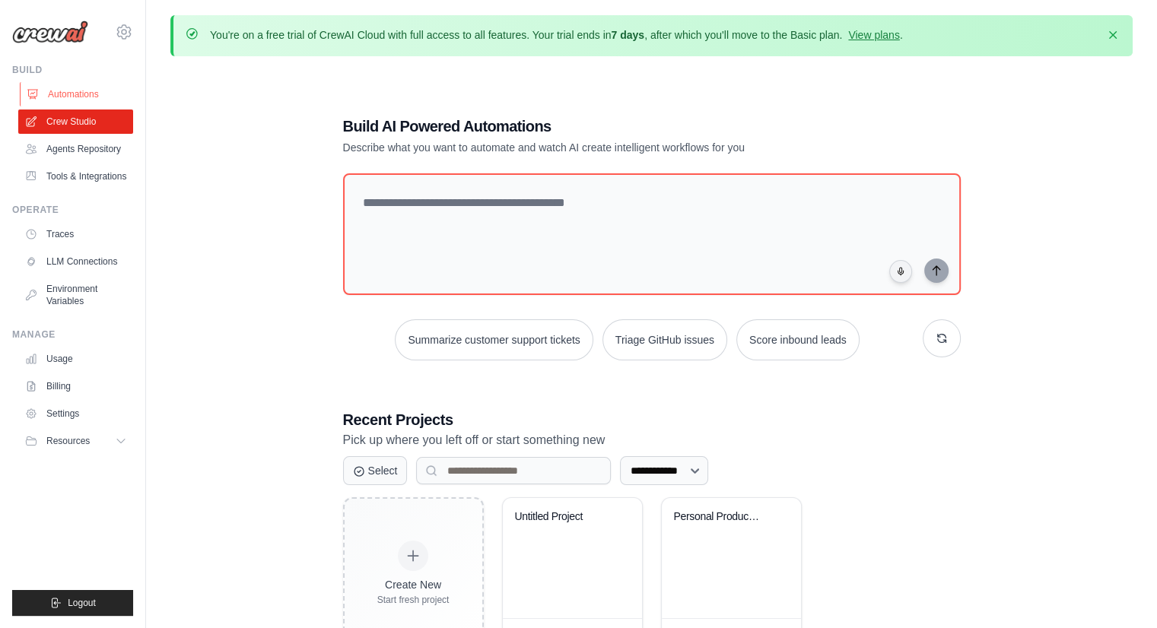
click at [74, 89] on link "Automations" at bounding box center [77, 94] width 115 height 24
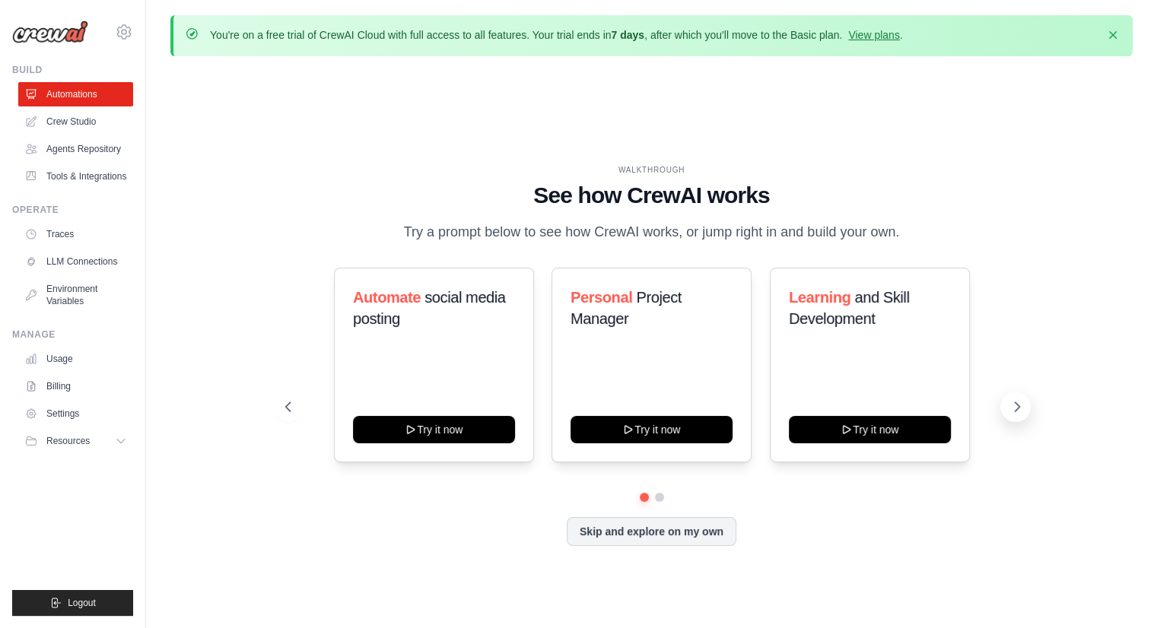
click at [1017, 401] on icon at bounding box center [1016, 406] width 15 height 15
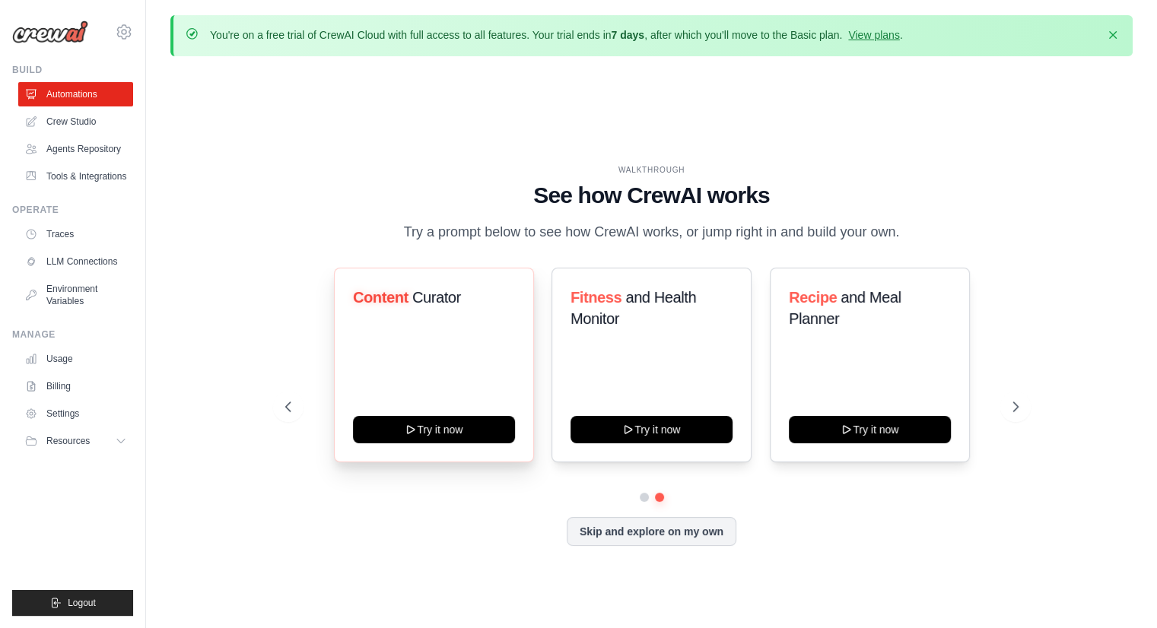
click at [380, 296] on span "Content" at bounding box center [381, 297] width 56 height 17
click at [584, 302] on span "Fitness" at bounding box center [595, 297] width 51 height 17
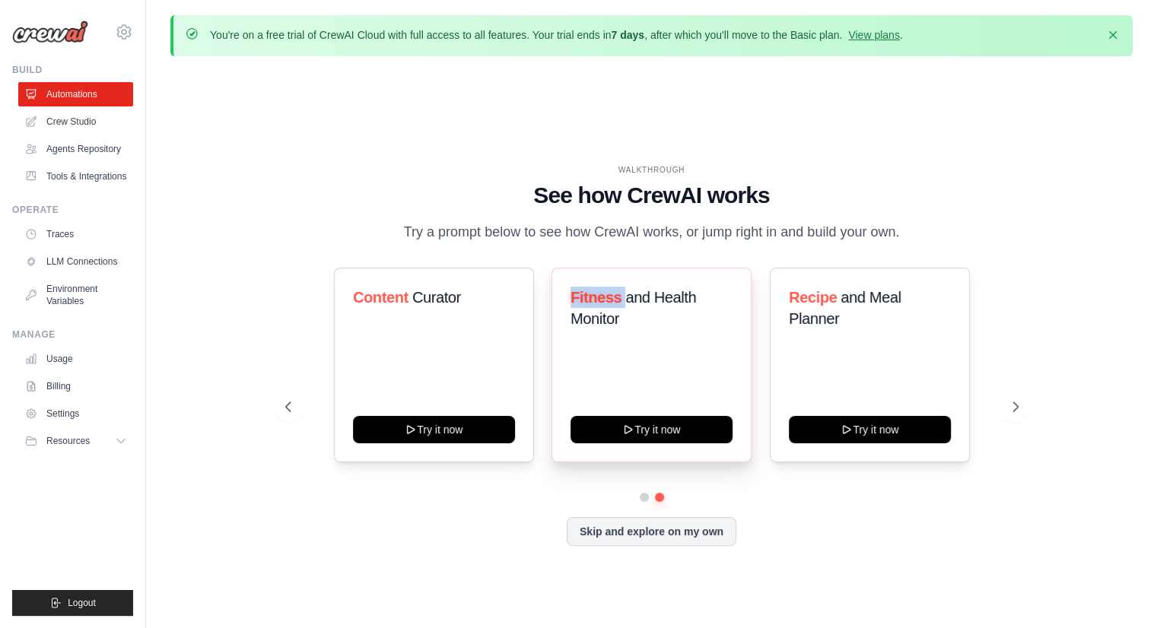
click at [584, 302] on span "Fitness" at bounding box center [595, 297] width 51 height 17
click at [598, 317] on span "and Health Monitor" at bounding box center [632, 308] width 125 height 38
click at [609, 295] on span "Fitness" at bounding box center [595, 297] width 51 height 17
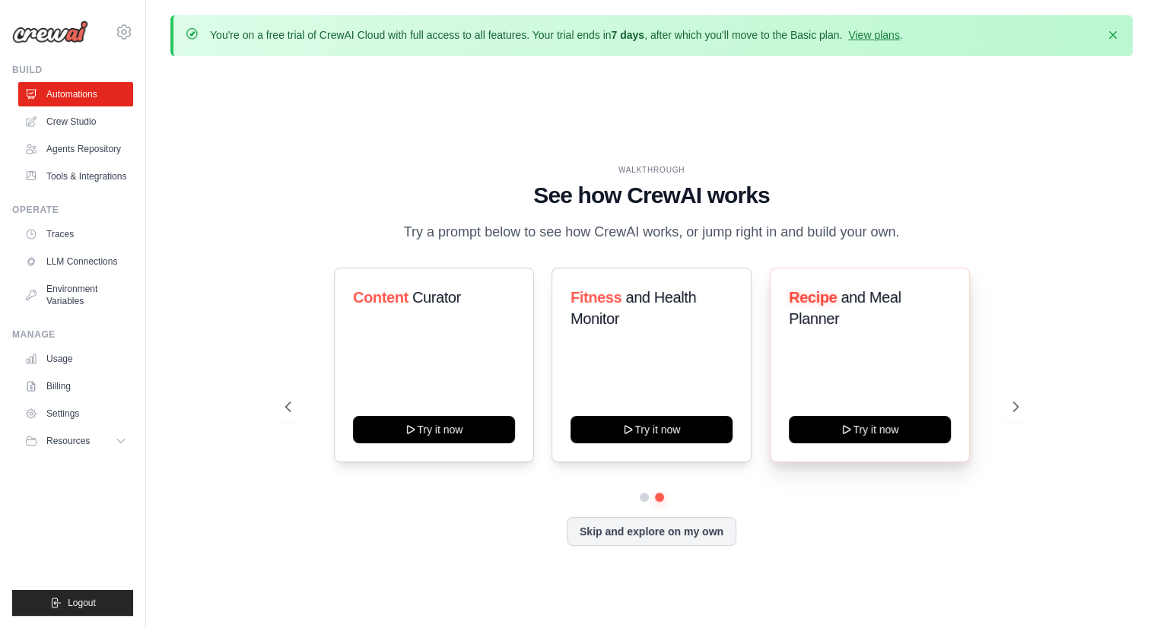
click at [814, 299] on span "Recipe" at bounding box center [813, 297] width 48 height 17
click at [820, 299] on span "Recipe" at bounding box center [813, 297] width 48 height 17
click at [82, 116] on link "Crew Studio" at bounding box center [77, 122] width 115 height 24
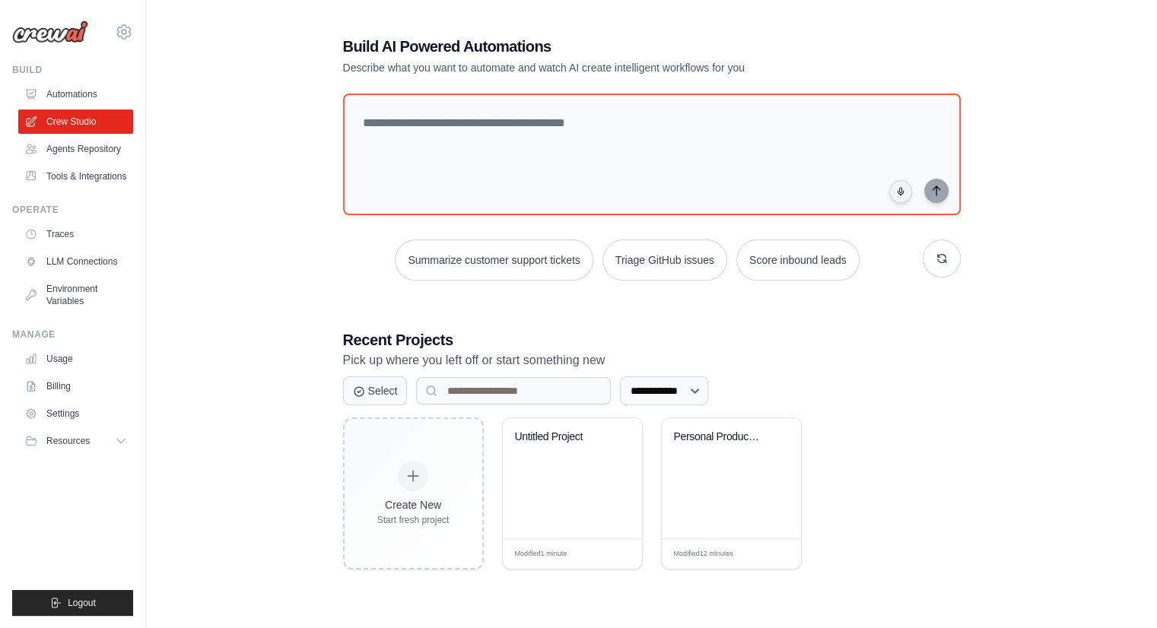
scroll to position [83, 0]
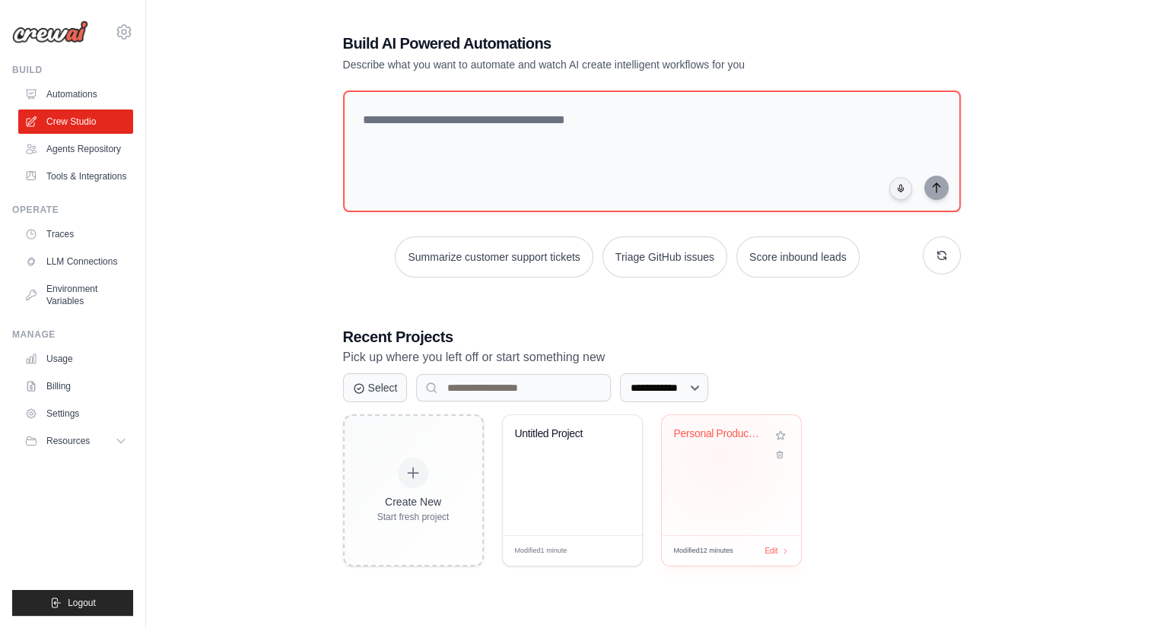
click at [718, 456] on div "Personal Productivity & Project Man..." at bounding box center [731, 444] width 115 height 35
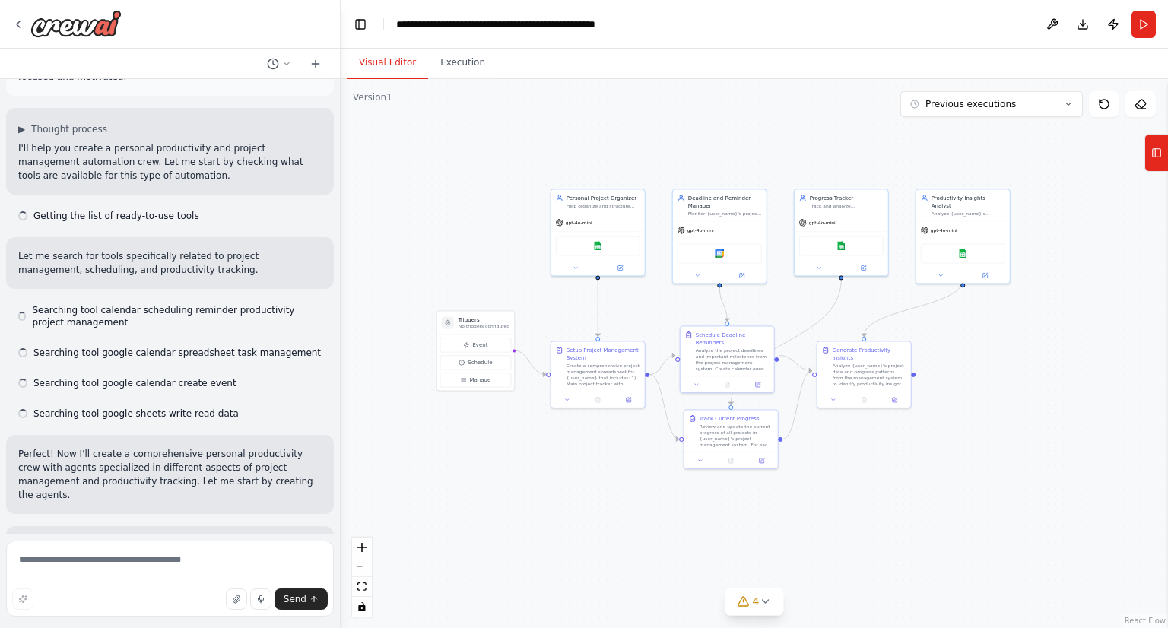
drag, startPoint x: 976, startPoint y: 382, endPoint x: 790, endPoint y: 329, distance: 193.0
click at [811, 299] on div ".deletable-edge-delete-btn { width: 20px; height: 20px; border: 0px solid #ffff…" at bounding box center [754, 353] width 827 height 549
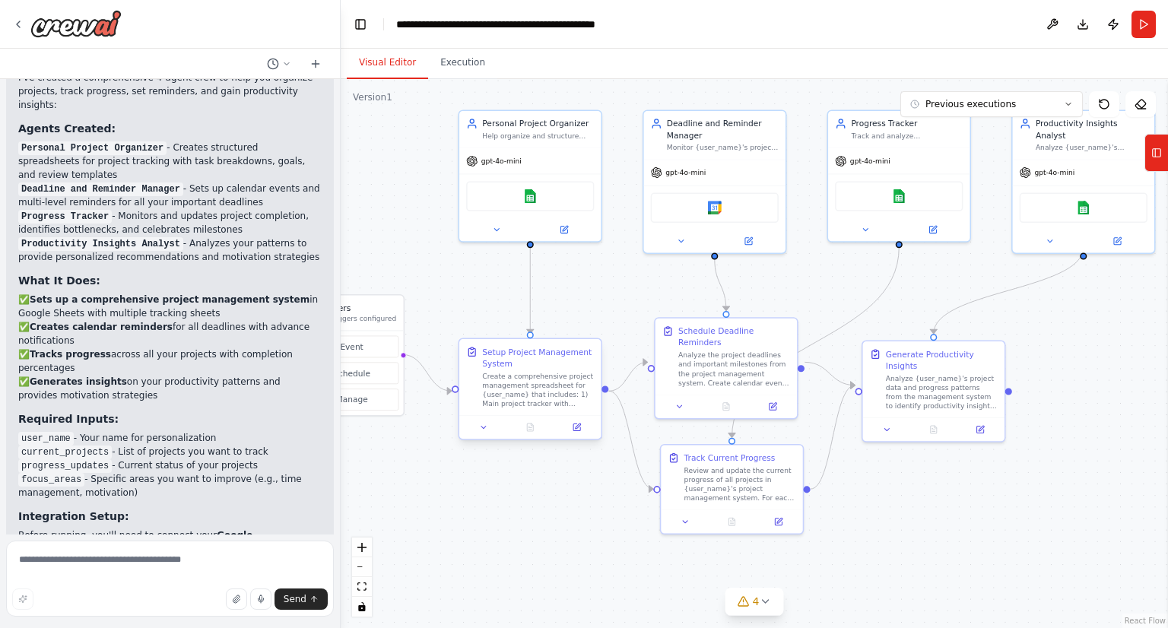
scroll to position [1588, 0]
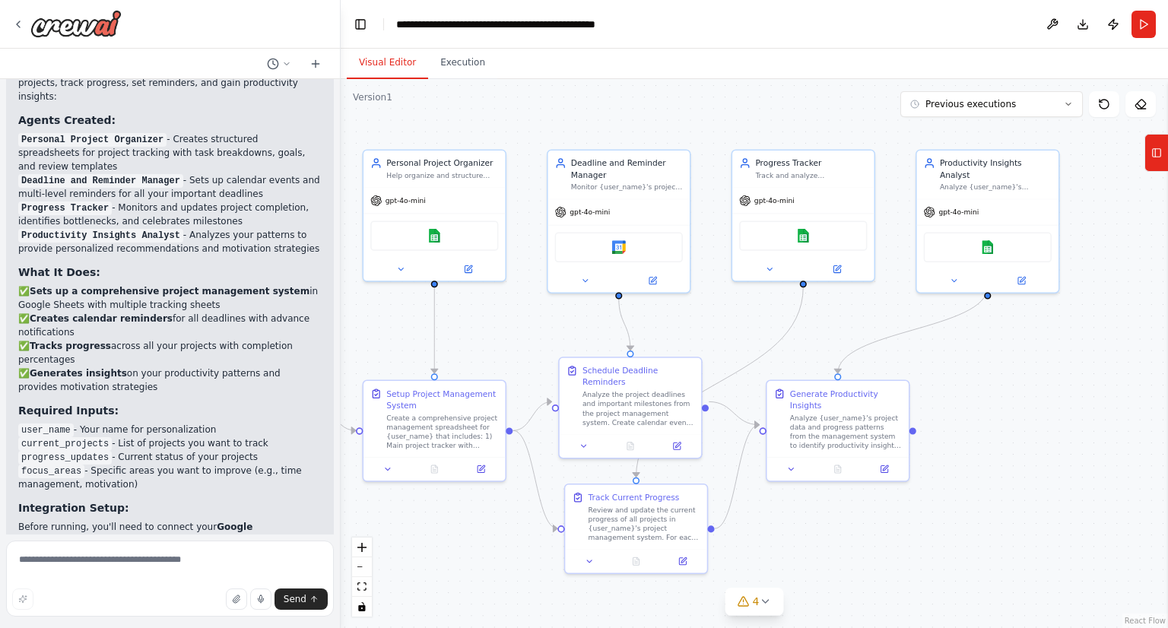
drag, startPoint x: 1101, startPoint y: 427, endPoint x: 992, endPoint y: 476, distance: 119.4
click at [992, 476] on div ".deletable-edge-delete-btn { width: 20px; height: 20px; border: 0px solid #ffff…" at bounding box center [754, 353] width 827 height 549
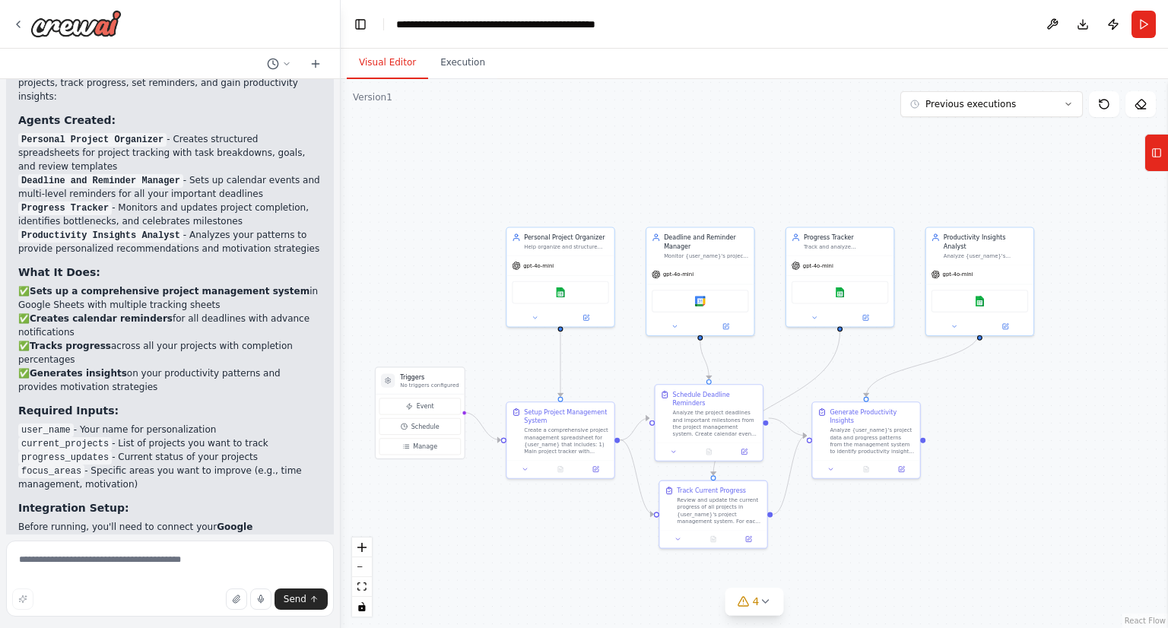
click at [1135, 30] on button "Run" at bounding box center [1144, 24] width 24 height 27
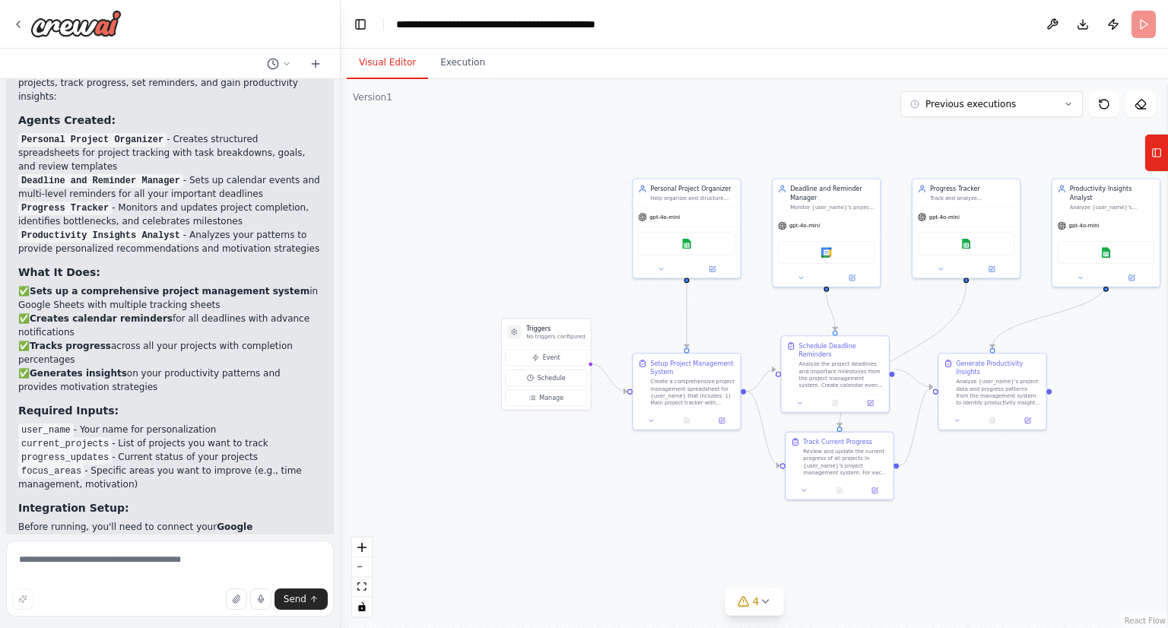
drag, startPoint x: 521, startPoint y: 180, endPoint x: 645, endPoint y: 111, distance: 142.0
click at [648, 113] on div ".deletable-edge-delete-btn { width: 20px; height: 20px; border: 0px solid #ffff…" at bounding box center [754, 353] width 827 height 549
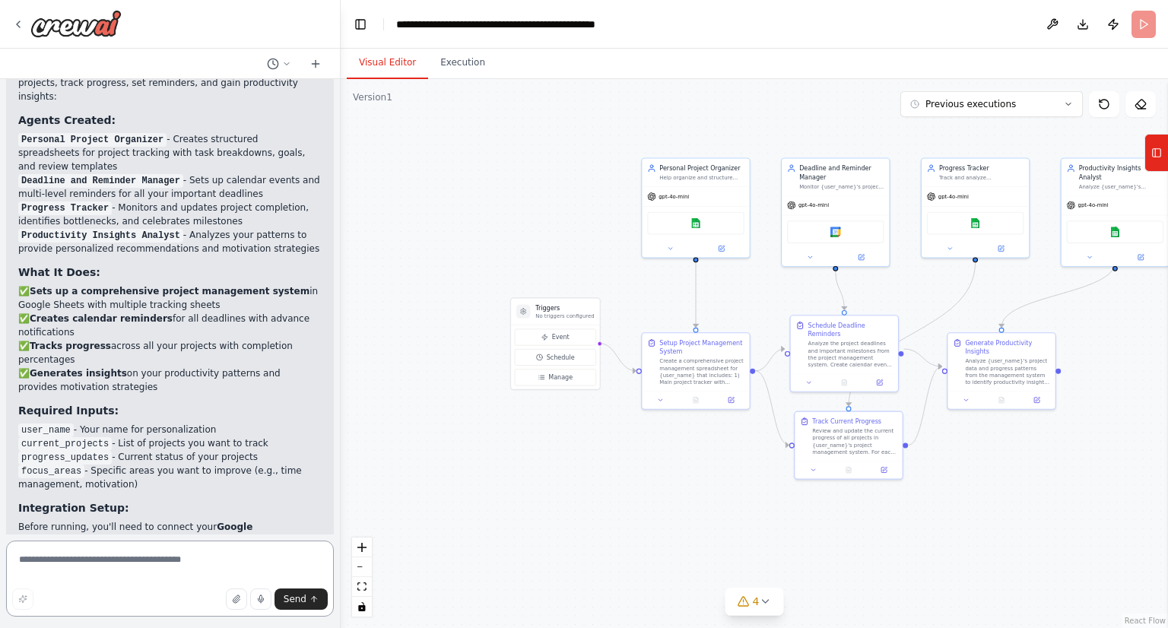
drag, startPoint x: 90, startPoint y: 573, endPoint x: 98, endPoint y: 567, distance: 9.3
click at [91, 573] on textarea at bounding box center [170, 579] width 328 height 76
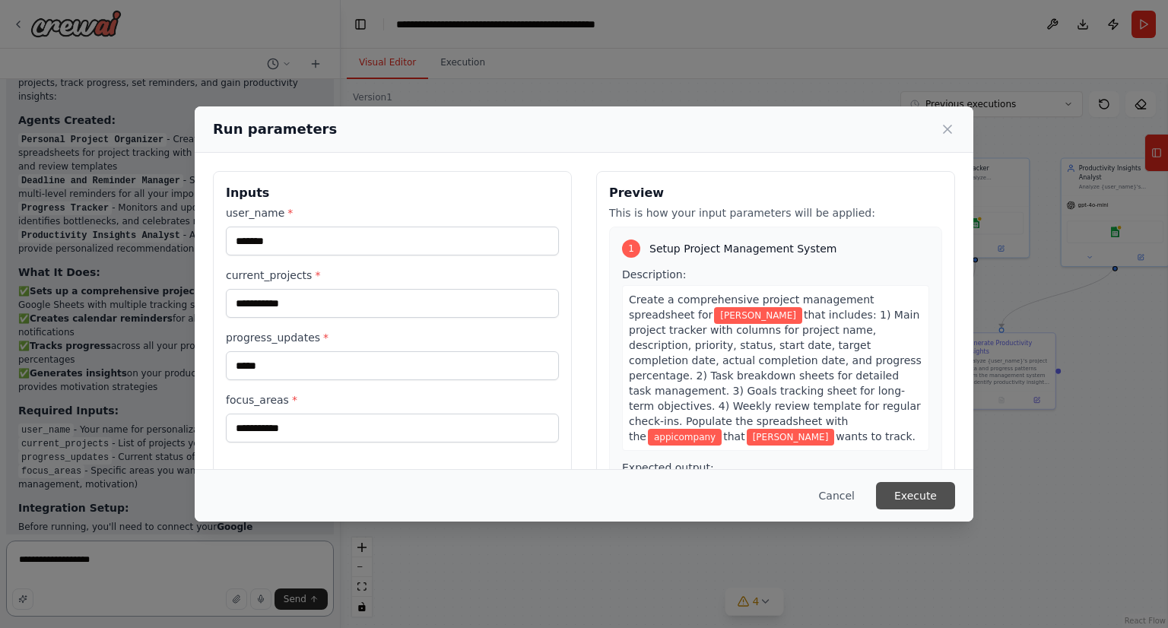
type textarea "**********"
click at [938, 486] on button "Execute" at bounding box center [915, 495] width 79 height 27
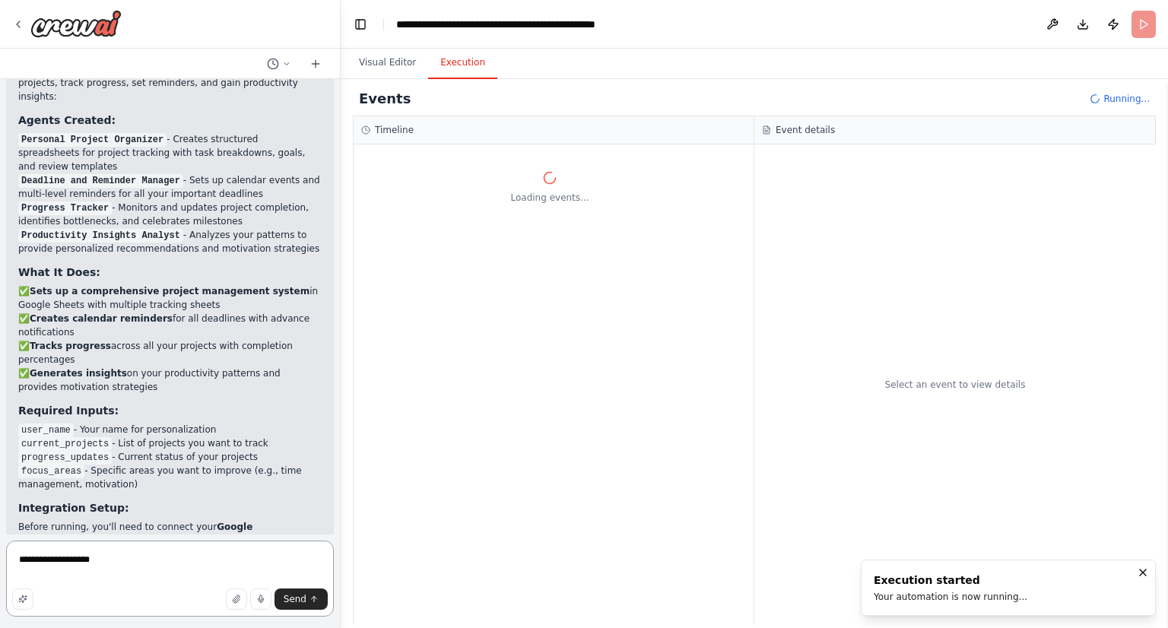
click at [198, 570] on textarea "**********" at bounding box center [170, 579] width 328 height 76
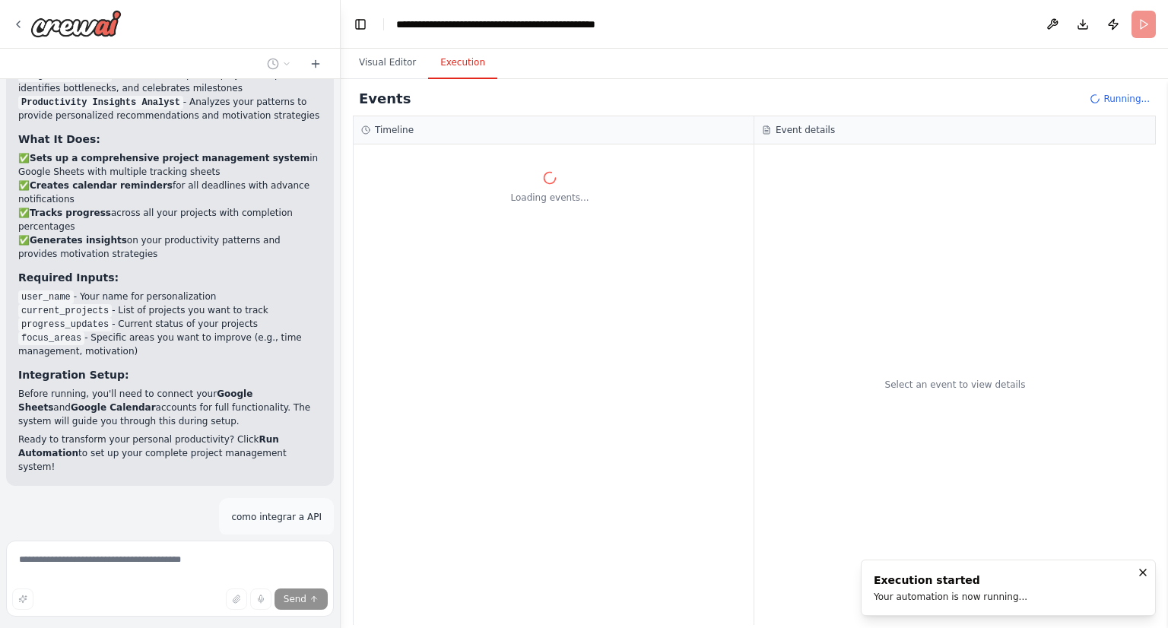
scroll to position [1722, 0]
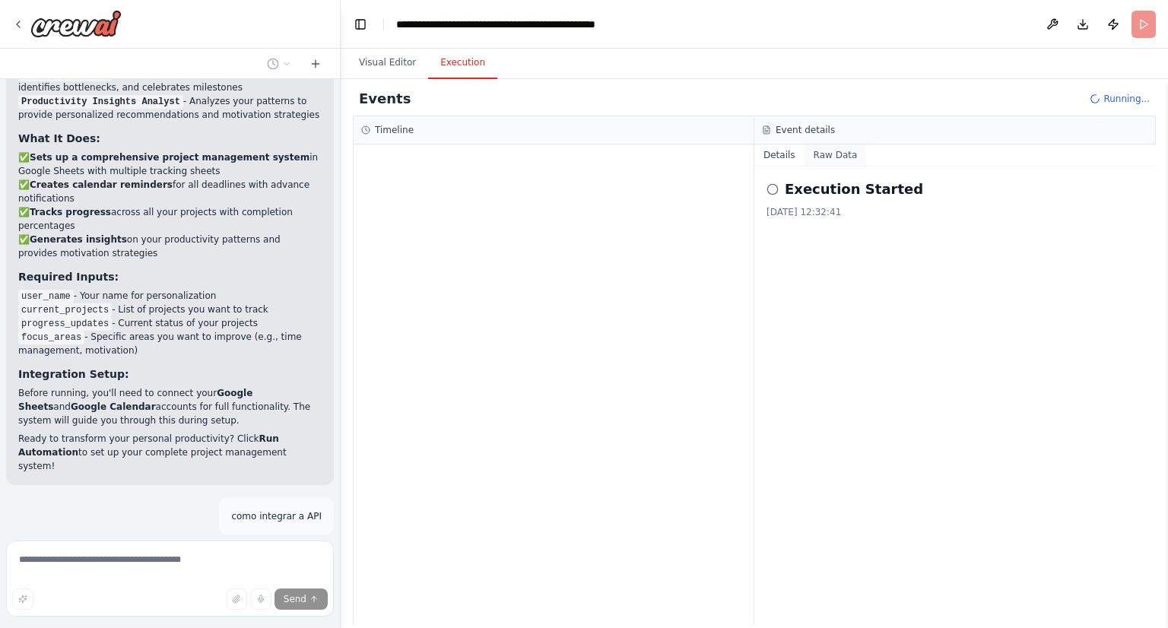
click at [824, 156] on button "Raw Data" at bounding box center [836, 154] width 62 height 21
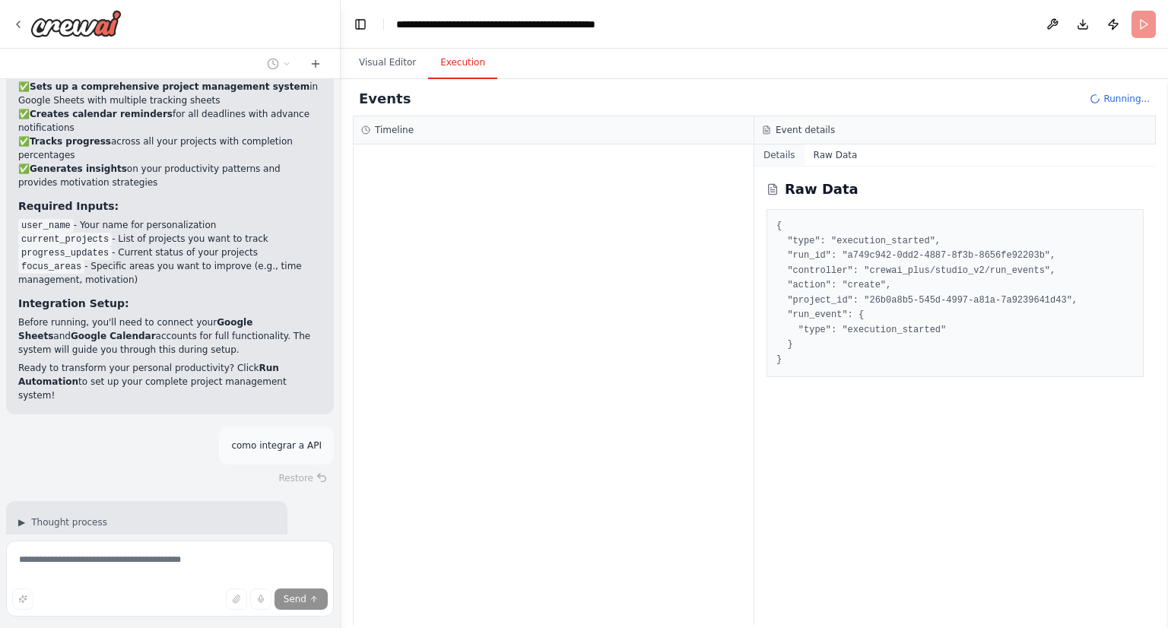
click at [796, 157] on button "Details" at bounding box center [779, 154] width 50 height 21
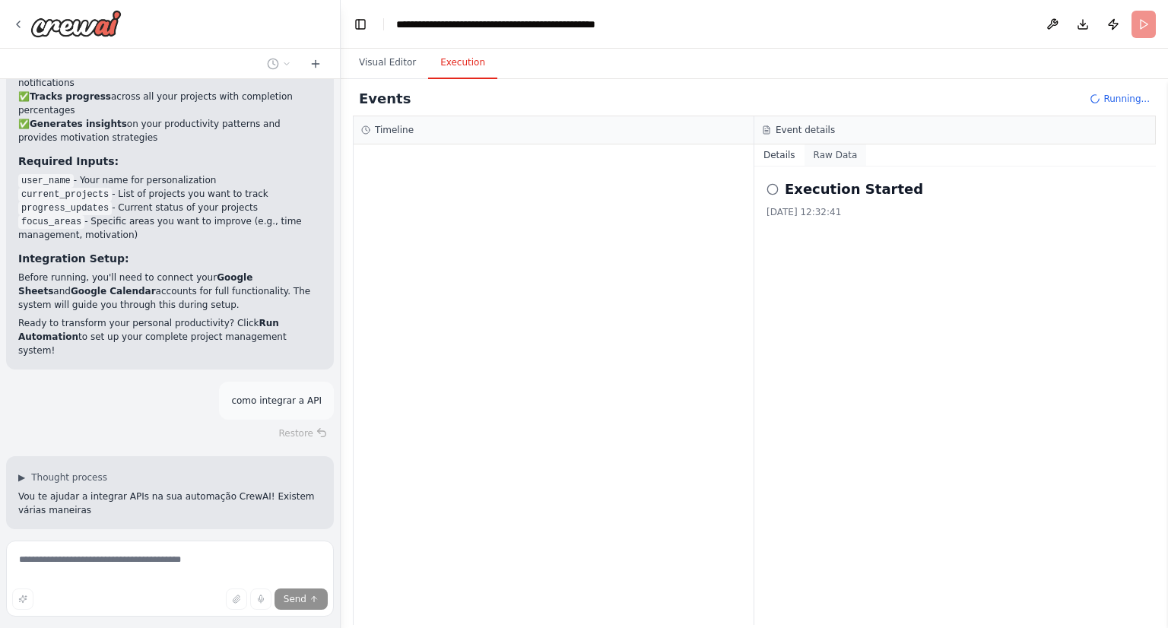
click at [815, 153] on button "Raw Data" at bounding box center [836, 154] width 62 height 21
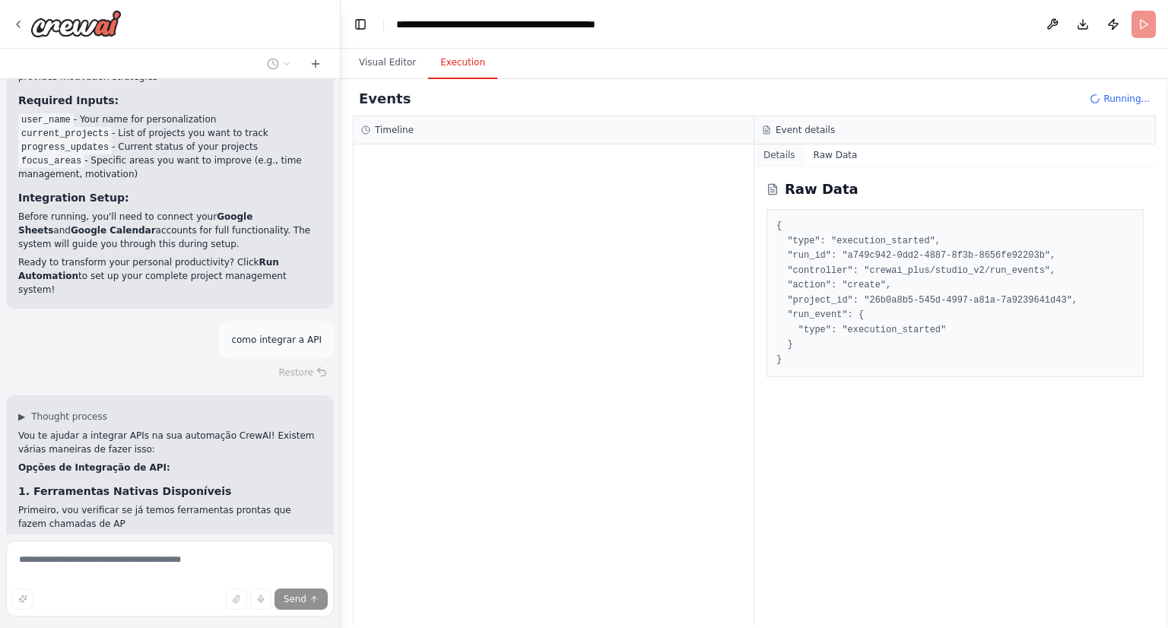
scroll to position [1911, 0]
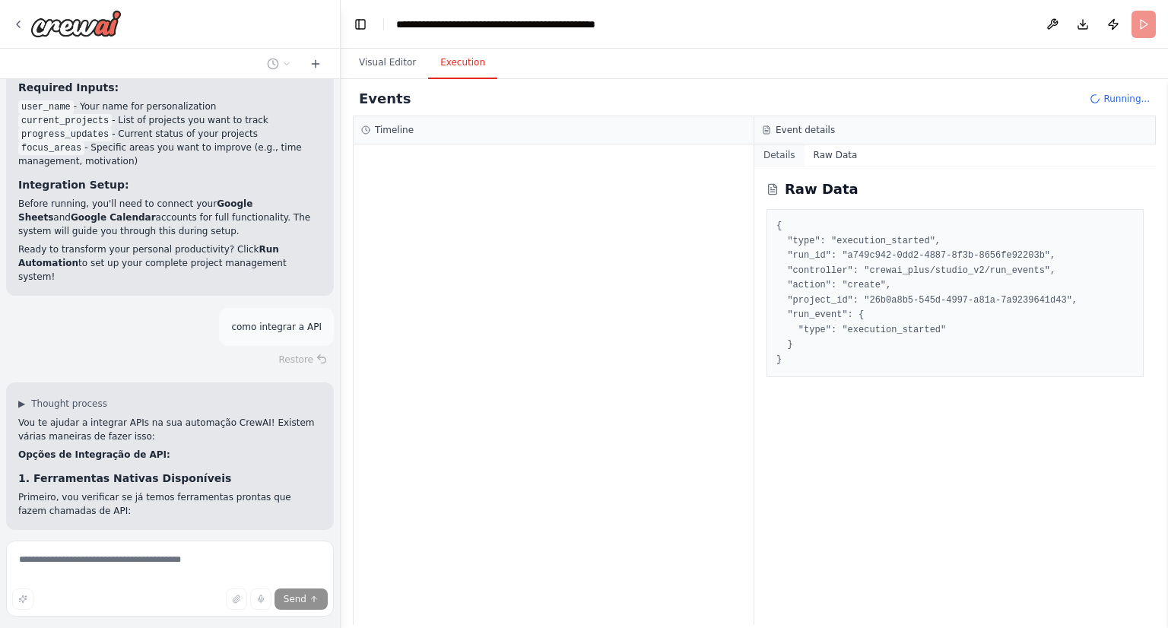
click at [789, 147] on button "Details" at bounding box center [779, 154] width 50 height 21
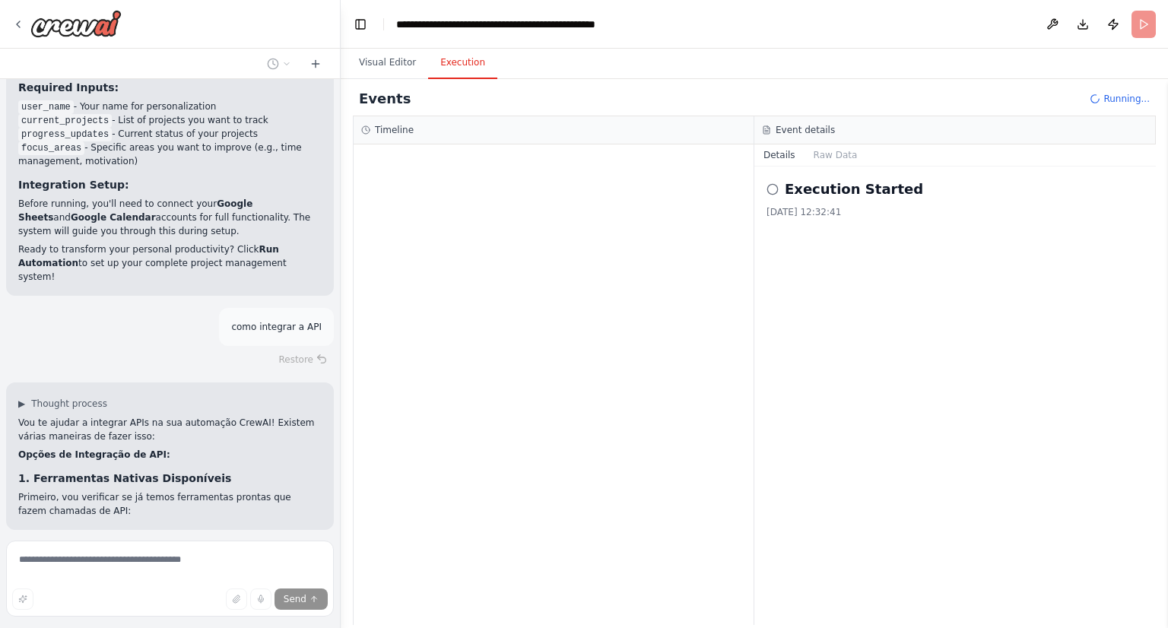
scroll to position [1941, 0]
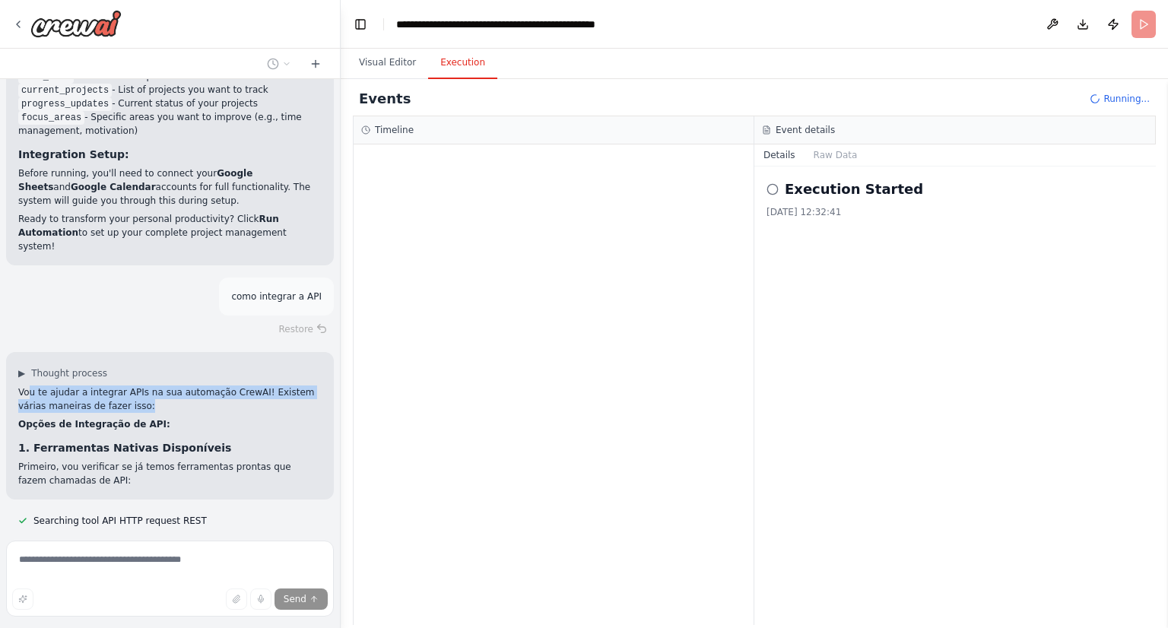
drag, startPoint x: 27, startPoint y: 287, endPoint x: 171, endPoint y: 308, distance: 145.2
click at [171, 367] on div "▶ Thought process Vou te ajudar a integrar APIs na sua automação CrewAI! Existe…" at bounding box center [169, 427] width 303 height 120
click at [157, 386] on p "Vou te ajudar a integrar APIs na sua automação CrewAI! Existem várias maneiras …" at bounding box center [169, 399] width 303 height 27
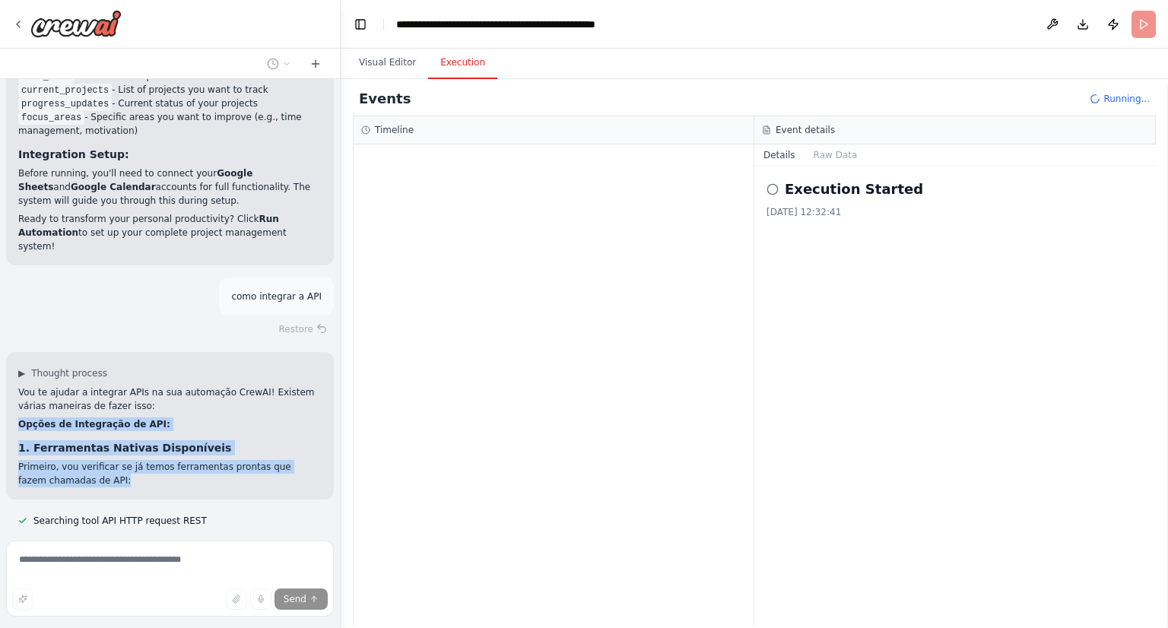
drag, startPoint x: 27, startPoint y: 332, endPoint x: 116, endPoint y: 397, distance: 109.8
click at [116, 397] on div "▶ Thought process Vou te ajudar a integrar APIs na sua automação CrewAI! Existe…" at bounding box center [170, 426] width 328 height 148
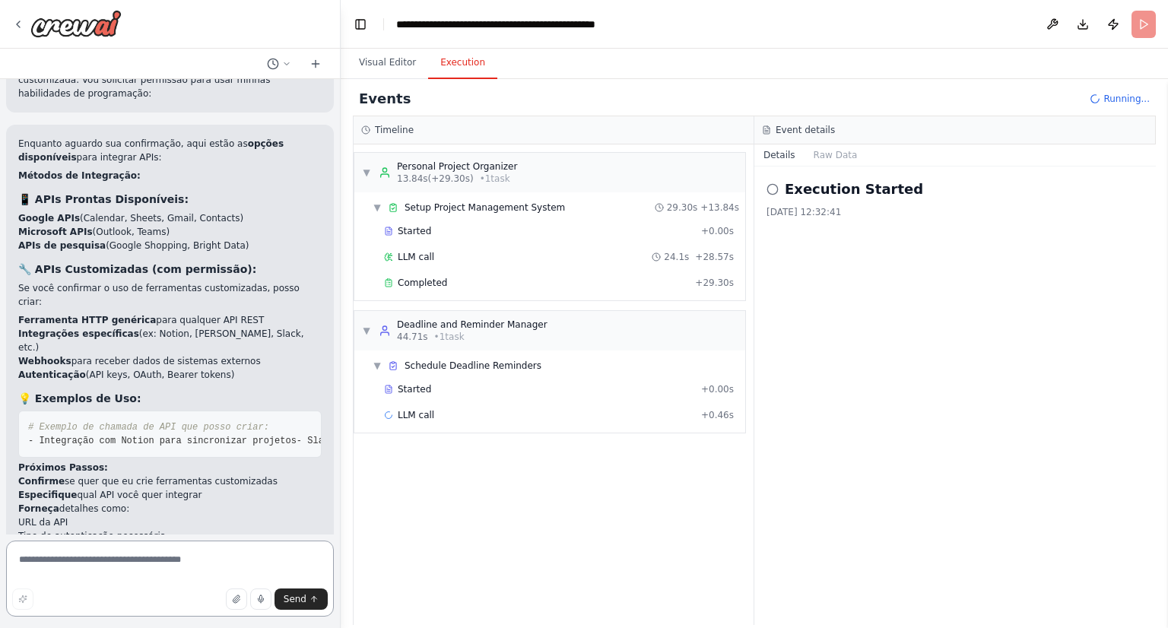
scroll to position [2504, 0]
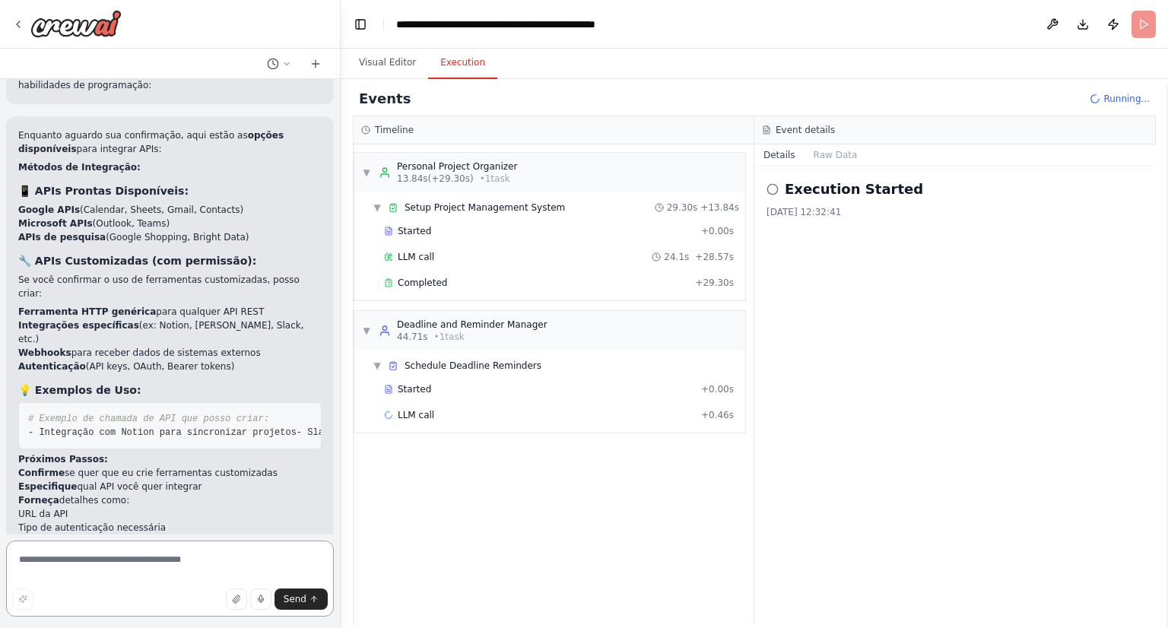
drag, startPoint x: 97, startPoint y: 557, endPoint x: 99, endPoint y: 548, distance: 9.3
click at [97, 552] on textarea at bounding box center [170, 579] width 328 height 76
type textarea "**********"
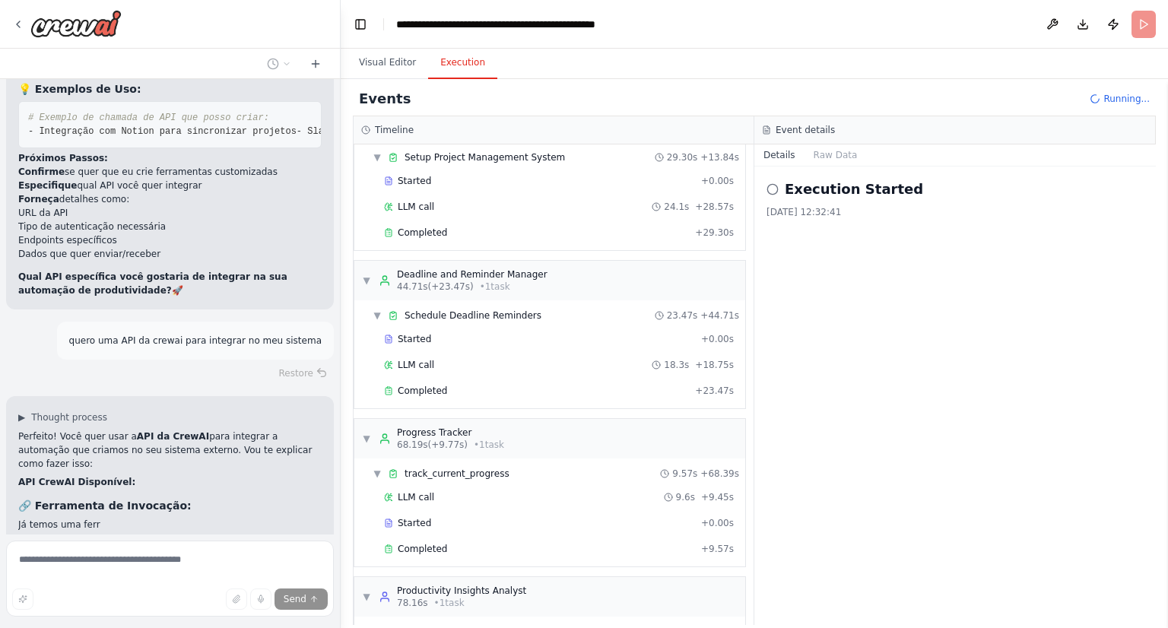
scroll to position [55, 0]
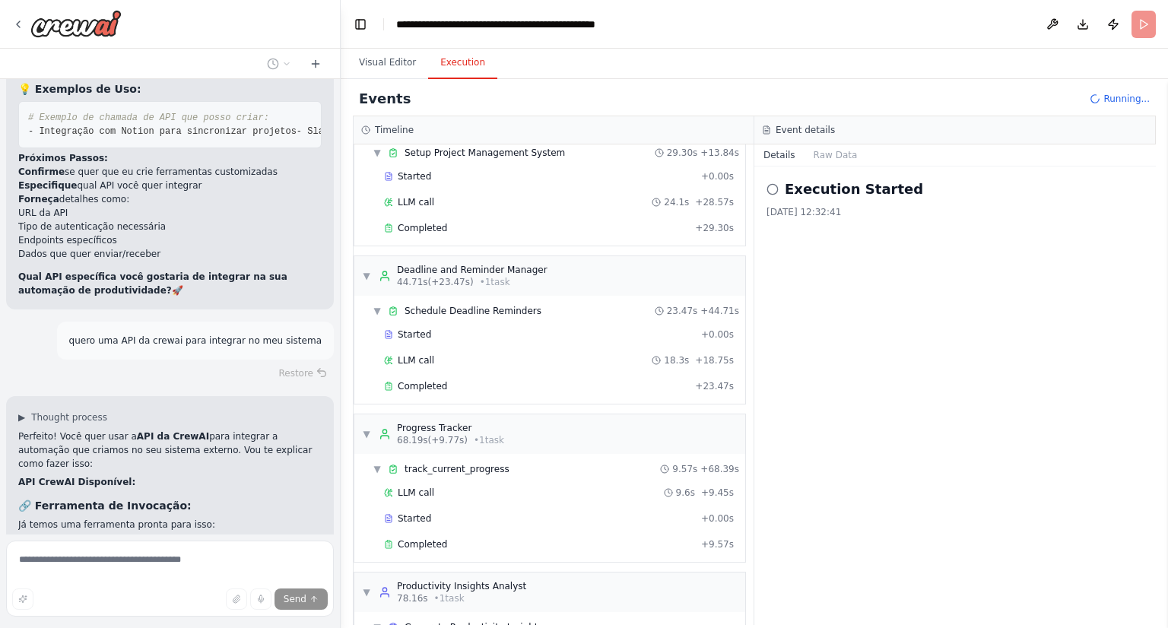
click at [84, 500] on strong "🔗 Ferramenta de Invocação:" at bounding box center [104, 506] width 173 height 12
click at [231, 424] on div "▶ Thought process Perfeito! Você quer usar a API da CrewAI para integrar a auto…" at bounding box center [170, 470] width 328 height 148
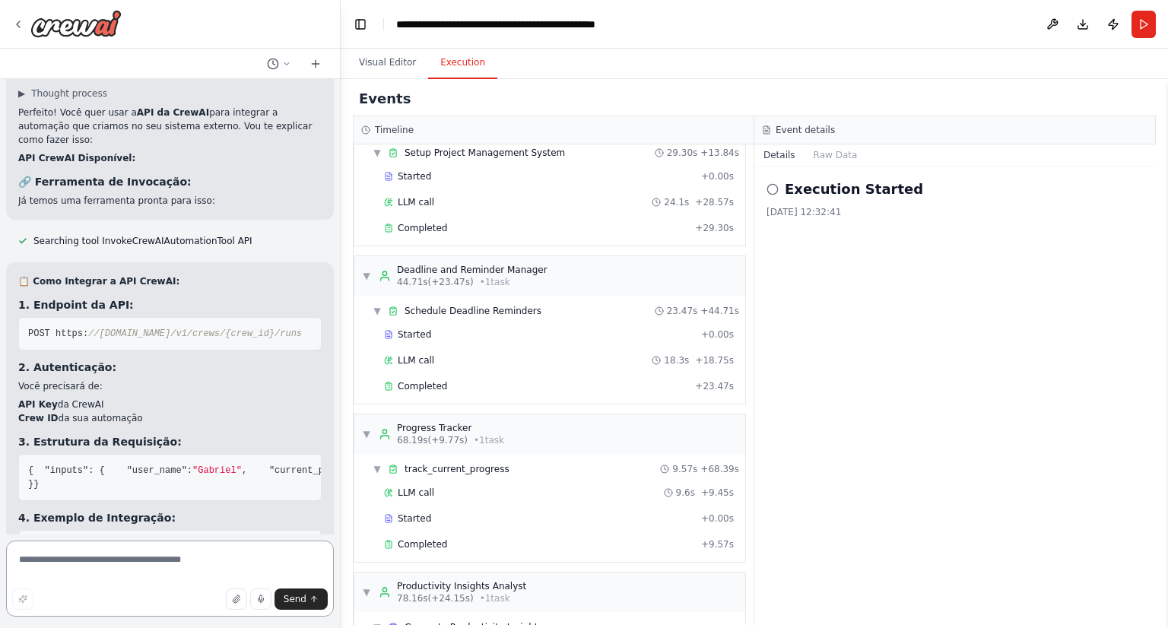
scroll to position [3128, 0]
click at [77, 413] on li "Crew ID da sua automação" at bounding box center [169, 420] width 303 height 14
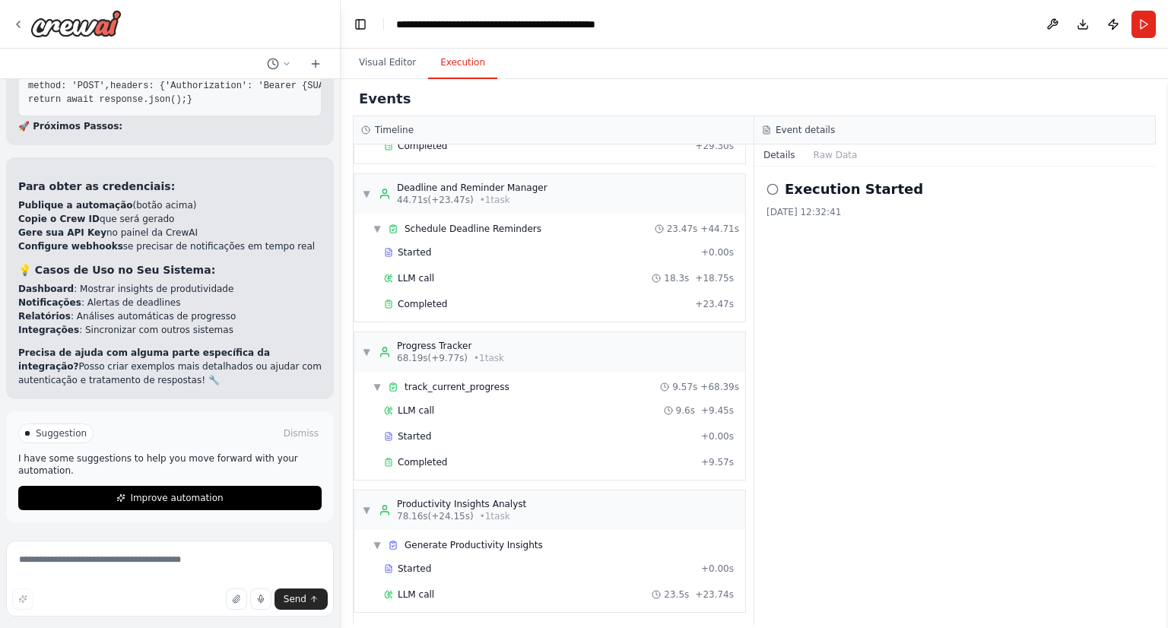
scroll to position [4140, 0]
drag, startPoint x: 122, startPoint y: 206, endPoint x: 160, endPoint y: 204, distance: 38.1
click at [160, 204] on li "Publique a automação (botão acima)" at bounding box center [169, 205] width 303 height 14
click at [133, 203] on li "Publique a automação (botão acima)" at bounding box center [169, 205] width 303 height 14
drag, startPoint x: 95, startPoint y: 232, endPoint x: 186, endPoint y: 237, distance: 90.6
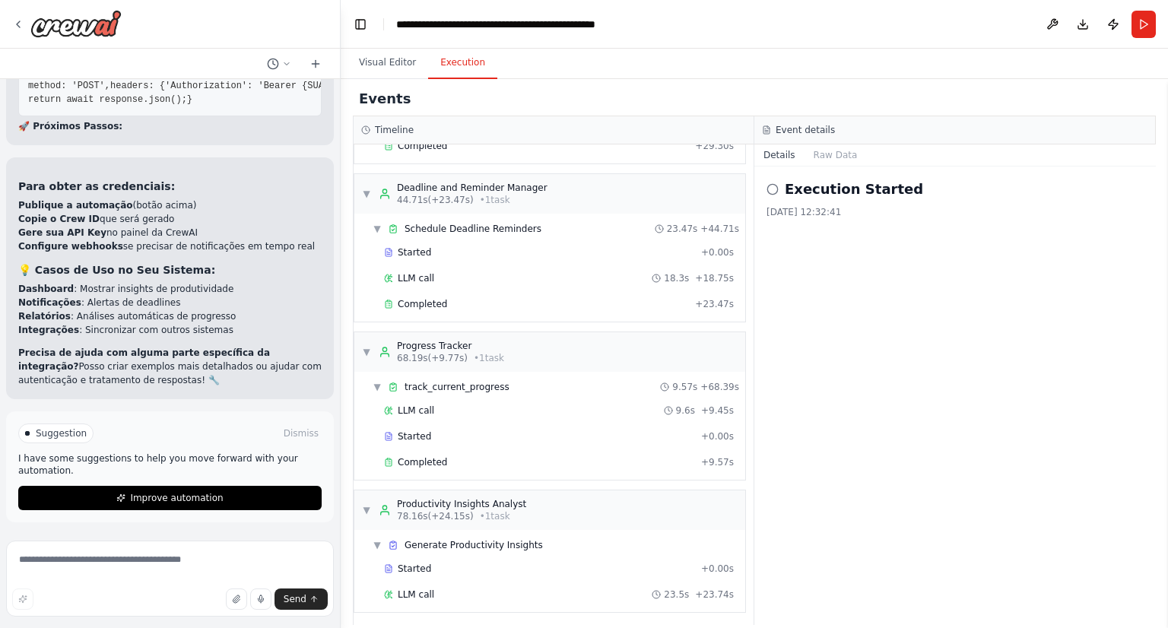
click at [186, 238] on li "Gere sua API Key no painel da CrewAI" at bounding box center [169, 233] width 303 height 14
click at [31, 238] on strong "Gere sua API Key" at bounding box center [62, 232] width 88 height 11
click at [123, 229] on li "Gere sua API Key no painel da CrewAI" at bounding box center [169, 233] width 303 height 14
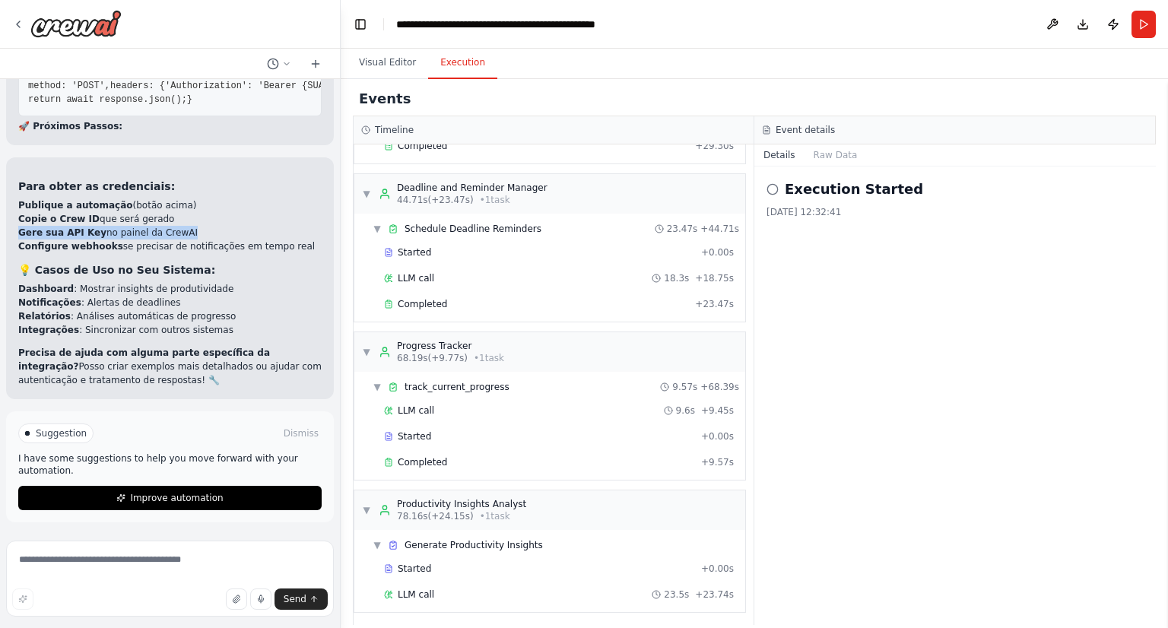
click at [123, 229] on li "Gere sua API Key no painel da CrewAI" at bounding box center [169, 233] width 303 height 14
click at [119, 236] on li "Gere sua API Key no painel da CrewAI" at bounding box center [169, 233] width 303 height 14
click at [369, 68] on button "Visual Editor" at bounding box center [387, 63] width 81 height 32
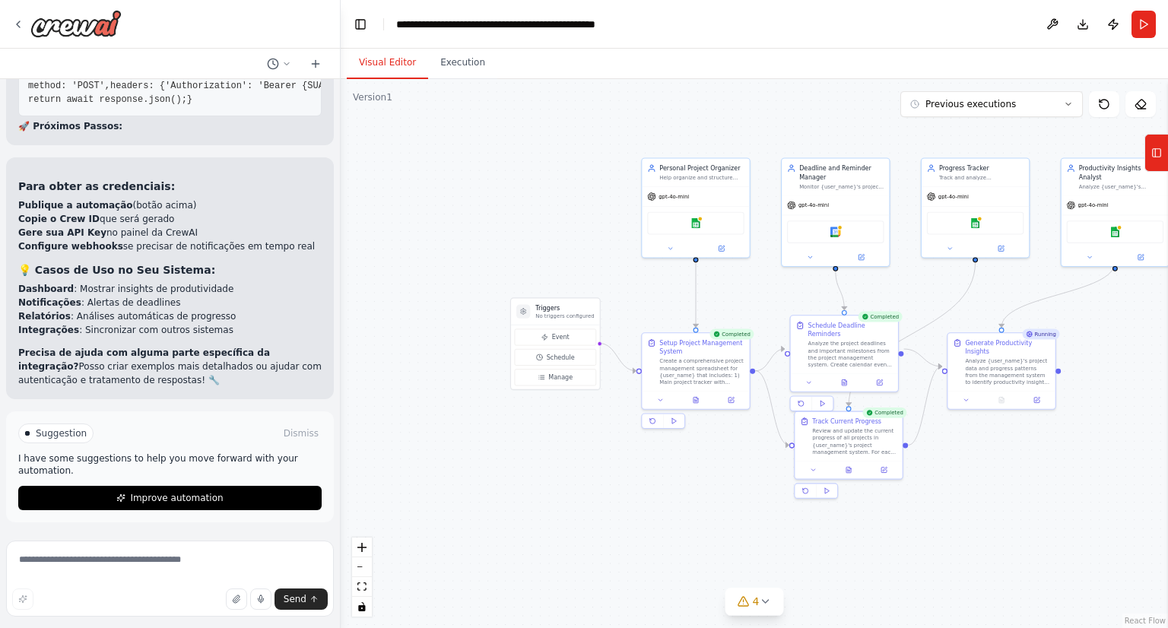
click at [1106, 26] on button "Publish" at bounding box center [1113, 24] width 24 height 27
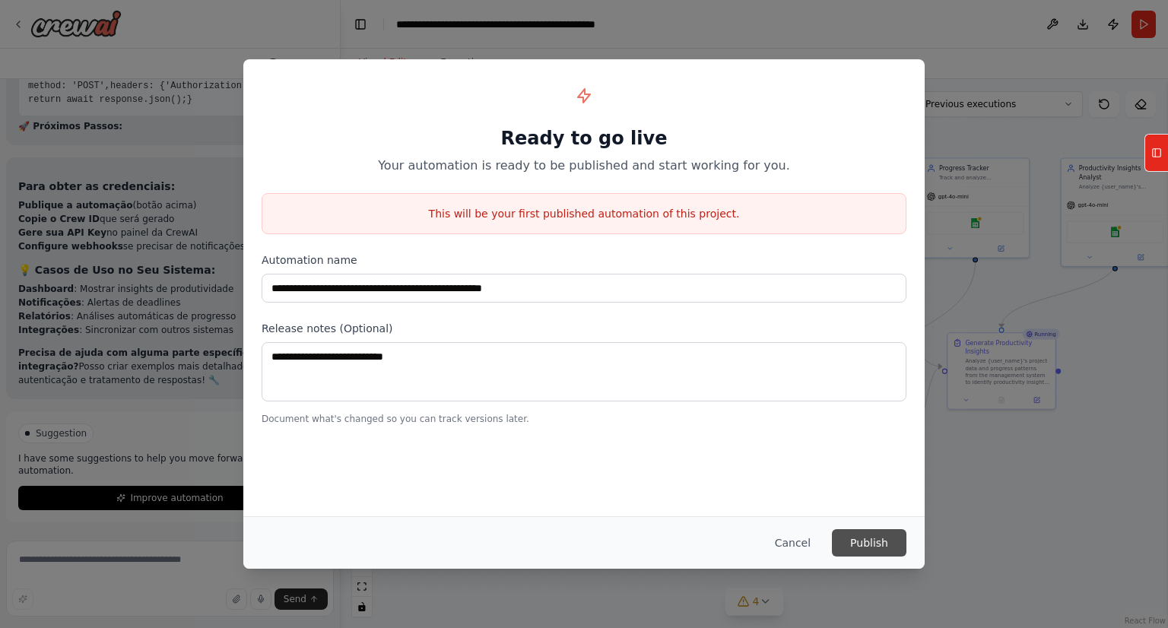
click at [864, 540] on button "Publish" at bounding box center [869, 542] width 75 height 27
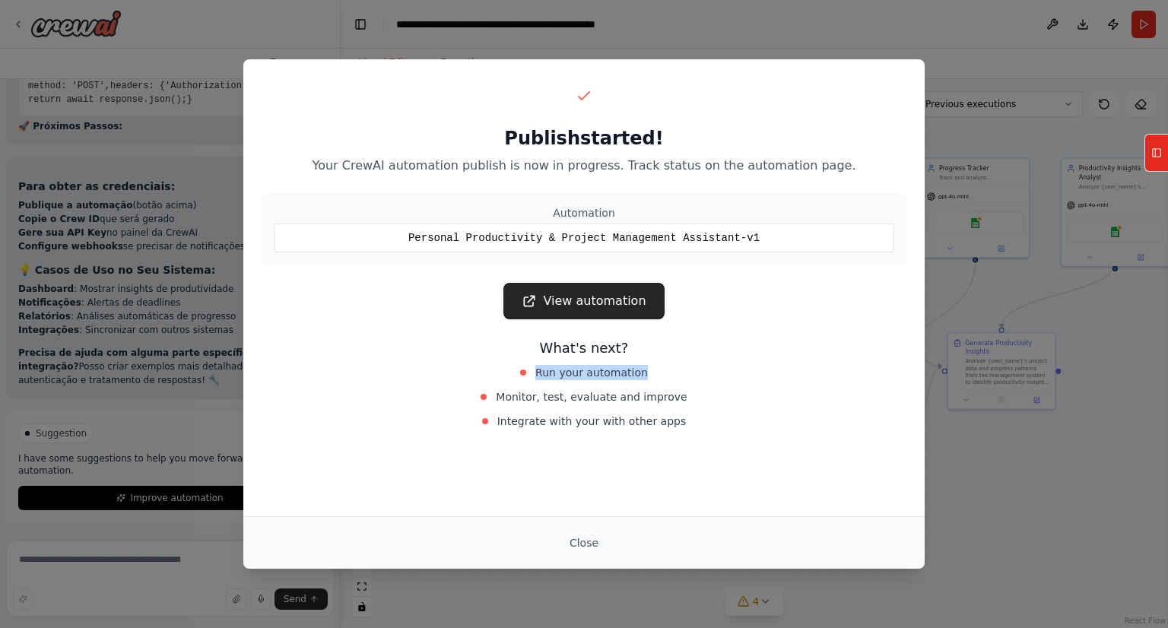
drag, startPoint x: 541, startPoint y: 375, endPoint x: 757, endPoint y: 357, distance: 217.5
click at [738, 357] on div "What's next? Run your automation Monitor, test, evaluate and improve Integrate …" at bounding box center [584, 385] width 645 height 94
drag, startPoint x: 566, startPoint y: 398, endPoint x: 713, endPoint y: 393, distance: 147.6
click at [703, 393] on div "Monitor, test, evaluate and improve" at bounding box center [584, 396] width 341 height 21
drag, startPoint x: 572, startPoint y: 427, endPoint x: 795, endPoint y: 408, distance: 223.5
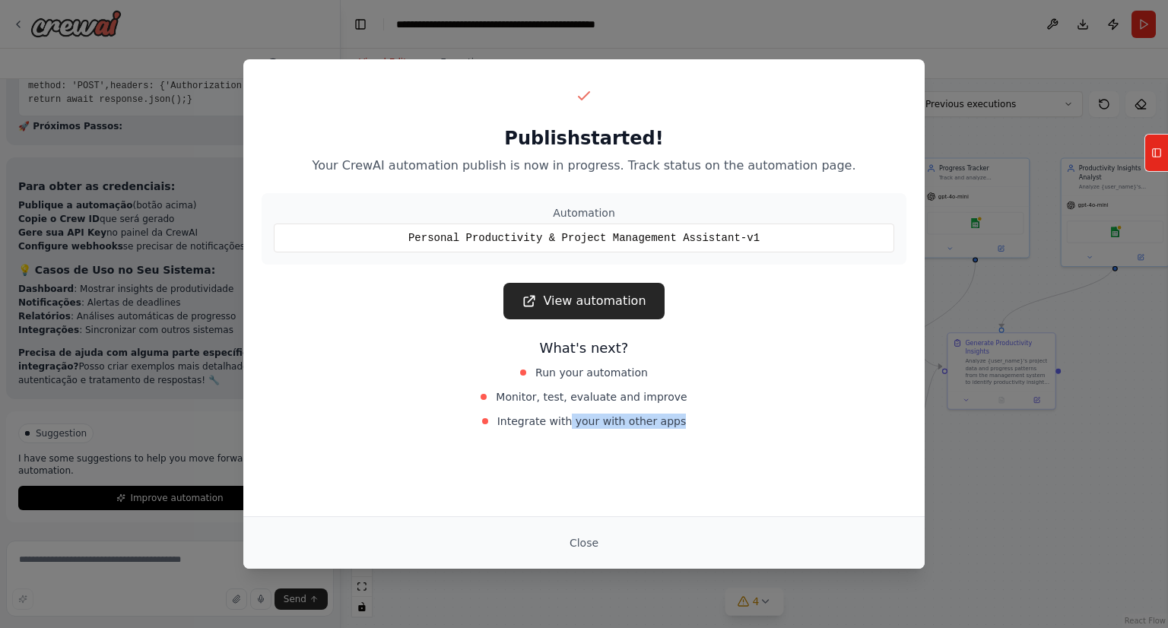
click at [773, 410] on div "What's next? Run your automation Monitor, test, evaluate and improve Integrate …" at bounding box center [584, 385] width 645 height 94
click at [595, 277] on div "Publish started! Your CrewAI automation publish is now in progress. Track statu…" at bounding box center [583, 257] width 681 height 397
click at [590, 298] on link "View automation" at bounding box center [583, 301] width 160 height 37
click at [589, 539] on button "Close" at bounding box center [583, 542] width 53 height 27
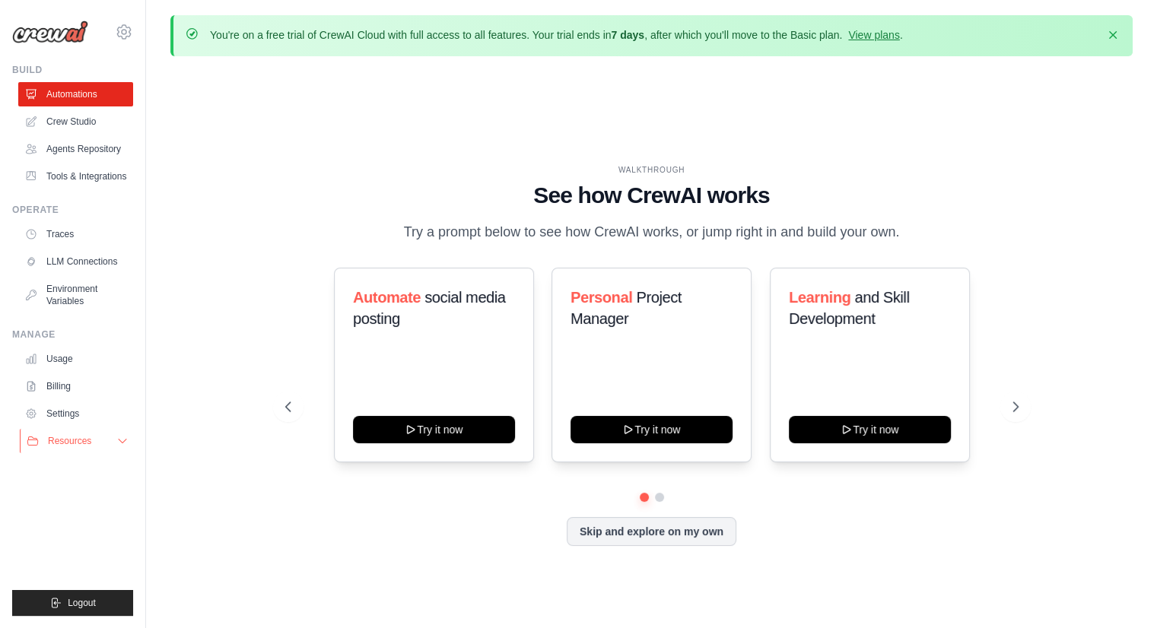
click at [68, 436] on span "Resources" at bounding box center [69, 441] width 43 height 12
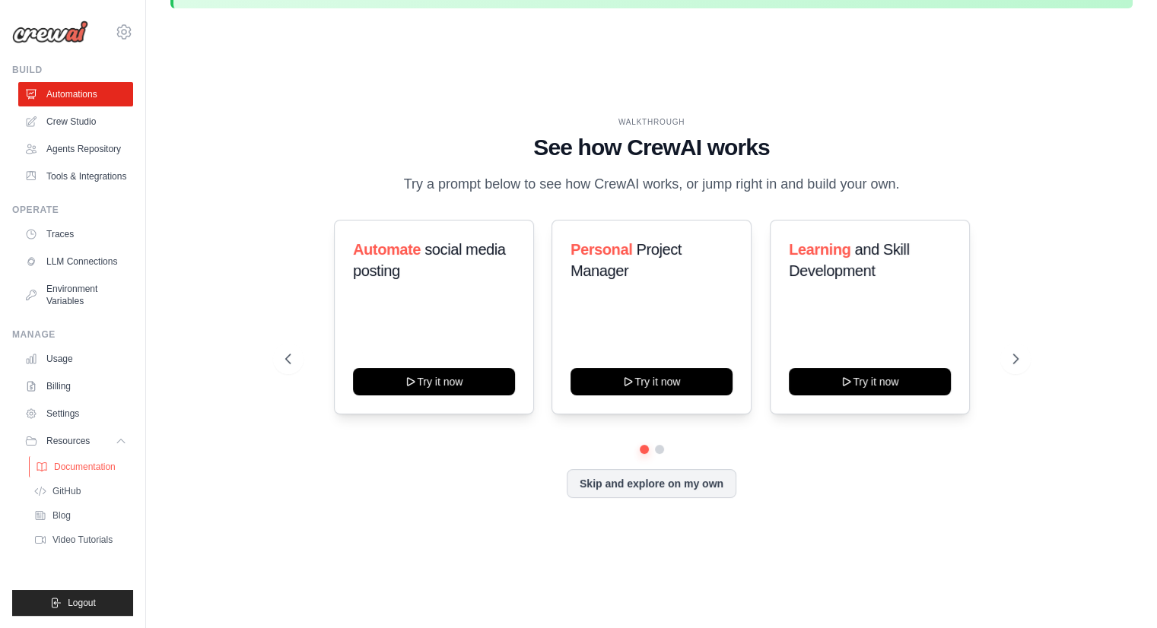
scroll to position [52, 0]
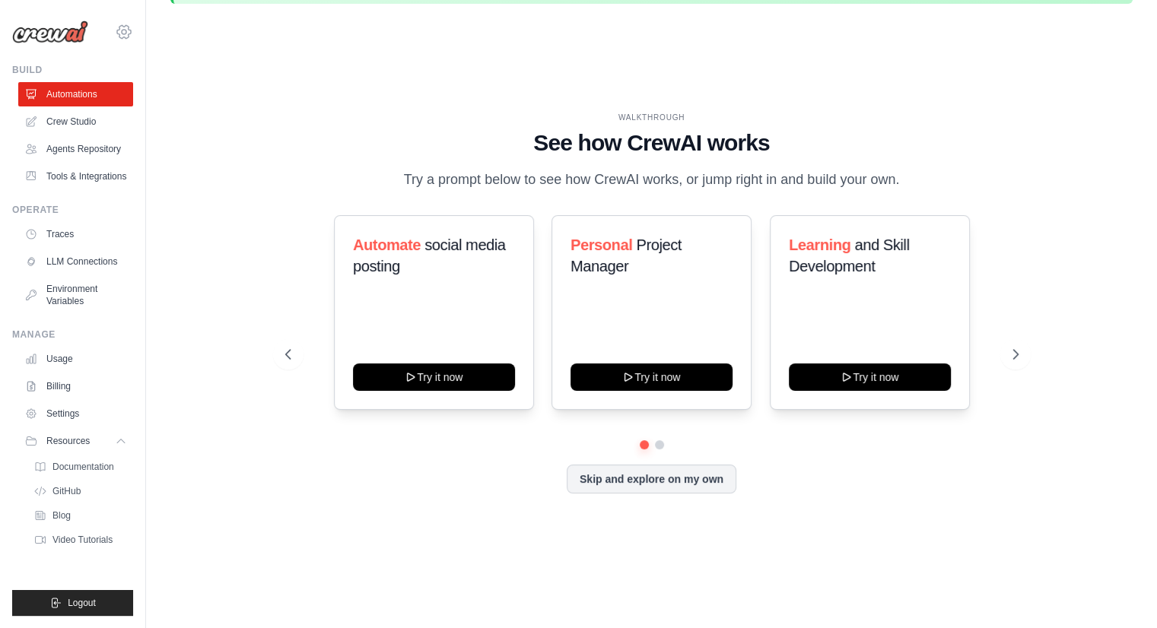
click at [118, 34] on icon at bounding box center [124, 31] width 14 height 13
click at [161, 94] on span "Settings" at bounding box center [190, 94] width 120 height 15
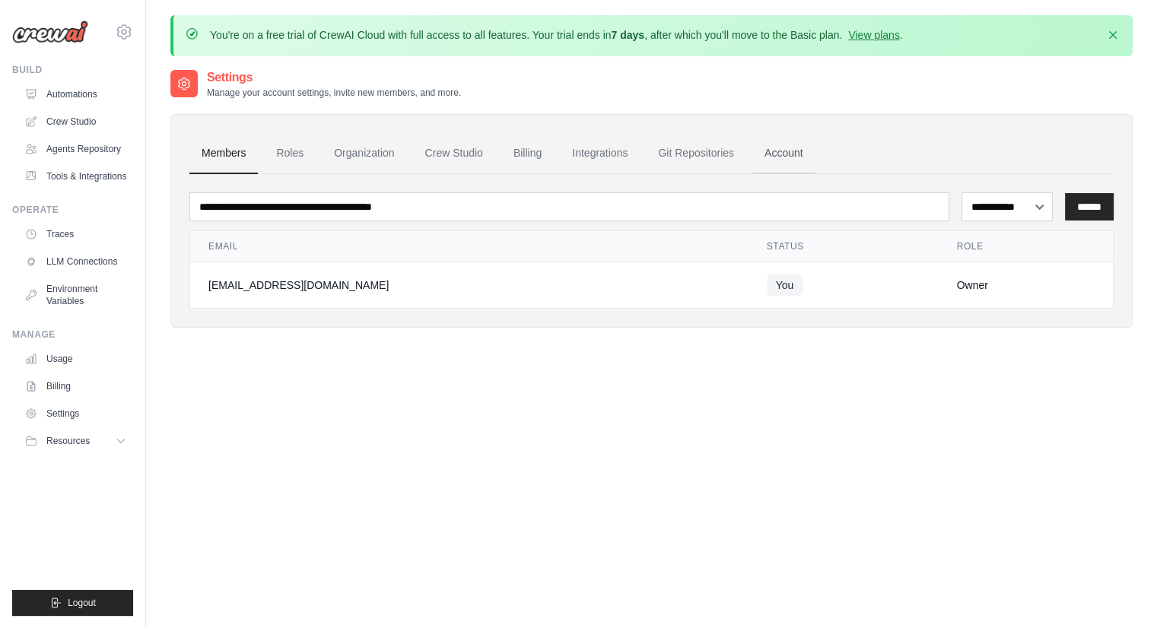
click at [803, 147] on link "Account" at bounding box center [783, 153] width 63 height 41
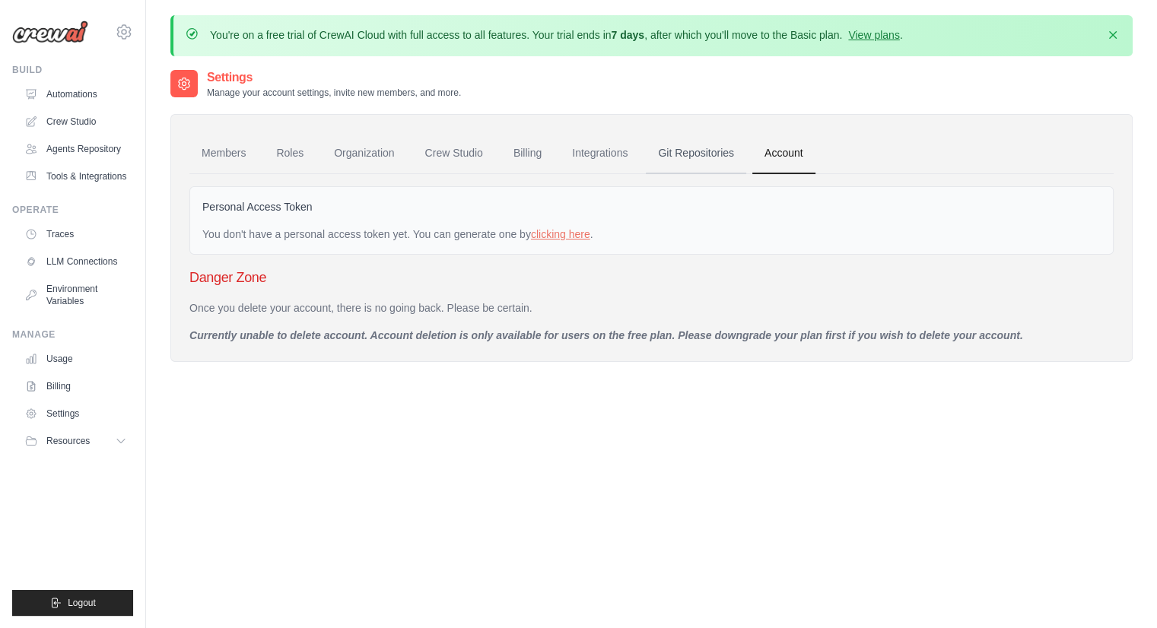
drag, startPoint x: 726, startPoint y: 151, endPoint x: 684, endPoint y: 156, distance: 42.1
click at [725, 151] on link "Git Repositories" at bounding box center [696, 153] width 100 height 41
click at [596, 148] on link "Integrations" at bounding box center [600, 153] width 80 height 41
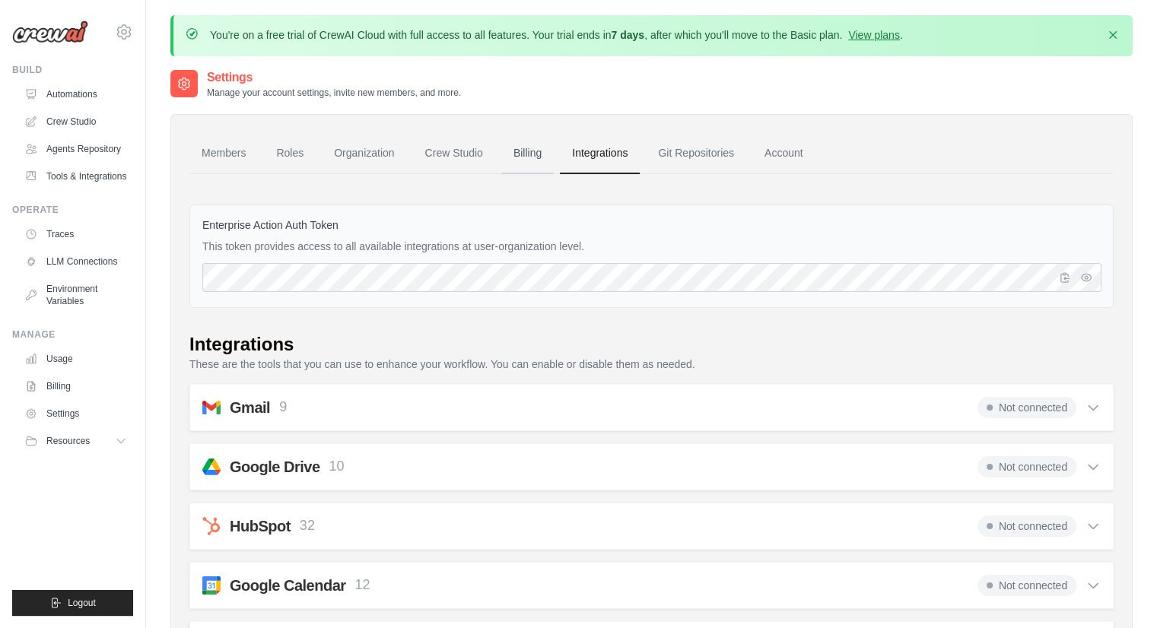
click at [528, 139] on link "Billing" at bounding box center [527, 153] width 52 height 41
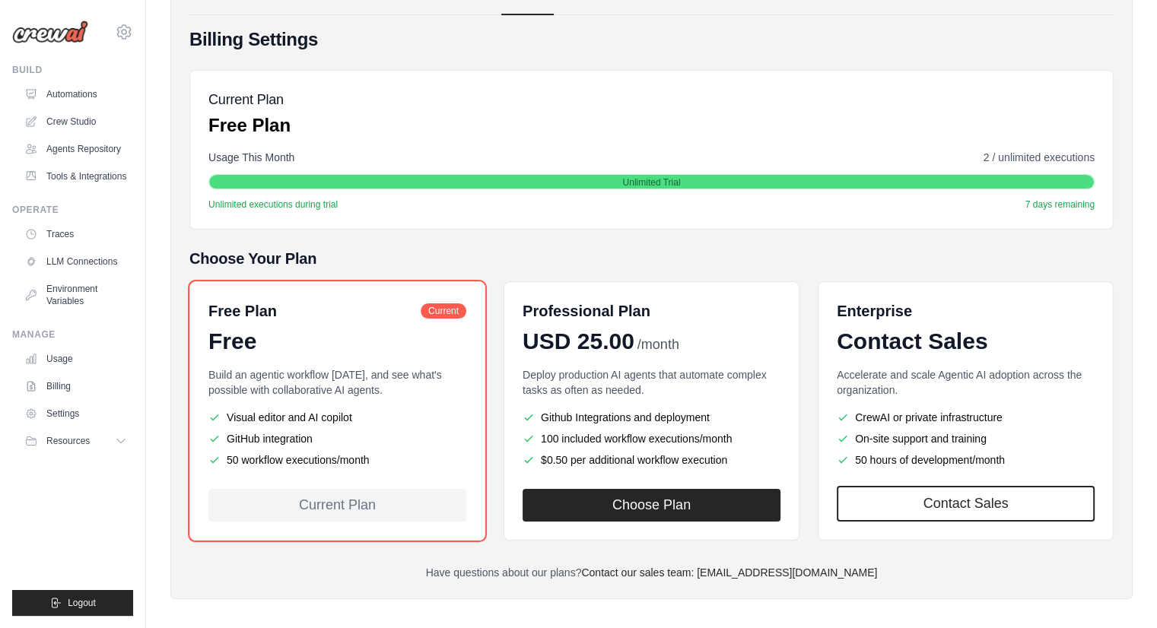
scroll to position [167, 0]
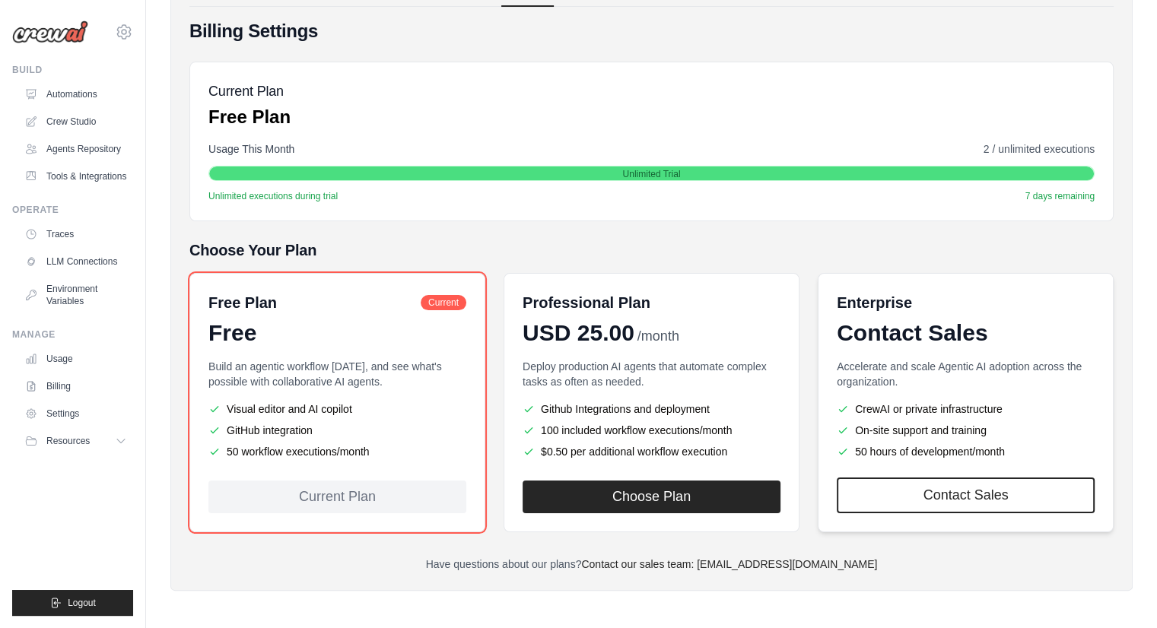
click at [855, 303] on h6 "Enterprise" at bounding box center [965, 302] width 258 height 21
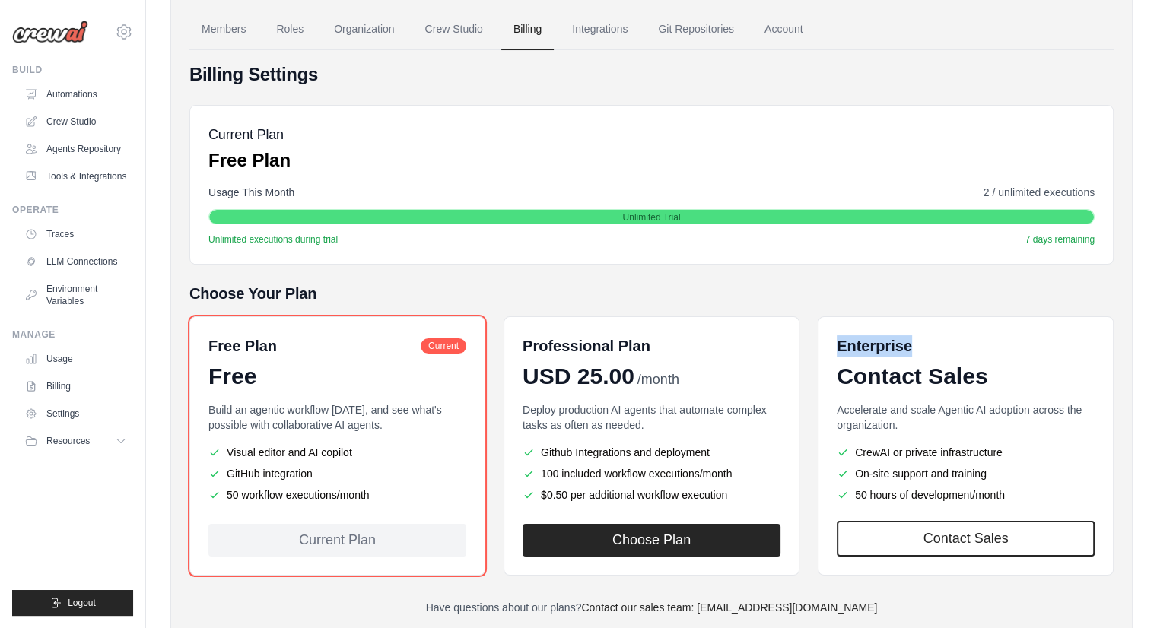
scroll to position [0, 0]
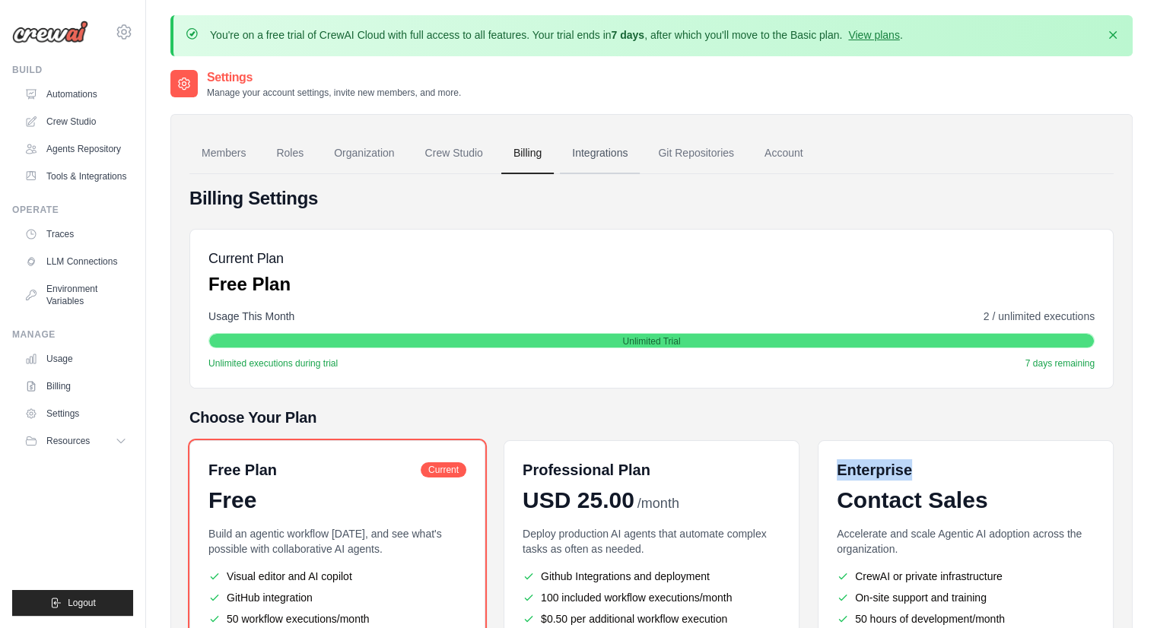
click at [596, 154] on link "Integrations" at bounding box center [600, 153] width 80 height 41
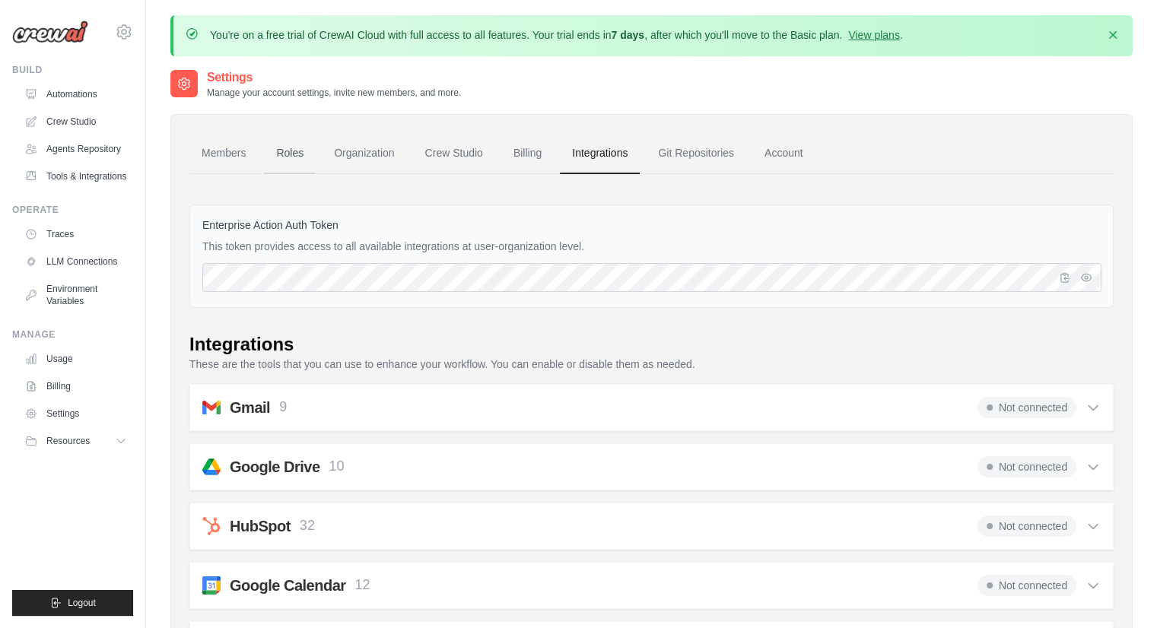
click at [277, 153] on link "Roles" at bounding box center [290, 153] width 52 height 41
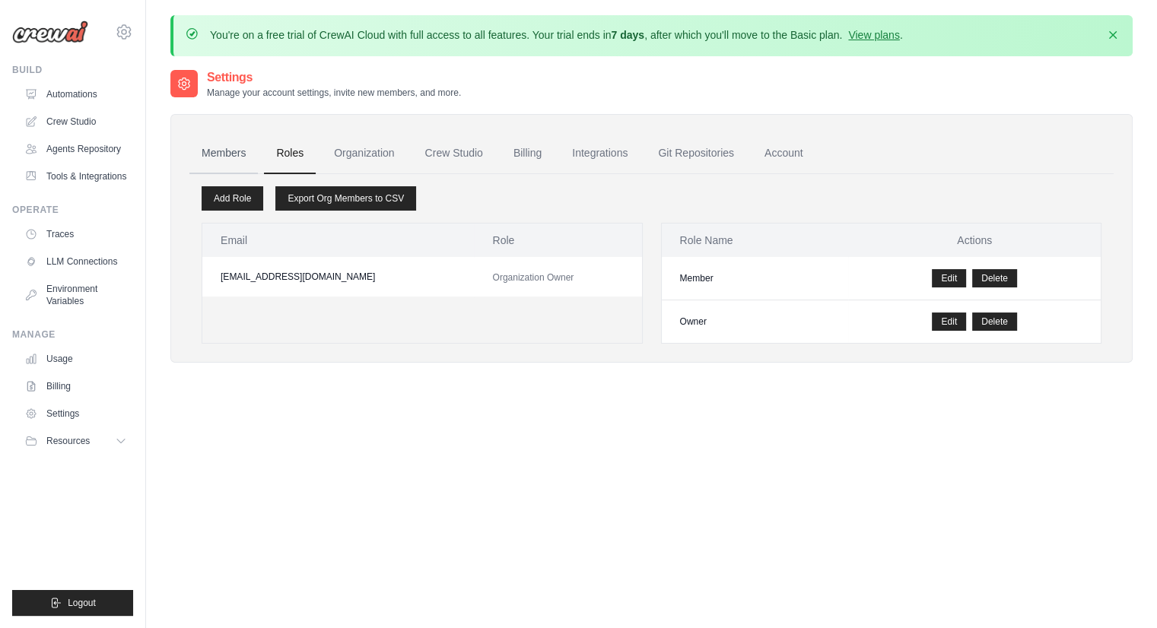
click at [233, 148] on link "Members" at bounding box center [223, 153] width 68 height 41
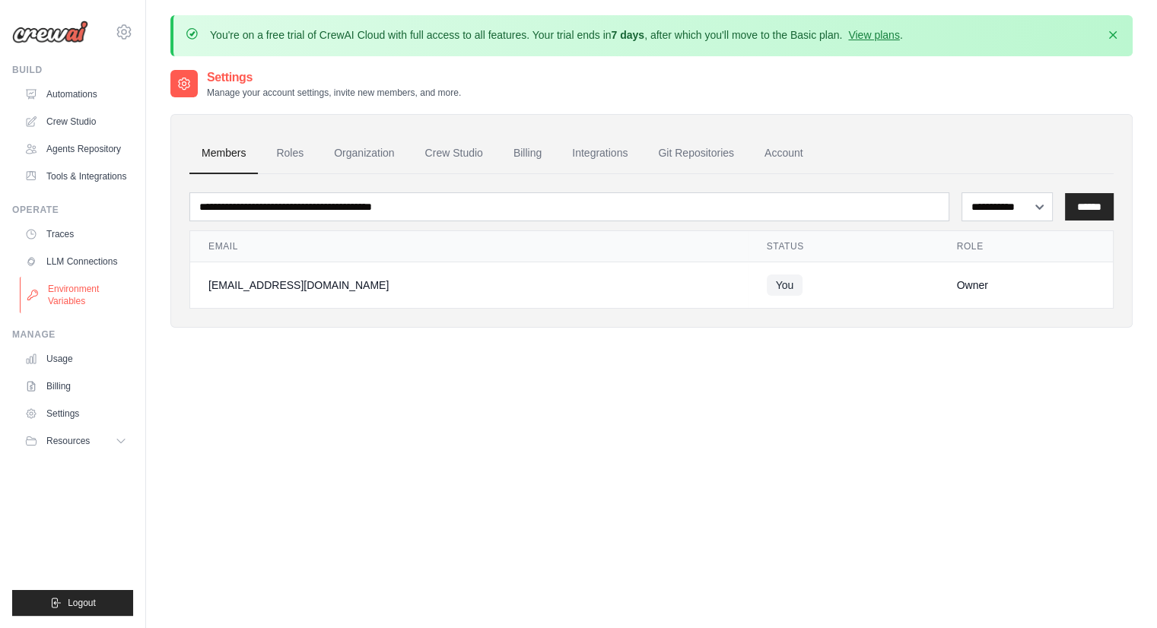
click at [73, 290] on link "Environment Variables" at bounding box center [77, 295] width 115 height 37
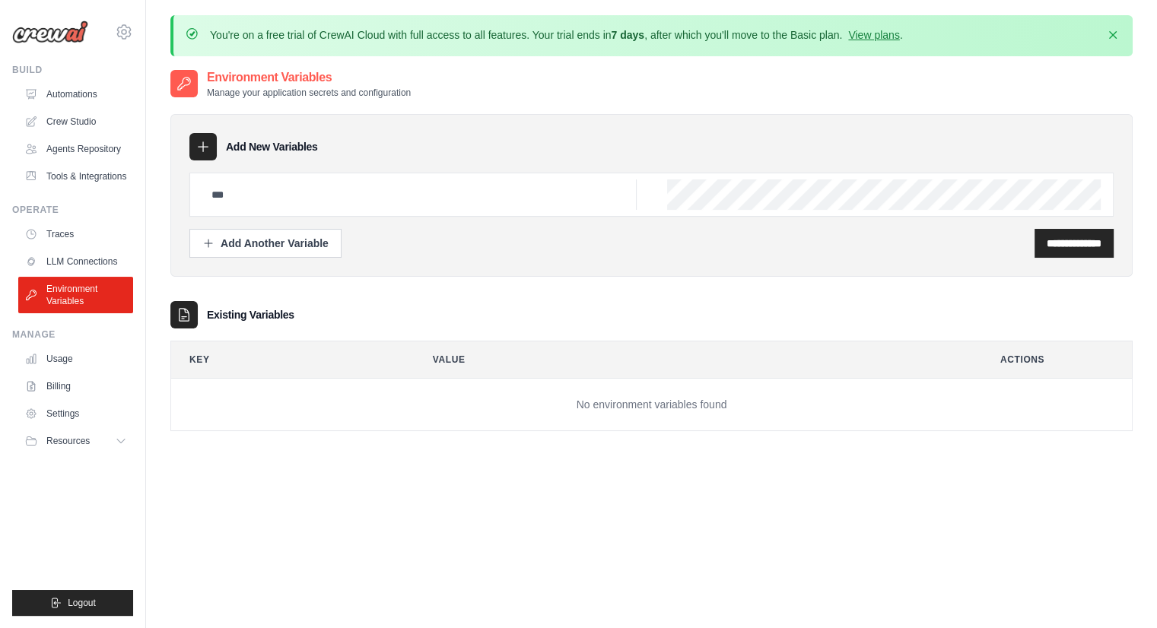
click at [259, 71] on h2 "Environment Variables" at bounding box center [309, 77] width 204 height 18
click at [275, 95] on p "Manage your application secrets and configuration" at bounding box center [309, 93] width 204 height 12
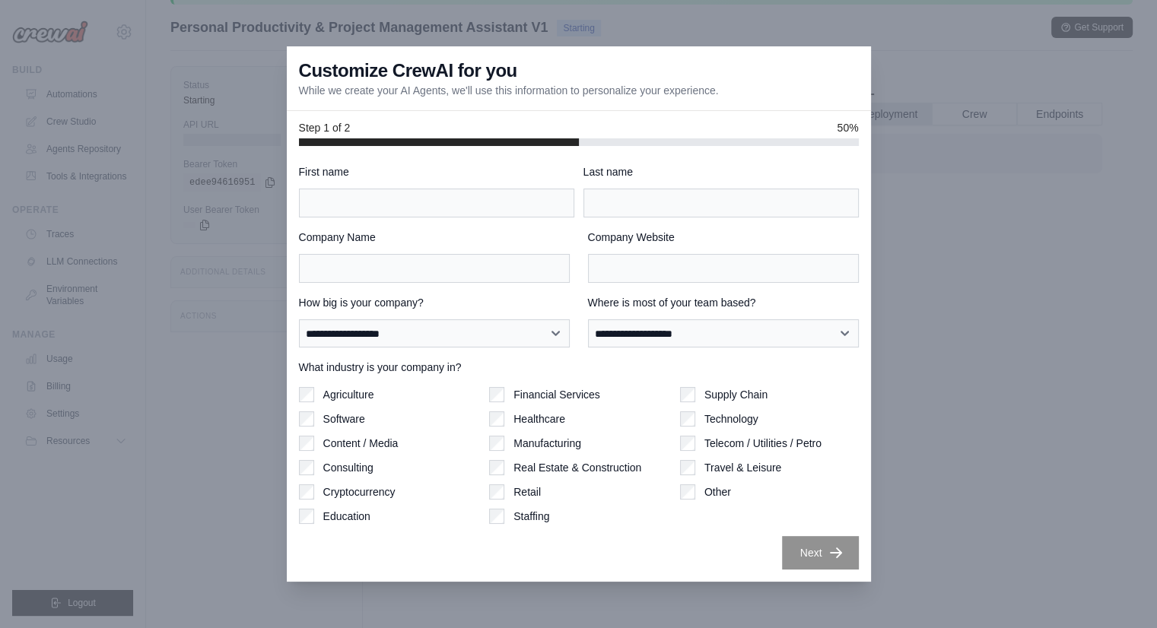
scroll to position [41, 0]
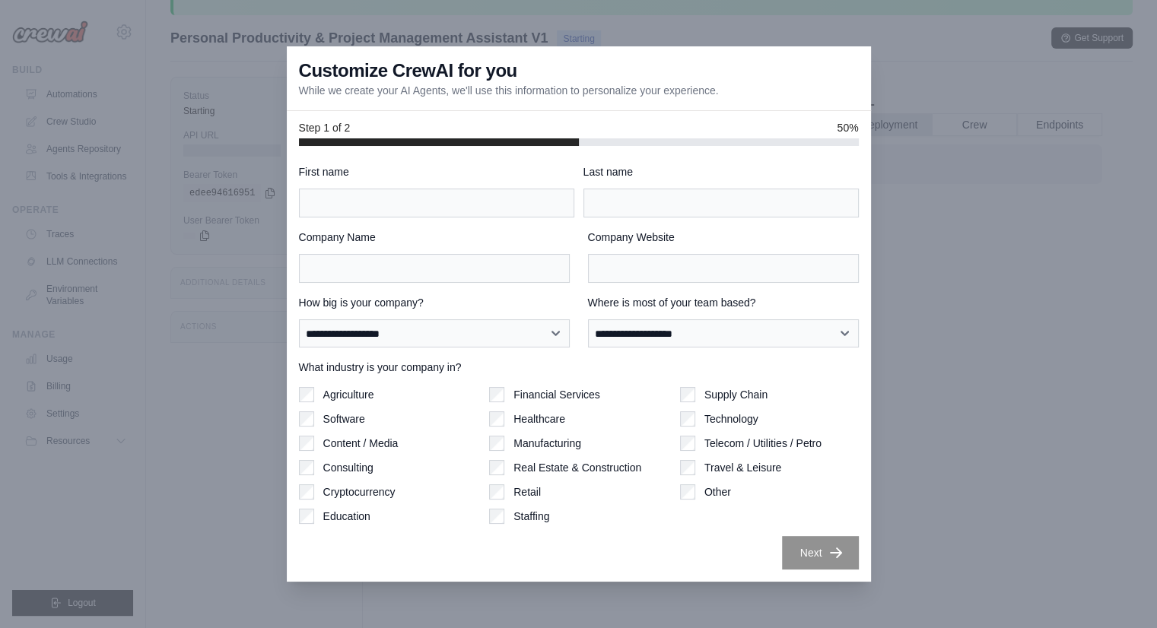
drag, startPoint x: 191, startPoint y: 133, endPoint x: 226, endPoint y: 132, distance: 35.0
click at [228, 132] on div at bounding box center [578, 314] width 1157 height 628
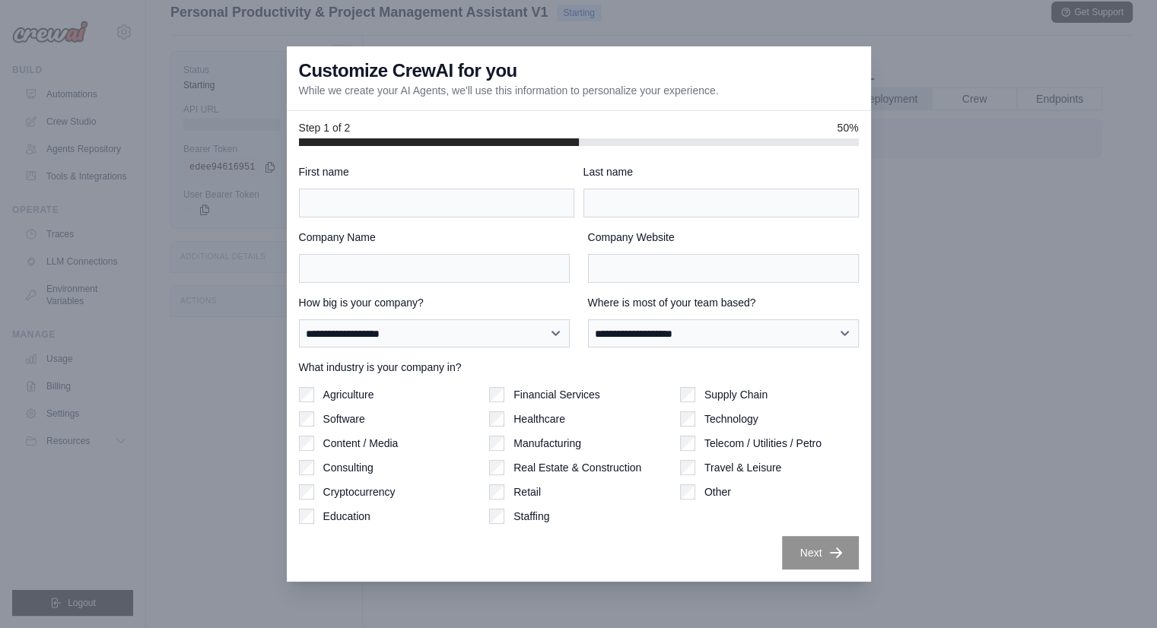
scroll to position [76, 0]
click at [359, 222] on div "**********" at bounding box center [579, 367] width 560 height 406
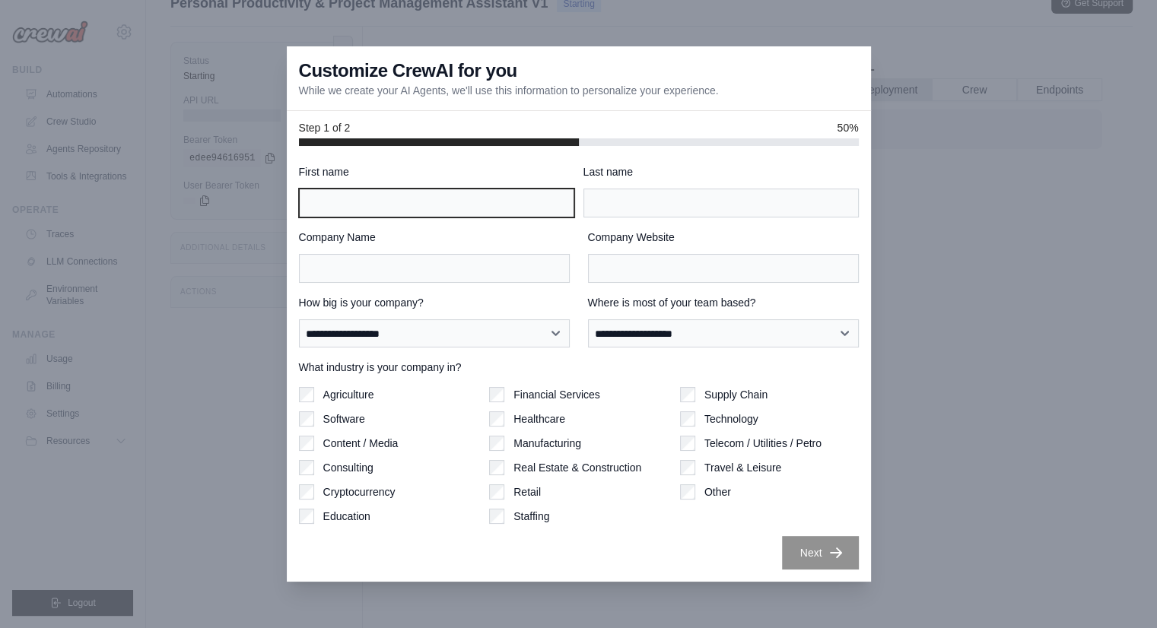
click at [366, 214] on input "First name" at bounding box center [436, 203] width 275 height 29
type input "*******"
type input "*****"
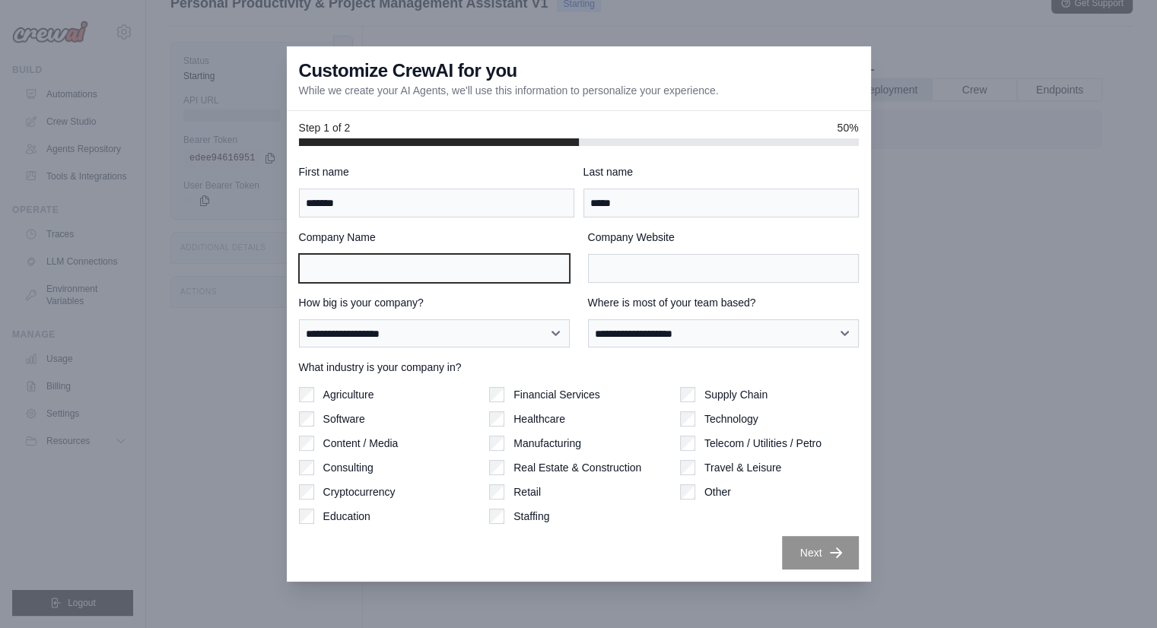
click at [438, 265] on input "Company Name" at bounding box center [434, 268] width 271 height 29
type input "****"
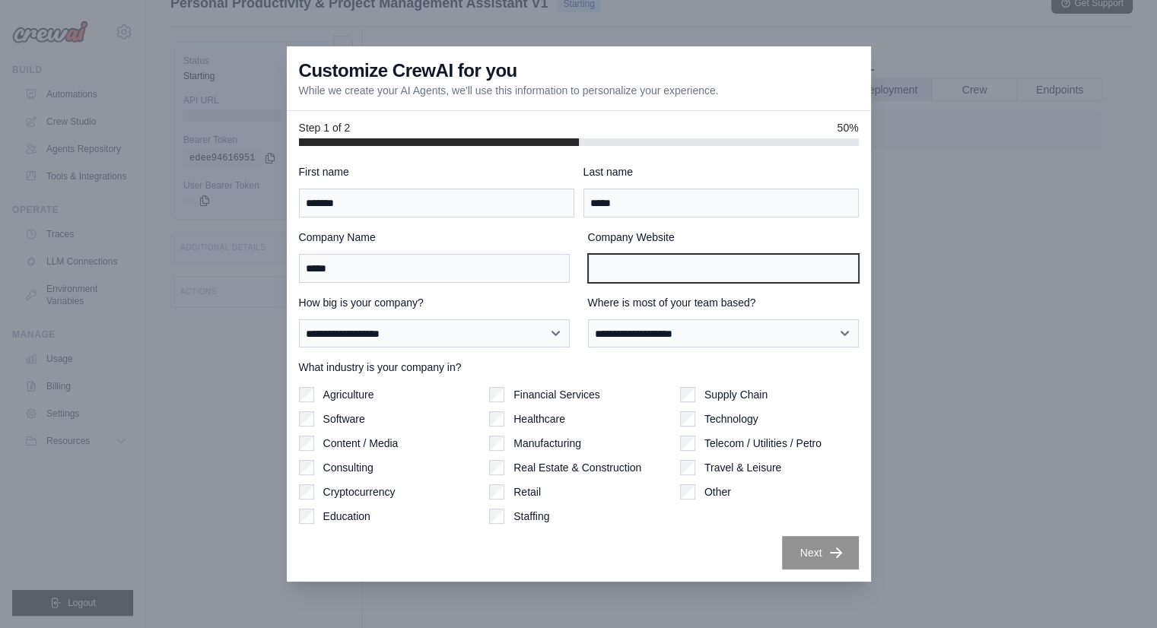
type input "*"
click at [310, 408] on div "Agriculture Software Content / Media Consulting Cryptocurrency Education" at bounding box center [388, 454] width 179 height 137
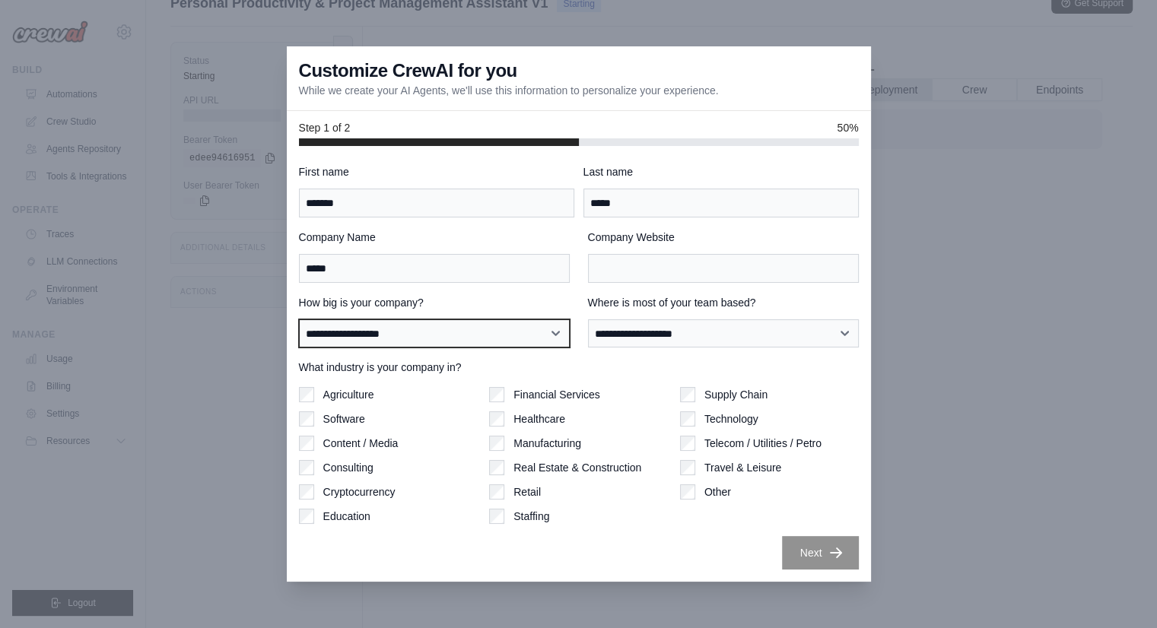
click at [395, 332] on select "**********" at bounding box center [434, 333] width 271 height 29
select select "**********"
click at [299, 319] on select "**********" at bounding box center [434, 333] width 271 height 29
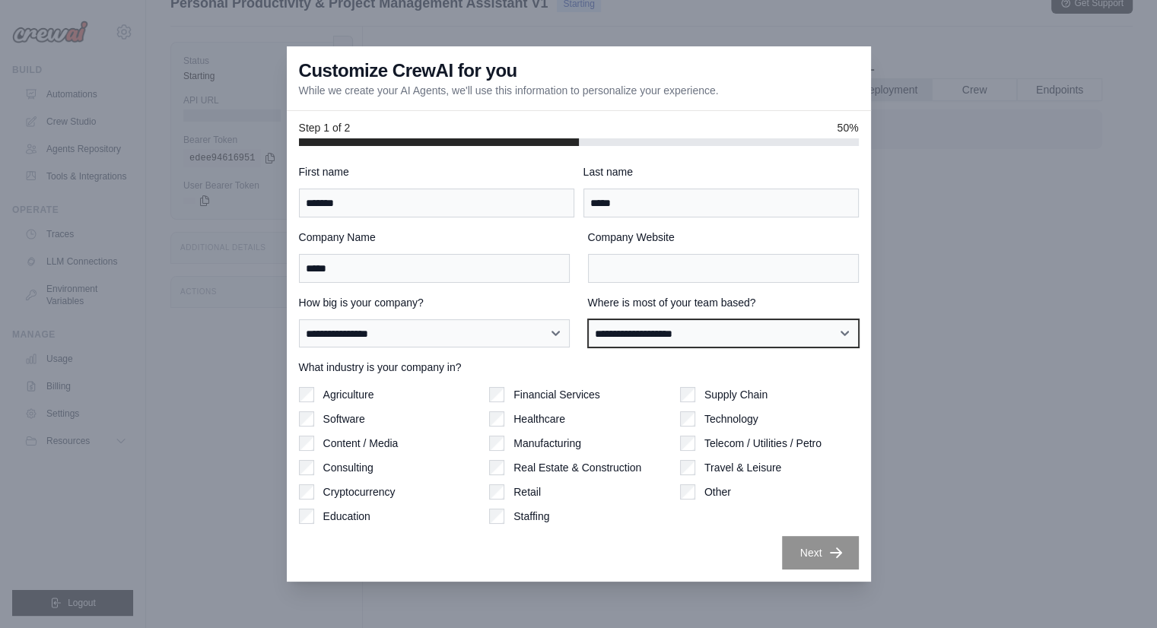
click at [630, 324] on select "**********" at bounding box center [723, 333] width 271 height 29
select select "**********"
click at [588, 319] on select "**********" at bounding box center [723, 333] width 271 height 29
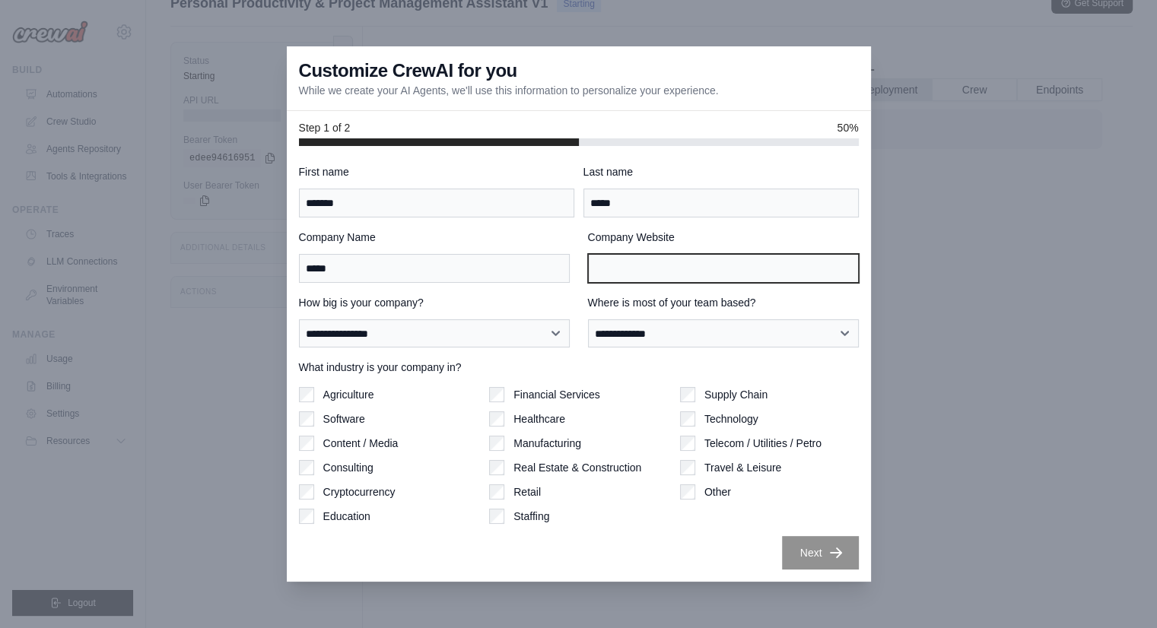
click at [630, 263] on input "Company Website" at bounding box center [723, 268] width 271 height 29
type input "**********"
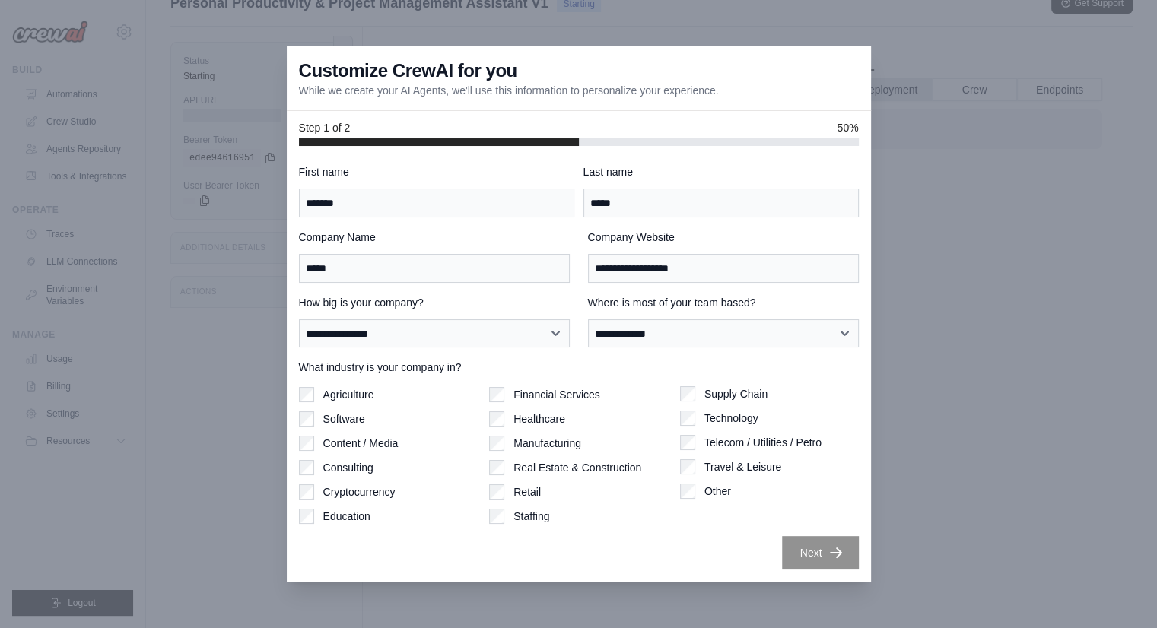
drag, startPoint x: 706, startPoint y: 412, endPoint x: 713, endPoint y: 427, distance: 15.7
click at [706, 411] on label "Technology" at bounding box center [731, 418] width 54 height 15
click at [833, 554] on icon "button" at bounding box center [835, 551] width 15 height 15
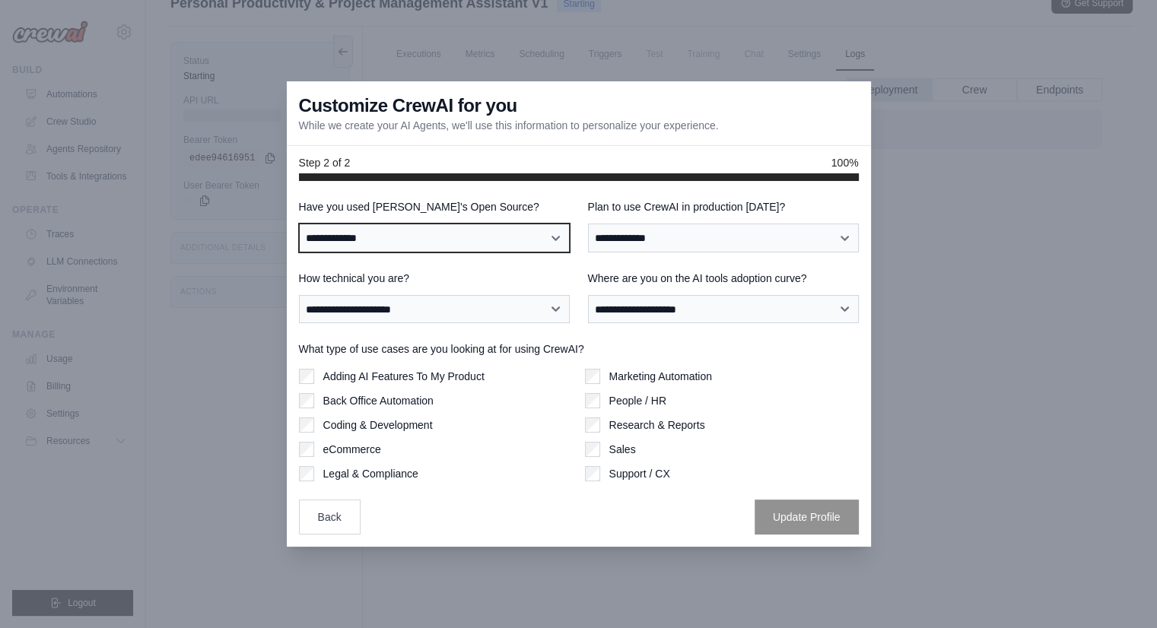
click at [462, 240] on select "**********" at bounding box center [434, 238] width 271 height 29
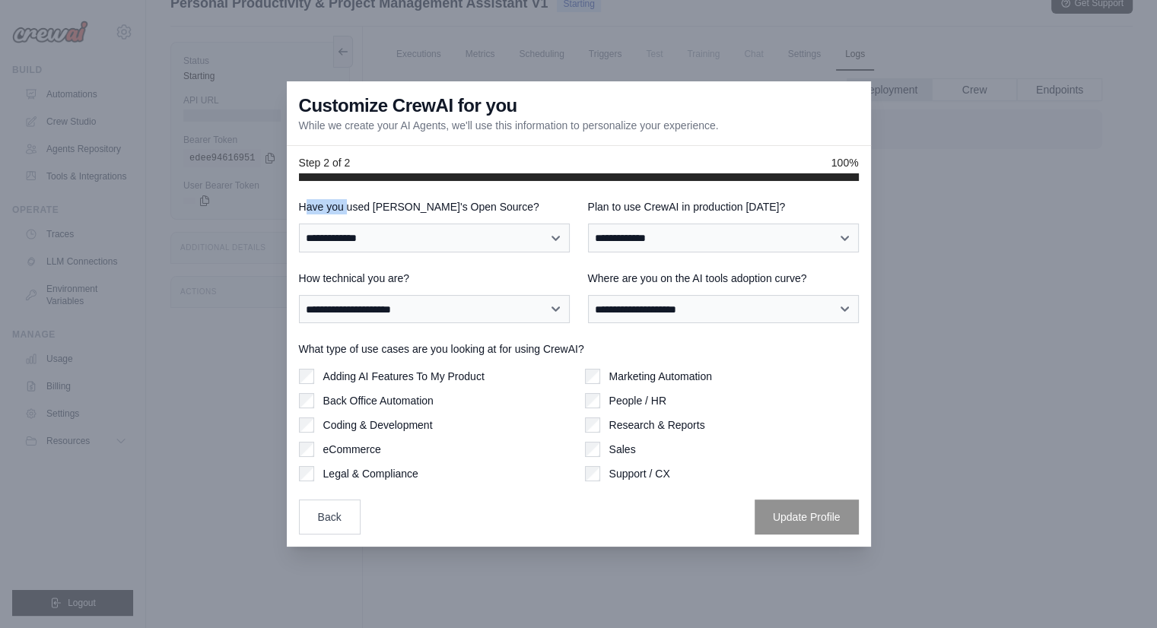
drag, startPoint x: 325, startPoint y: 205, endPoint x: 347, endPoint y: 202, distance: 22.3
click at [347, 202] on label "Have you used CrewAI's Open Source?" at bounding box center [434, 206] width 271 height 15
drag, startPoint x: 353, startPoint y: 201, endPoint x: 490, endPoint y: 192, distance: 137.9
click at [478, 187] on div "**********" at bounding box center [579, 364] width 584 height 366
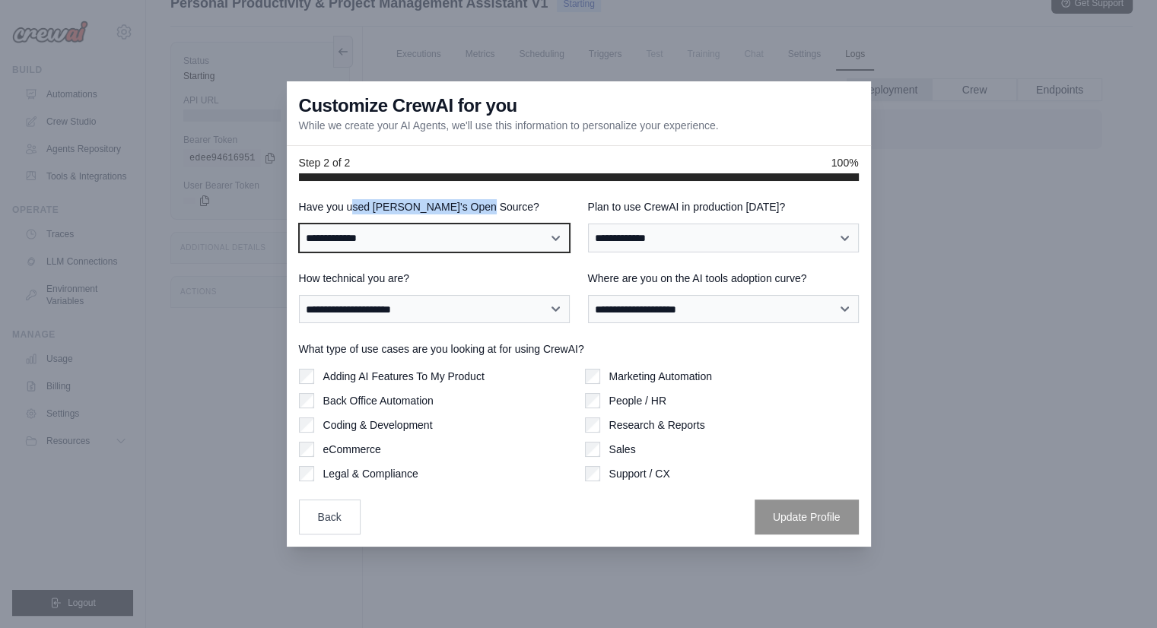
click at [491, 227] on select "**********" at bounding box center [434, 238] width 271 height 29
select select "**"
click at [299, 224] on select "**********" at bounding box center [434, 238] width 271 height 29
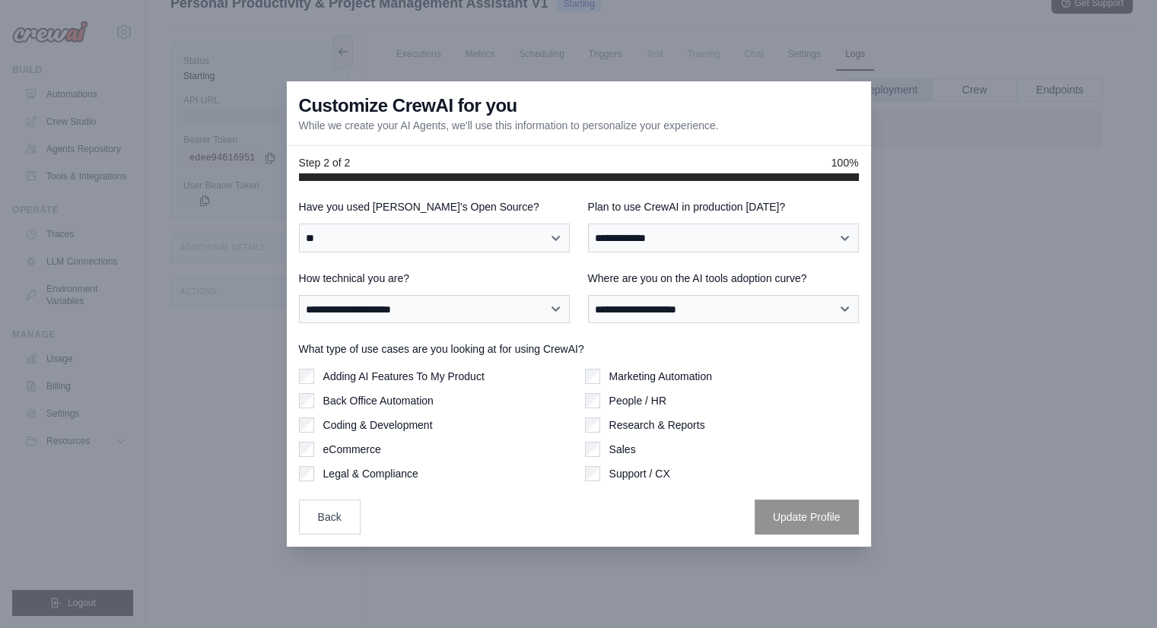
drag, startPoint x: 613, startPoint y: 214, endPoint x: 608, endPoint y: 198, distance: 16.6
click at [656, 211] on div "**********" at bounding box center [723, 225] width 271 height 53
drag, startPoint x: 669, startPoint y: 201, endPoint x: 829, endPoint y: 195, distance: 159.8
click at [829, 195] on div "**********" at bounding box center [579, 364] width 584 height 366
click at [737, 226] on select "**********" at bounding box center [723, 238] width 271 height 29
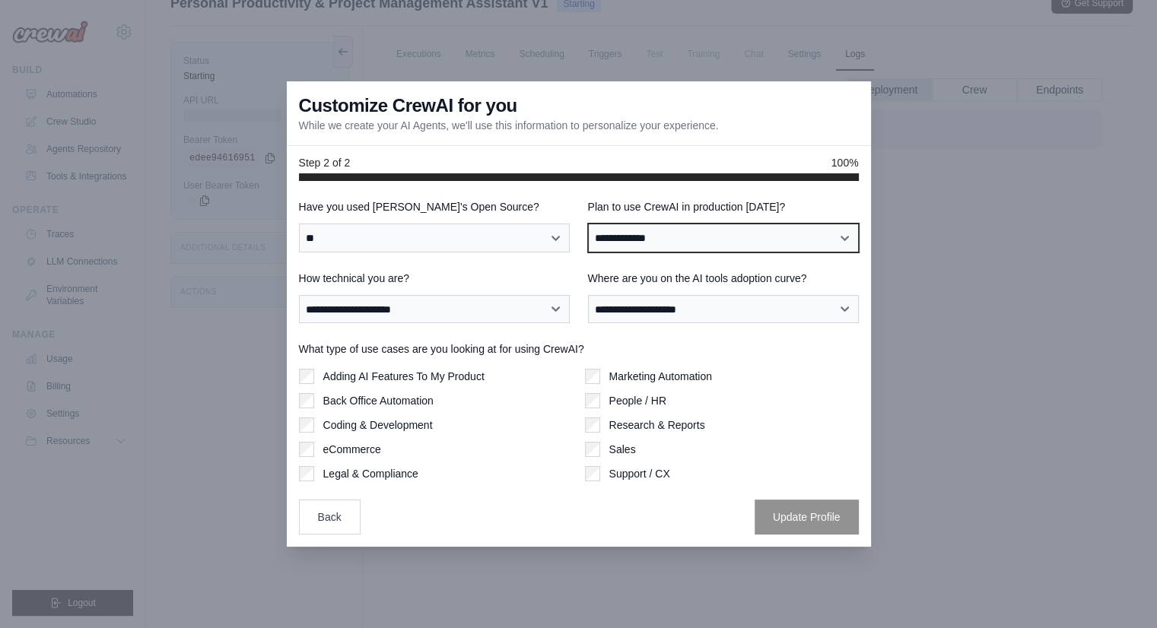
click at [706, 240] on select "**********" at bounding box center [723, 238] width 271 height 29
click at [629, 214] on label "Plan to use CrewAI in production within 60 days?" at bounding box center [723, 206] width 271 height 15
click at [629, 224] on select "**********" at bounding box center [723, 238] width 271 height 29
click at [660, 233] on select "**********" at bounding box center [723, 238] width 271 height 29
select select "*****"
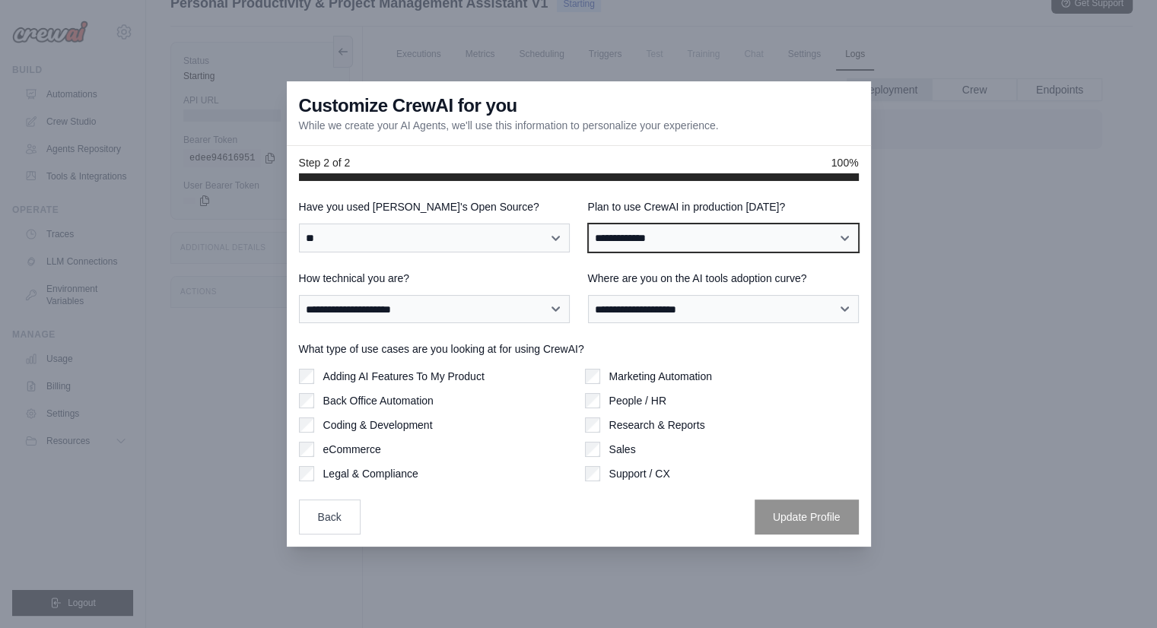
click at [588, 224] on select "**********" at bounding box center [723, 238] width 271 height 29
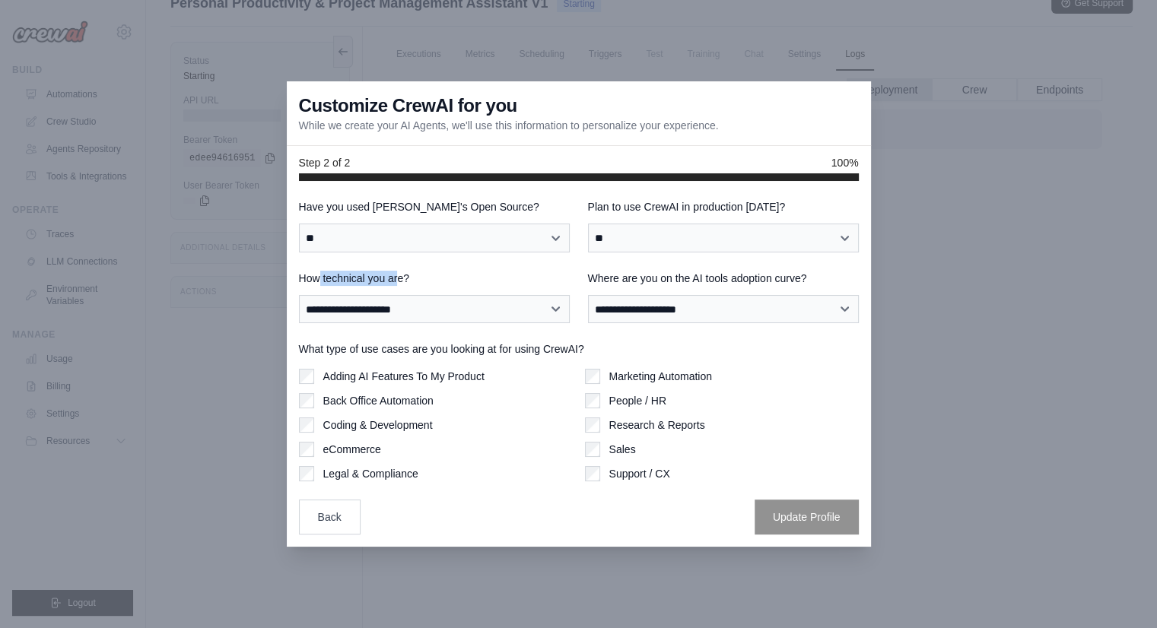
drag, startPoint x: 359, startPoint y: 281, endPoint x: 395, endPoint y: 278, distance: 36.6
click at [395, 278] on label "How technical you are?" at bounding box center [434, 278] width 271 height 15
click at [392, 302] on select "**********" at bounding box center [434, 309] width 271 height 29
select select "**********"
click at [299, 295] on select "**********" at bounding box center [434, 309] width 271 height 29
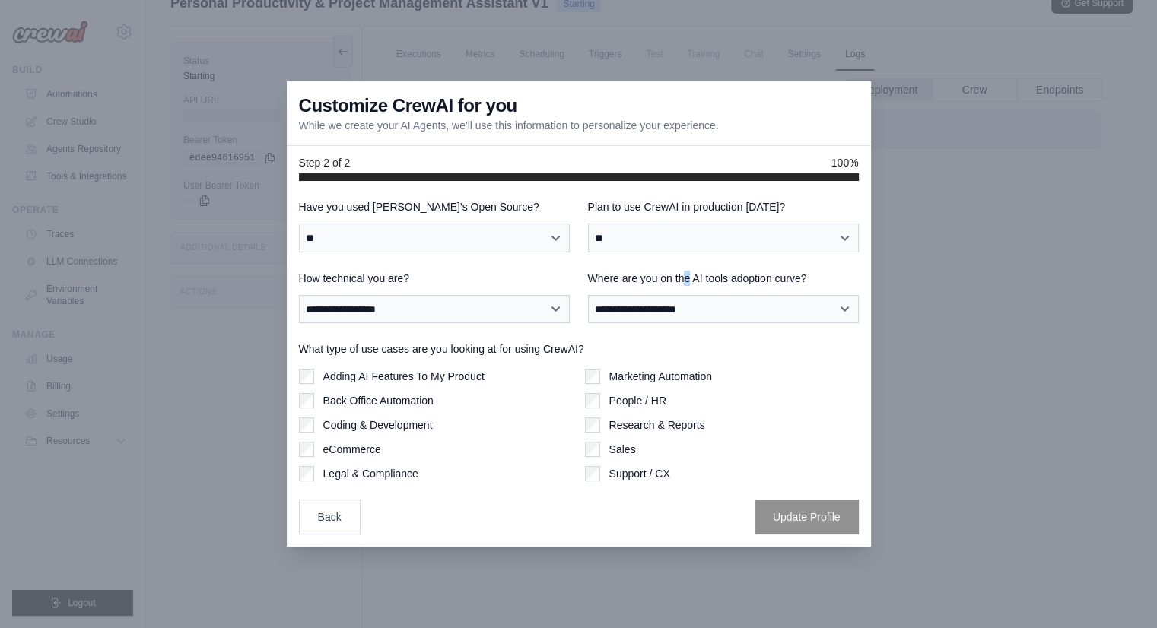
click at [686, 273] on label "Where are you on the AI tools adoption curve?" at bounding box center [723, 278] width 271 height 15
drag, startPoint x: 630, startPoint y: 274, endPoint x: 749, endPoint y: 267, distance: 119.6
click at [749, 267] on div "**********" at bounding box center [579, 366] width 560 height 335
click at [736, 278] on label "Where are you on the AI tools adoption curve?" at bounding box center [723, 278] width 271 height 15
click at [736, 295] on select "**********" at bounding box center [723, 309] width 271 height 29
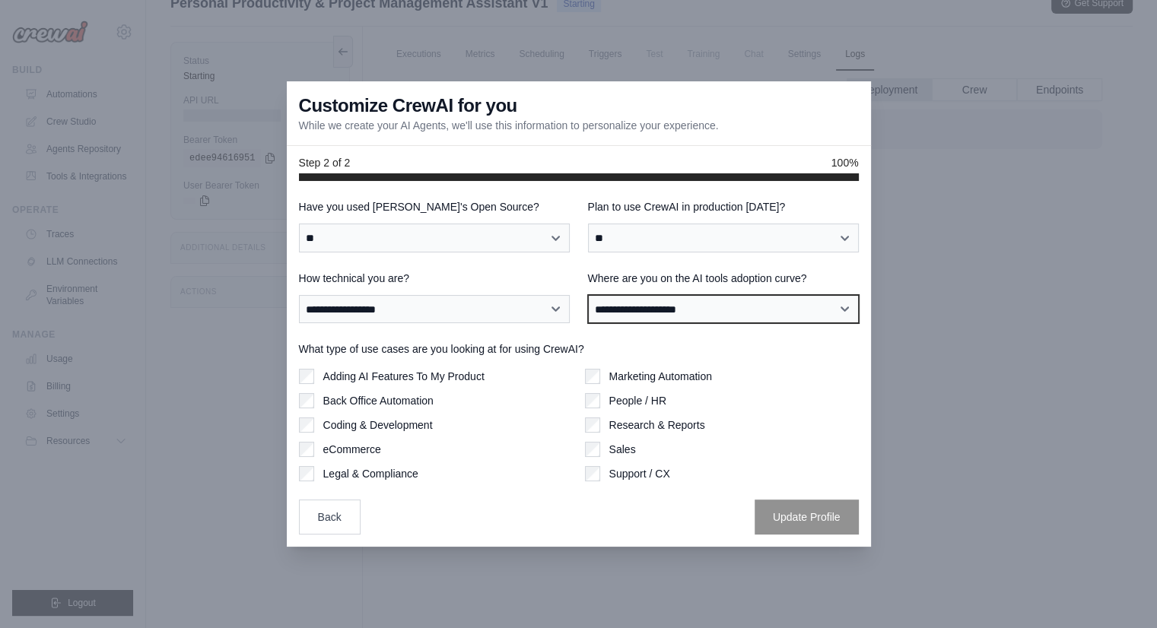
click at [745, 306] on select "**********" at bounding box center [723, 309] width 271 height 29
select select "**********"
click at [588, 295] on select "**********" at bounding box center [723, 309] width 271 height 29
drag, startPoint x: 383, startPoint y: 344, endPoint x: 509, endPoint y: 343, distance: 125.5
click at [502, 344] on label "What type of use cases are you looking at for using CrewAI?" at bounding box center [579, 348] width 560 height 15
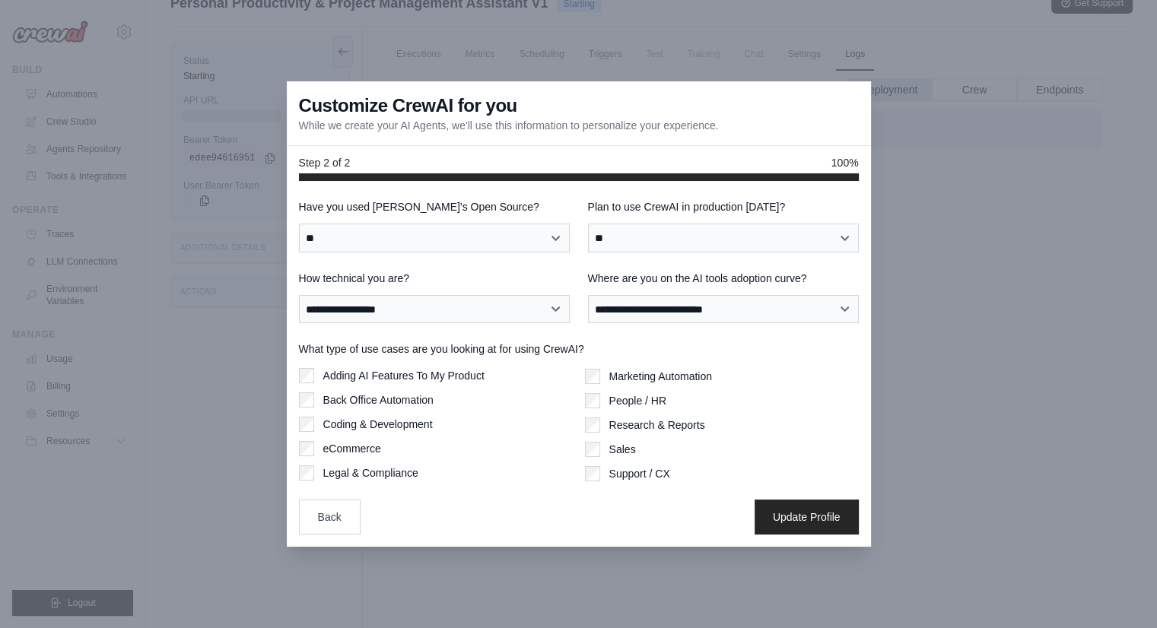
click at [398, 399] on label "Back Office Automation" at bounding box center [378, 399] width 110 height 15
click at [786, 517] on button "Update Profile" at bounding box center [806, 516] width 104 height 35
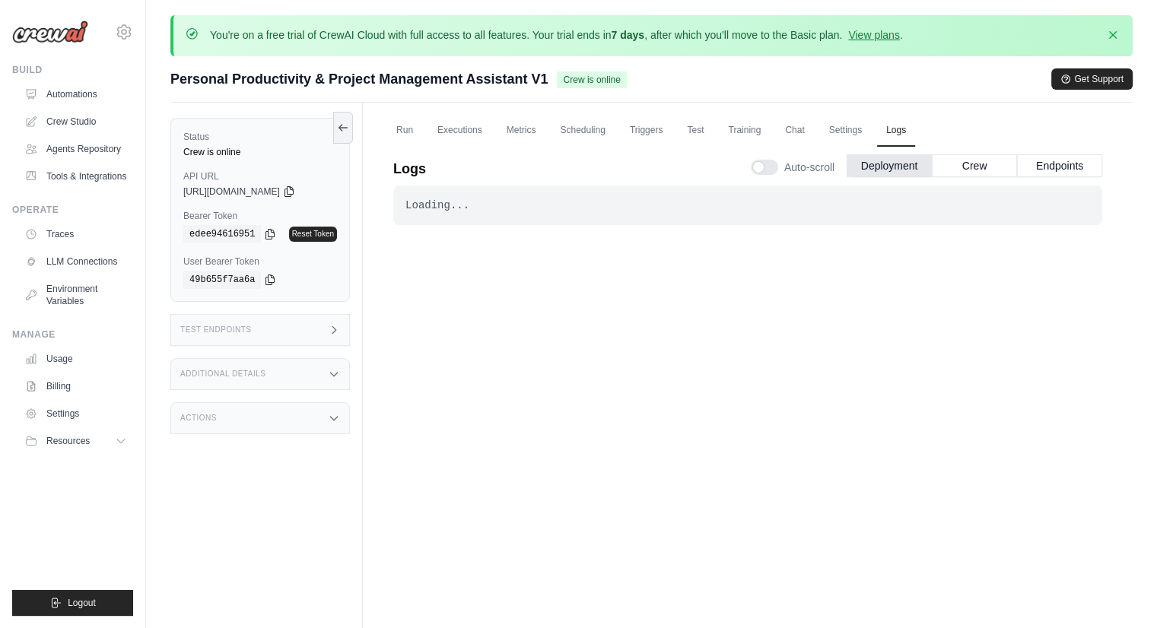
click at [280, 192] on span "[URL][DOMAIN_NAME]" at bounding box center [231, 192] width 97 height 12
click at [295, 192] on icon at bounding box center [289, 191] width 12 height 12
click at [994, 166] on button "Crew" at bounding box center [974, 165] width 85 height 23
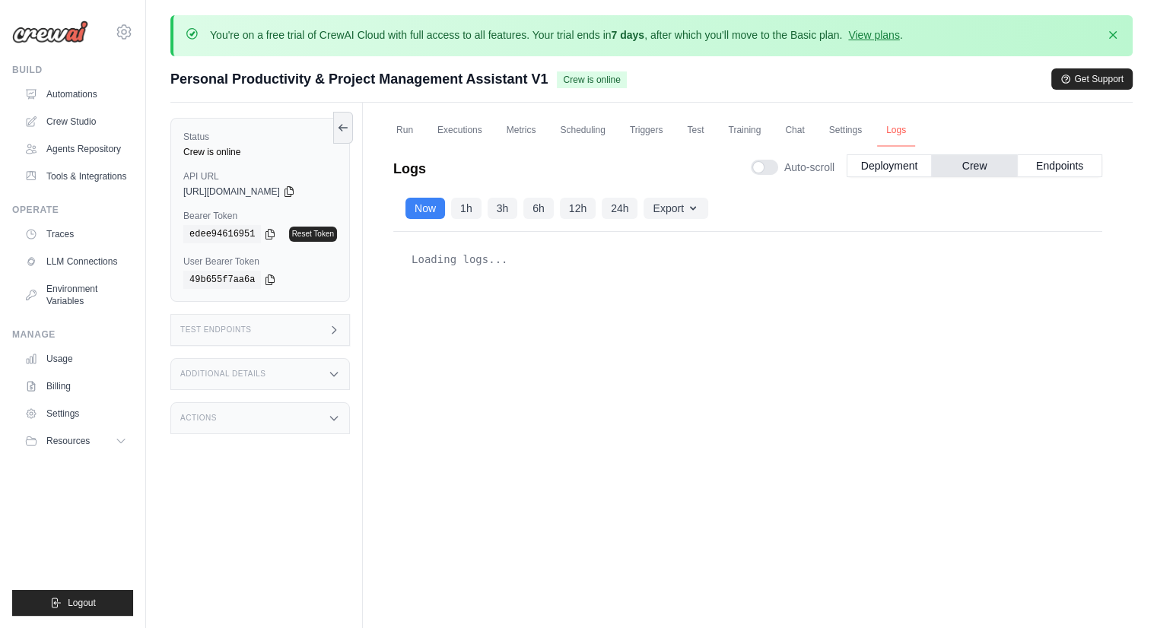
click at [893, 132] on link "Logs" at bounding box center [896, 131] width 38 height 32
click at [400, 132] on link "Run" at bounding box center [404, 131] width 35 height 32
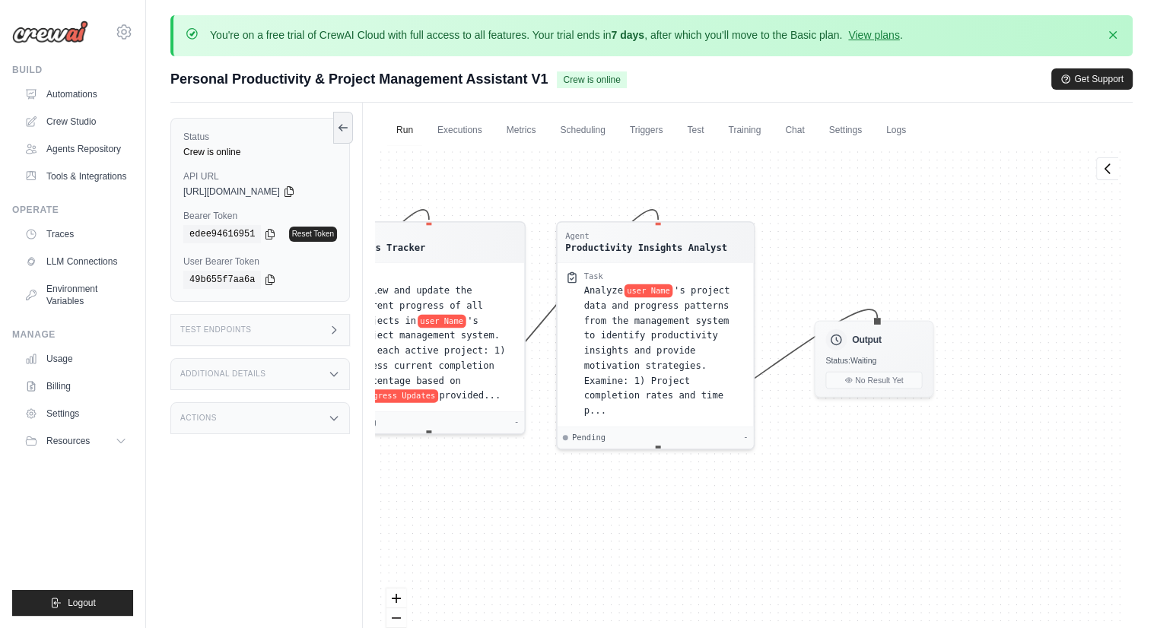
drag, startPoint x: 959, startPoint y: 547, endPoint x: 586, endPoint y: 534, distance: 372.8
click at [586, 534] on div "Agent Personal Project Organizer Task Create a comprehensive project management…" at bounding box center [747, 412] width 745 height 534
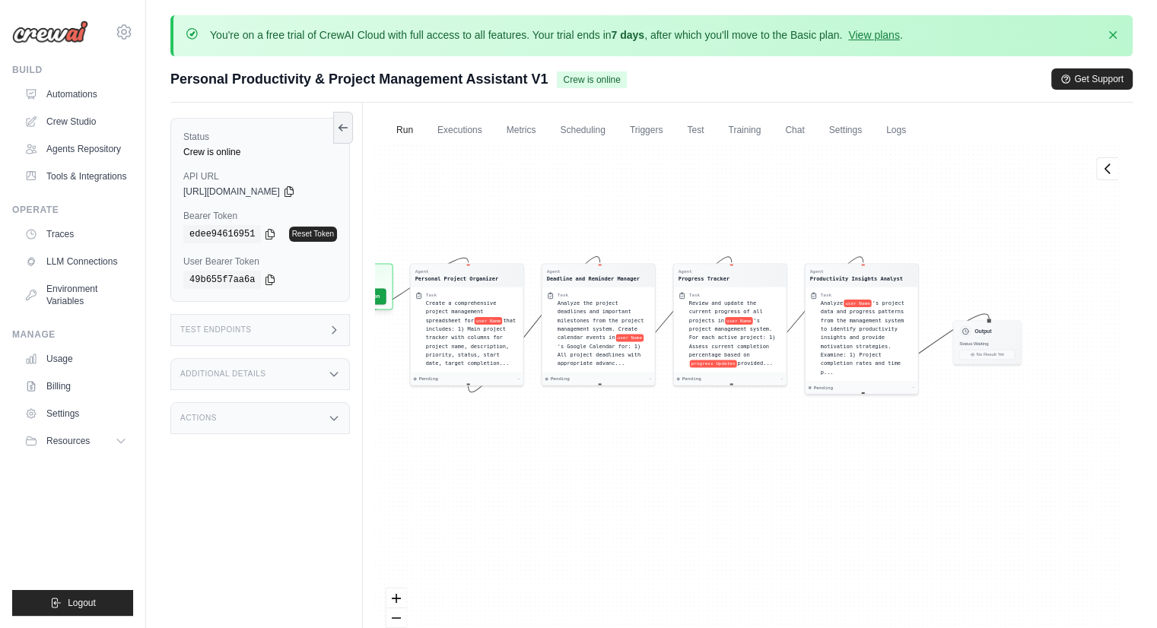
drag, startPoint x: 727, startPoint y: 487, endPoint x: 840, endPoint y: 436, distance: 123.2
click at [840, 436] on div "Agent Personal Project Organizer Task Create a comprehensive project management…" at bounding box center [747, 412] width 745 height 534
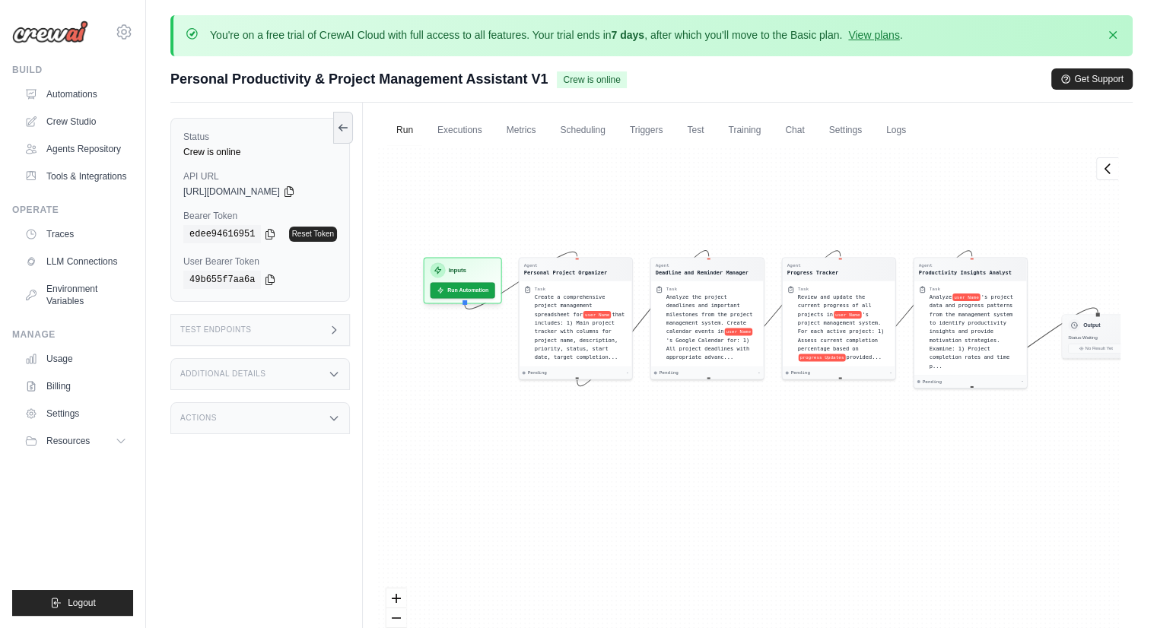
drag, startPoint x: 709, startPoint y: 475, endPoint x: 799, endPoint y: 478, distance: 90.6
click at [799, 478] on div "Agent Personal Project Organizer Task Create a comprehensive project management…" at bounding box center [747, 412] width 745 height 534
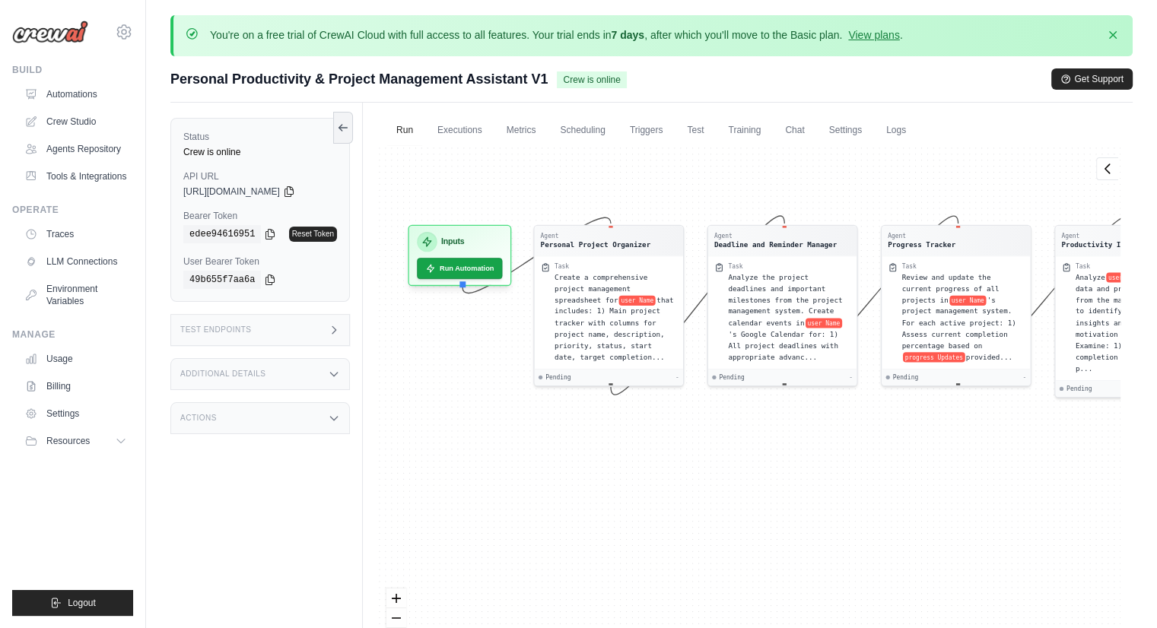
drag, startPoint x: 675, startPoint y: 494, endPoint x: 740, endPoint y: 530, distance: 74.2
click at [745, 536] on div "Agent Personal Project Organizer Task Create a comprehensive project management…" at bounding box center [747, 412] width 745 height 534
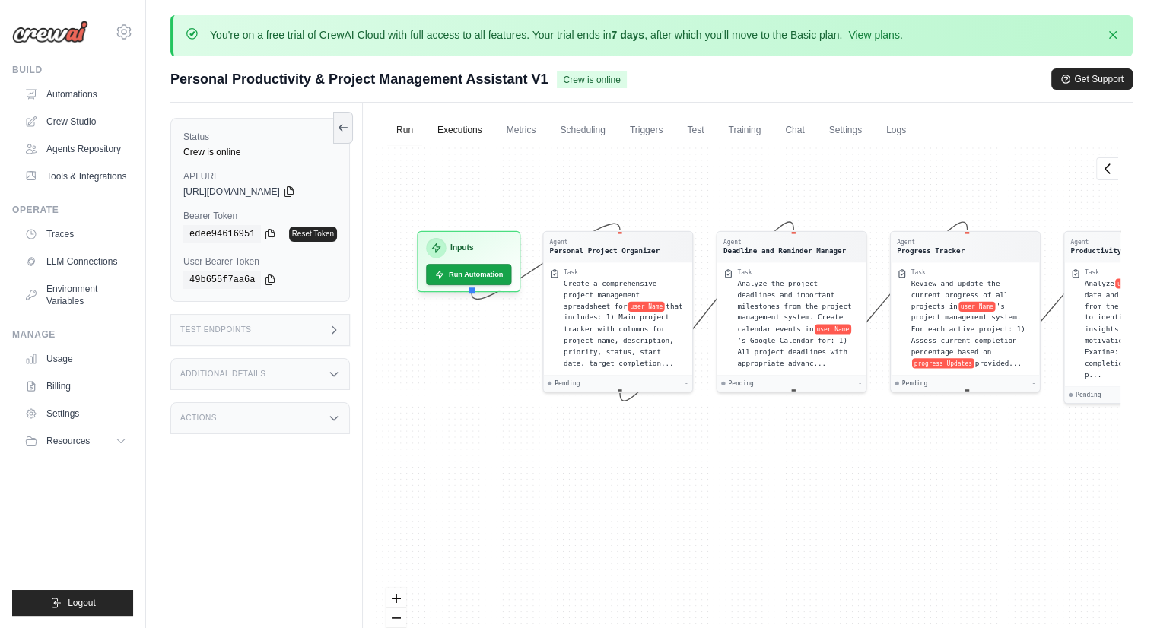
click at [453, 139] on link "Executions" at bounding box center [459, 131] width 63 height 32
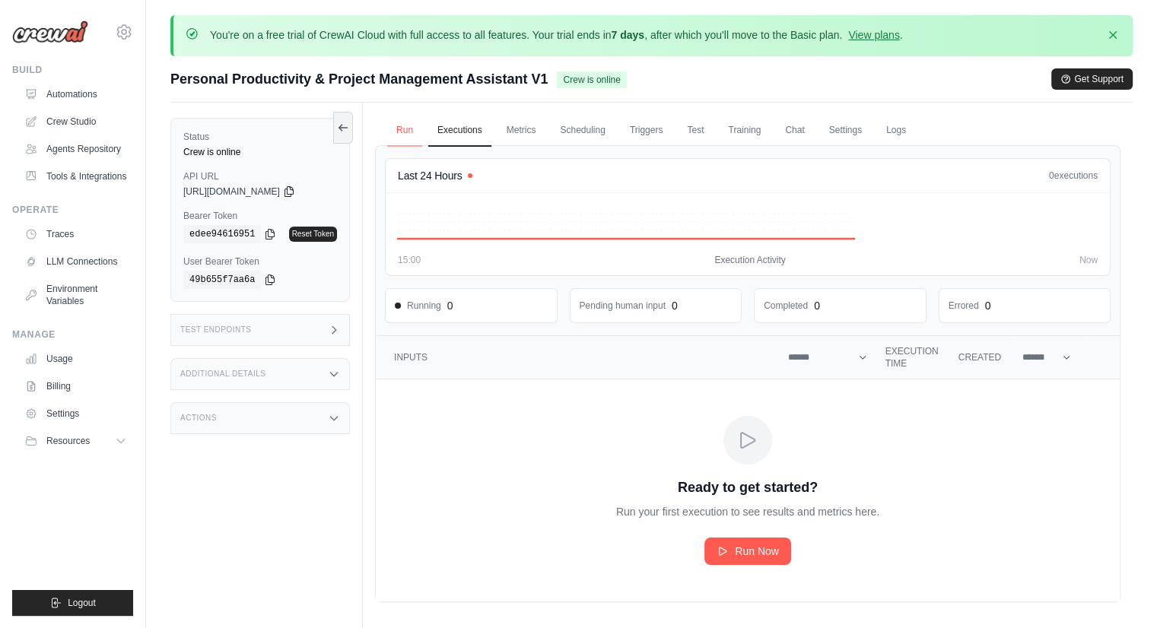
click at [408, 127] on link "Run" at bounding box center [404, 131] width 35 height 32
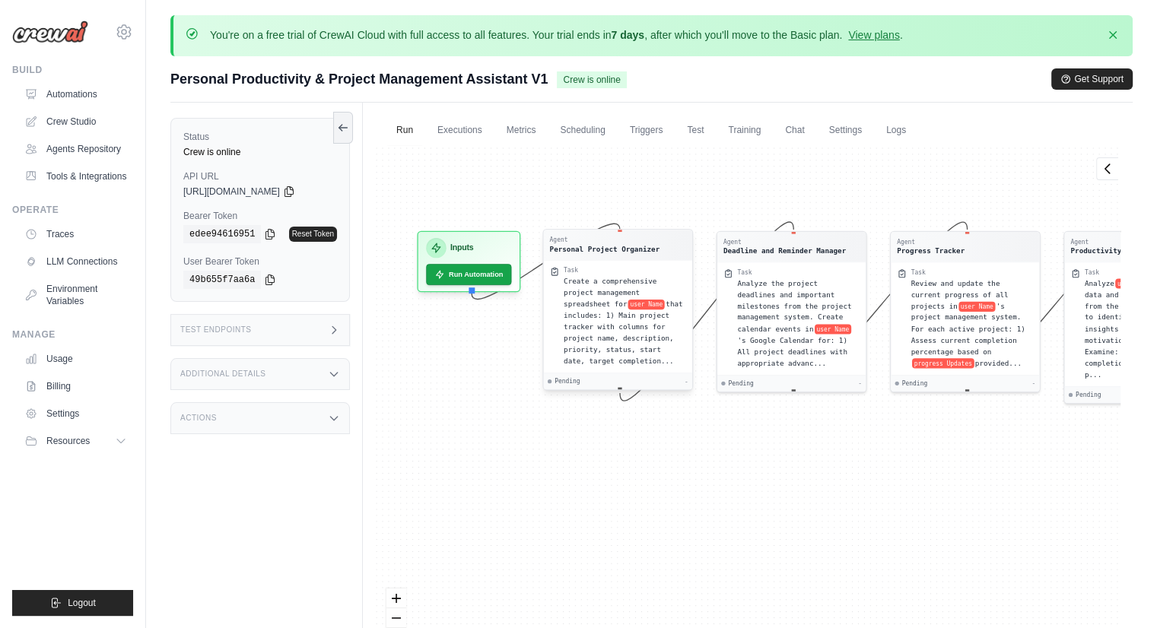
click at [628, 302] on span "user Name" at bounding box center [646, 305] width 37 height 10
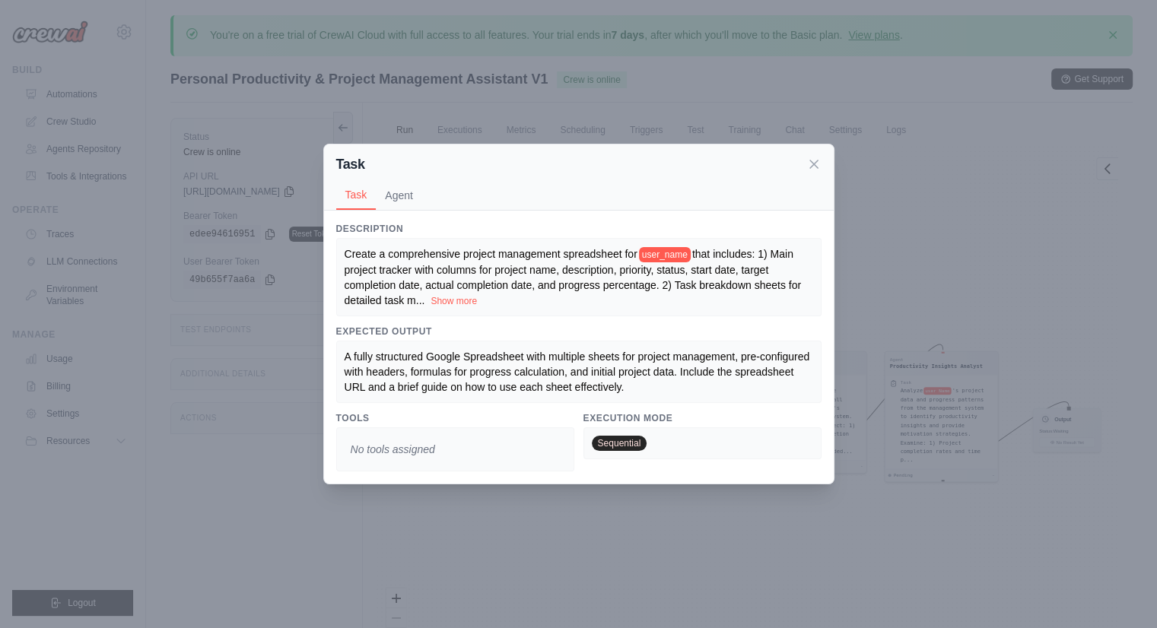
click at [668, 255] on span "user_name" at bounding box center [665, 254] width 52 height 15
click at [620, 288] on span "that includes: 1) Main project tracker with columns for project name, descripti…" at bounding box center [572, 277] width 457 height 59
drag, startPoint x: 682, startPoint y: 252, endPoint x: 719, endPoint y: 251, distance: 36.5
click at [719, 251] on div "Create a comprehensive project management spreadsheet for user_name that includ…" at bounding box center [578, 277] width 468 height 62
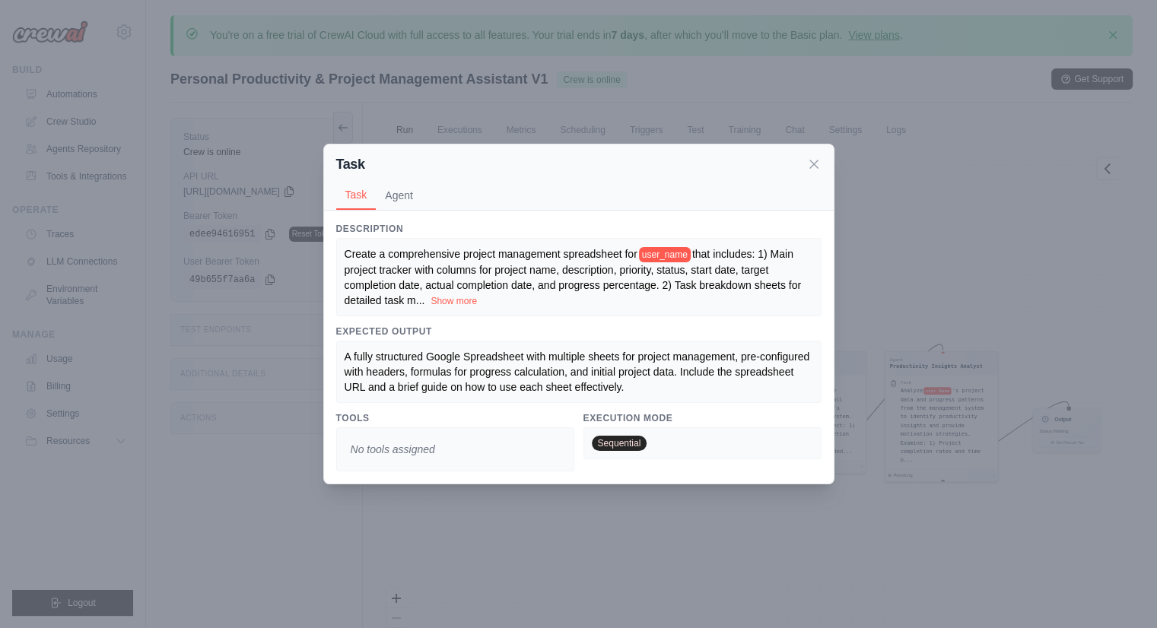
click at [731, 271] on span "that includes: 1) Main project tracker with columns for project name, descripti…" at bounding box center [572, 277] width 457 height 59
click at [809, 167] on icon at bounding box center [813, 163] width 15 height 15
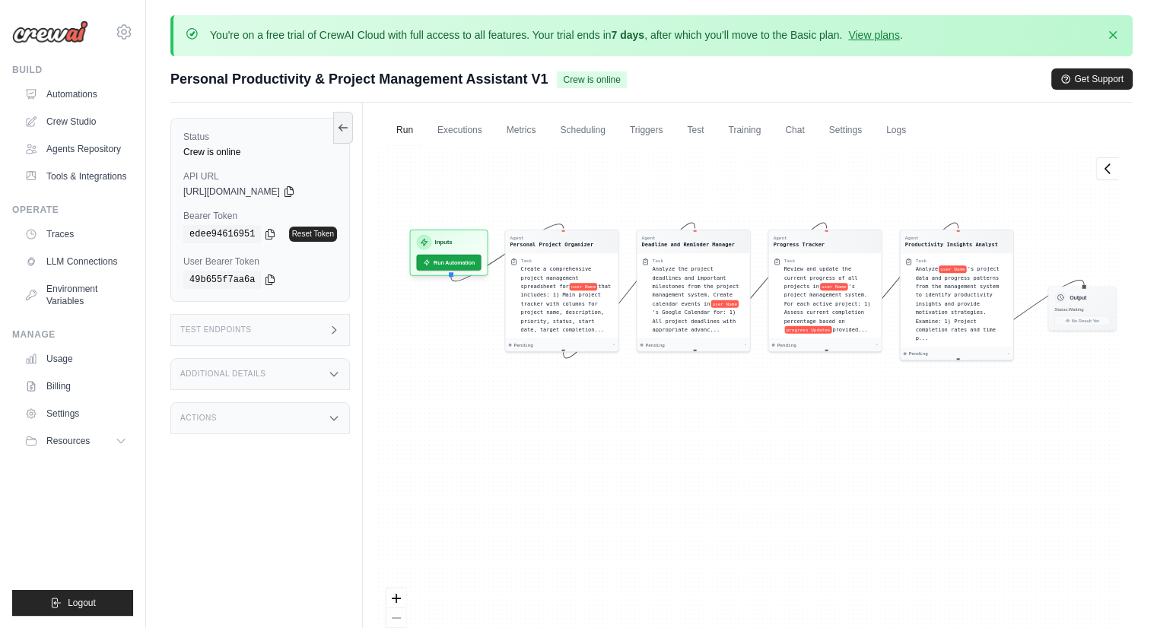
drag, startPoint x: 743, startPoint y: 535, endPoint x: 773, endPoint y: 435, distance: 104.7
click at [773, 435] on div "Agent Personal Project Organizer Task Create a comprehensive project management…" at bounding box center [747, 412] width 745 height 534
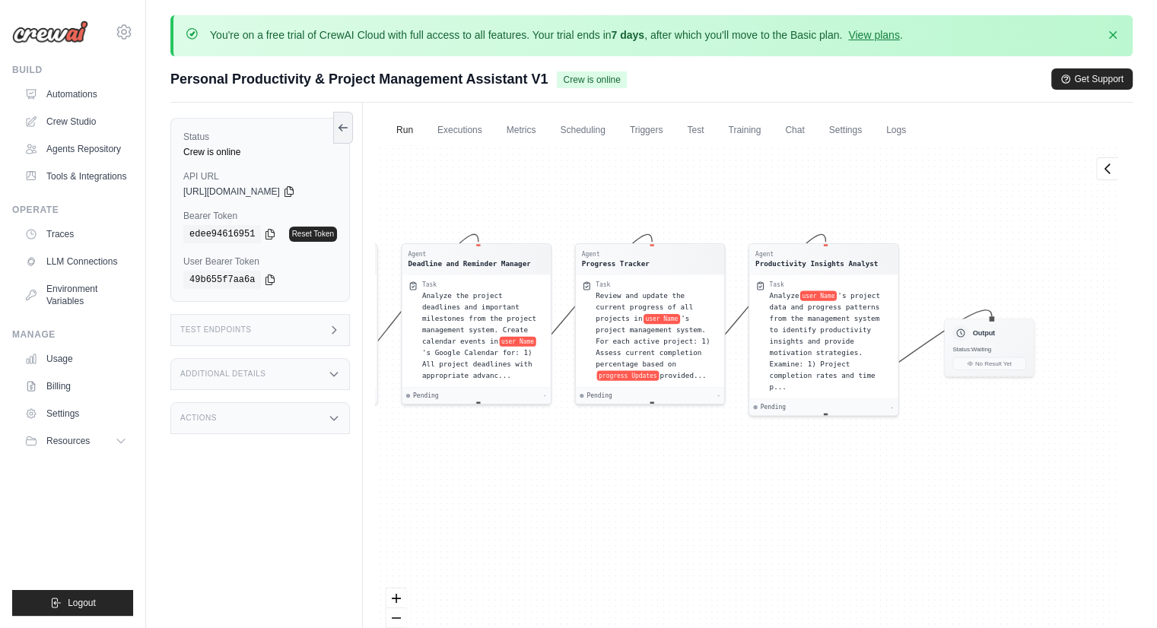
drag, startPoint x: 814, startPoint y: 430, endPoint x: 611, endPoint y: 487, distance: 210.9
click at [611, 487] on div "Agent Personal Project Organizer Task Create a comprehensive project management…" at bounding box center [747, 412] width 745 height 534
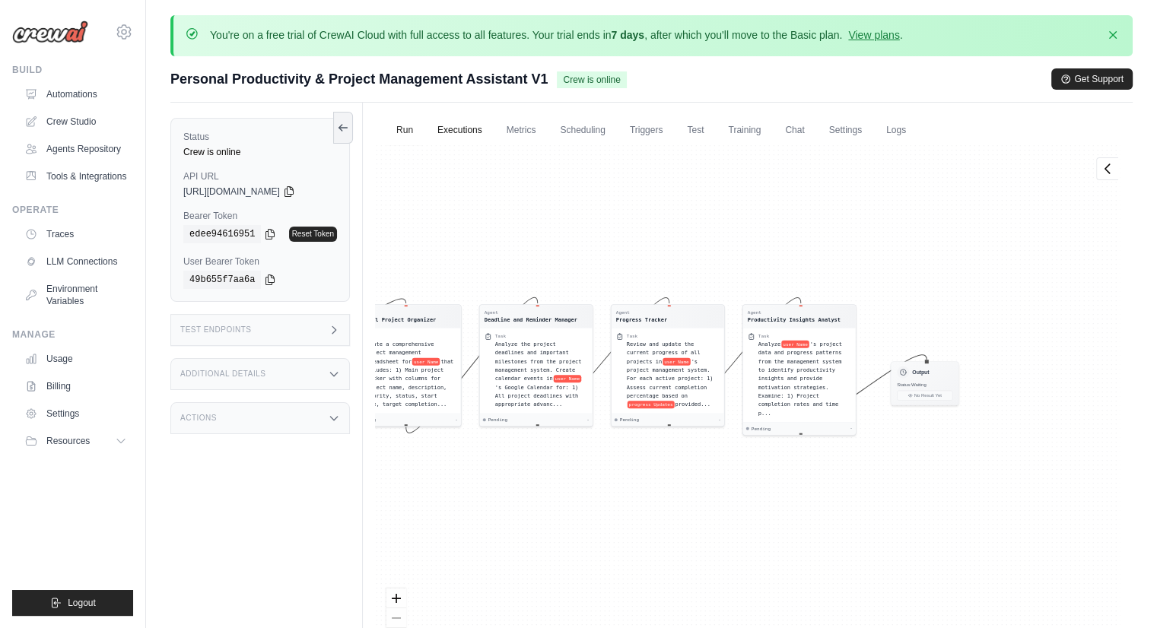
click at [459, 139] on link "Executions" at bounding box center [459, 131] width 63 height 32
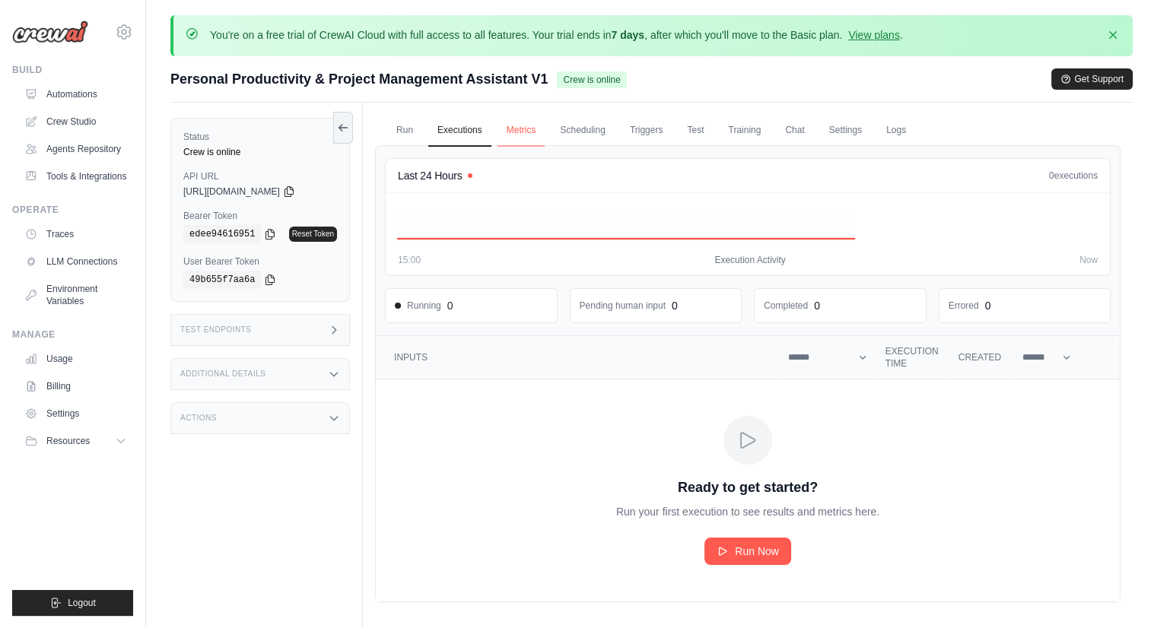
click at [532, 119] on link "Metrics" at bounding box center [521, 131] width 48 height 32
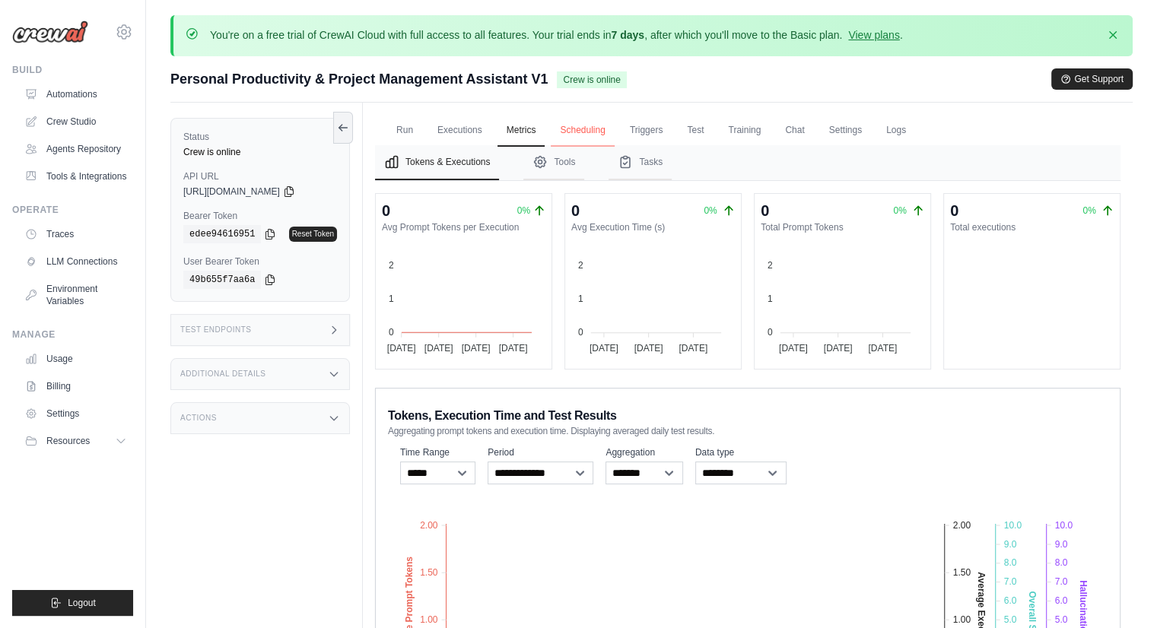
click at [567, 125] on link "Scheduling" at bounding box center [582, 131] width 63 height 32
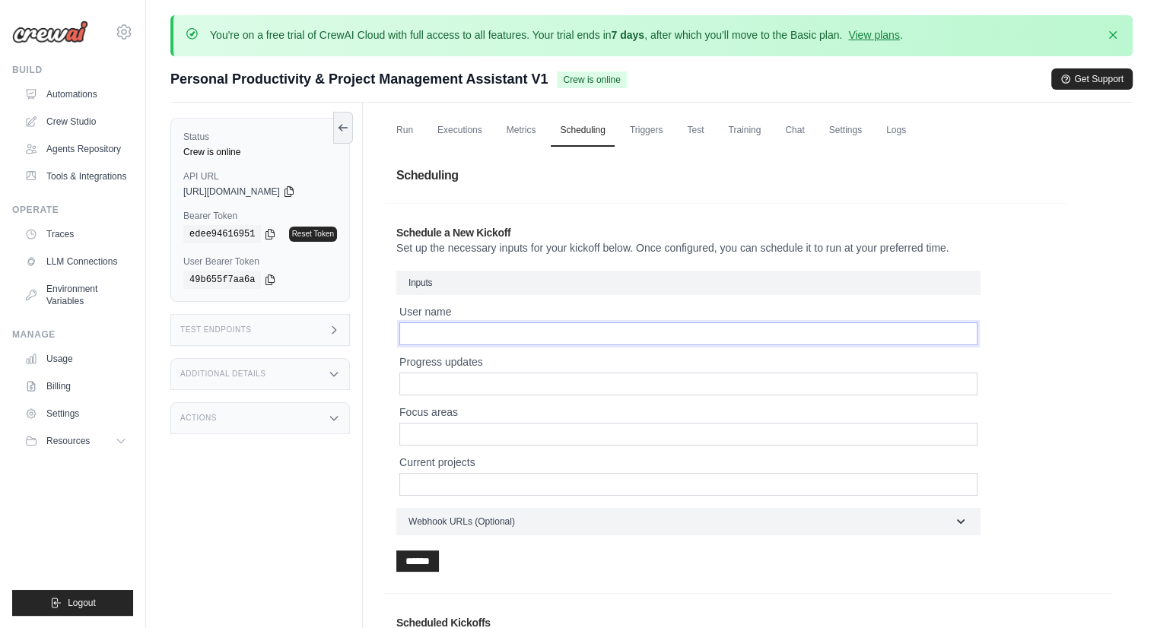
click at [443, 341] on input "User name" at bounding box center [688, 333] width 578 height 23
type input "*******"
type input "******"
type input "*"
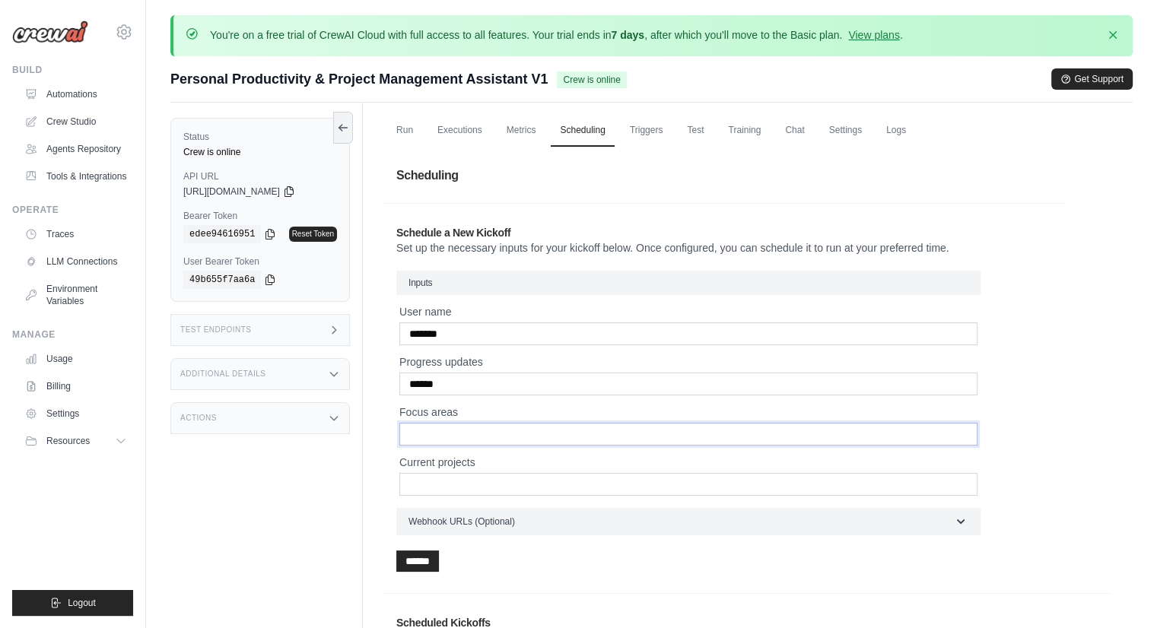
type input "*"
type input "****"
click at [417, 566] on input "******" at bounding box center [417, 561] width 43 height 21
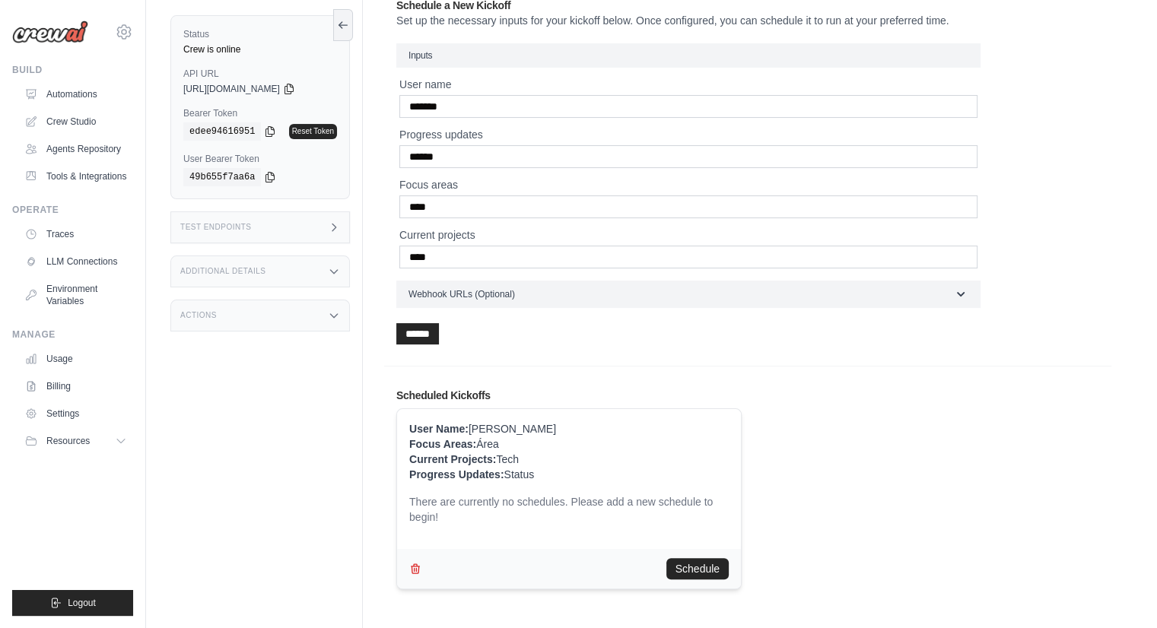
scroll to position [245, 0]
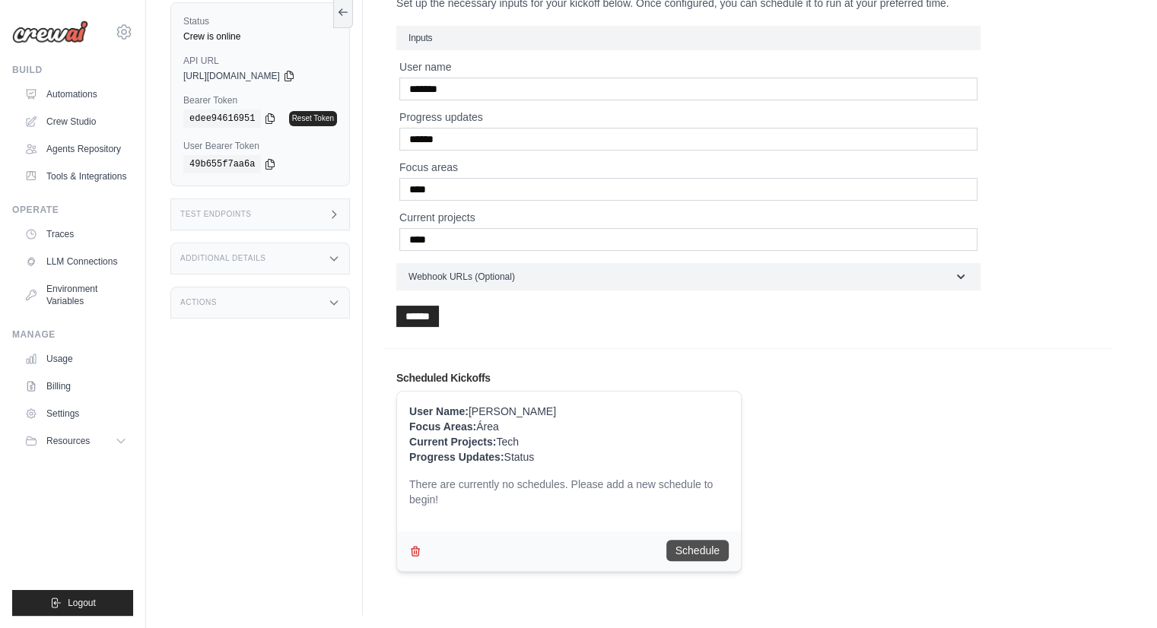
click at [708, 548] on button "Schedule" at bounding box center [697, 550] width 62 height 21
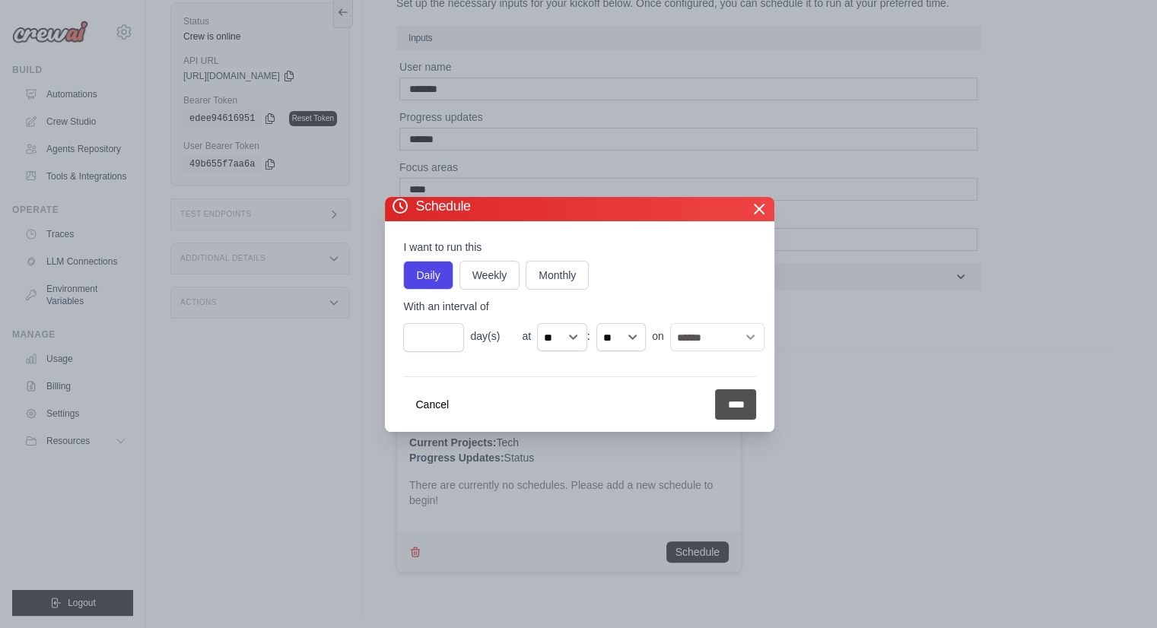
click at [753, 398] on input "****" at bounding box center [735, 404] width 41 height 30
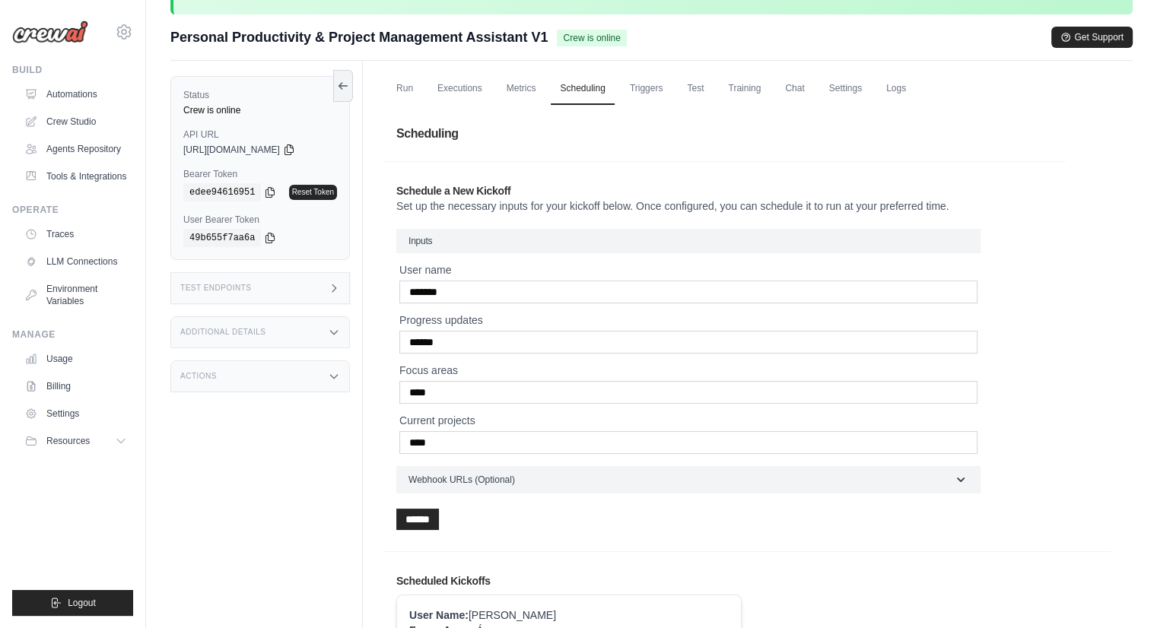
scroll to position [0, 0]
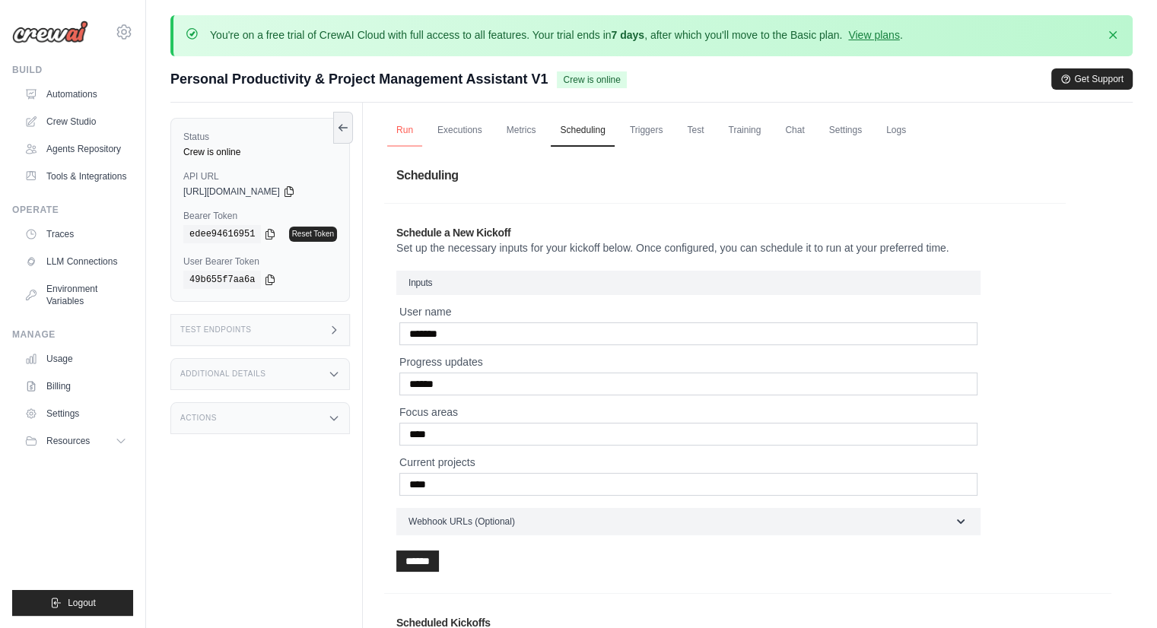
click at [396, 125] on link "Run" at bounding box center [404, 131] width 35 height 32
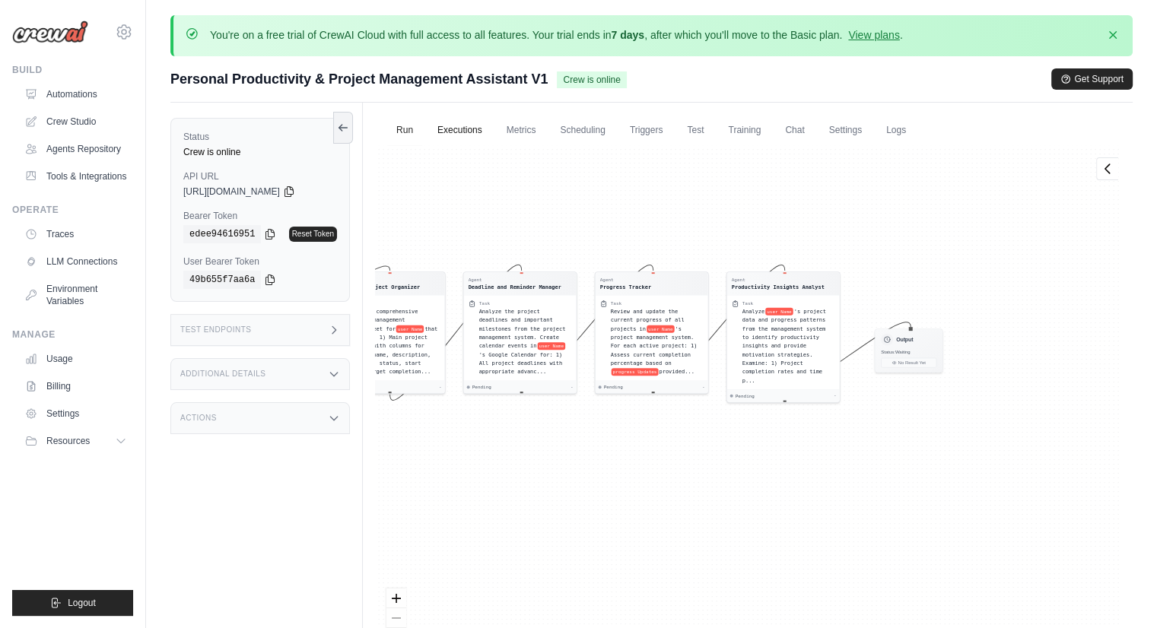
click at [468, 132] on link "Executions" at bounding box center [459, 131] width 63 height 32
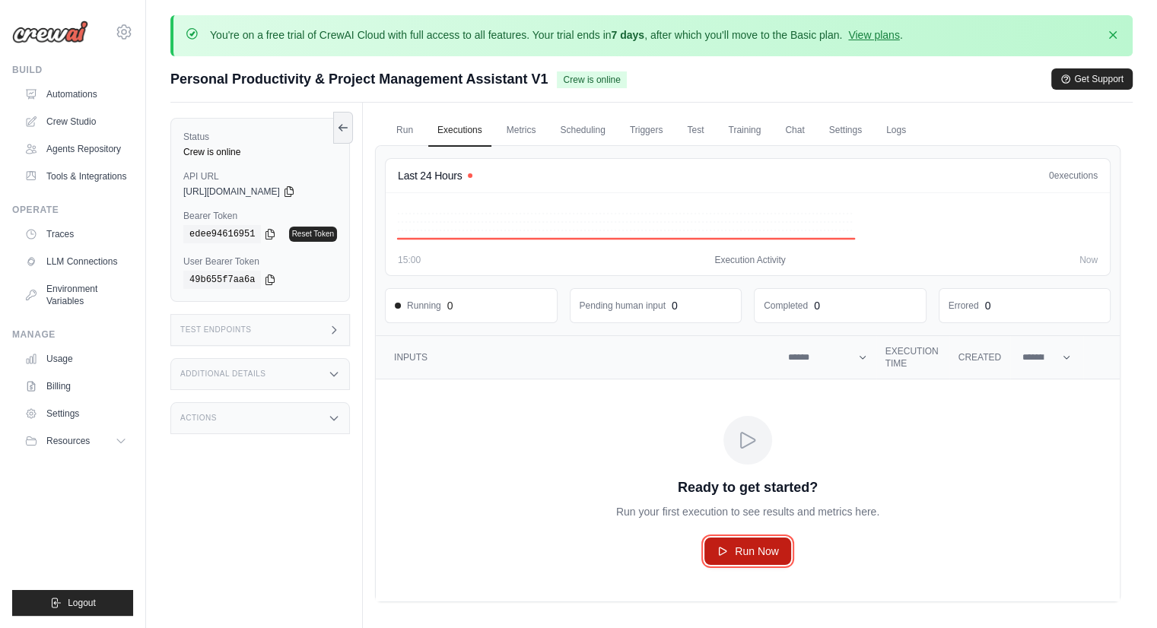
click at [741, 562] on link "Run Now" at bounding box center [747, 551] width 87 height 27
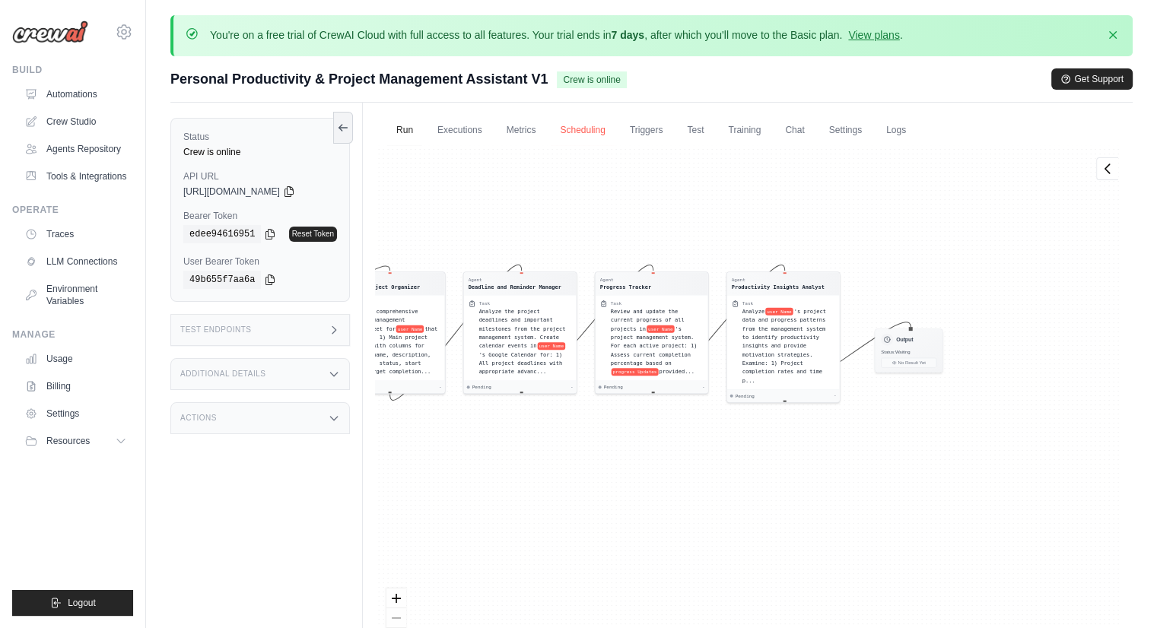
click at [584, 129] on link "Scheduling" at bounding box center [582, 131] width 63 height 32
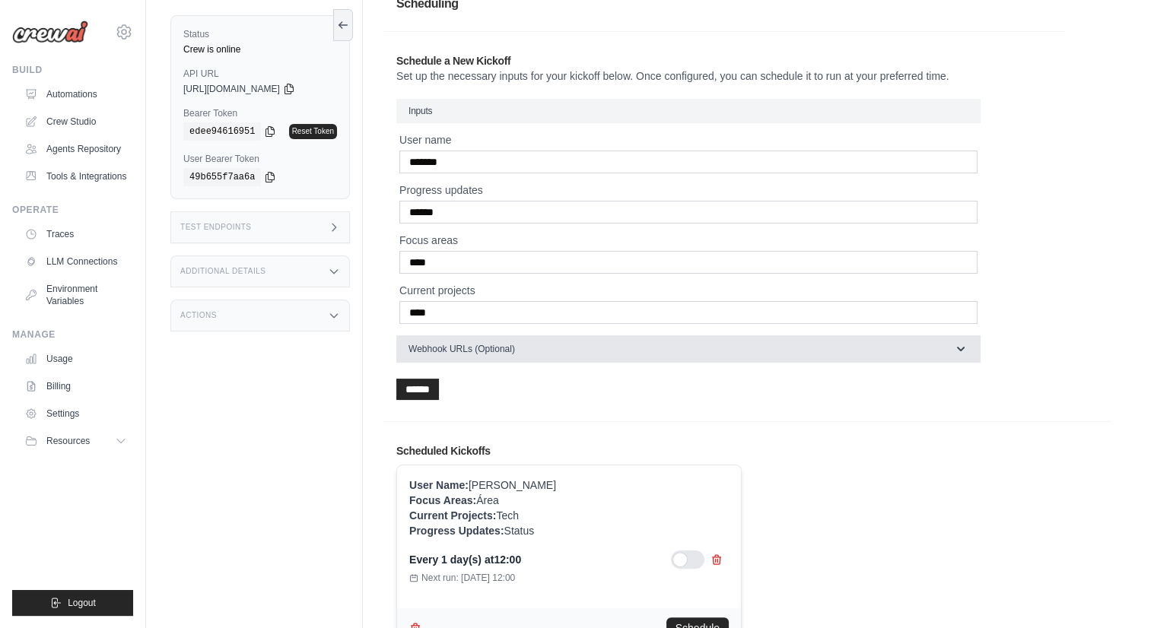
scroll to position [248, 0]
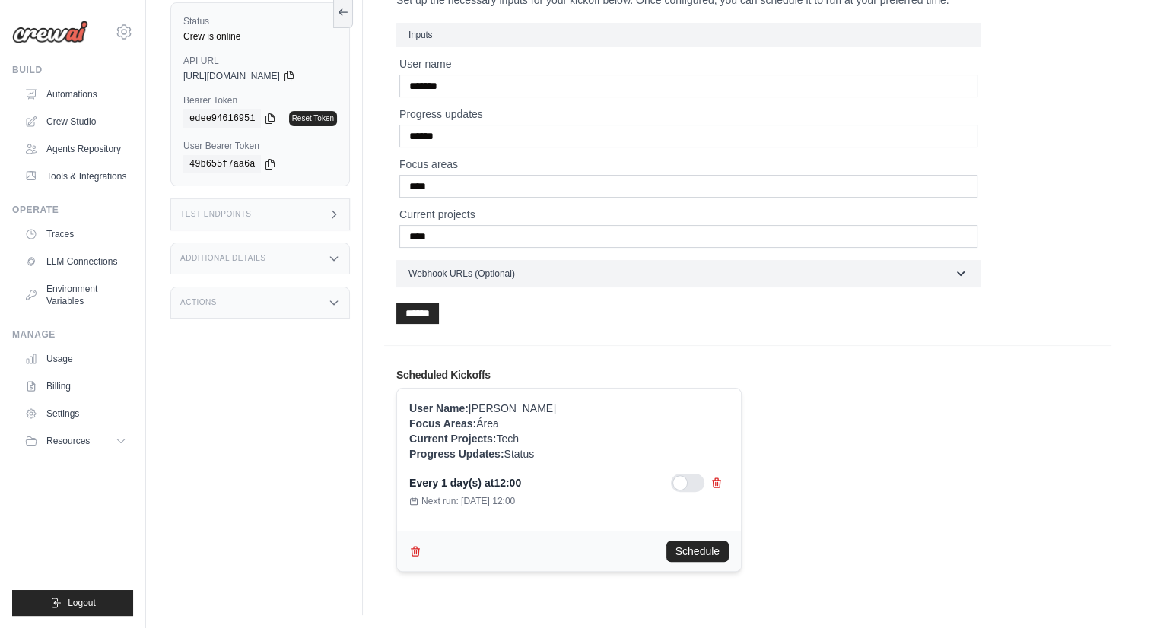
click at [681, 484] on div at bounding box center [687, 483] width 33 height 18
click at [681, 483] on div at bounding box center [687, 483] width 33 height 18
click at [687, 480] on div at bounding box center [687, 483] width 33 height 18
click at [671, 479] on div at bounding box center [687, 483] width 33 height 18
click at [474, 373] on h2 "Scheduled Kickoffs" at bounding box center [747, 374] width 703 height 15
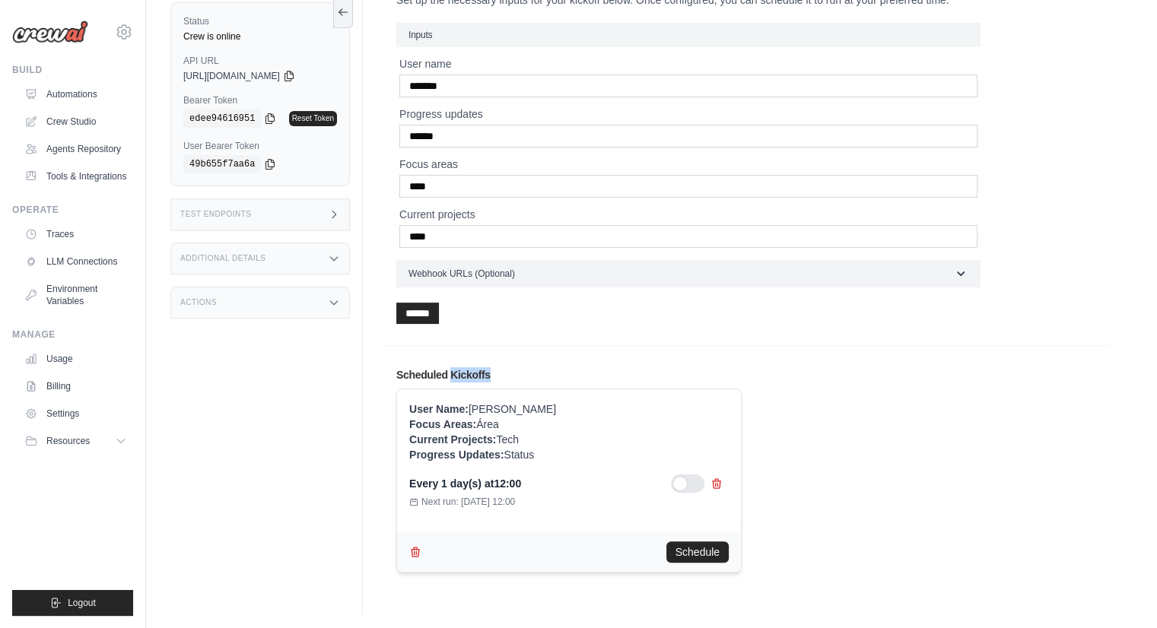
click at [474, 373] on h2 "Scheduled Kickoffs" at bounding box center [747, 374] width 703 height 15
click at [455, 371] on h2 "Scheduled Kickoffs" at bounding box center [747, 374] width 703 height 15
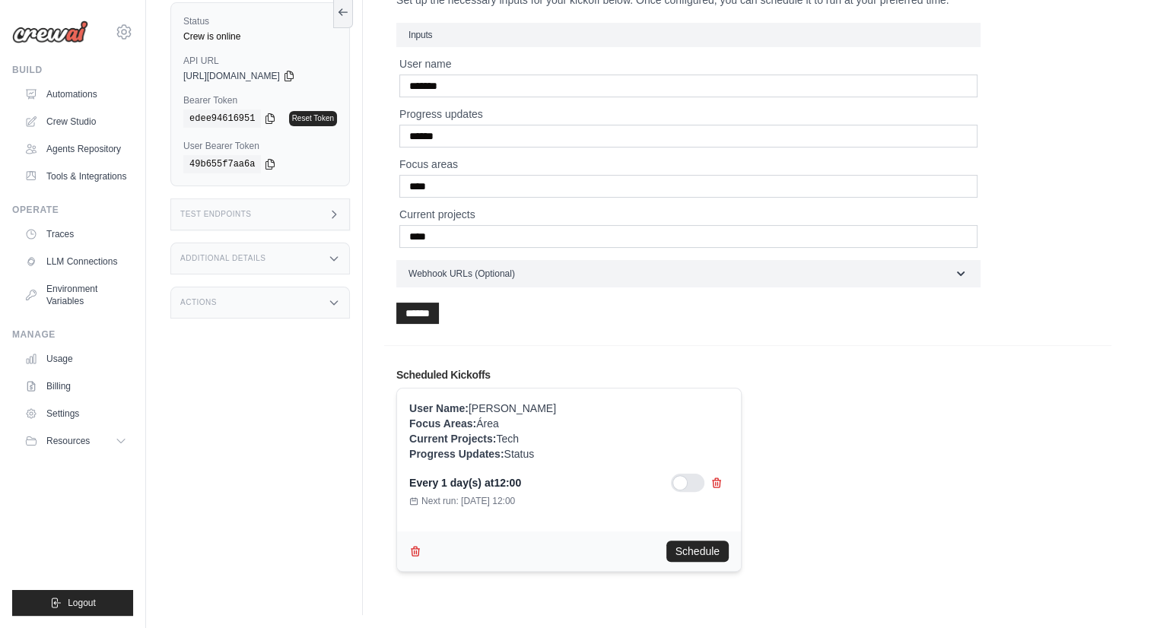
click at [465, 475] on div "Every 1 day(s) at 12:00" at bounding box center [465, 482] width 112 height 15
drag, startPoint x: 423, startPoint y: 496, endPoint x: 574, endPoint y: 483, distance: 151.9
click at [573, 483] on div "Every 1 day(s) at 12:00 Next run: Oct 16, 2025 12:00" at bounding box center [568, 490] width 319 height 33
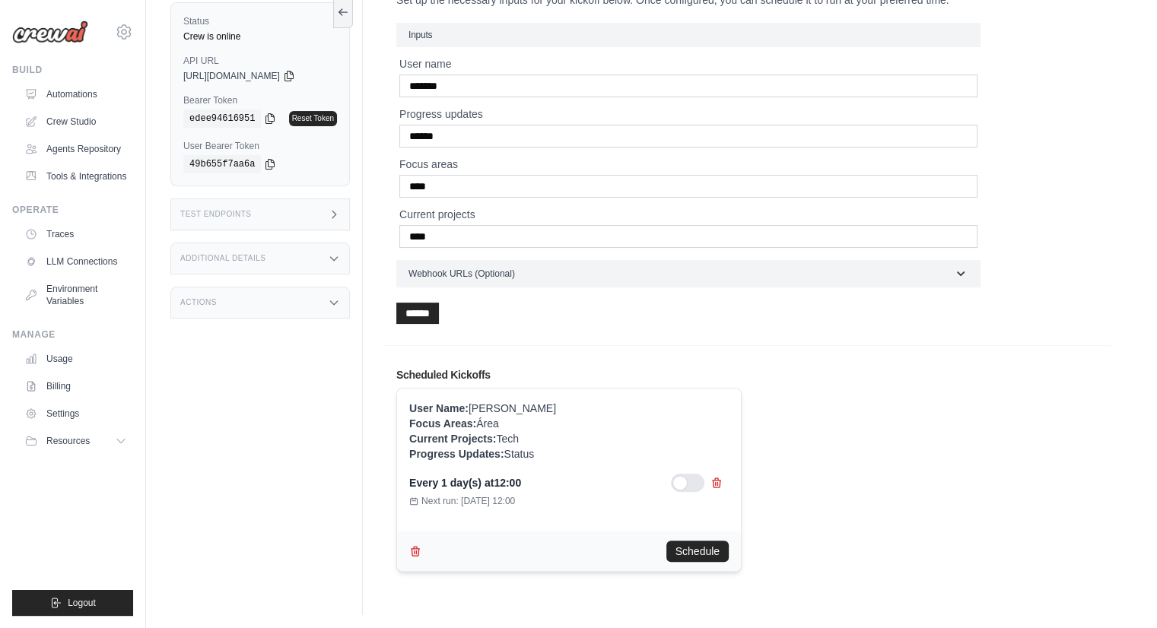
click at [515, 498] on time "Oct 16, 2025 12:00" at bounding box center [488, 501] width 54 height 11
click at [515, 496] on time "Oct 16, 2025 12:00" at bounding box center [488, 501] width 54 height 11
drag, startPoint x: 412, startPoint y: 480, endPoint x: 544, endPoint y: 484, distance: 132.4
click at [544, 484] on div "Every 1 day(s) at 12:00" at bounding box center [568, 483] width 319 height 18
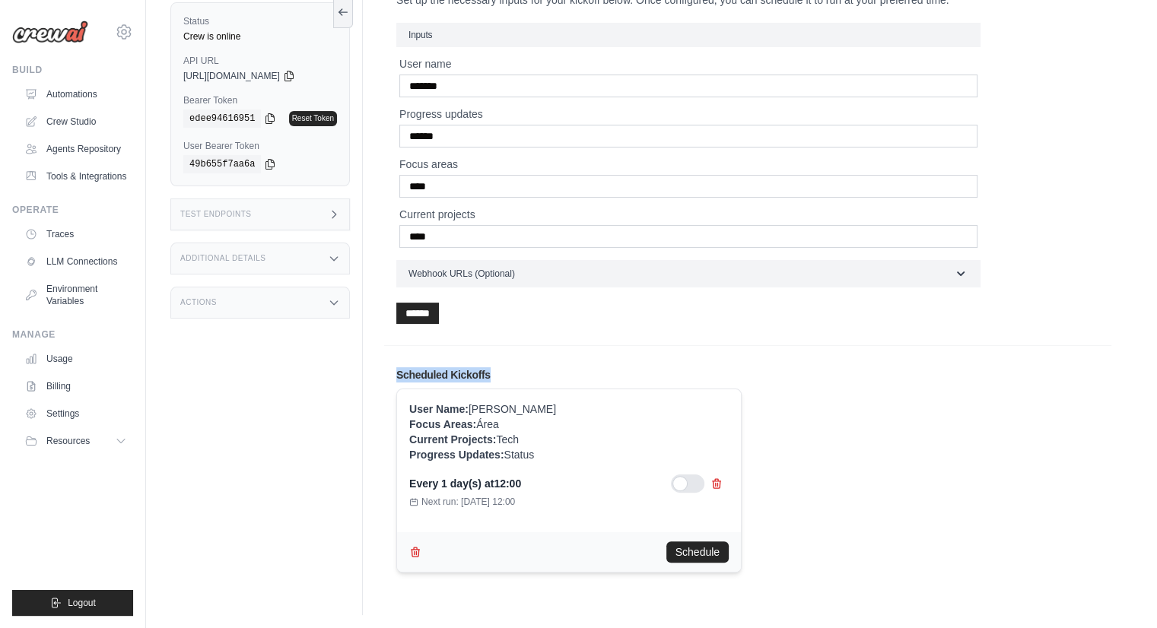
drag, startPoint x: 383, startPoint y: 370, endPoint x: 579, endPoint y: 365, distance: 196.2
click at [579, 365] on div "Scheduled Kickoffs User Name: Gabriel Focus Areas: Área Current Projects: Tech …" at bounding box center [747, 470] width 727 height 230
click at [590, 369] on h2 "Scheduled Kickoffs" at bounding box center [747, 374] width 703 height 15
click at [717, 483] on icon at bounding box center [716, 482] width 12 height 12
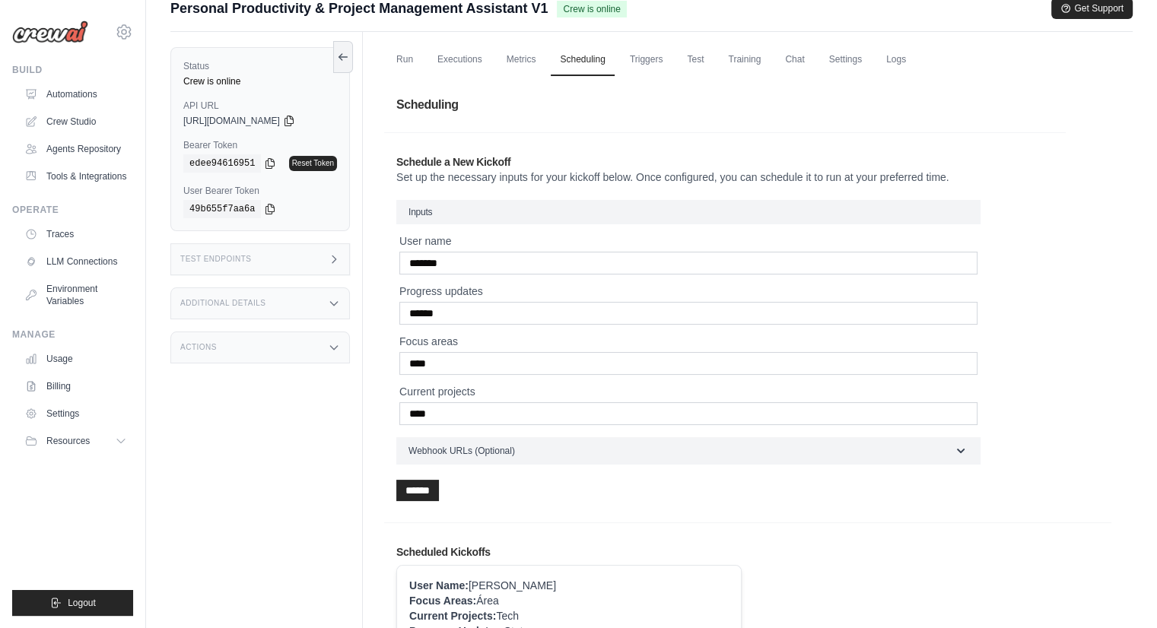
scroll to position [202, 0]
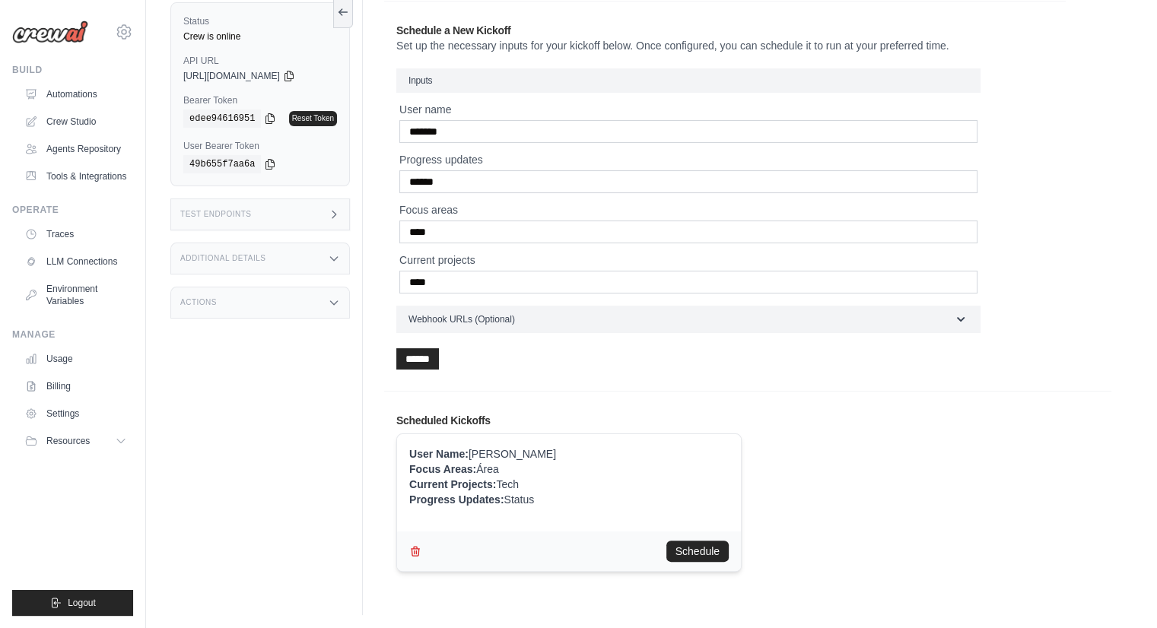
click at [427, 549] on div "Schedule" at bounding box center [569, 552] width 344 height 40
click at [410, 552] on icon "button" at bounding box center [415, 550] width 12 height 12
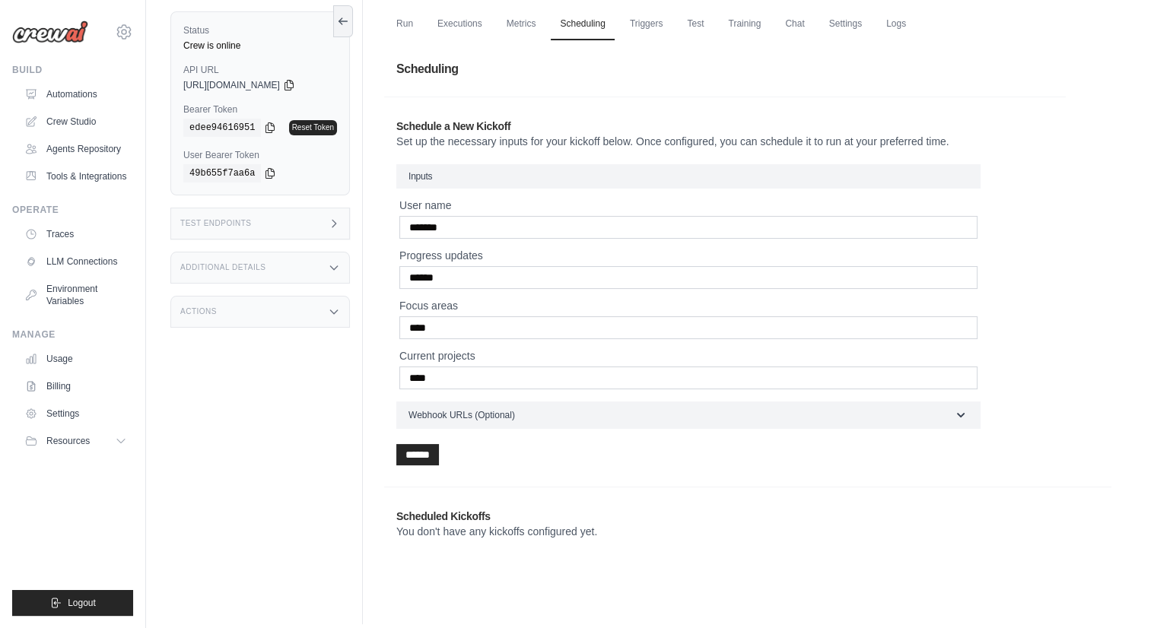
scroll to position [117, 0]
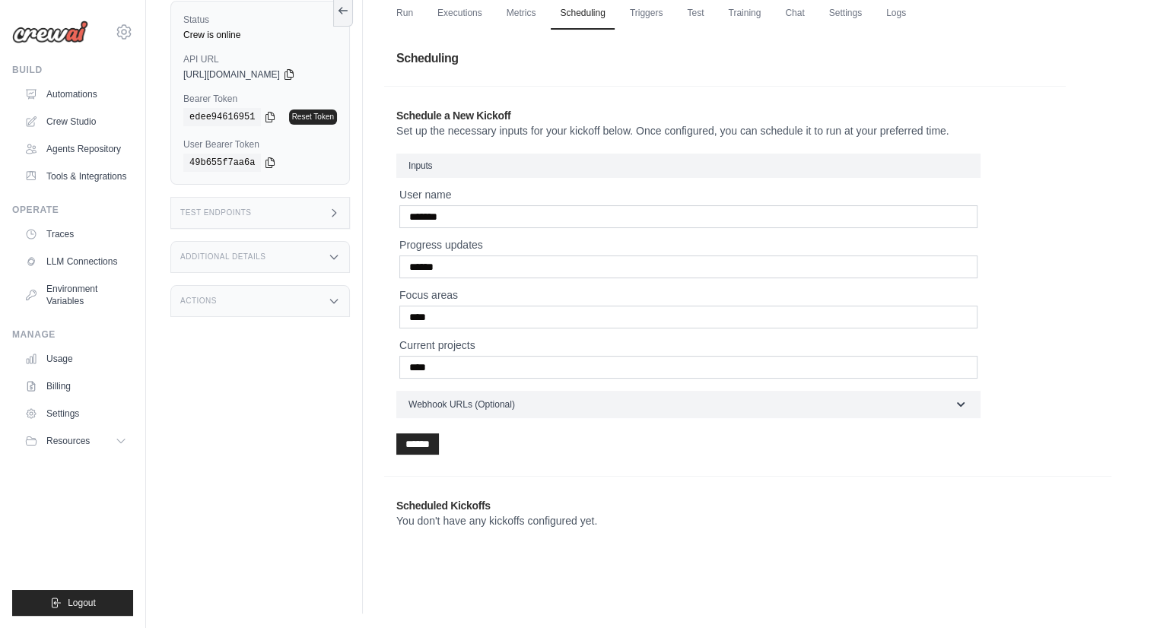
drag, startPoint x: 388, startPoint y: 303, endPoint x: 452, endPoint y: 323, distance: 67.6
click at [453, 305] on div "Schedule a New Kickoff Set up the necessary inputs for your kickoff below. Once…" at bounding box center [724, 281] width 681 height 371
drag, startPoint x: 484, startPoint y: 337, endPoint x: 495, endPoint y: 336, distance: 10.7
click at [493, 338] on label "Current projects" at bounding box center [688, 345] width 578 height 15
drag, startPoint x: 431, startPoint y: 238, endPoint x: 487, endPoint y: 252, distance: 57.4
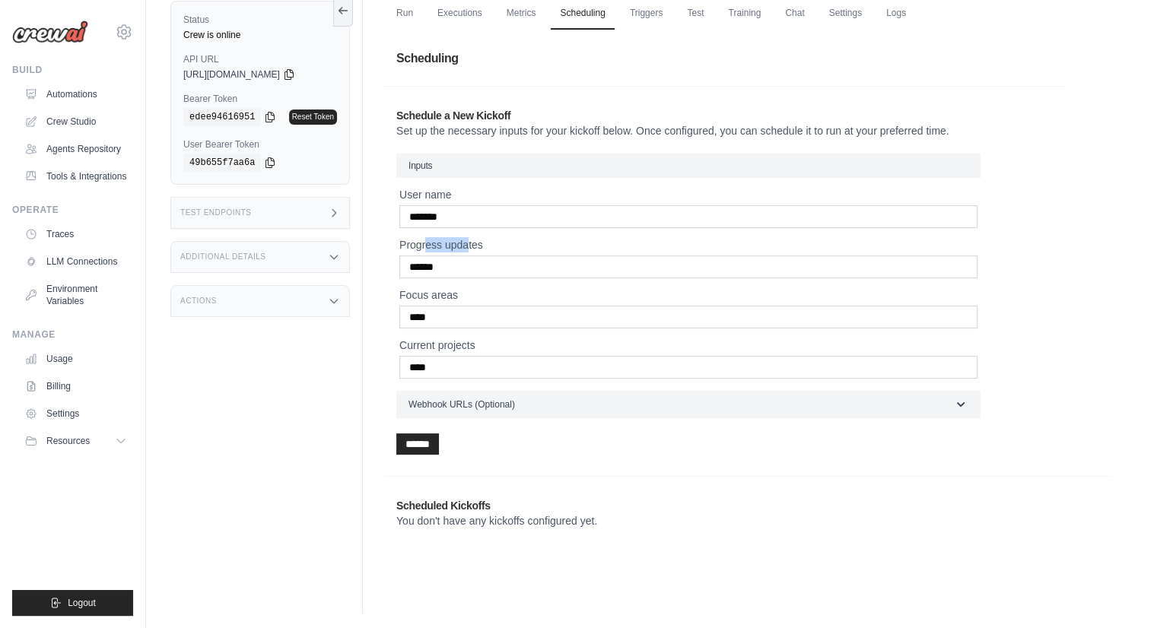
click at [471, 240] on label "Progress updates" at bounding box center [688, 244] width 578 height 15
drag, startPoint x: 508, startPoint y: 262, endPoint x: 532, endPoint y: 271, distance: 25.6
click at [508, 262] on input "******" at bounding box center [688, 267] width 578 height 23
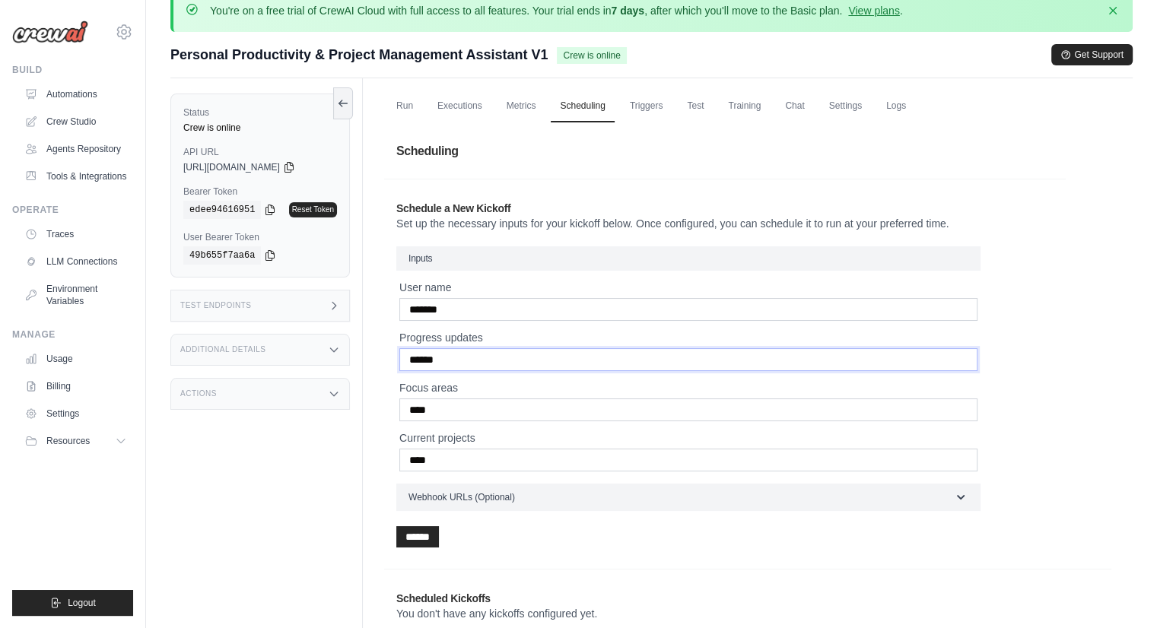
scroll to position [0, 0]
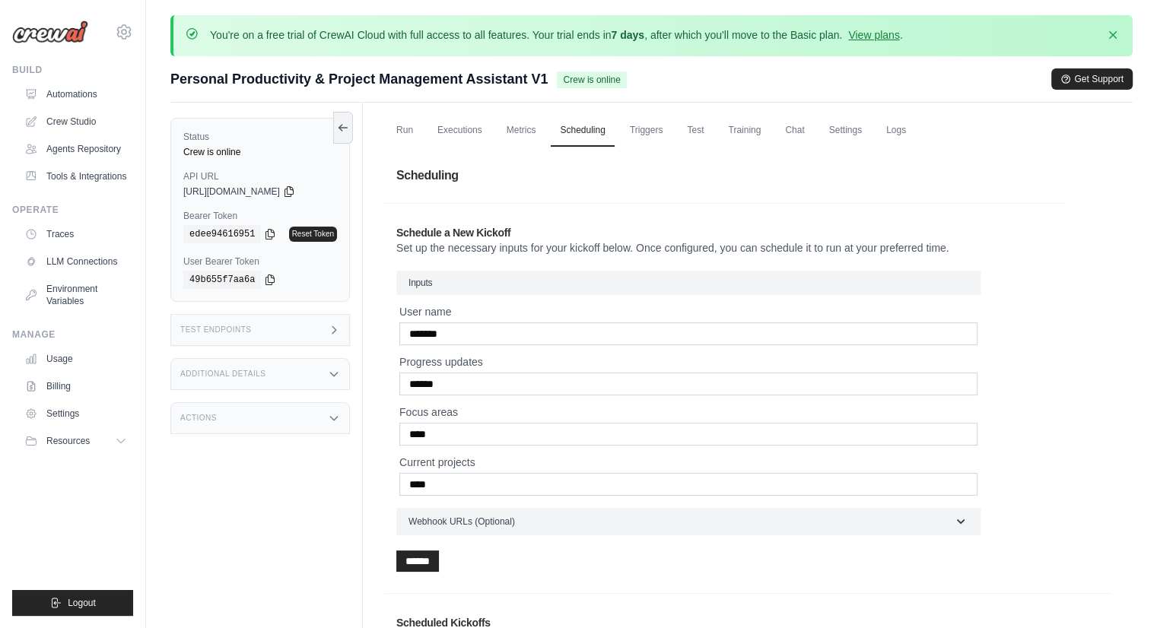
click at [605, 232] on h2 "Schedule a New Kickoff" at bounding box center [724, 232] width 657 height 15
click at [647, 138] on link "Triggers" at bounding box center [647, 131] width 52 height 32
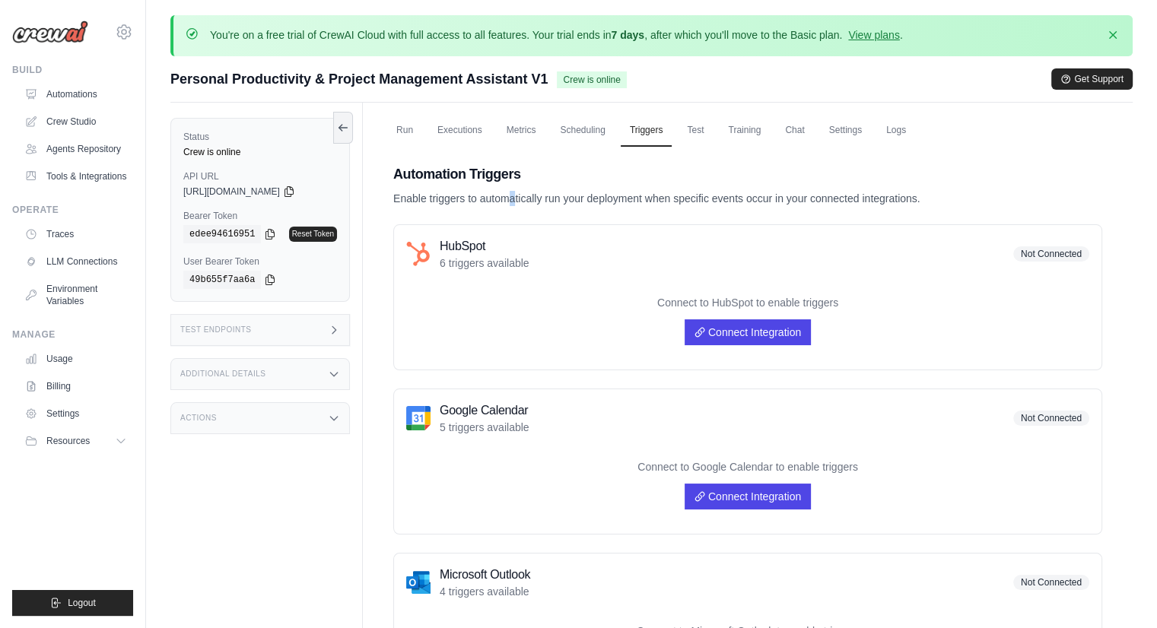
click at [462, 197] on p "Enable triggers to automatically run your deployment when specific events occur…" at bounding box center [747, 198] width 709 height 15
click at [468, 189] on div "Automation Triggers Enable triggers to automatically run your deployment when s…" at bounding box center [747, 184] width 709 height 43
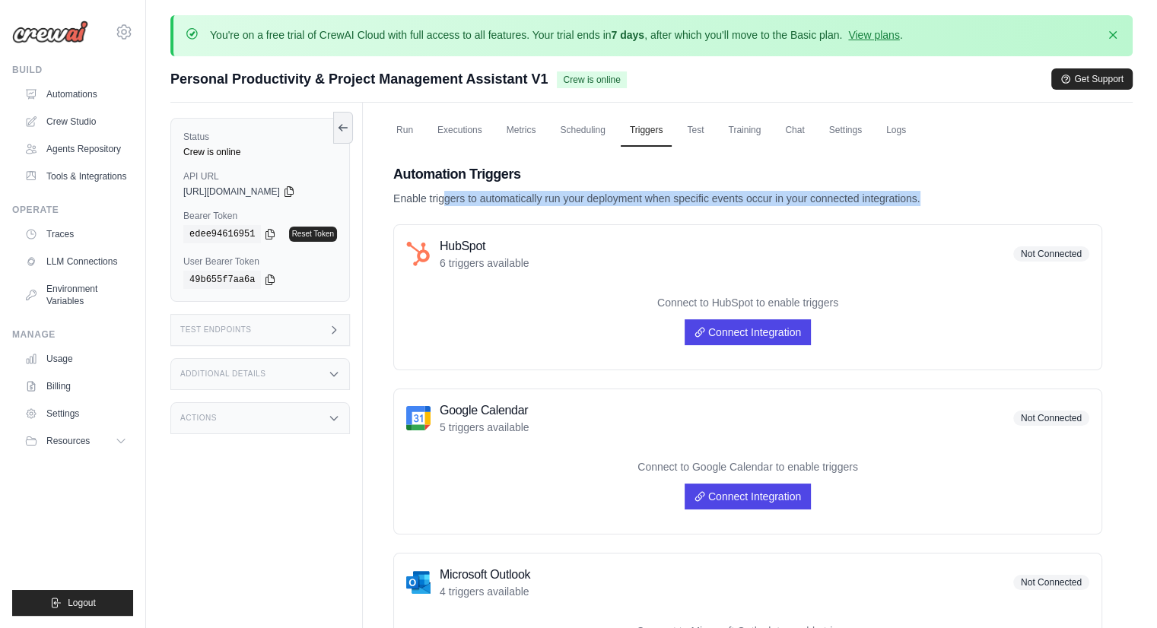
click at [468, 189] on div "Automation Triggers Enable triggers to automatically run your deployment when s…" at bounding box center [747, 184] width 709 height 43
click at [573, 195] on p "Enable triggers to automatically run your deployment when specific events occur…" at bounding box center [747, 198] width 709 height 15
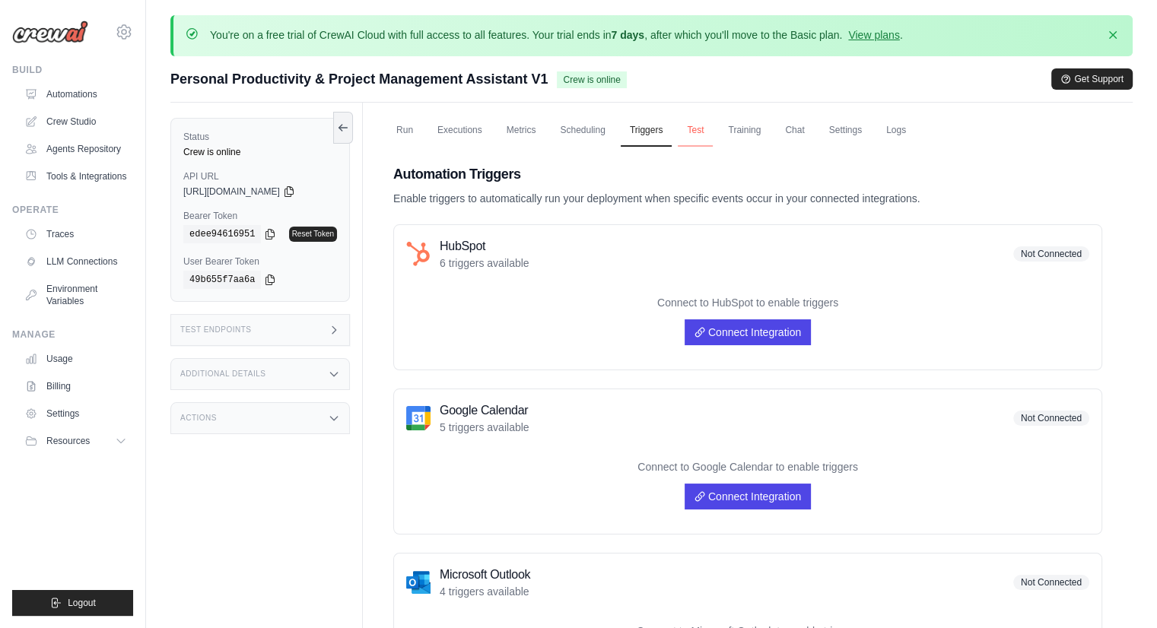
click at [700, 129] on link "Test" at bounding box center [695, 131] width 35 height 32
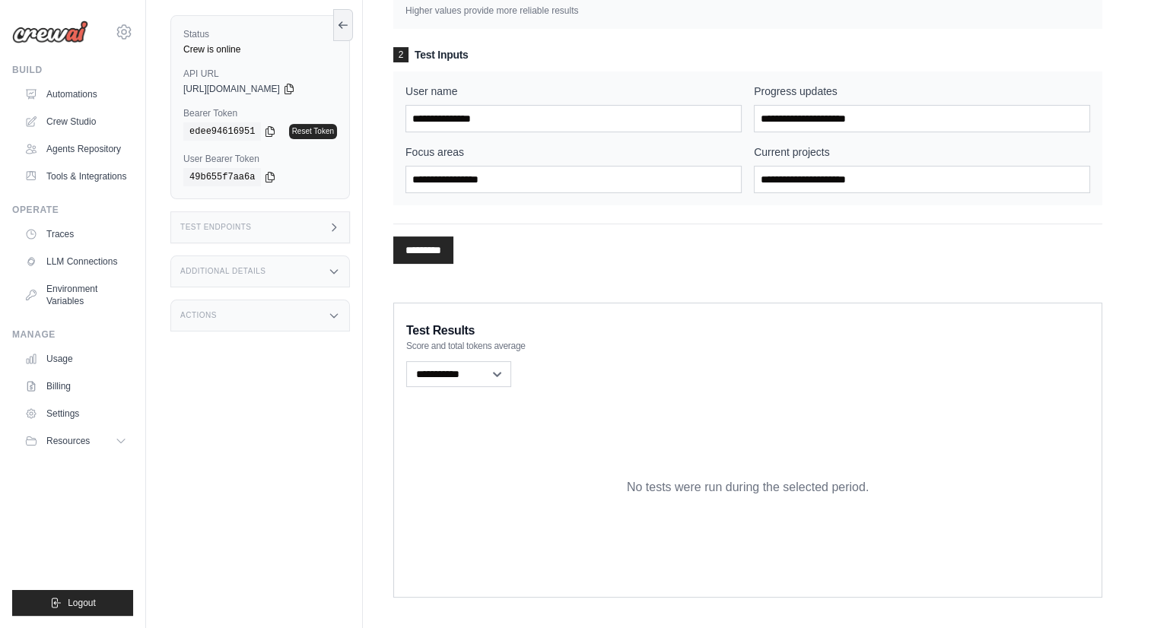
scroll to position [290, 0]
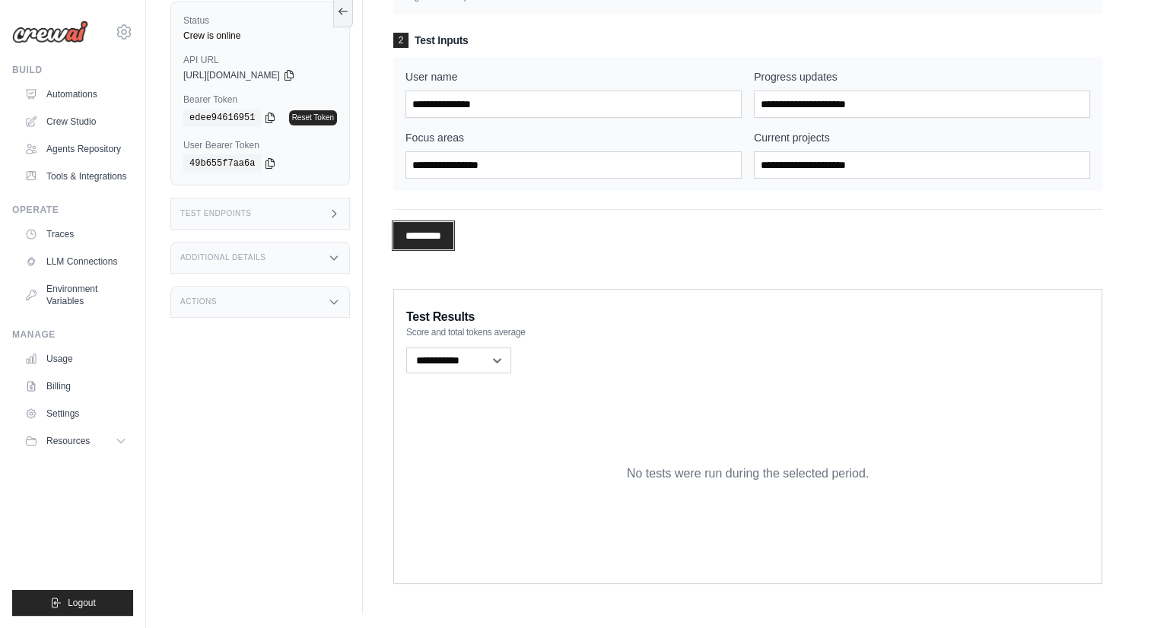
click at [431, 238] on input "*********" at bounding box center [423, 235] width 60 height 27
click at [569, 104] on input "User name" at bounding box center [573, 103] width 336 height 27
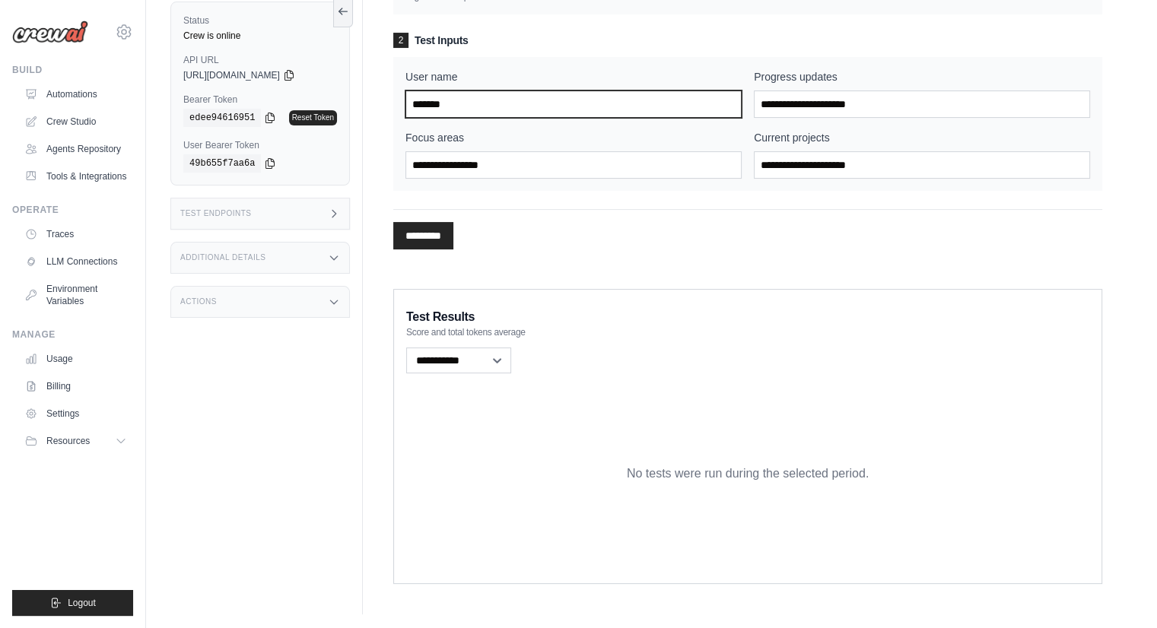
type input "*******"
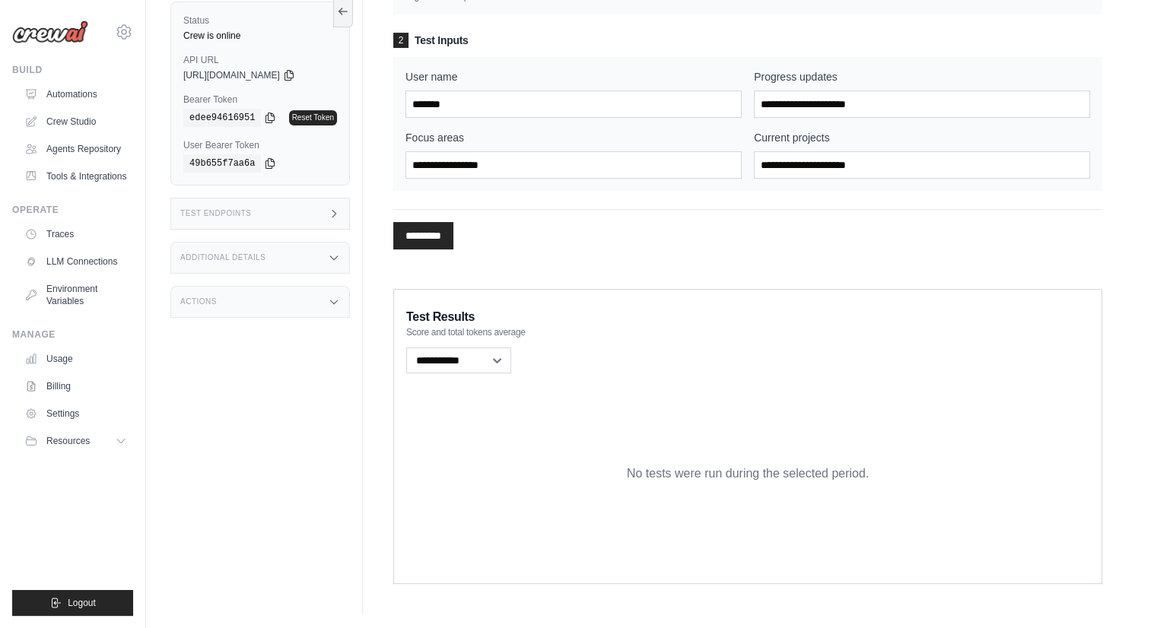
click at [435, 214] on div "********* Processing..." at bounding box center [747, 229] width 709 height 40
click at [435, 226] on input "*********" at bounding box center [423, 235] width 60 height 27
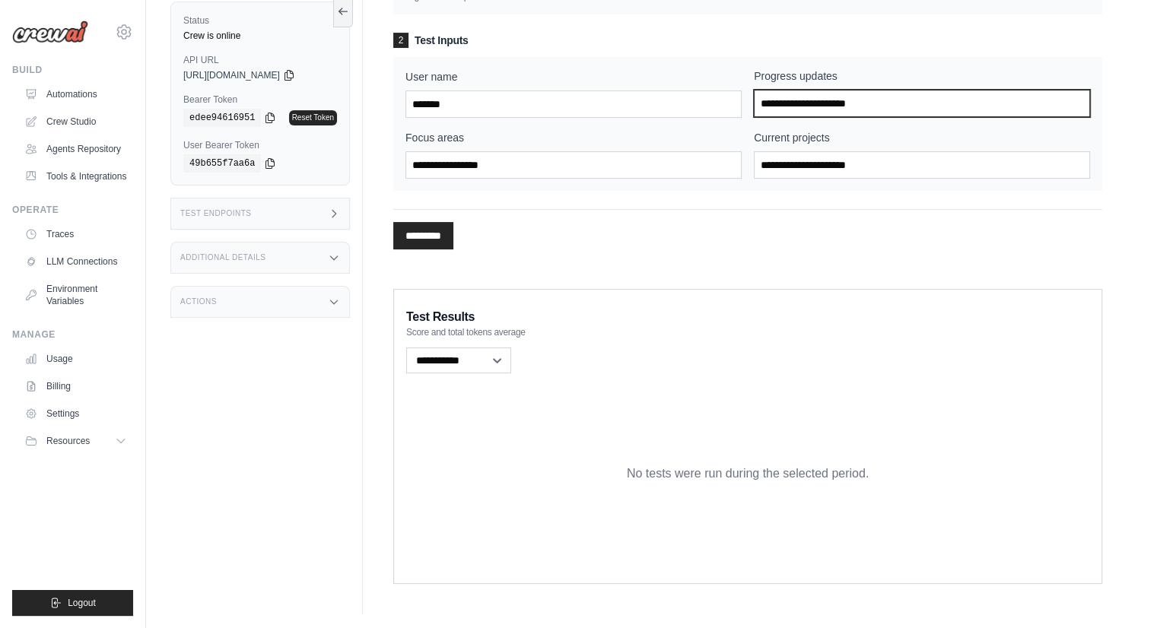
click at [878, 107] on input "Progress updates" at bounding box center [922, 103] width 336 height 27
drag, startPoint x: 878, startPoint y: 107, endPoint x: 522, endPoint y: 157, distance: 358.6
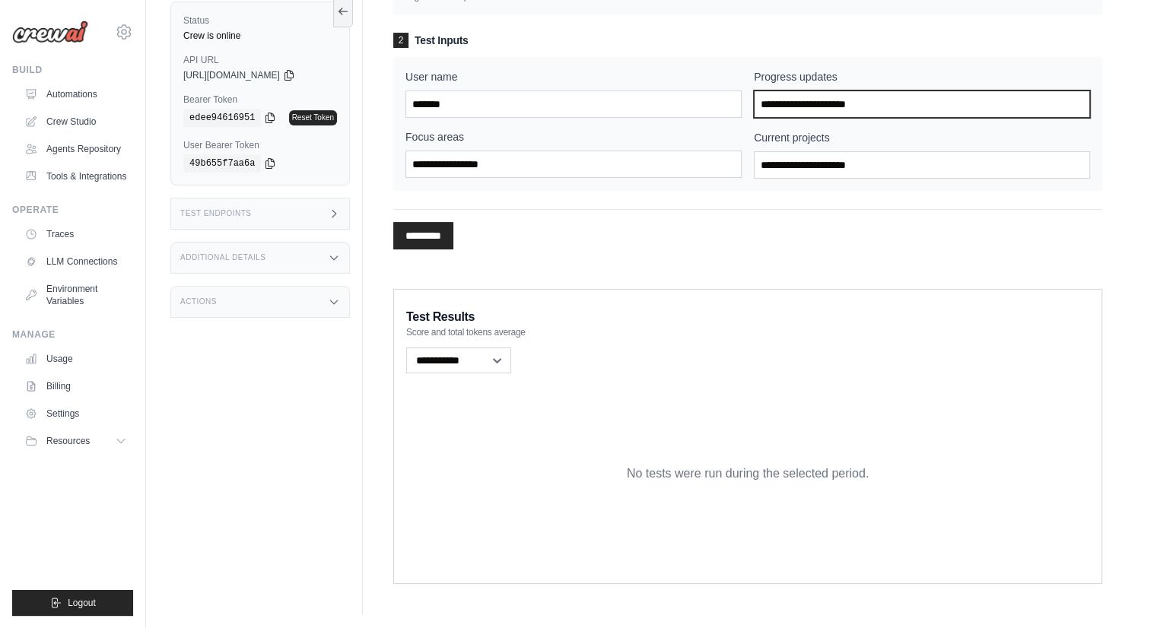
click at [522, 157] on div "User name ******* Progress updates Focus areas Current projects" at bounding box center [747, 124] width 684 height 110
type input "*********"
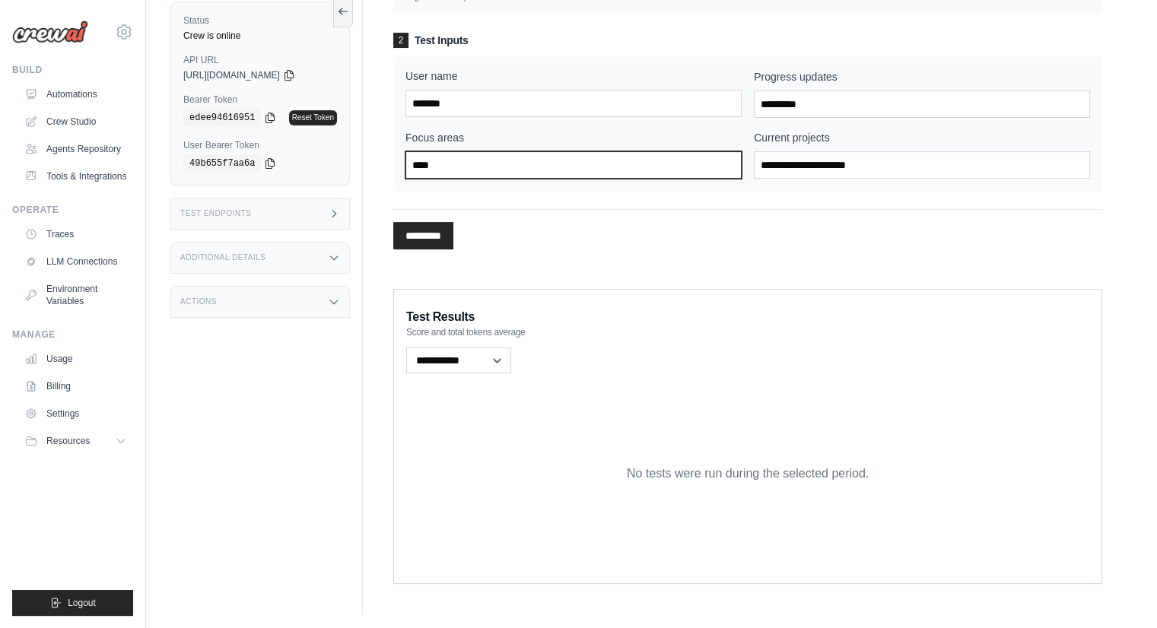
type input "****"
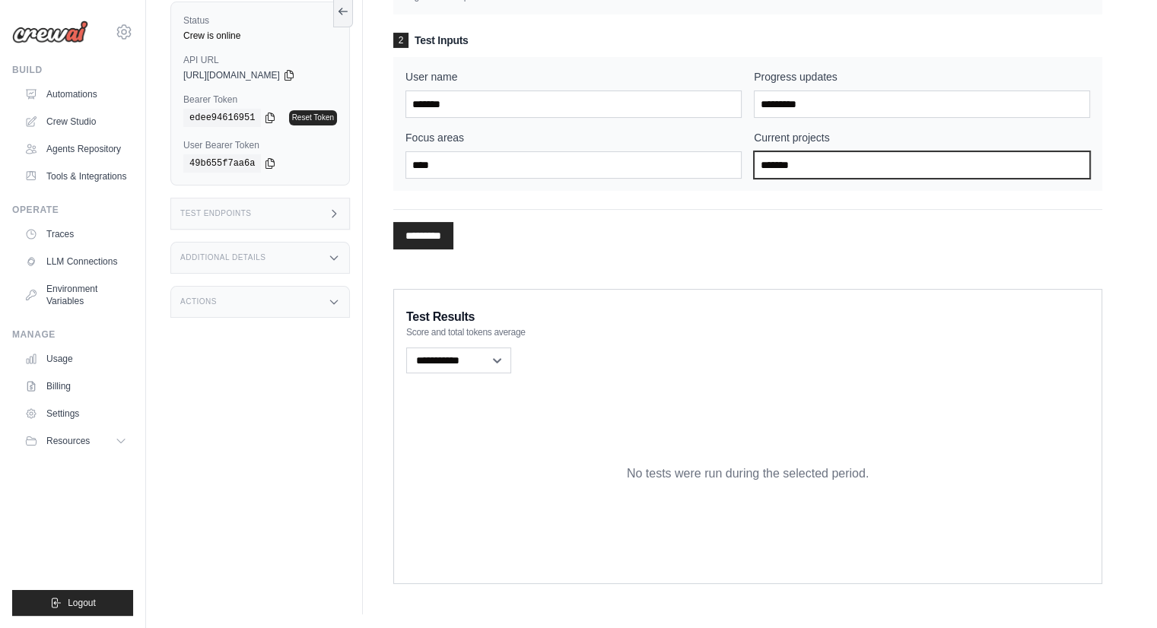
type input "*******"
click at [431, 230] on input "*********" at bounding box center [423, 235] width 60 height 27
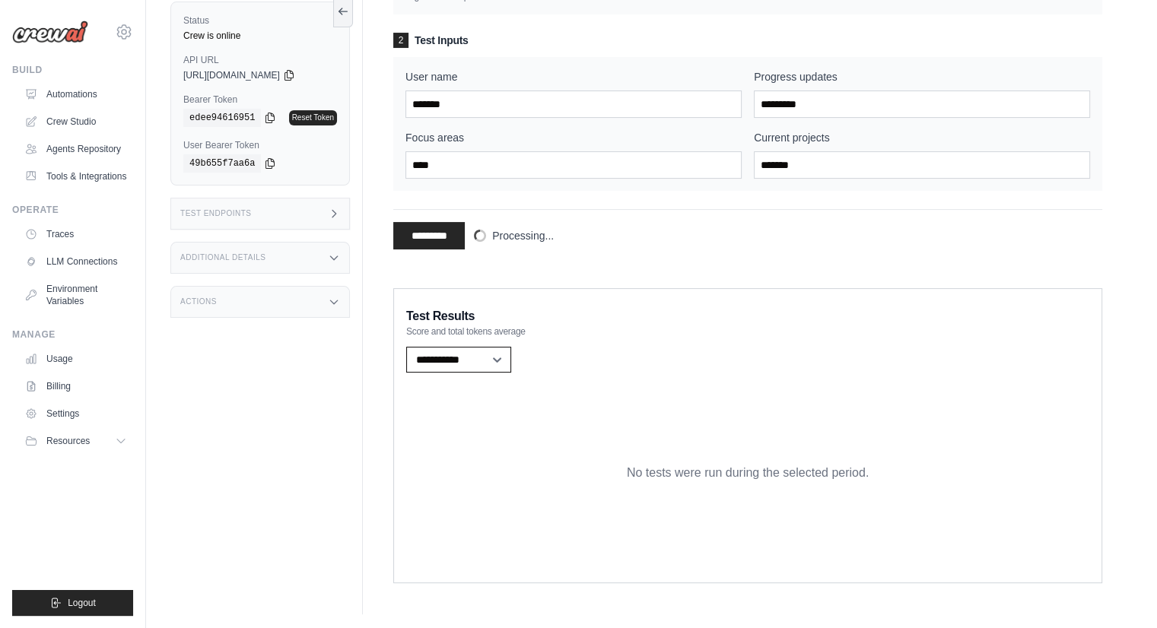
click at [502, 354] on select "**********" at bounding box center [458, 360] width 105 height 26
click at [674, 304] on div "Test Results Score and total tokens average" at bounding box center [747, 320] width 683 height 33
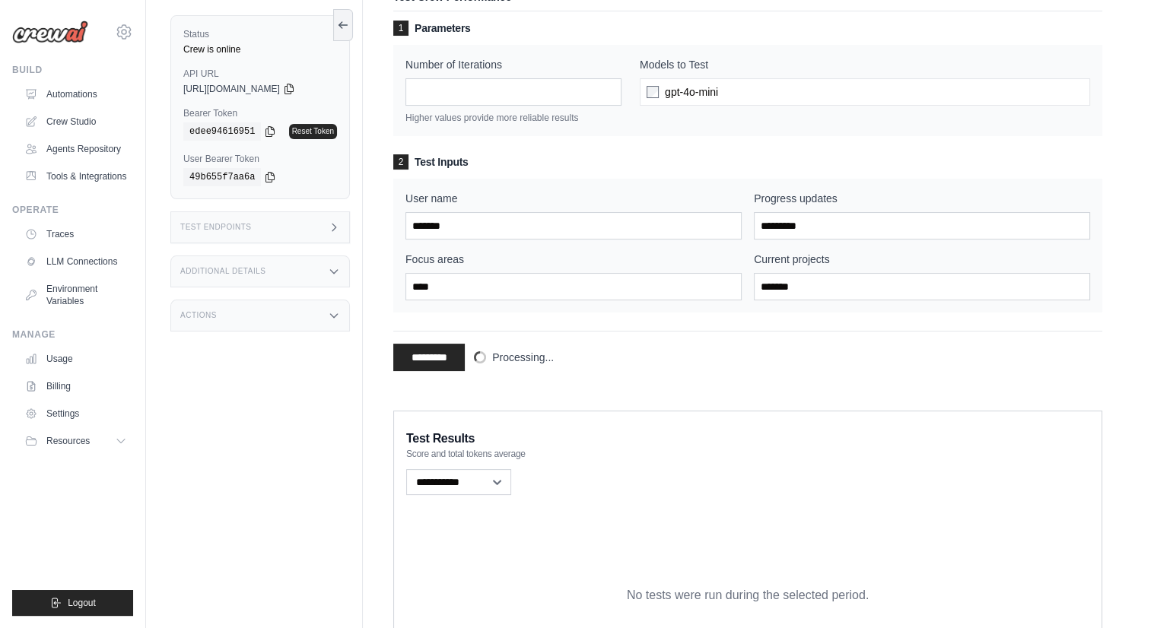
scroll to position [228, 0]
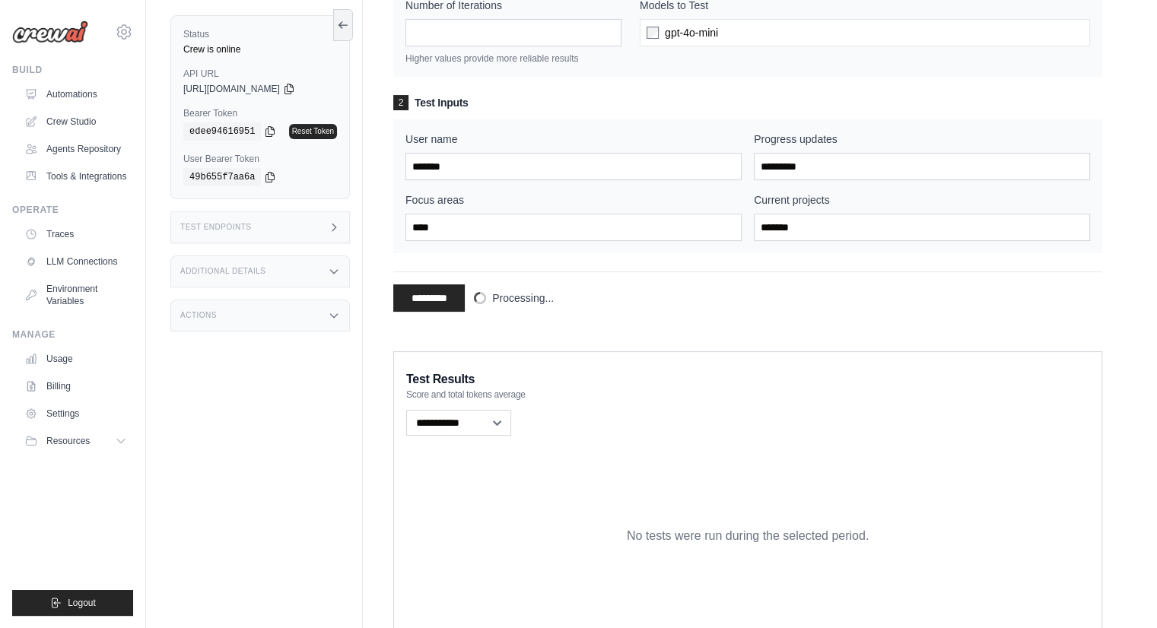
click at [490, 300] on div "Processing..." at bounding box center [515, 297] width 77 height 15
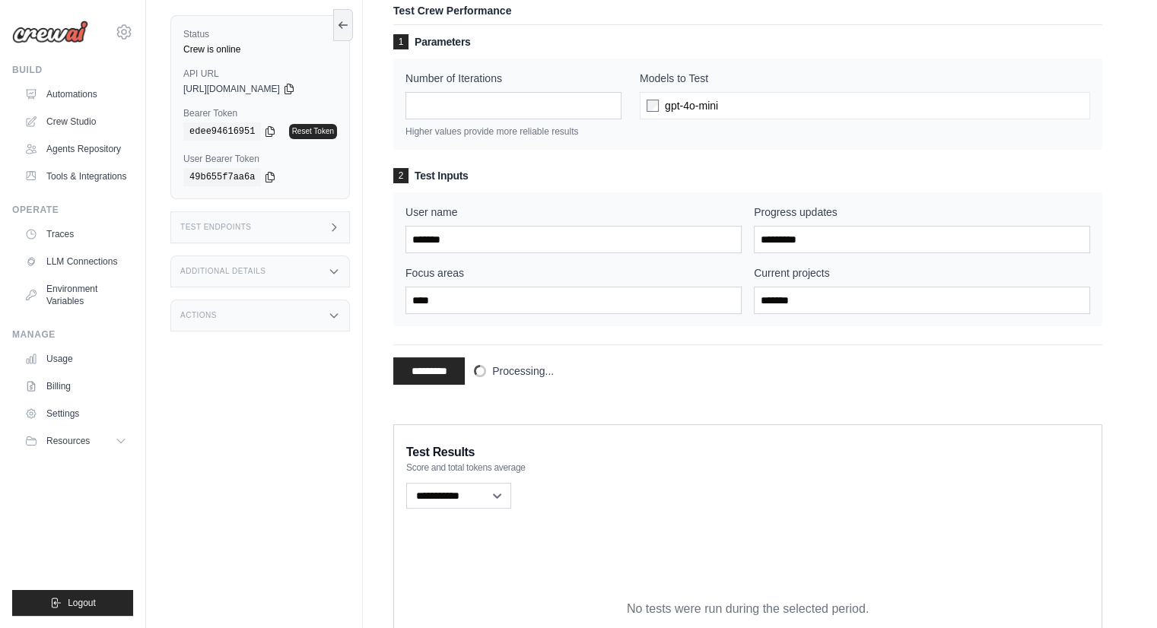
scroll to position [0, 0]
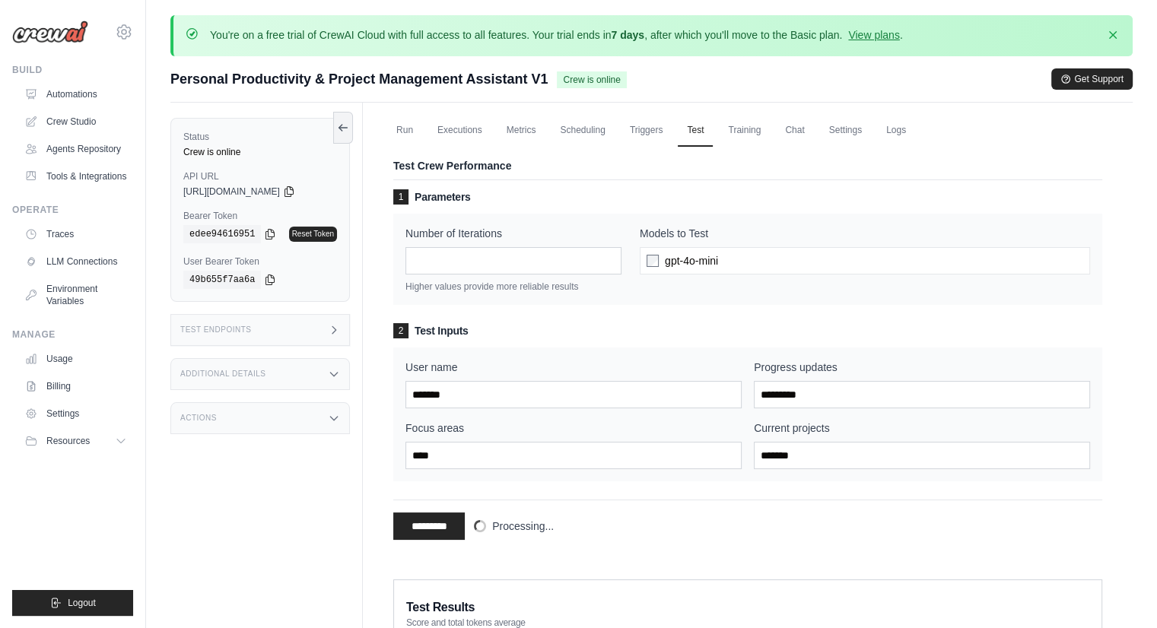
click at [541, 527] on span "Processing..." at bounding box center [523, 526] width 62 height 15
click at [747, 123] on link "Training" at bounding box center [744, 131] width 51 height 32
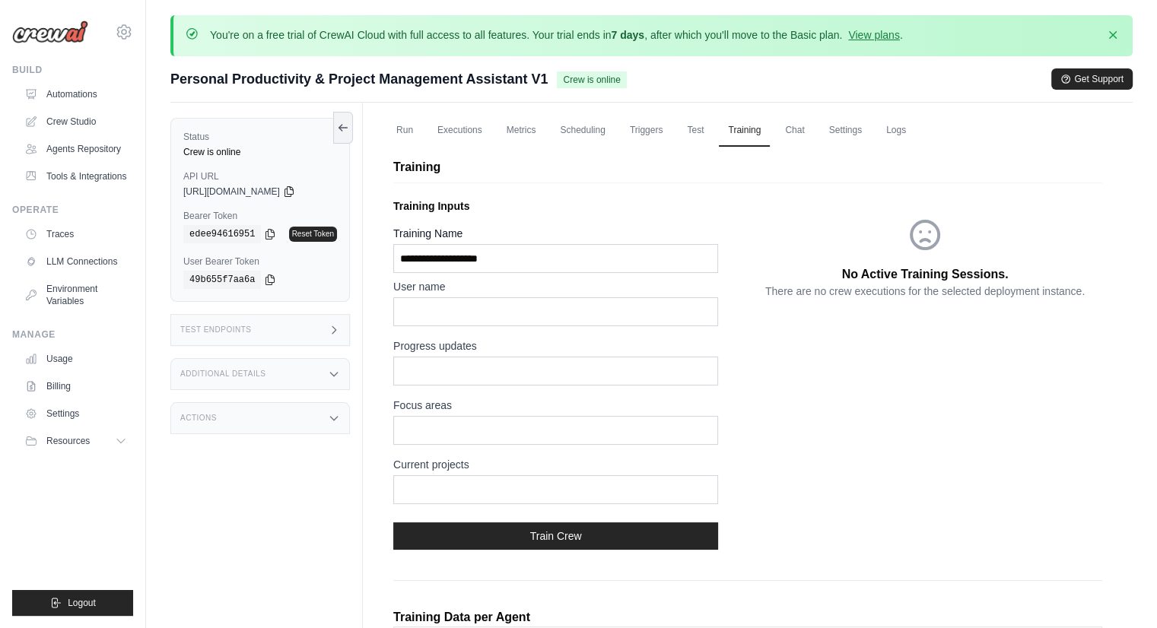
click at [453, 198] on p "Training Inputs" at bounding box center [570, 205] width 354 height 15
drag, startPoint x: 940, startPoint y: 268, endPoint x: 964, endPoint y: 314, distance: 52.4
click at [964, 314] on div "No Active Training Sessions. There are no crew executions for the selected depl…" at bounding box center [924, 257] width 354 height 131
click at [964, 329] on div "No Active Training Sessions. There are no crew executions for the selected depl…" at bounding box center [924, 377] width 354 height 370
drag, startPoint x: 902, startPoint y: 287, endPoint x: 943, endPoint y: 338, distance: 65.4
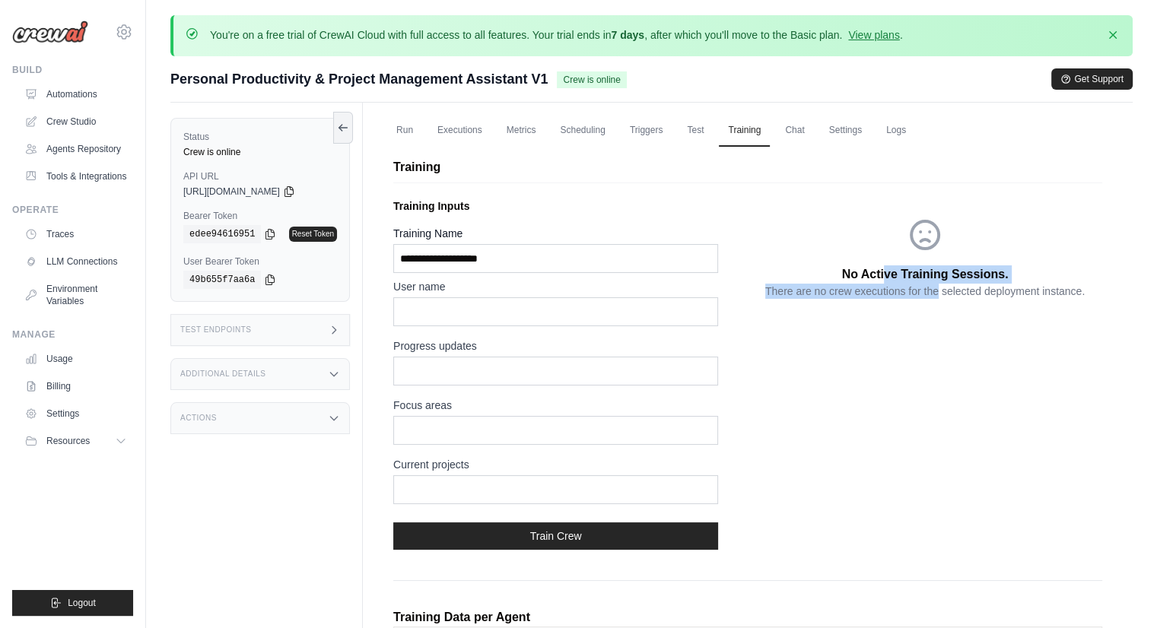
click at [938, 325] on div "No Active Training Sessions. There are no crew executions for the selected depl…" at bounding box center [924, 377] width 354 height 370
click at [943, 338] on div "No Active Training Sessions. There are no crew executions for the selected depl…" at bounding box center [924, 377] width 354 height 370
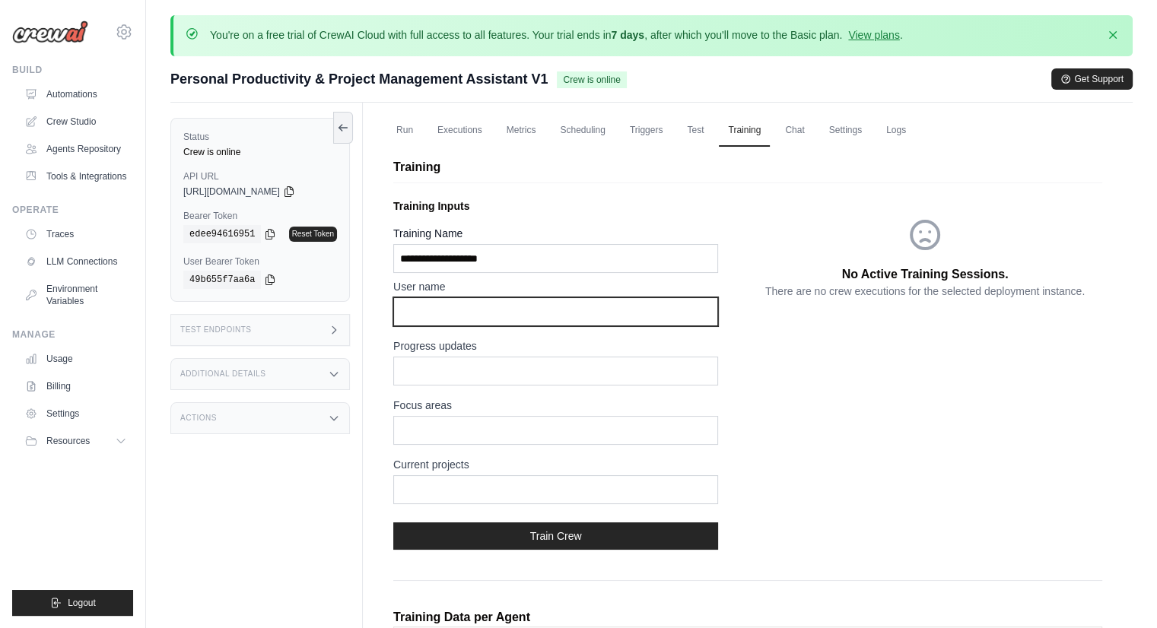
click at [476, 310] on input "text" at bounding box center [555, 311] width 325 height 29
type input "*******"
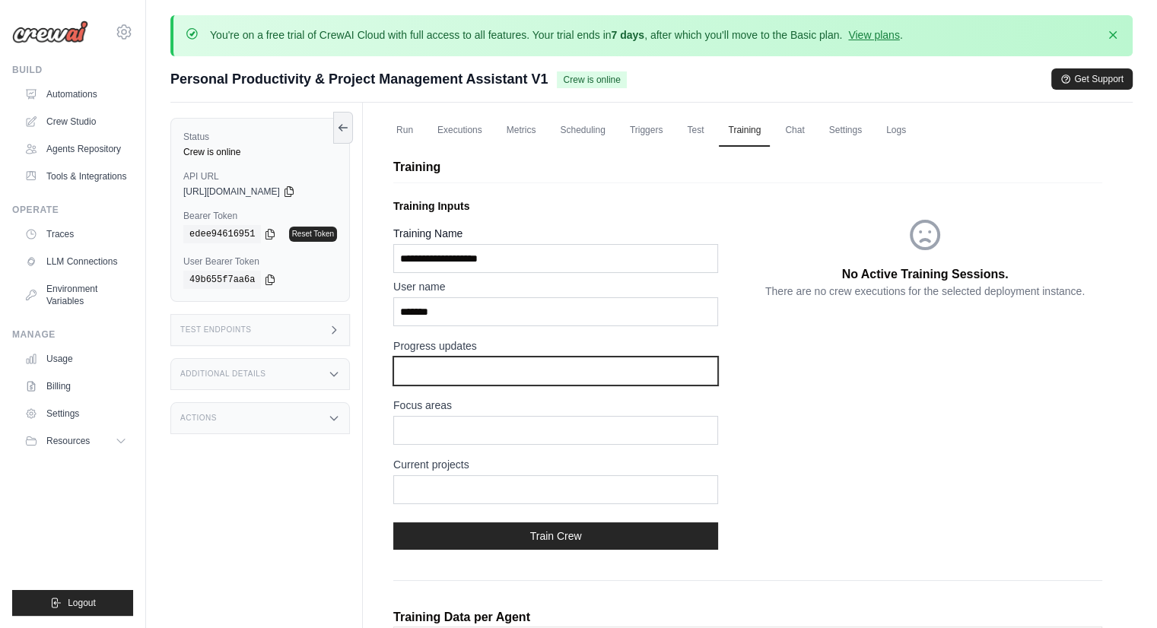
click at [502, 369] on input "text" at bounding box center [555, 371] width 325 height 29
click at [501, 369] on input "text" at bounding box center [555, 371] width 325 height 29
type input "*********"
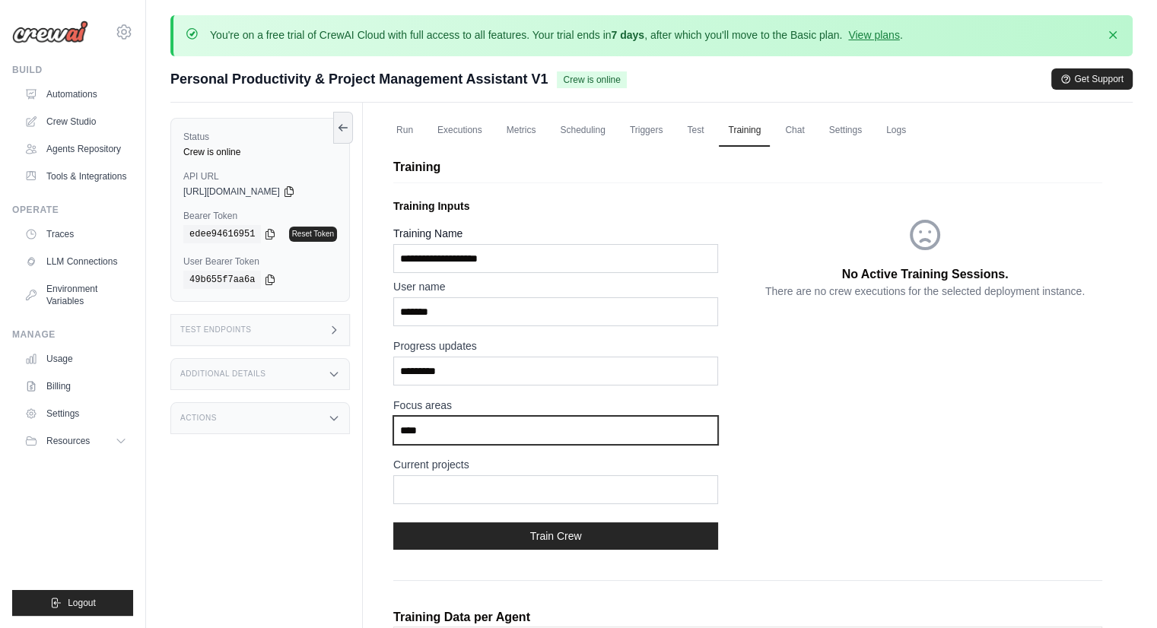
type input "****"
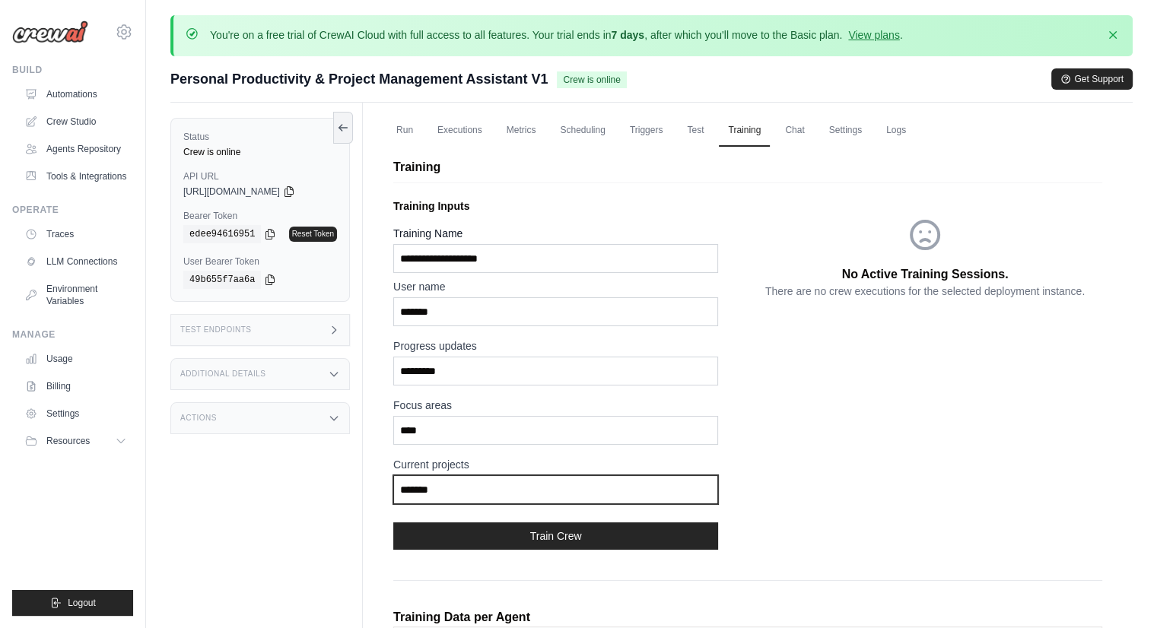
type input "*******"
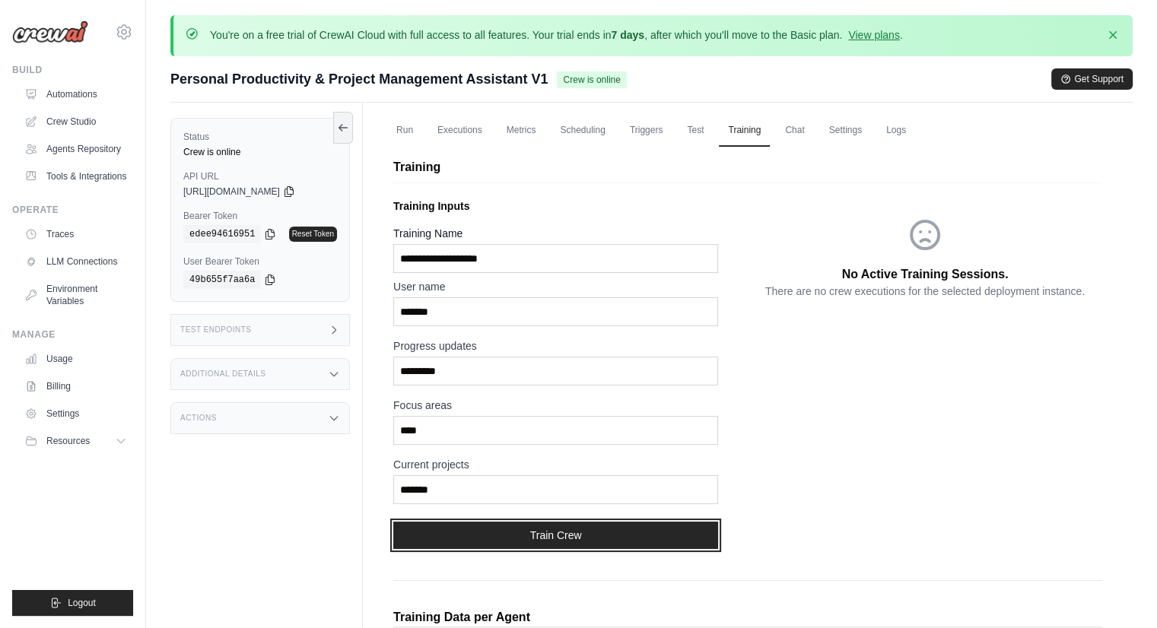
click at [513, 522] on button "Train Crew" at bounding box center [555, 535] width 325 height 27
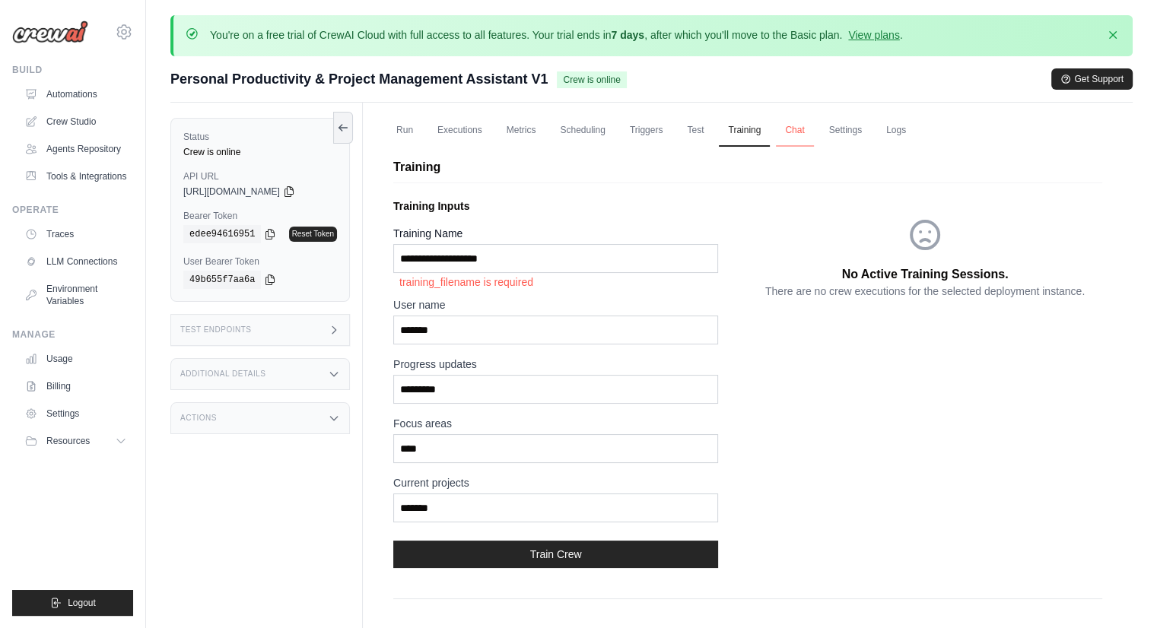
click at [800, 132] on link "Chat" at bounding box center [794, 131] width 37 height 32
click at [786, 132] on link "Chat" at bounding box center [794, 131] width 37 height 32
click at [852, 123] on link "Settings" at bounding box center [845, 131] width 51 height 32
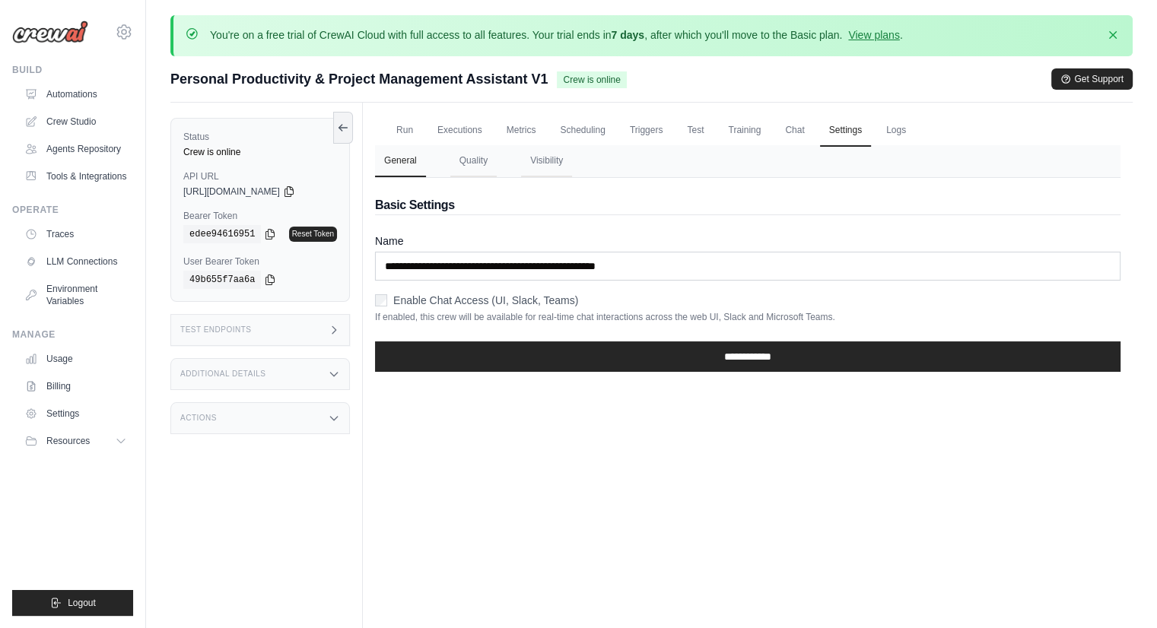
click at [916, 128] on ul "Run Executions Metrics Scheduling Triggers Test Training Chat Settings Logs" at bounding box center [747, 130] width 745 height 31
click at [909, 129] on link "Logs" at bounding box center [896, 131] width 38 height 32
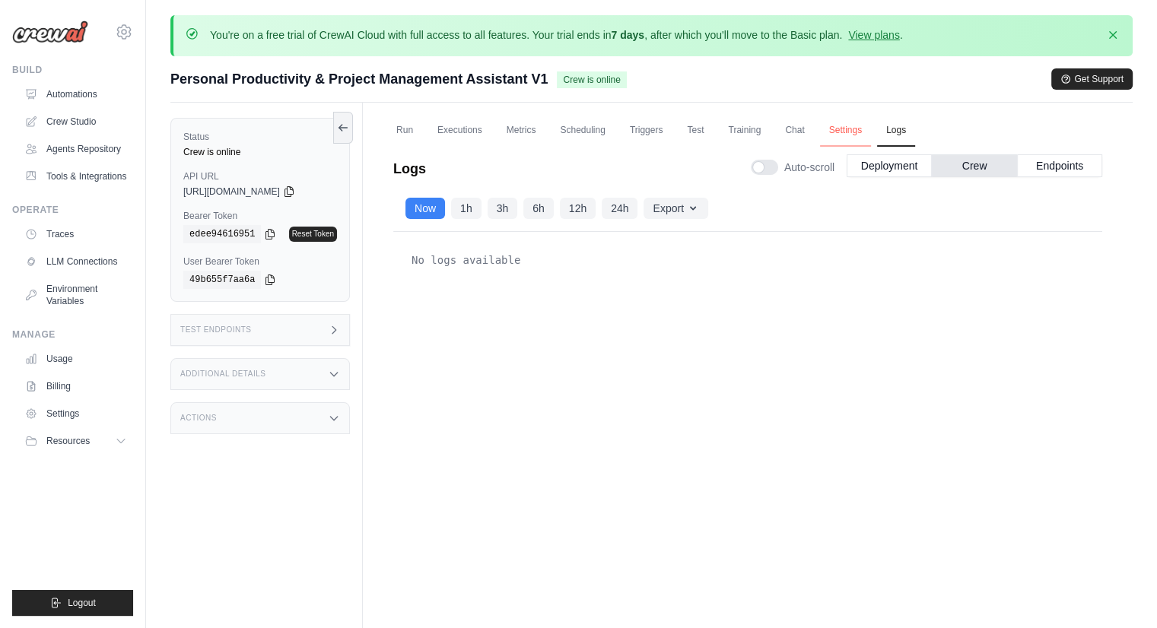
click at [840, 133] on link "Settings" at bounding box center [845, 131] width 51 height 32
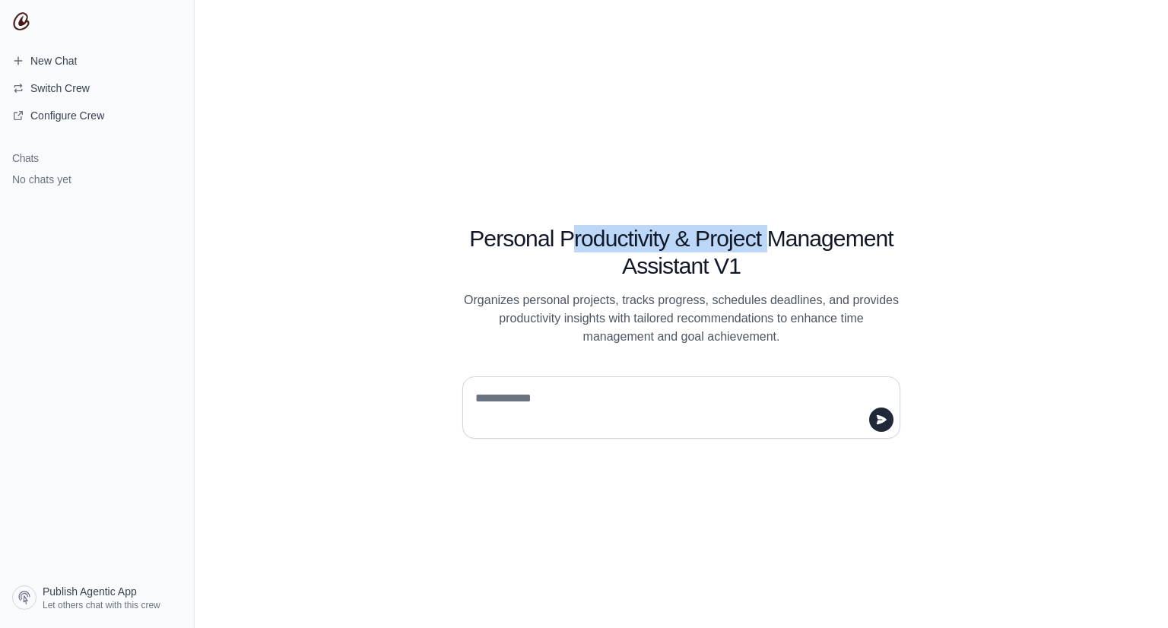
drag, startPoint x: 570, startPoint y: 243, endPoint x: 803, endPoint y: 225, distance: 234.2
click at [778, 226] on h1 "Personal Productivity & Project Management Assistant V1" at bounding box center [681, 252] width 438 height 55
click at [824, 226] on h1 "Personal Productivity & Project Management Assistant V1" at bounding box center [681, 252] width 438 height 55
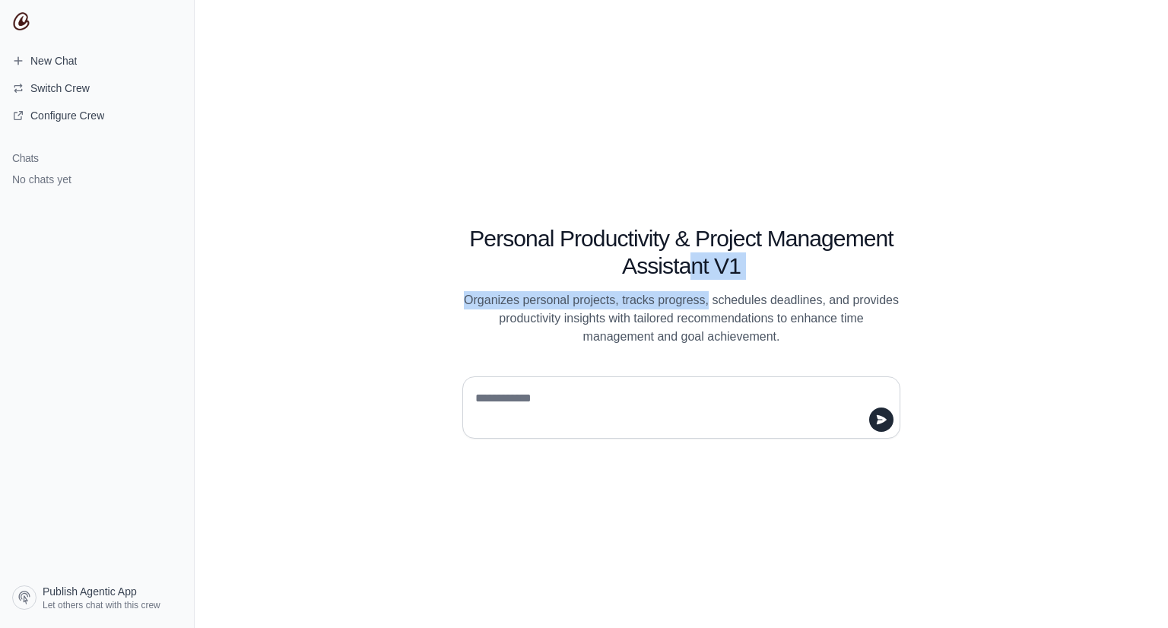
drag, startPoint x: 696, startPoint y: 272, endPoint x: 706, endPoint y: 290, distance: 20.8
click at [709, 288] on div "Personal Productivity & Project Management Assistant V1 Organizes personal proj…" at bounding box center [681, 268] width 511 height 156
click at [636, 319] on p "Organizes personal projects, tracks progress, schedules deadlines, and provides…" at bounding box center [681, 318] width 438 height 55
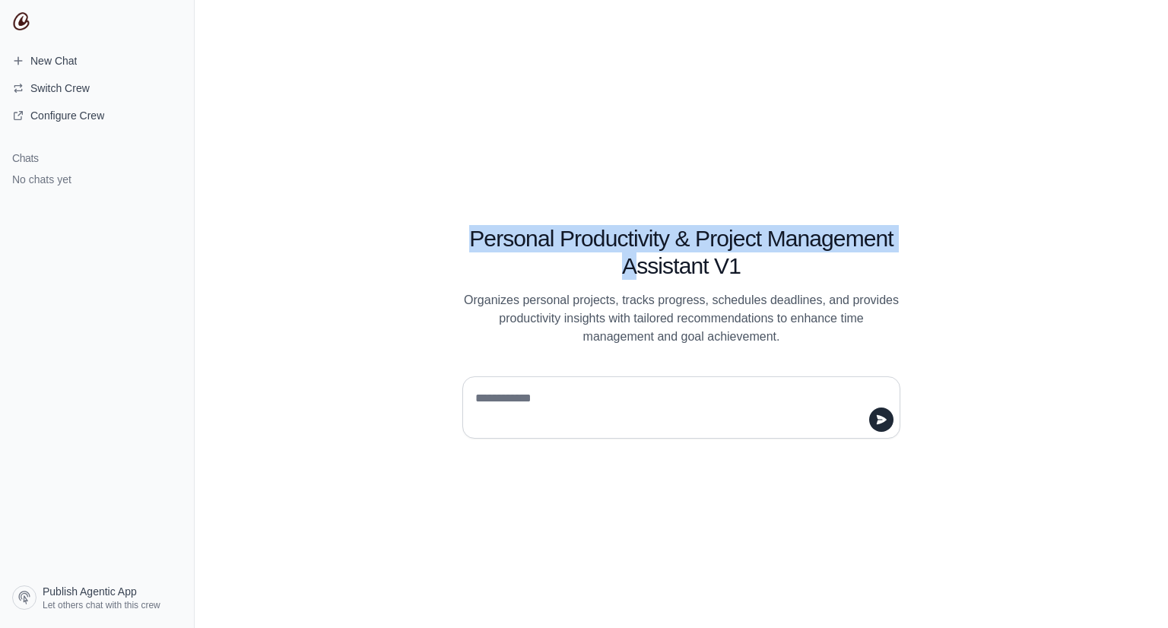
drag, startPoint x: 430, startPoint y: 224, endPoint x: 636, endPoint y: 272, distance: 210.8
click at [636, 272] on div "Personal Productivity & Project Management Assistant V1 Organizes personal proj…" at bounding box center [681, 268] width 511 height 156
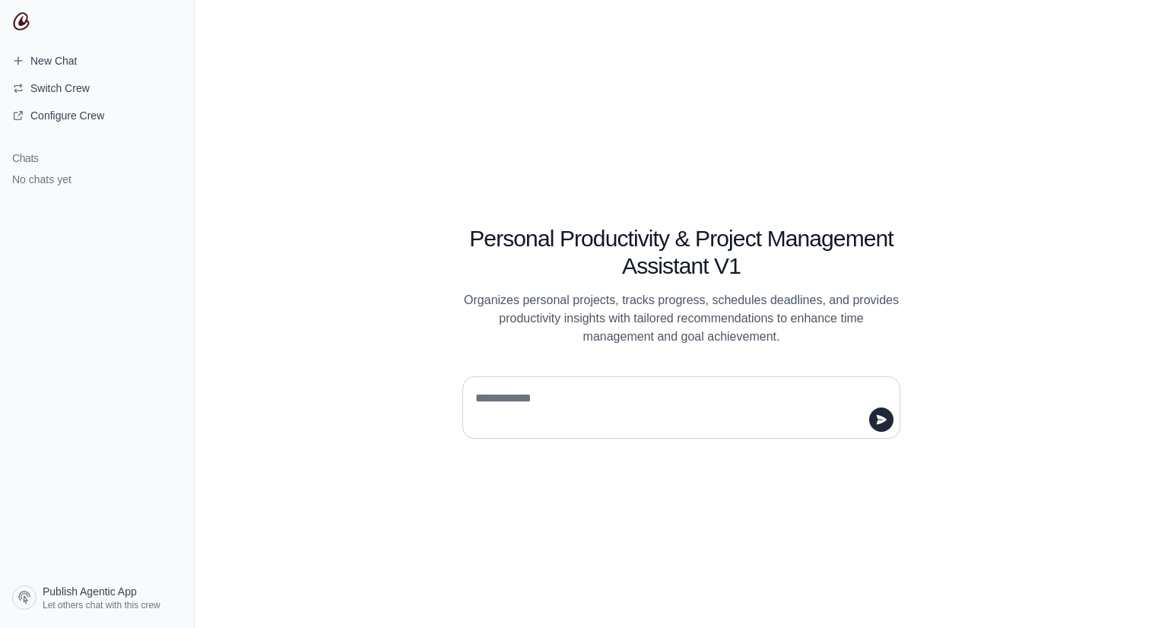
click at [652, 323] on p "Organizes personal projects, tracks progress, schedules deadlines, and provides…" at bounding box center [681, 318] width 438 height 55
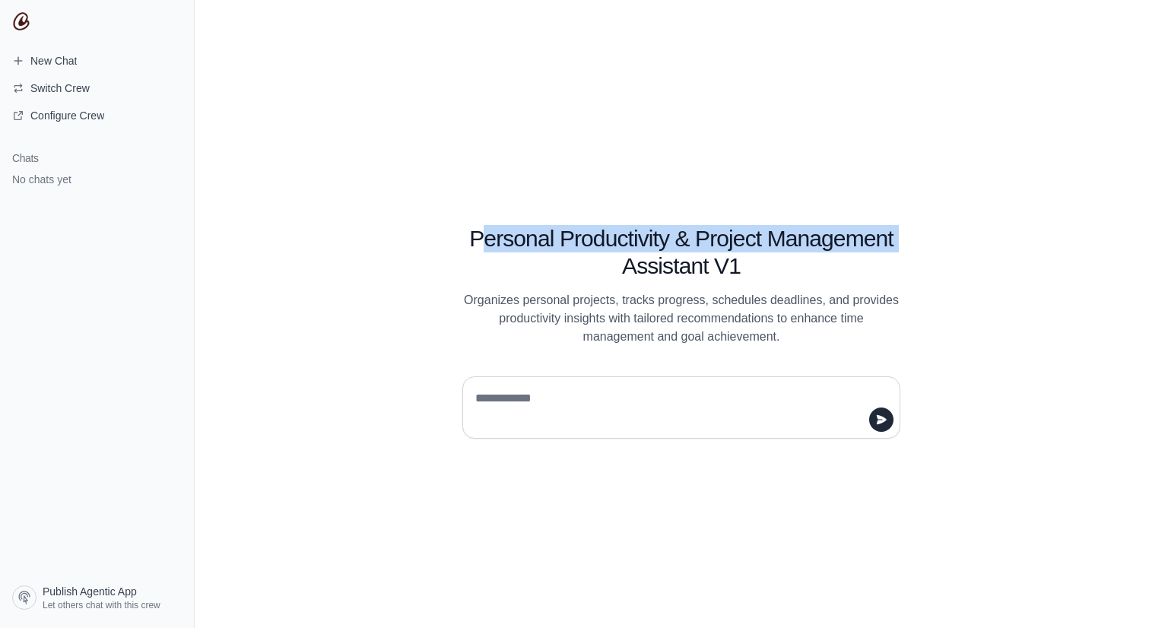
drag, startPoint x: 486, startPoint y: 234, endPoint x: 576, endPoint y: 281, distance: 101.7
click at [573, 279] on h1 "Personal Productivity & Project Management Assistant V1" at bounding box center [681, 252] width 438 height 55
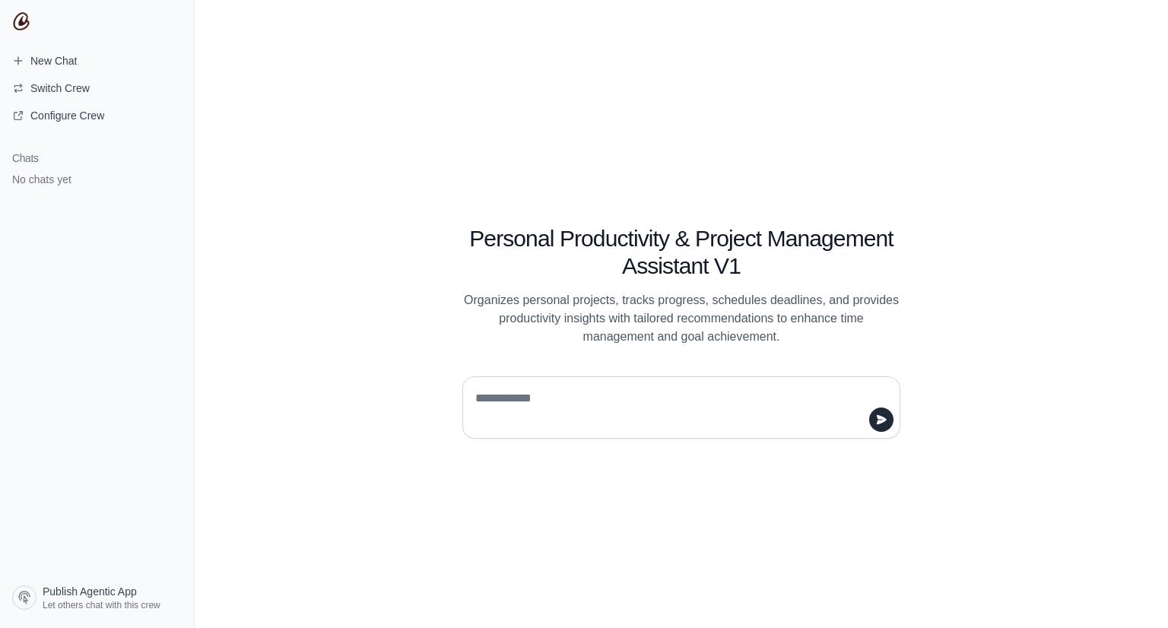
click at [602, 306] on p "Organizes personal projects, tracks progress, schedules deadlines, and provides…" at bounding box center [681, 318] width 438 height 55
click at [84, 59] on span "New Chat" at bounding box center [44, 60] width 89 height 15
click at [83, 84] on span "Switch Crew" at bounding box center [59, 88] width 59 height 15
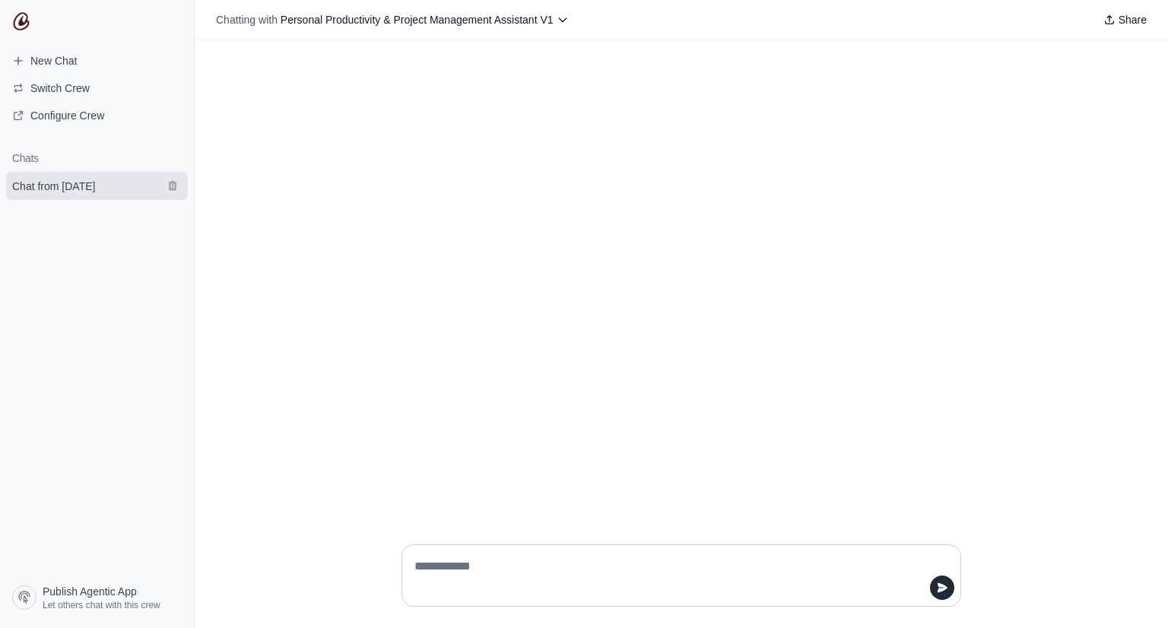
click at [97, 198] on link "Chat from [DATE]" at bounding box center [97, 186] width 182 height 28
click at [167, 185] on icon "submit" at bounding box center [173, 185] width 12 height 12
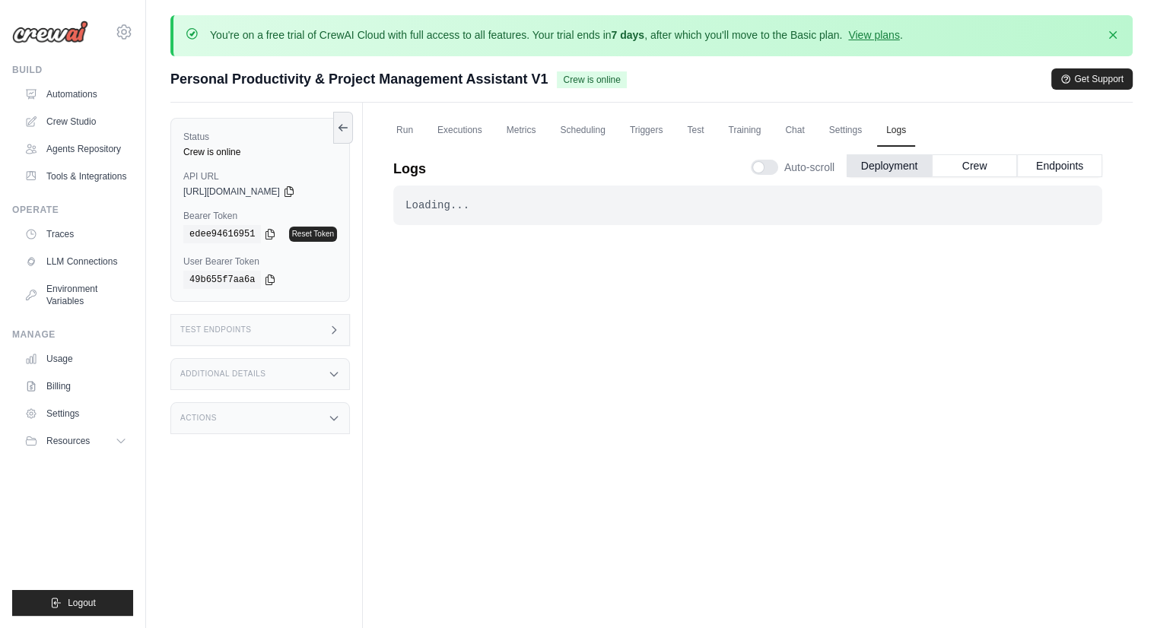
click at [579, 337] on div "Loading... . . . Successful" at bounding box center [747, 425] width 709 height 479
